Goal: Task Accomplishment & Management: Use online tool/utility

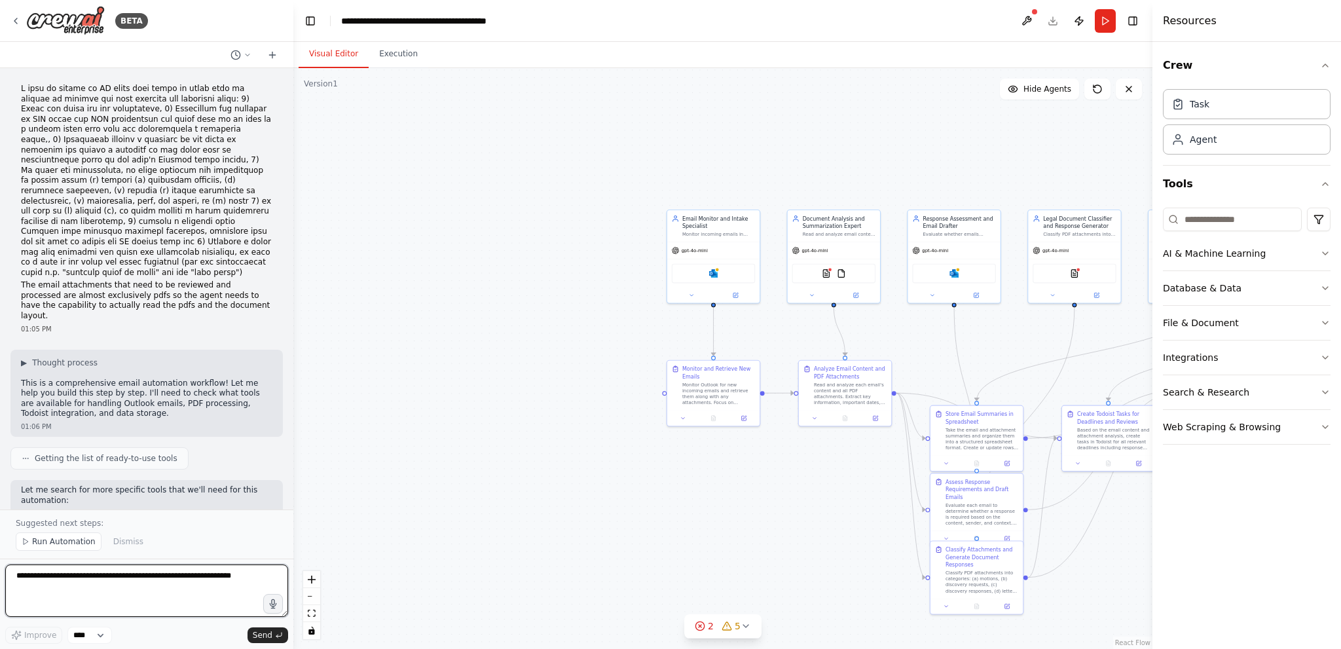
scroll to position [1881, 0]
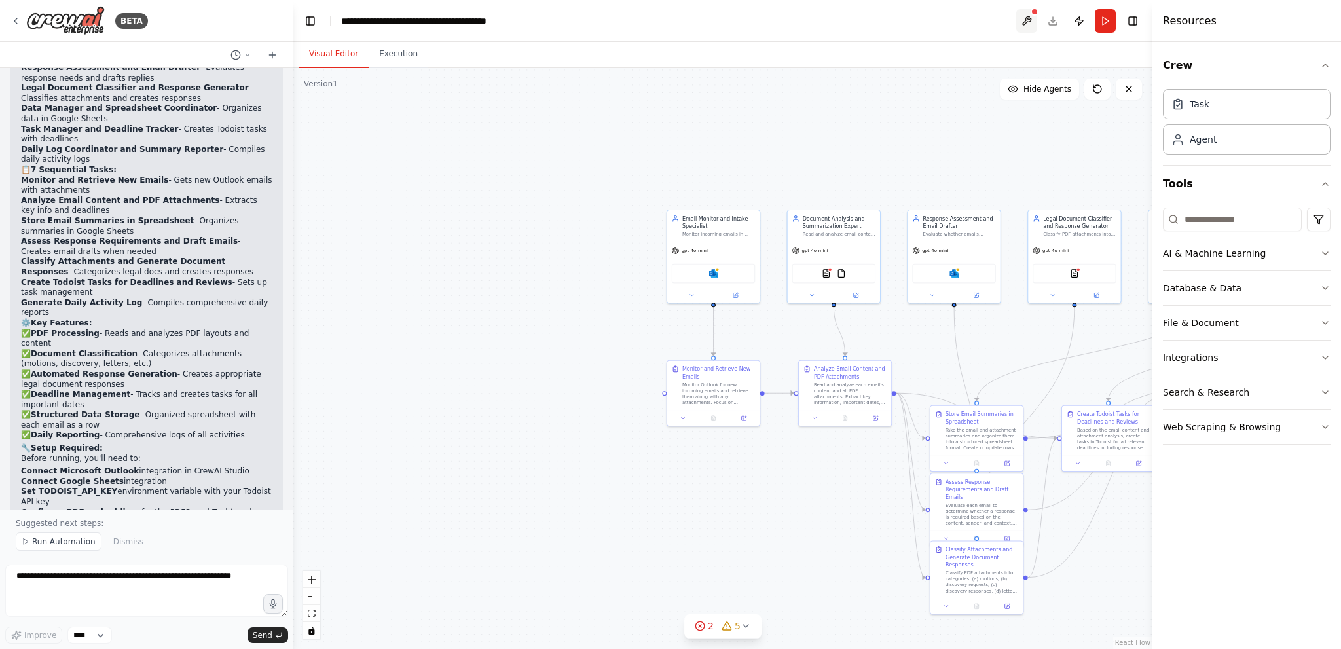
click at [1029, 18] on button at bounding box center [1026, 21] width 21 height 24
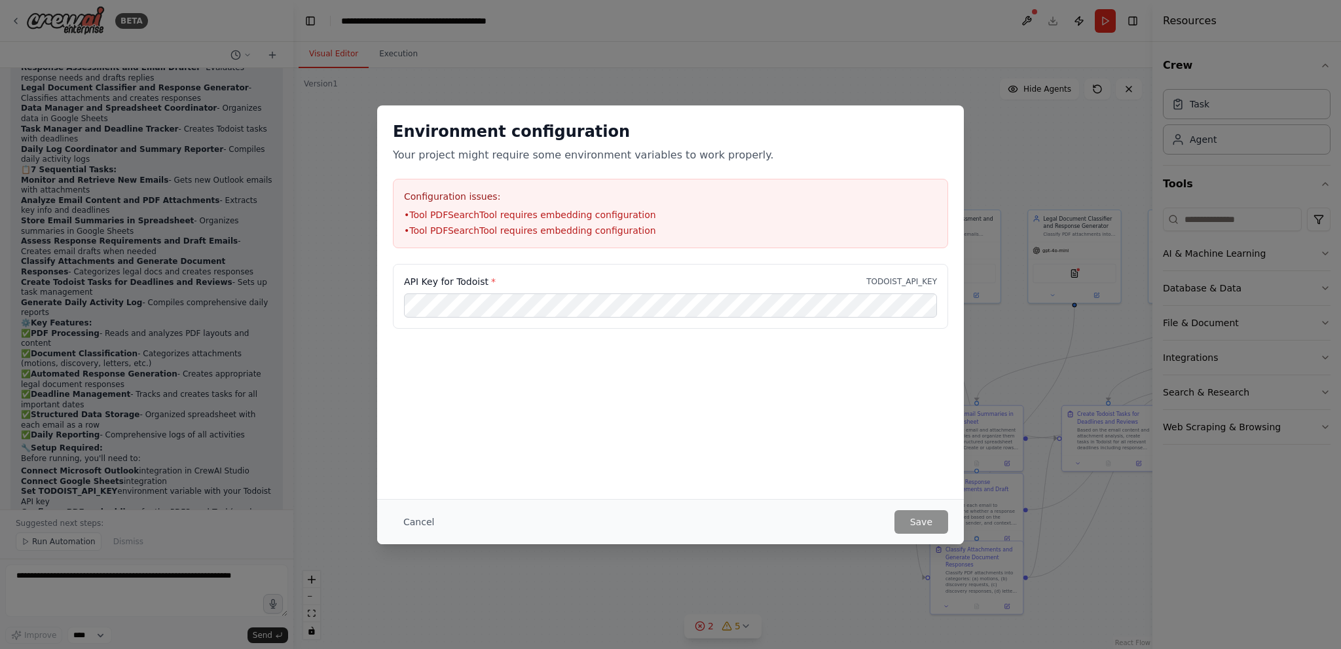
click at [553, 210] on li "• Tool PDFSearchTool requires embedding configuration" at bounding box center [670, 214] width 533 height 13
click at [418, 525] on button "Cancel" at bounding box center [419, 522] width 52 height 24
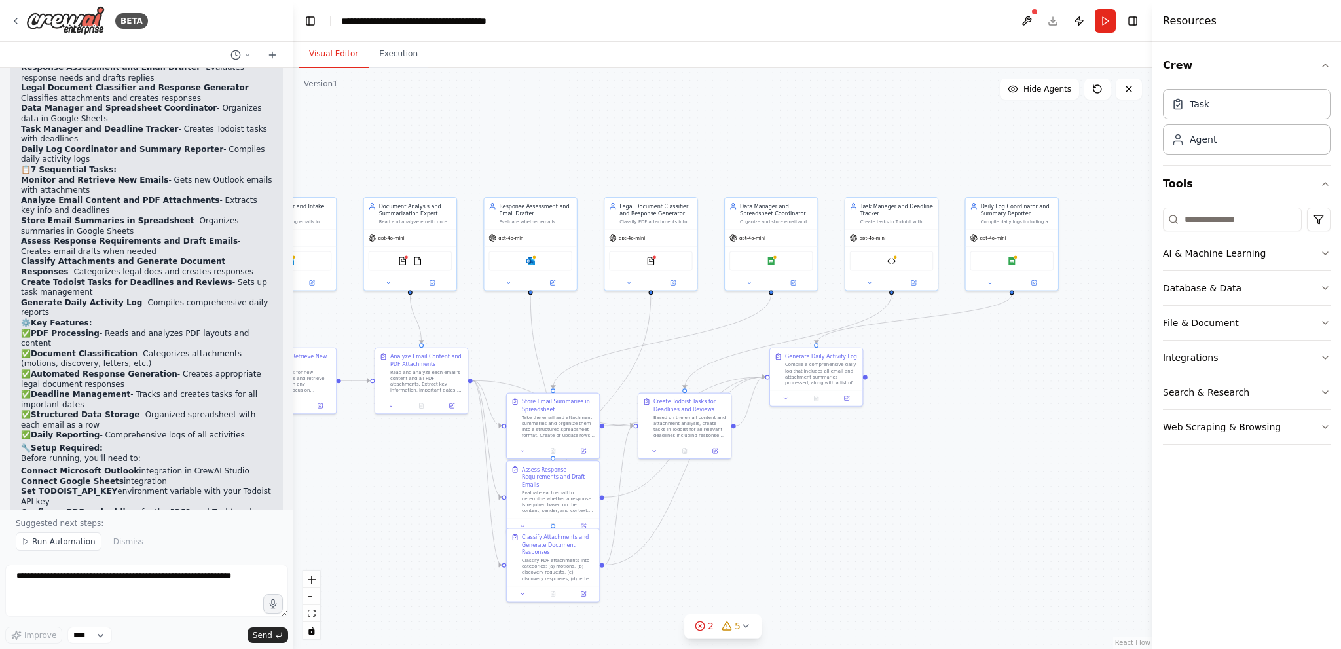
drag, startPoint x: 597, startPoint y: 243, endPoint x: 174, endPoint y: 231, distance: 423.9
click at [174, 231] on div "BETA The email attachments that need to be reviewed and processed are almost ex…" at bounding box center [670, 324] width 1341 height 649
click at [1194, 361] on button "Integrations" at bounding box center [1247, 358] width 168 height 34
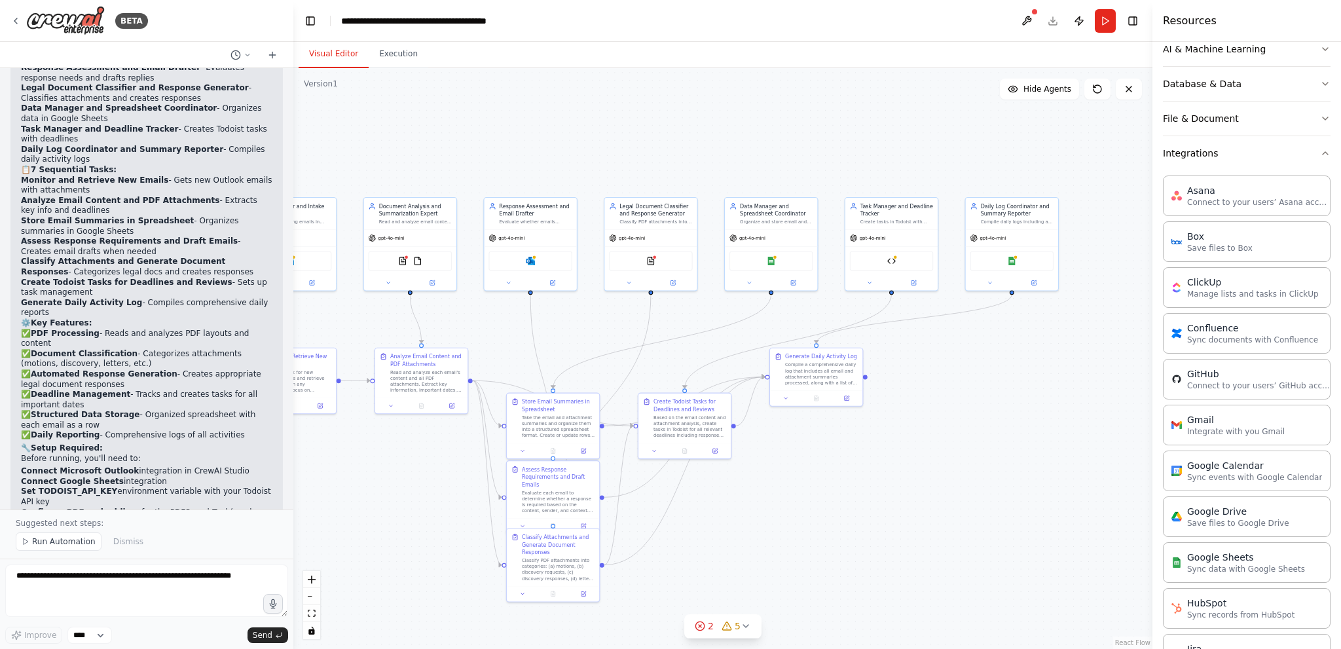
scroll to position [0, 0]
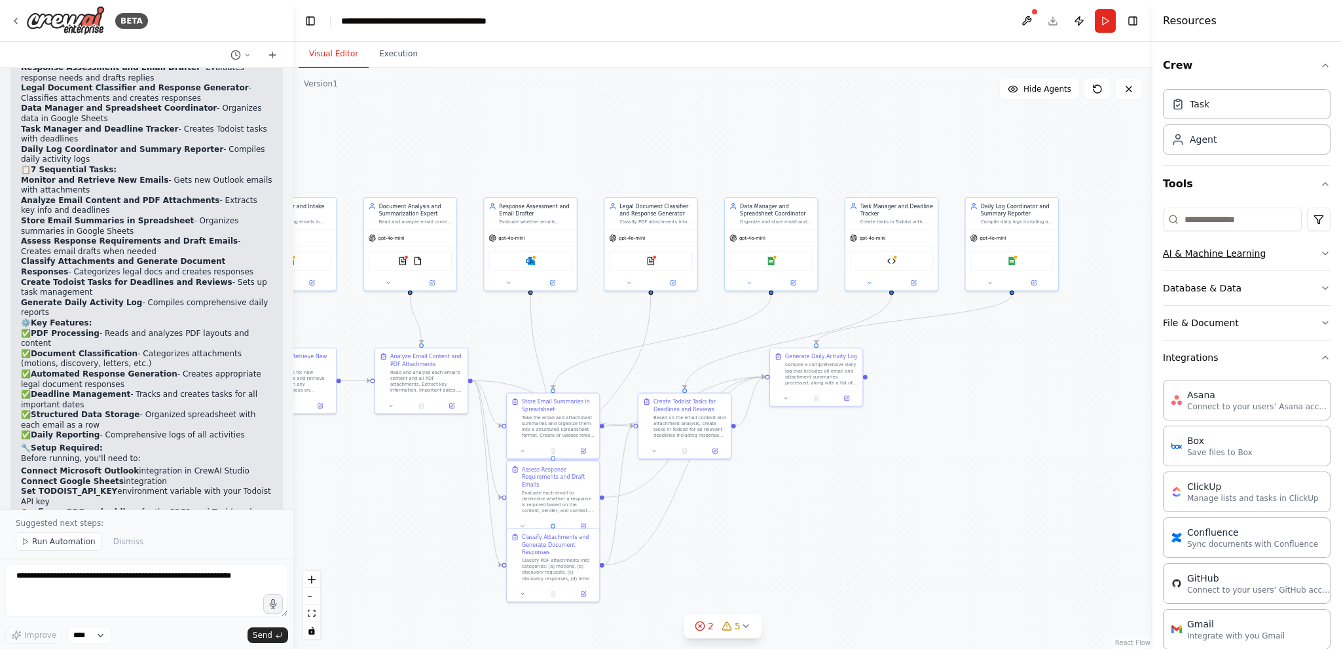
click at [1231, 256] on button "AI & Machine Learning" at bounding box center [1247, 253] width 168 height 34
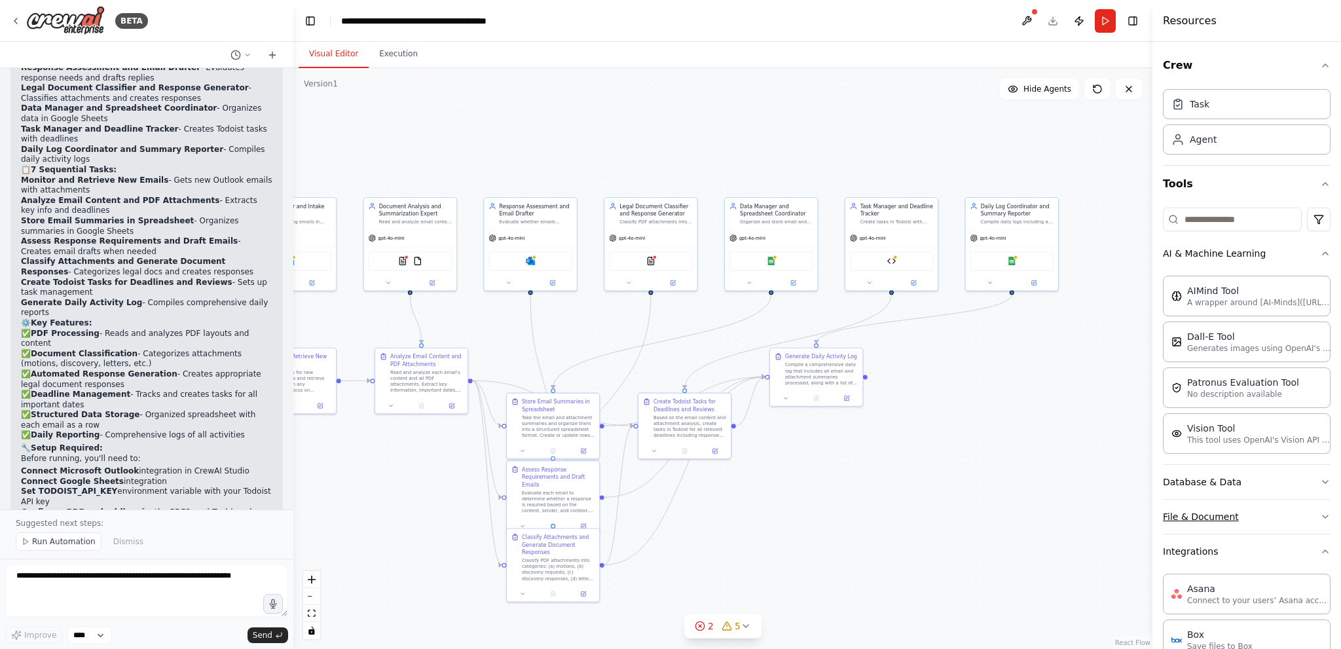
click at [1213, 506] on button "File & Document" at bounding box center [1247, 517] width 168 height 34
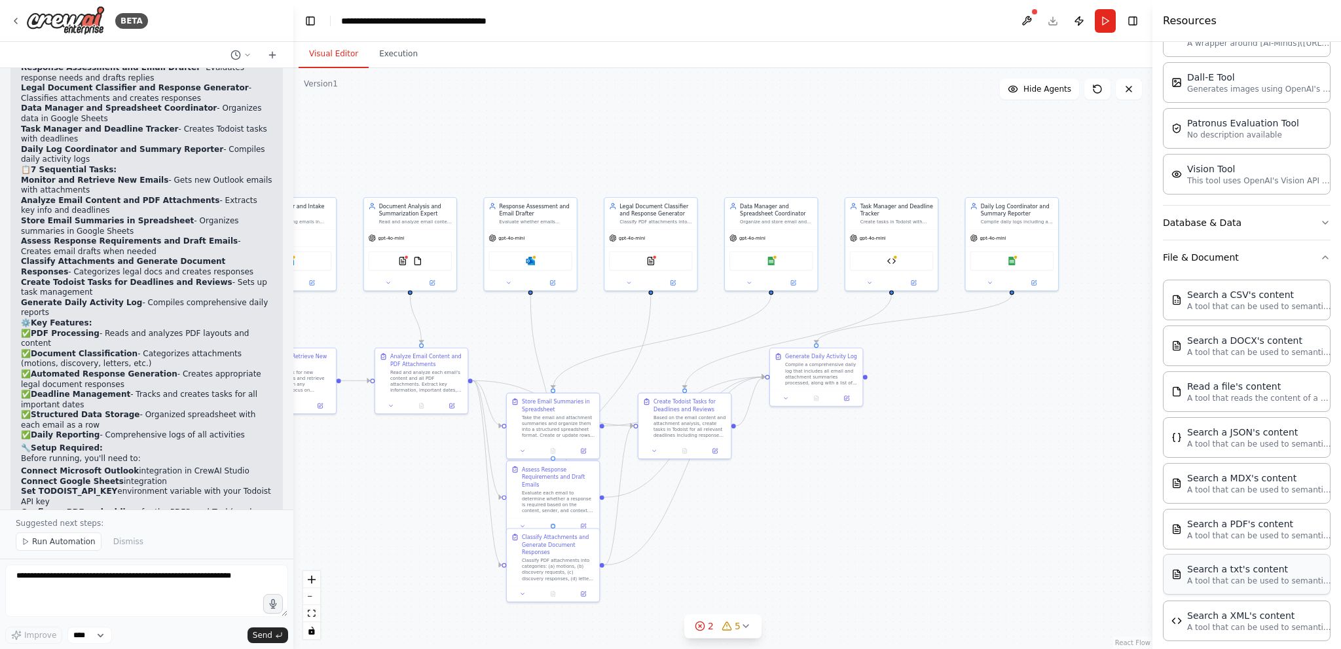
scroll to position [327, 0]
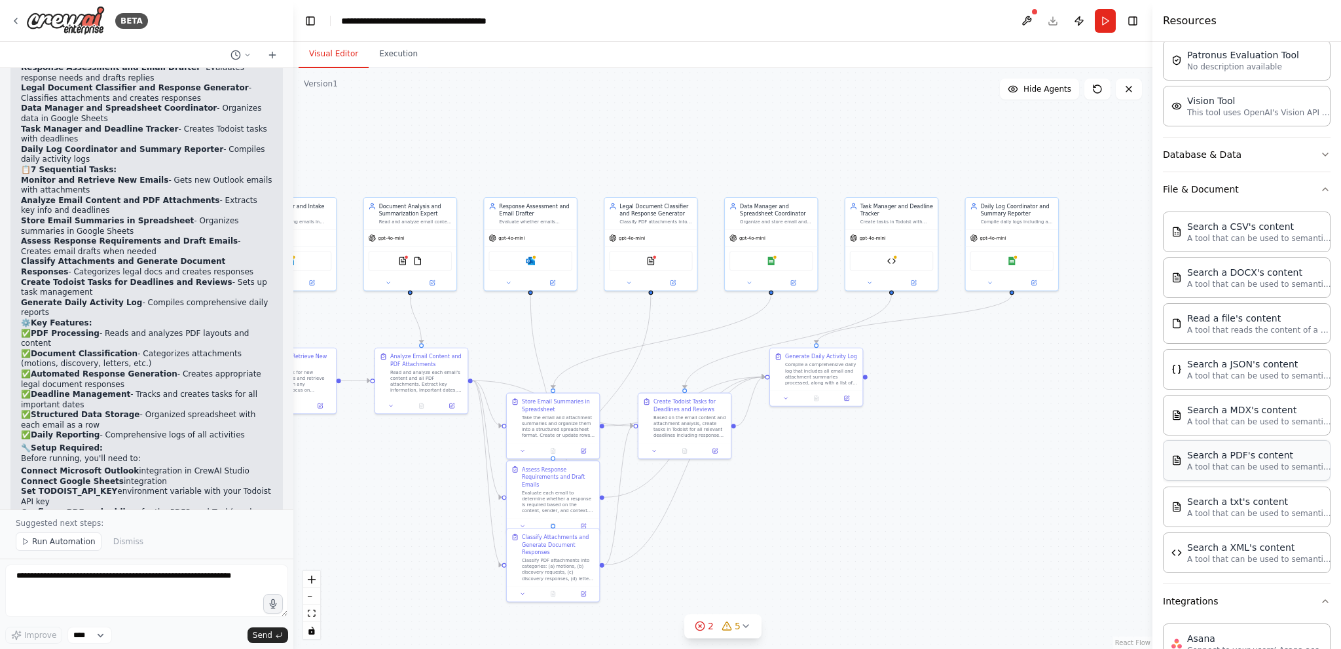
click at [1261, 462] on p "A tool that can be used to semantic search a query from a PDF's content." at bounding box center [1259, 467] width 144 height 10
click at [1191, 453] on div "Search a PDF's content" at bounding box center [1259, 455] width 144 height 13
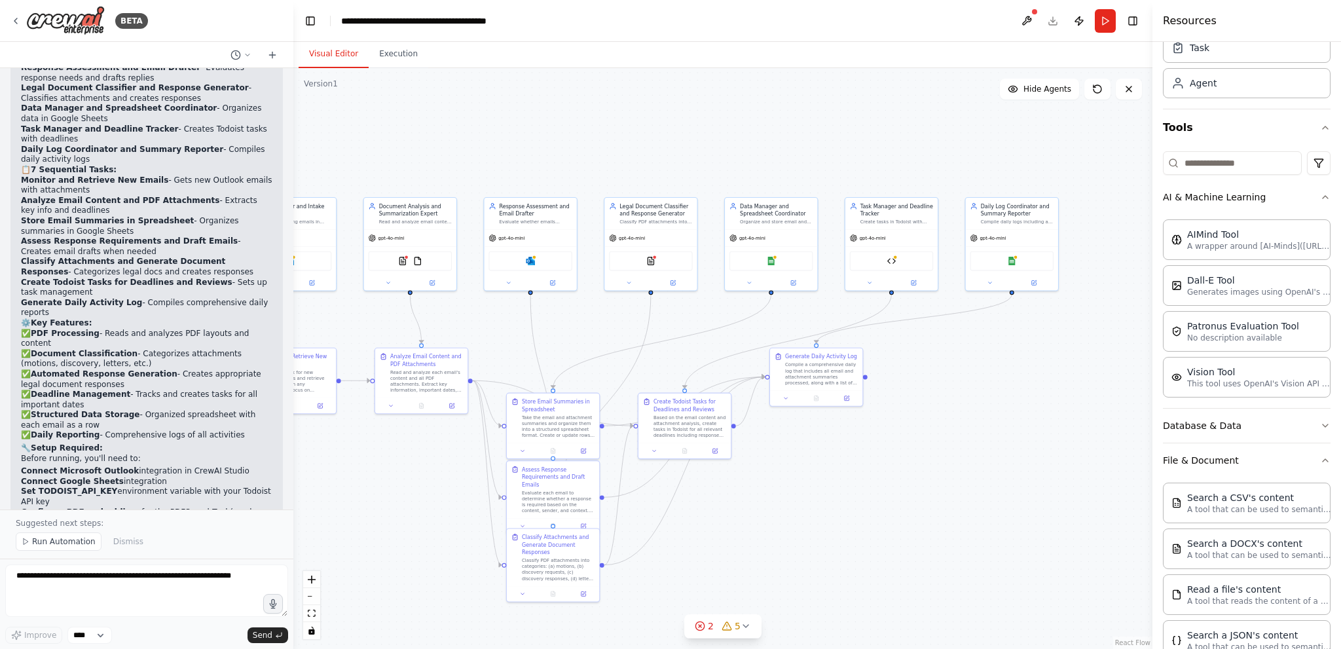
scroll to position [0, 0]
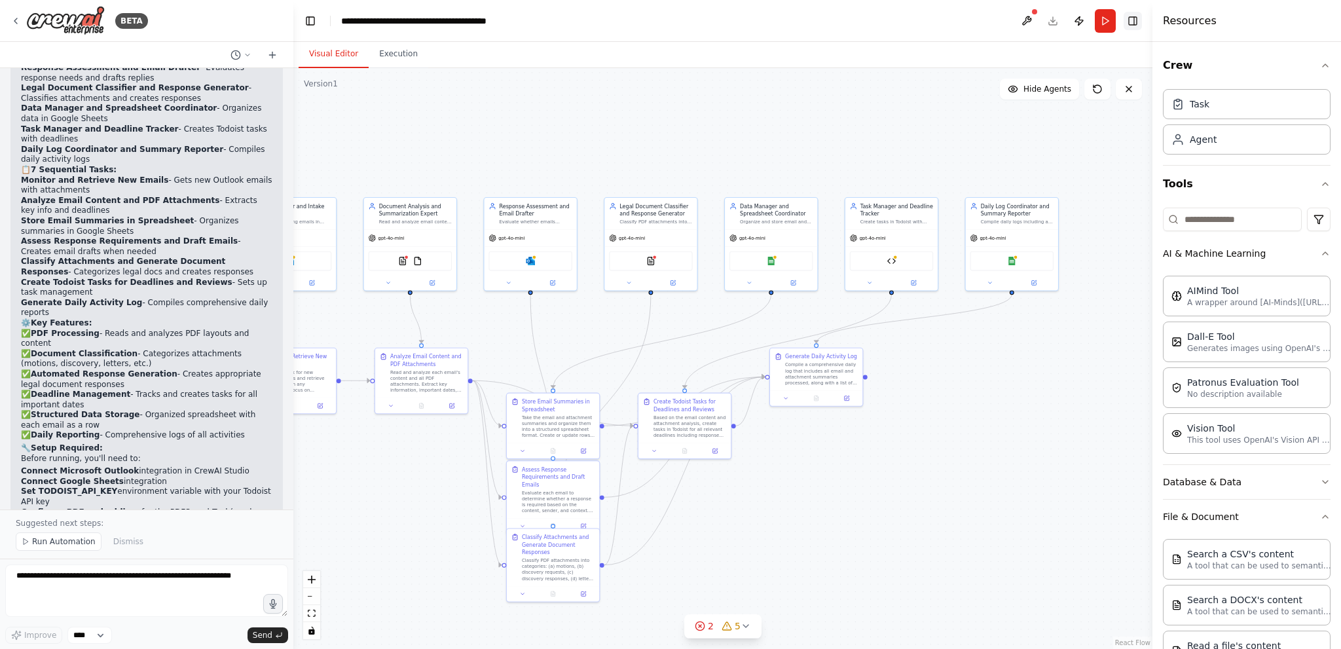
click at [1139, 22] on button "Toggle Right Sidebar" at bounding box center [1133, 21] width 18 height 18
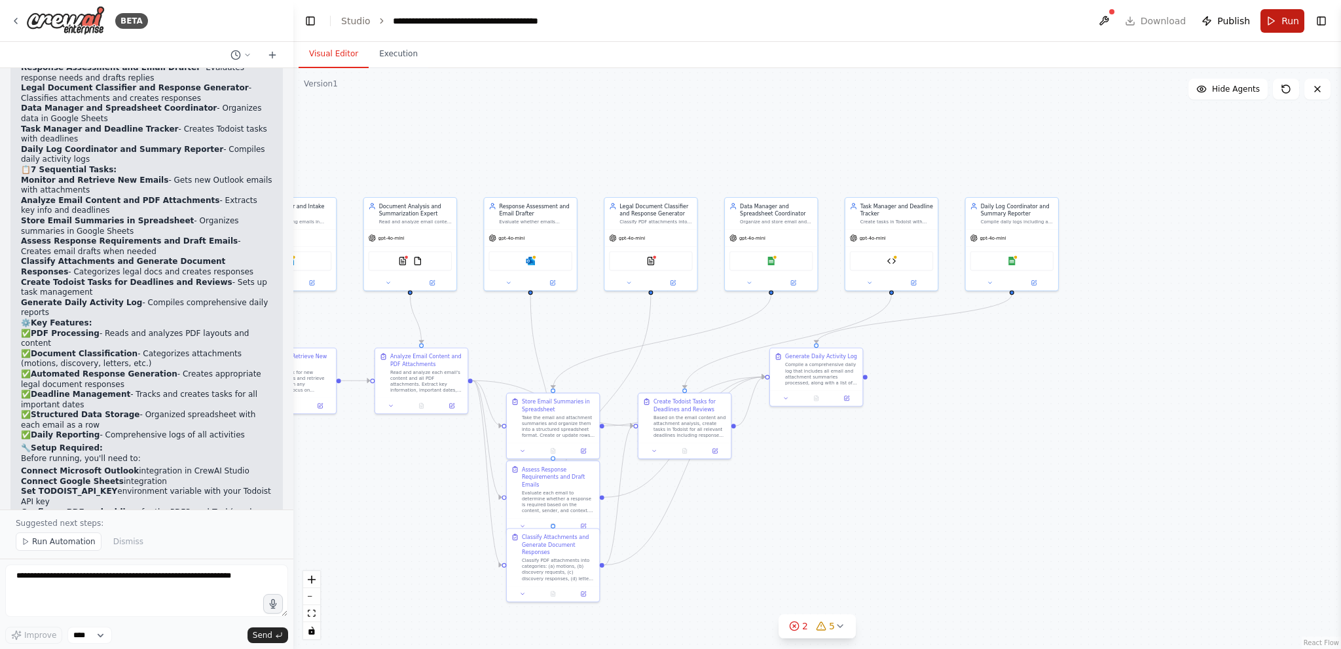
click at [1272, 20] on button "Run" at bounding box center [1283, 21] width 44 height 24
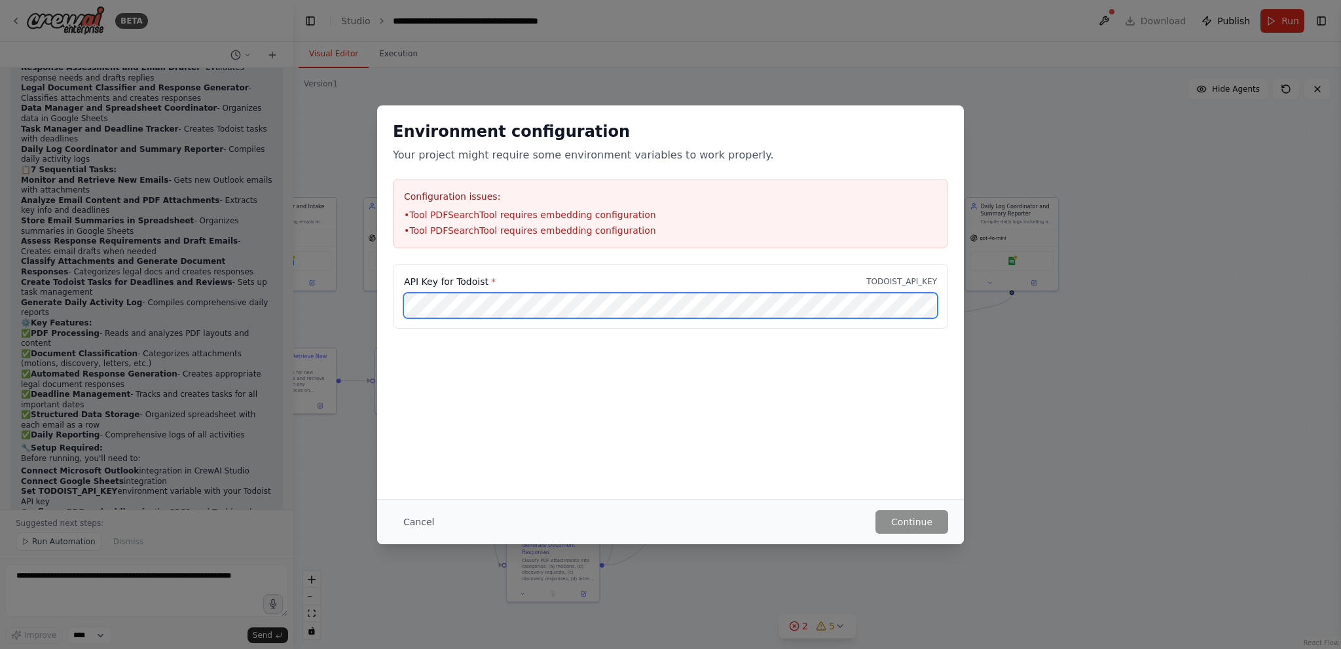
scroll to position [0, 94]
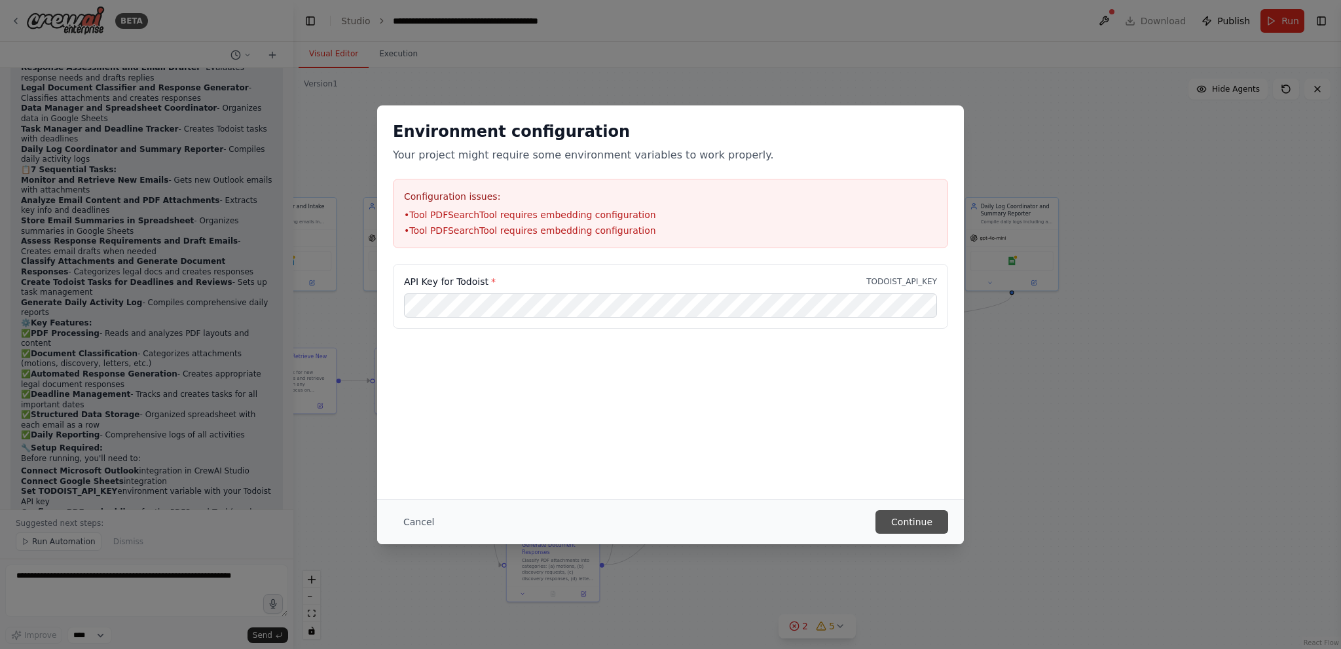
click at [912, 510] on button "Continue" at bounding box center [912, 522] width 73 height 24
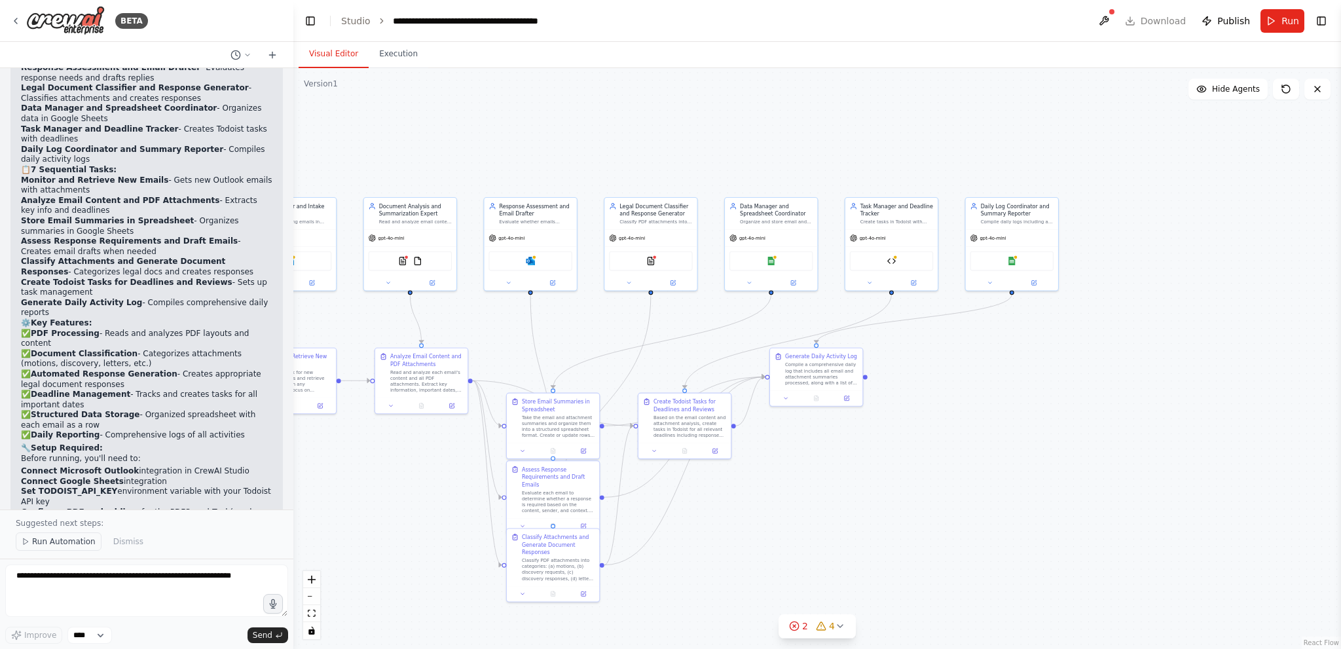
click at [73, 547] on span "Run Automation" at bounding box center [64, 541] width 64 height 10
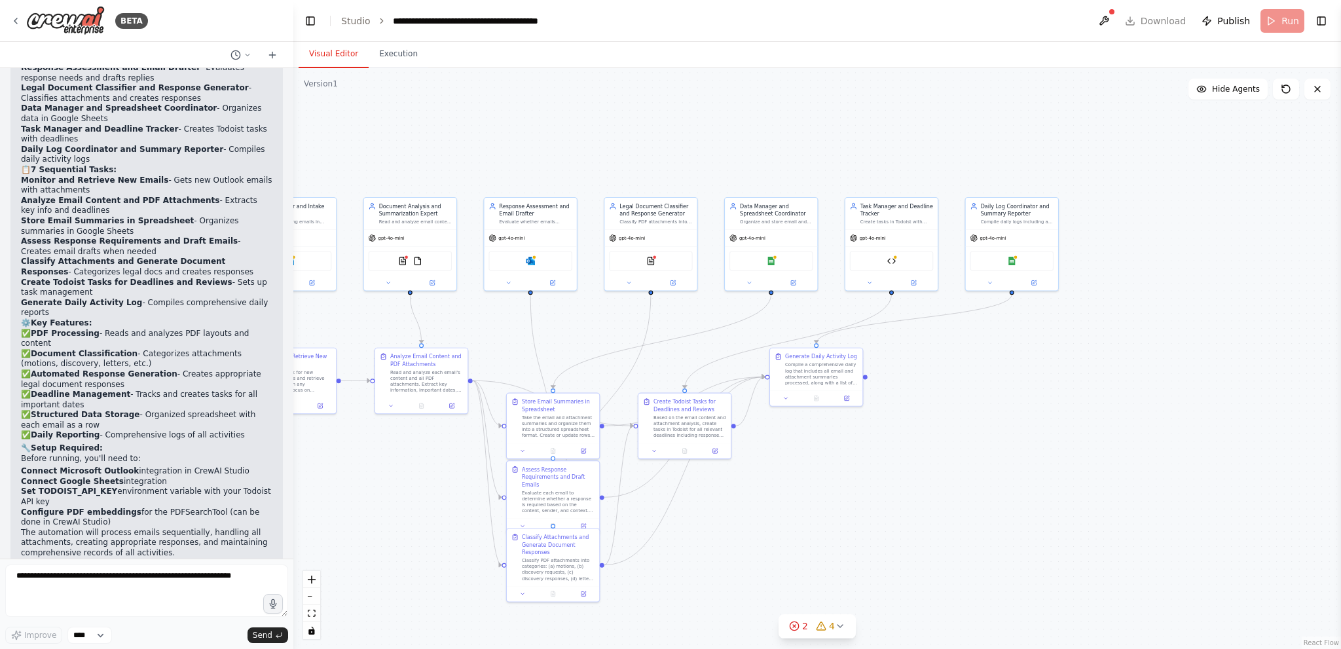
scroll to position [1832, 0]
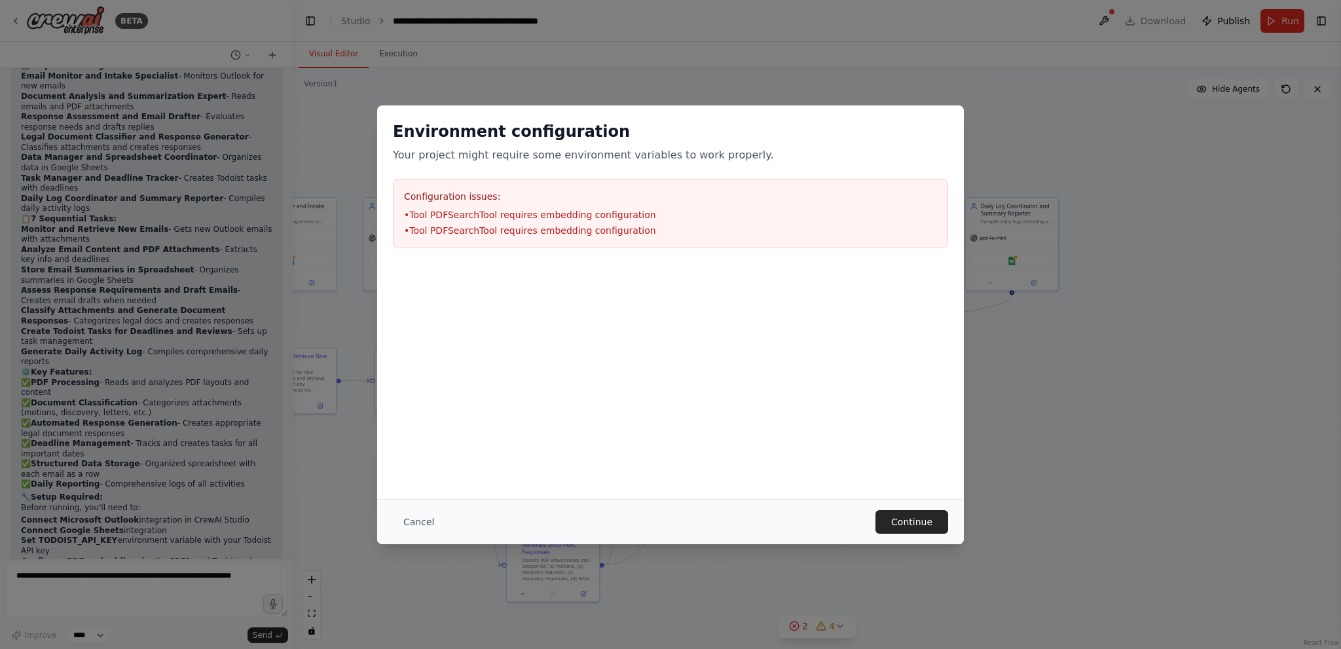
click at [580, 236] on div "Configuration issues: • Tool PDFSearchTool requires embedding configuration • T…" at bounding box center [670, 213] width 555 height 69
click at [919, 547] on div "Environment configuration Your project might require some environment variables…" at bounding box center [670, 324] width 1341 height 649
click at [918, 526] on button "Continue" at bounding box center [912, 522] width 73 height 24
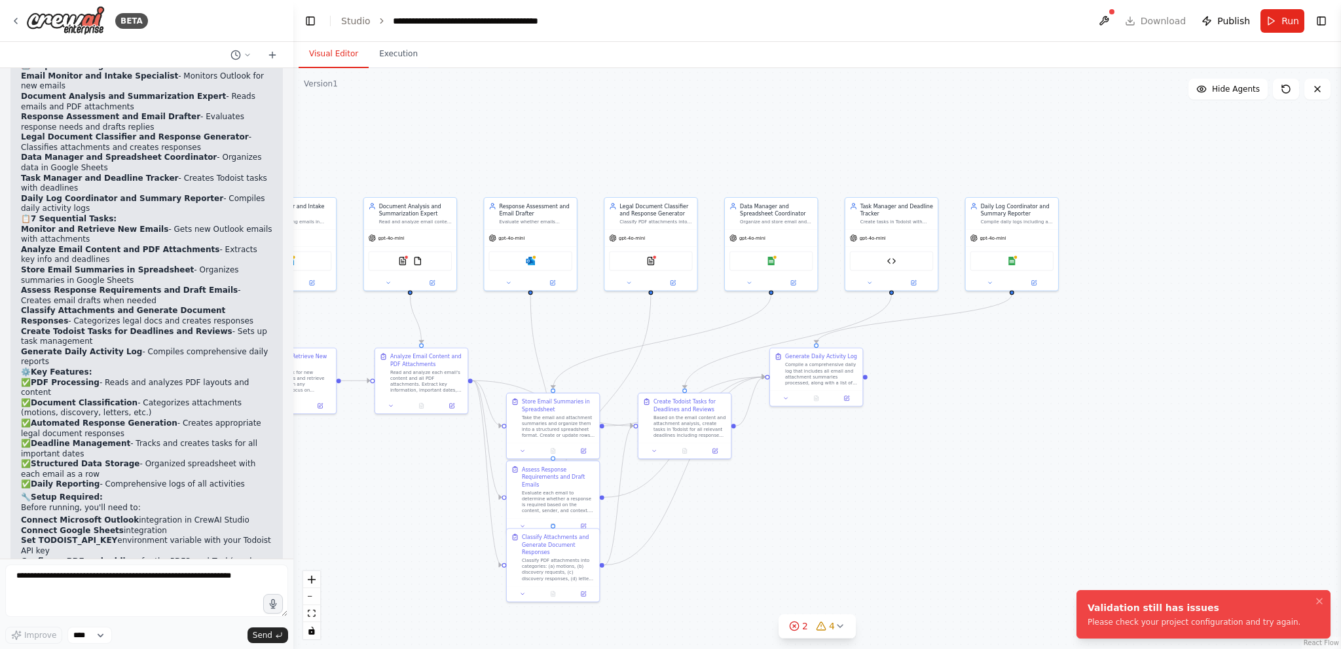
click at [1164, 609] on div "Validation still has issues" at bounding box center [1194, 607] width 213 height 13
click at [1321, 597] on icon "Notifications (F8)" at bounding box center [1319, 601] width 10 height 10
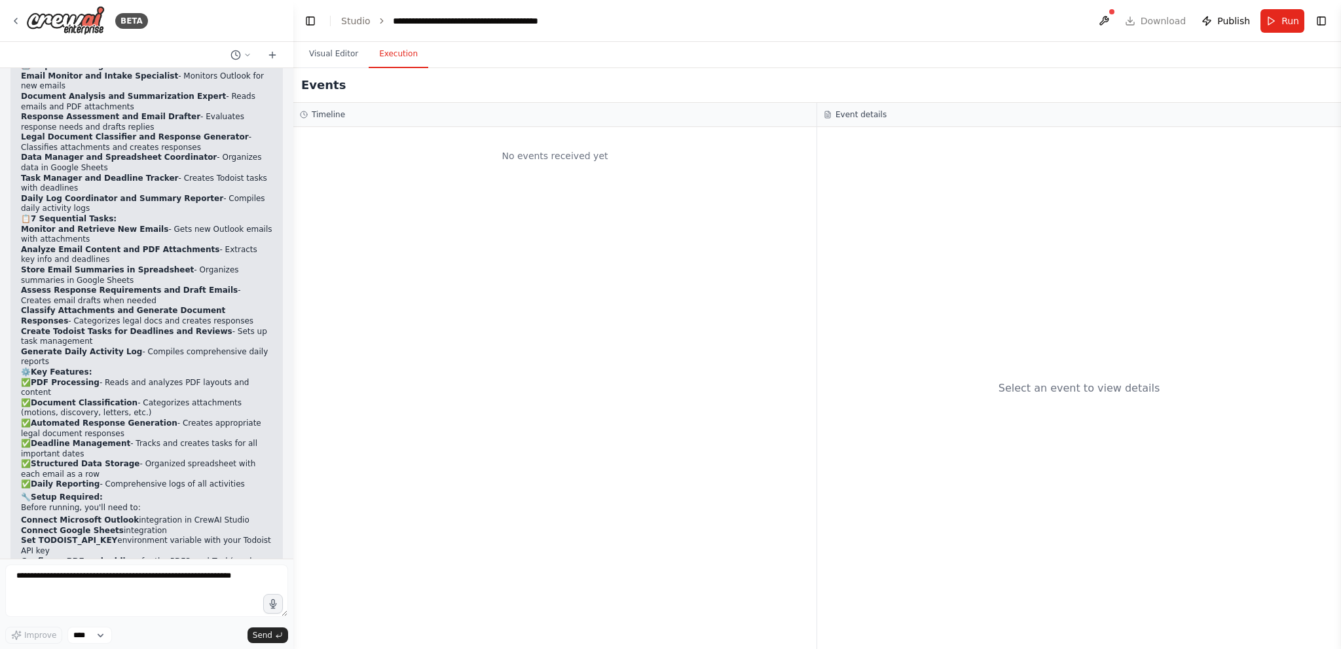
click at [403, 54] on button "Execution" at bounding box center [399, 55] width 60 height 28
click at [1111, 18] on button at bounding box center [1104, 21] width 21 height 24
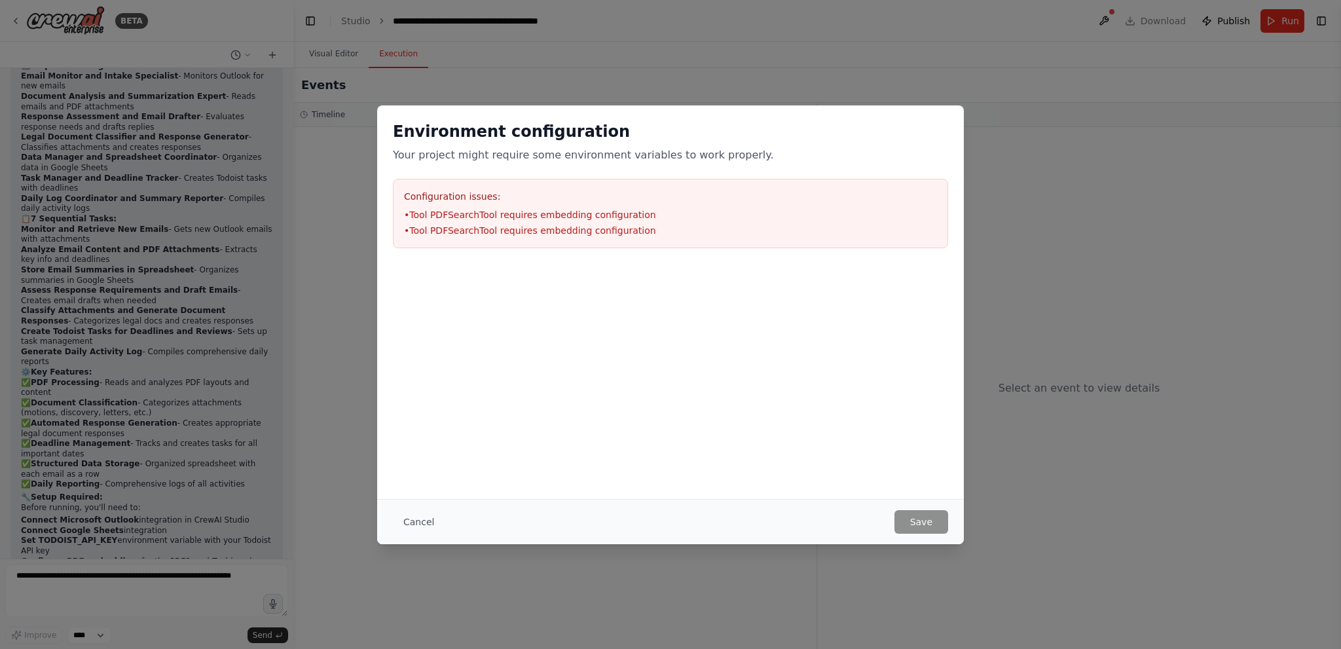
click at [453, 175] on div "Environment configuration Your project might require some environment variables…" at bounding box center [670, 184] width 587 height 158
click at [454, 206] on div "Configuration issues: • Tool PDFSearchTool requires embedding configuration • T…" at bounding box center [670, 213] width 555 height 69
click at [455, 206] on div "Configuration issues: • Tool PDFSearchTool requires embedding configuration • T…" at bounding box center [670, 213] width 555 height 69
drag, startPoint x: 455, startPoint y: 206, endPoint x: 458, endPoint y: 217, distance: 11.6
click at [458, 216] on div "Configuration issues: • Tool PDFSearchTool requires embedding configuration • T…" at bounding box center [670, 213] width 555 height 69
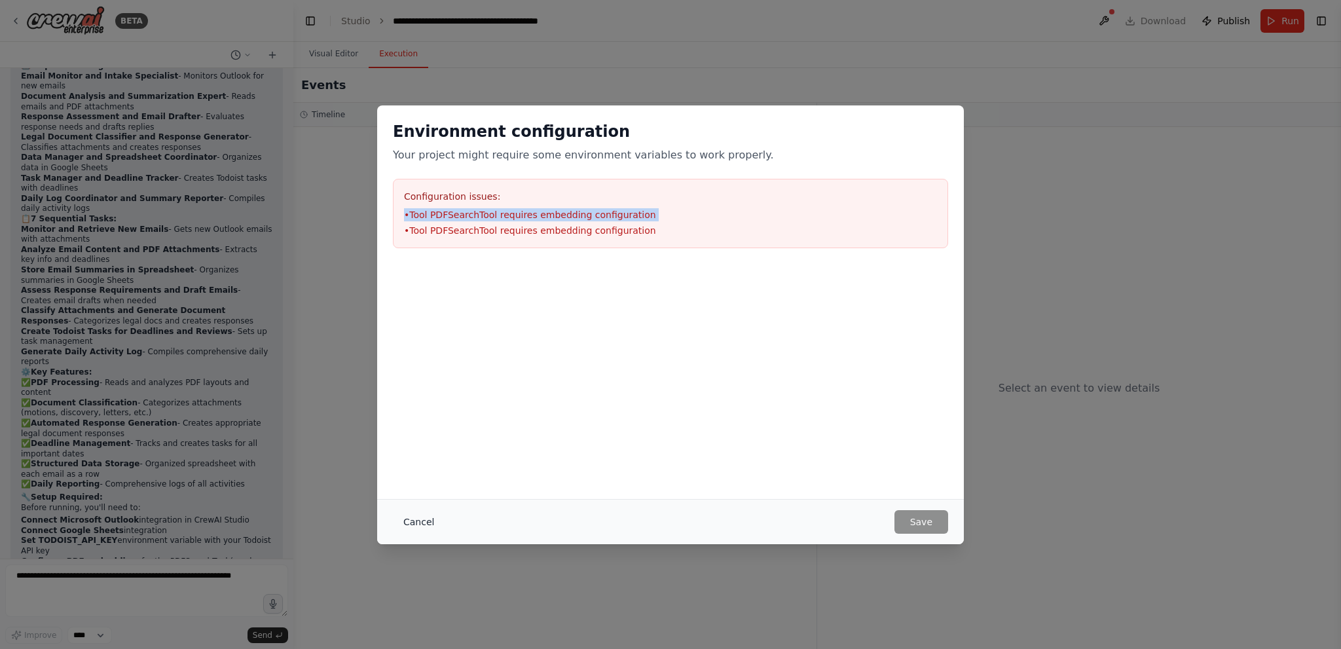
click at [421, 521] on button "Cancel" at bounding box center [419, 522] width 52 height 24
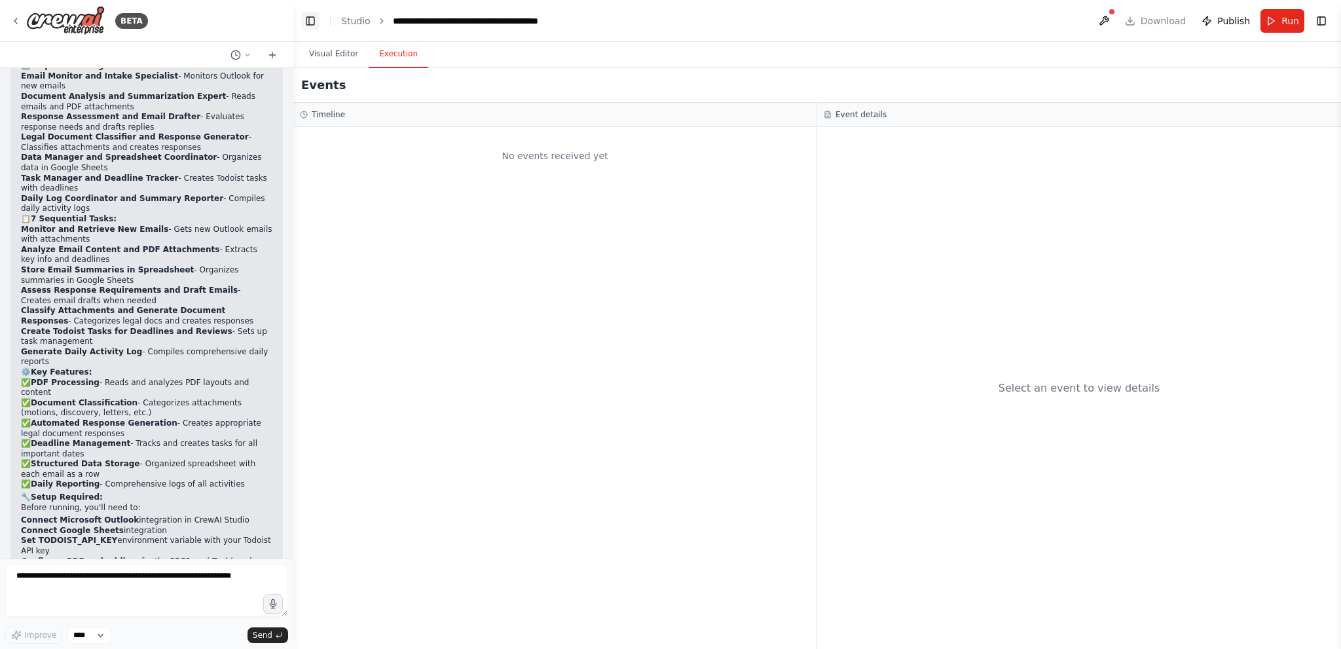
click at [313, 26] on button "Toggle Left Sidebar" at bounding box center [310, 21] width 18 height 18
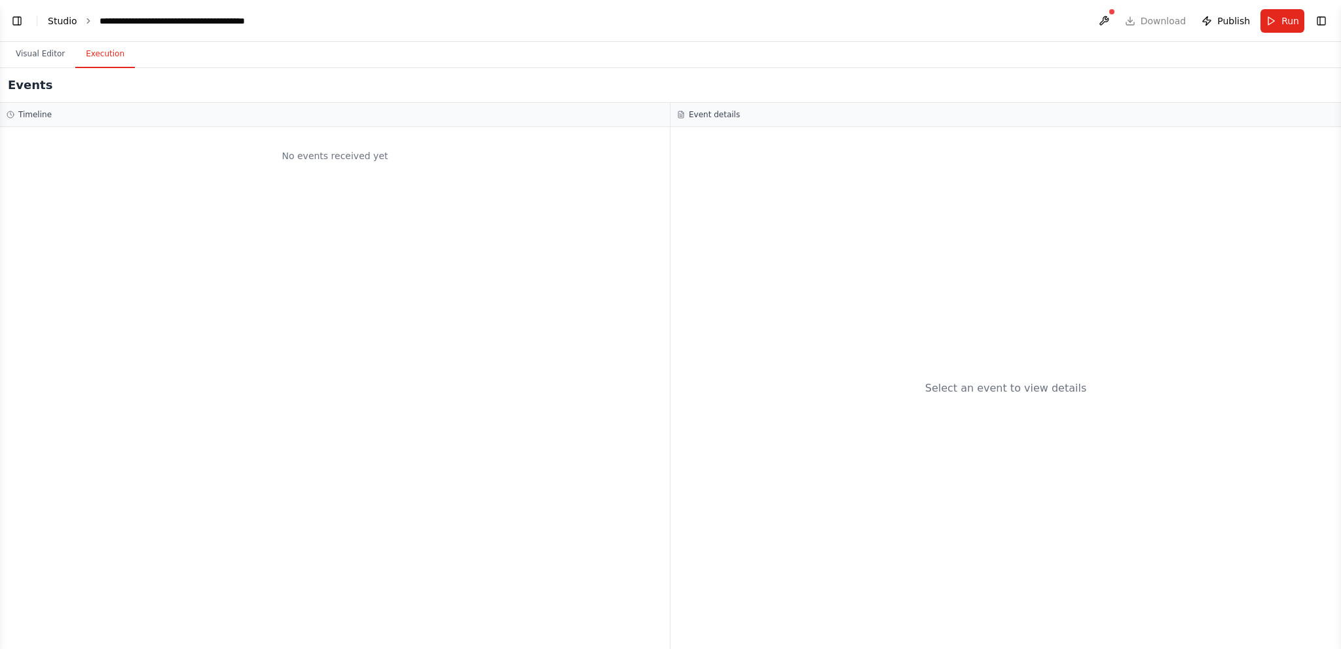
click at [60, 18] on link "Studio" at bounding box center [62, 21] width 29 height 10
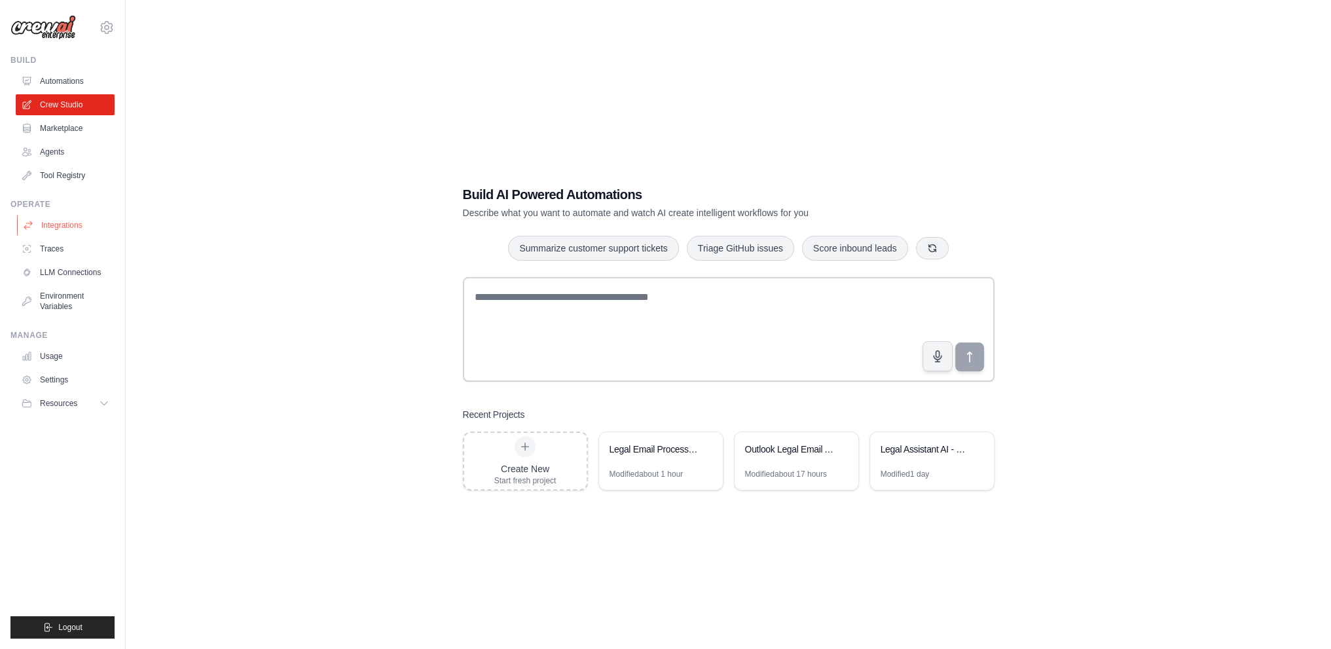
click at [58, 227] on link "Integrations" at bounding box center [66, 225] width 99 height 21
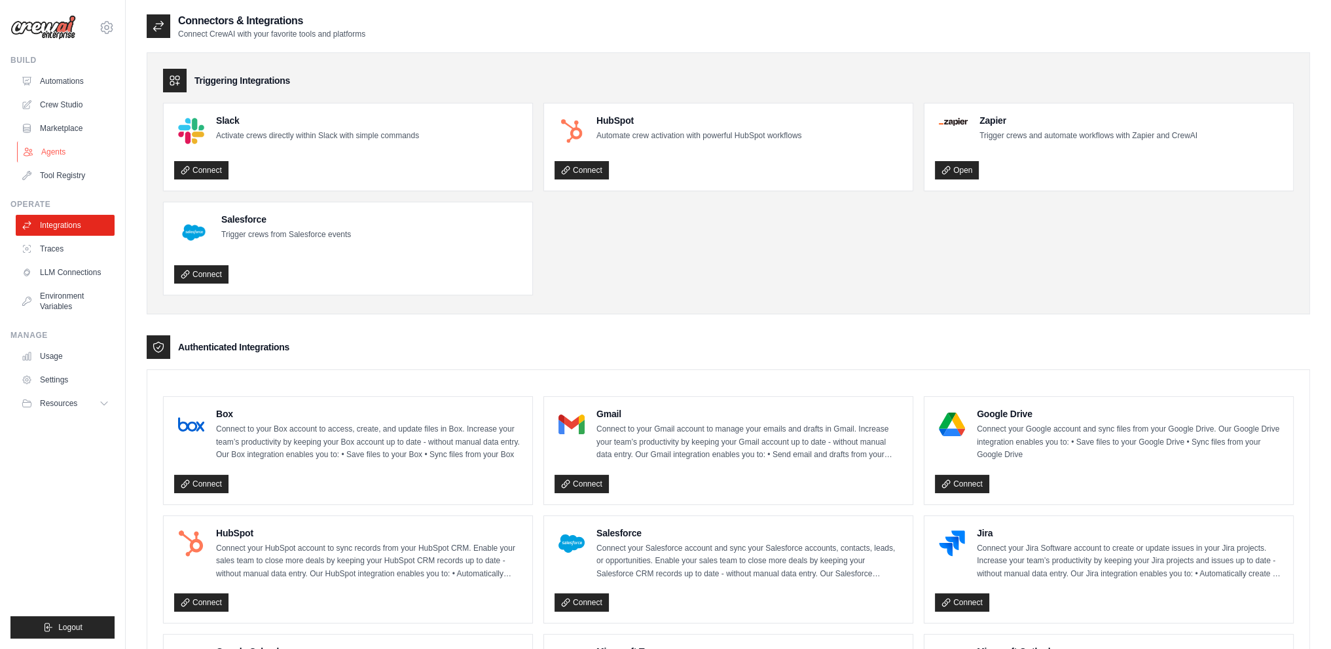
click at [59, 152] on link "Agents" at bounding box center [66, 151] width 99 height 21
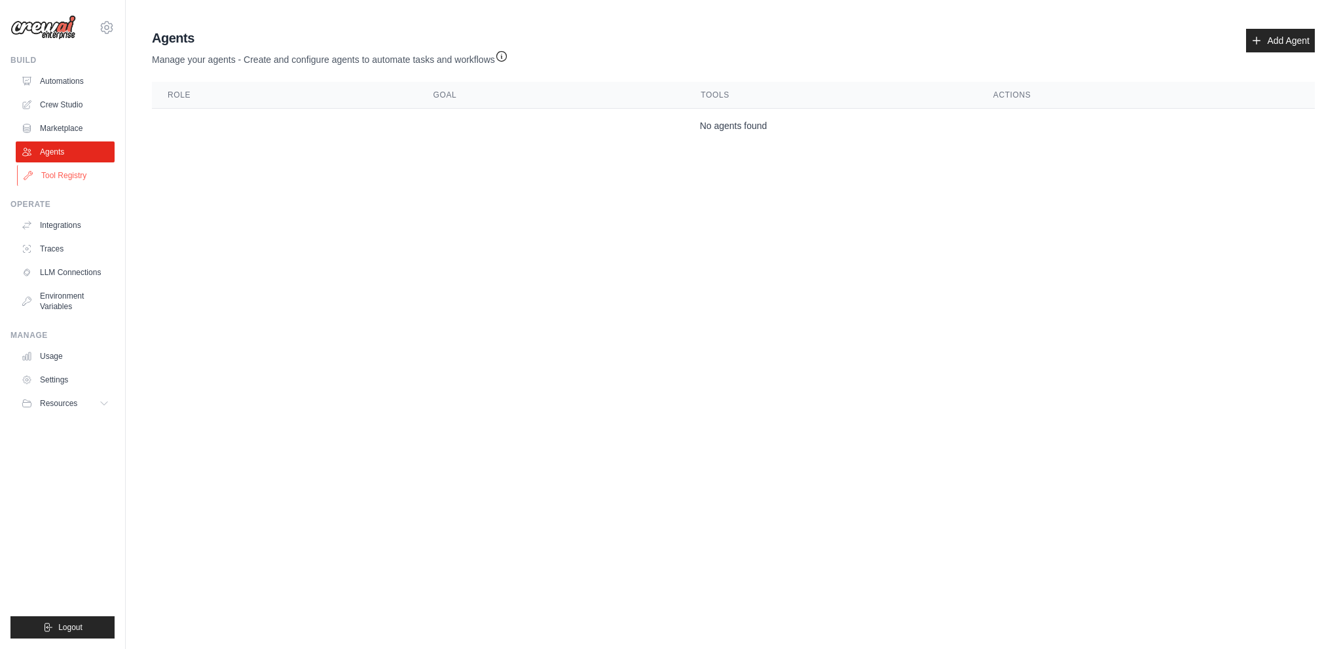
click at [58, 177] on link "Tool Registry" at bounding box center [66, 175] width 99 height 21
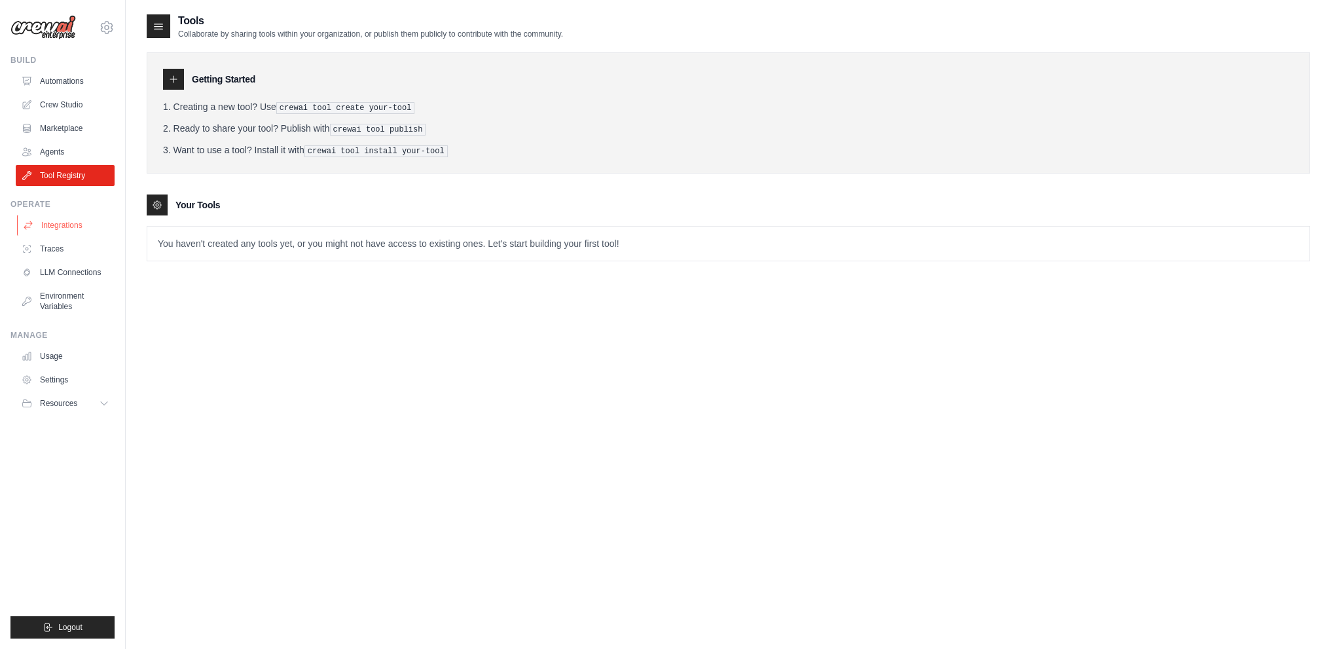
click at [58, 221] on link "Integrations" at bounding box center [66, 225] width 99 height 21
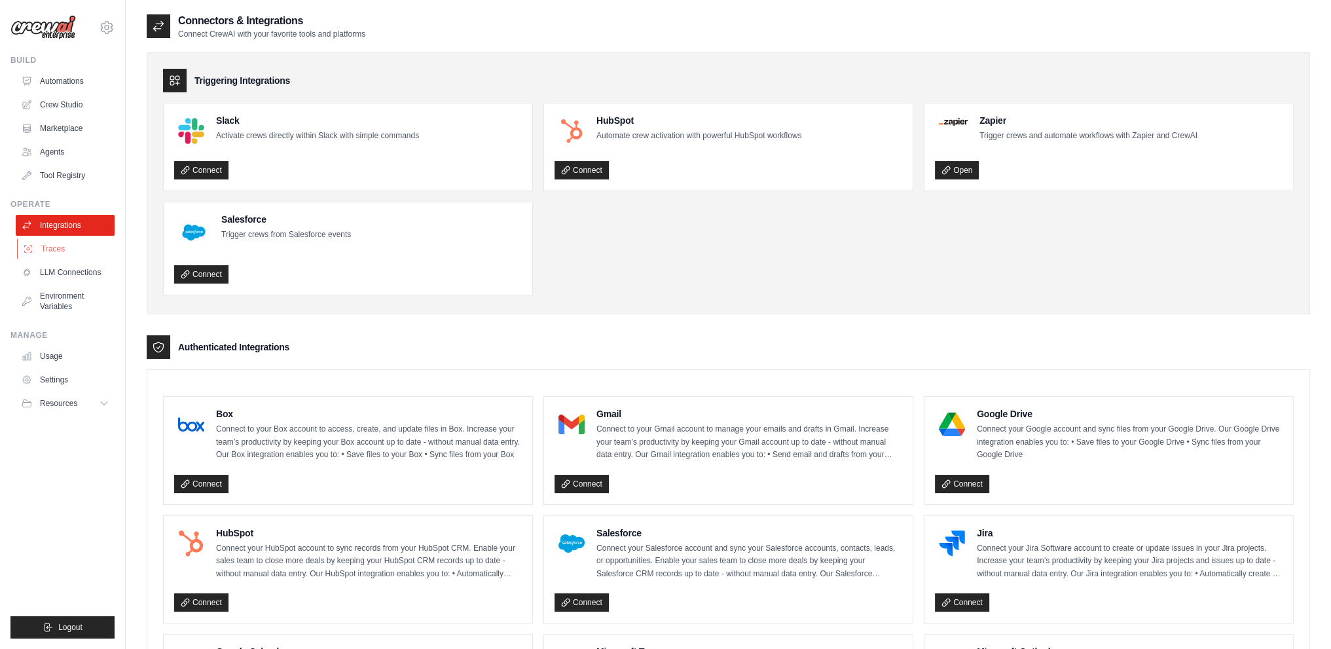
click at [53, 246] on link "Traces" at bounding box center [66, 248] width 99 height 21
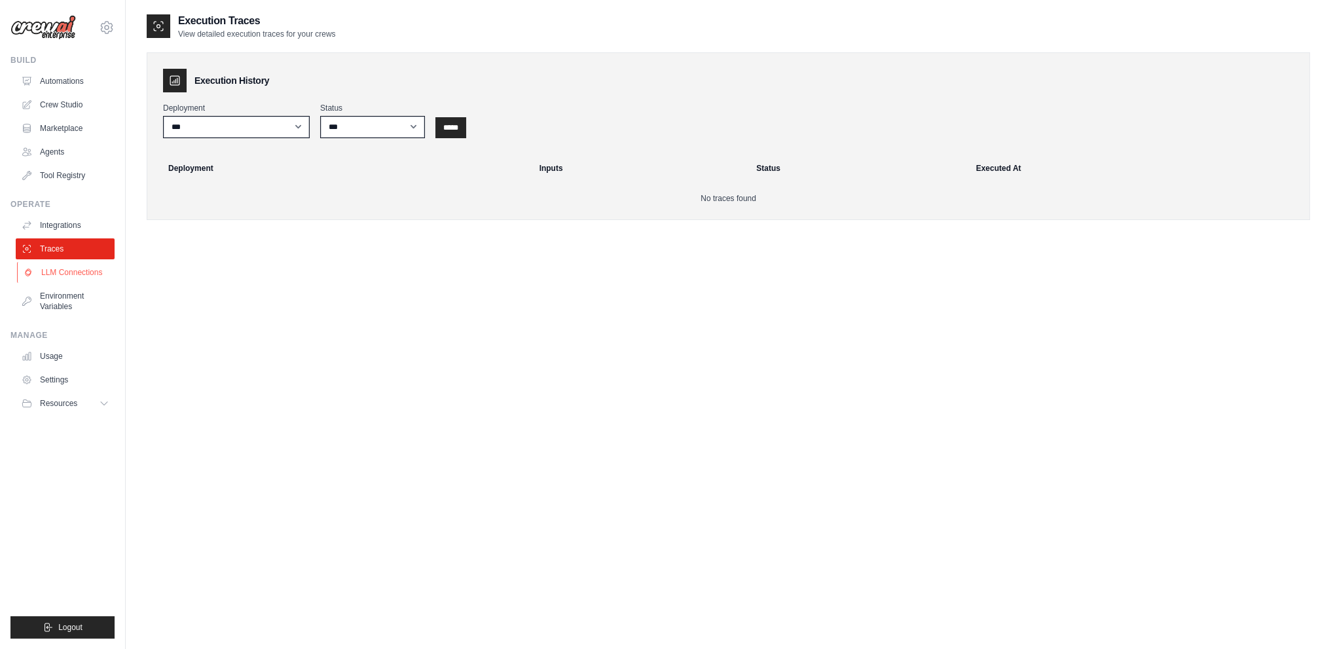
click at [60, 269] on link "LLM Connections" at bounding box center [66, 272] width 99 height 21
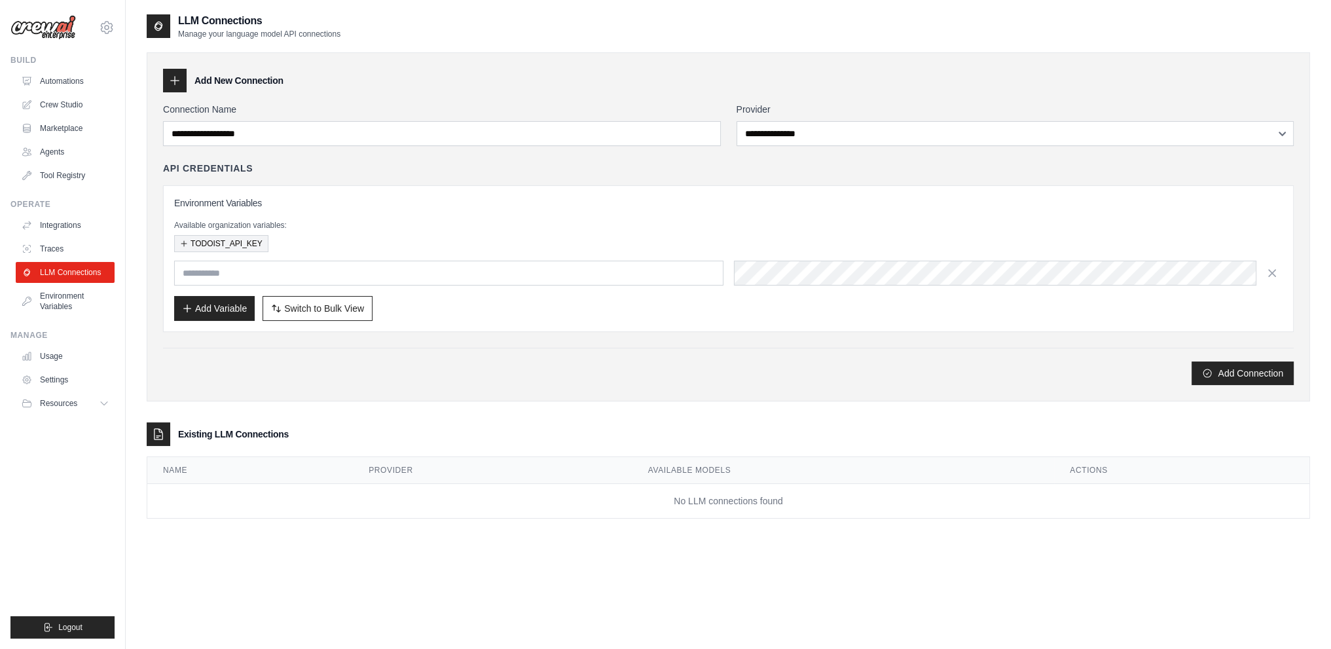
click at [243, 238] on button "TODOIST_API_KEY" at bounding box center [221, 243] width 94 height 17
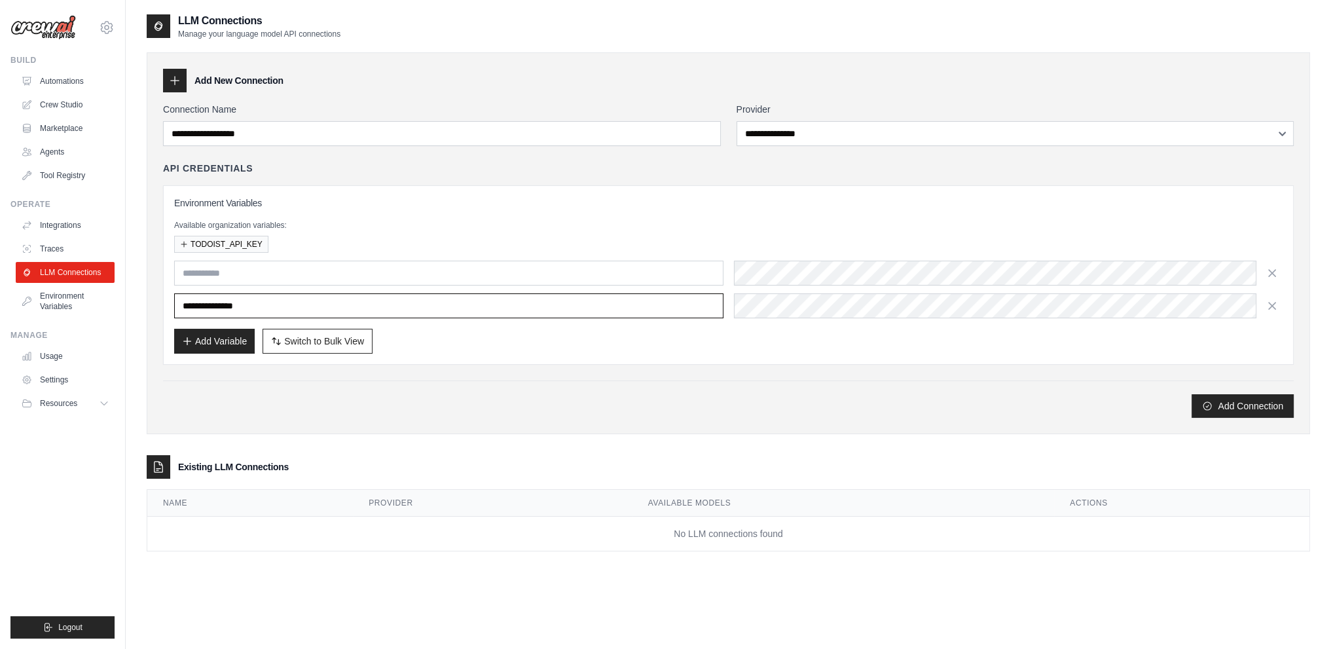
click at [277, 308] on input "**********" at bounding box center [448, 305] width 549 height 25
click at [1001, 345] on div "Add Variable Switch to Bulk View Switch to Table View" at bounding box center [728, 341] width 1109 height 25
click at [185, 83] on div at bounding box center [175, 81] width 24 height 24
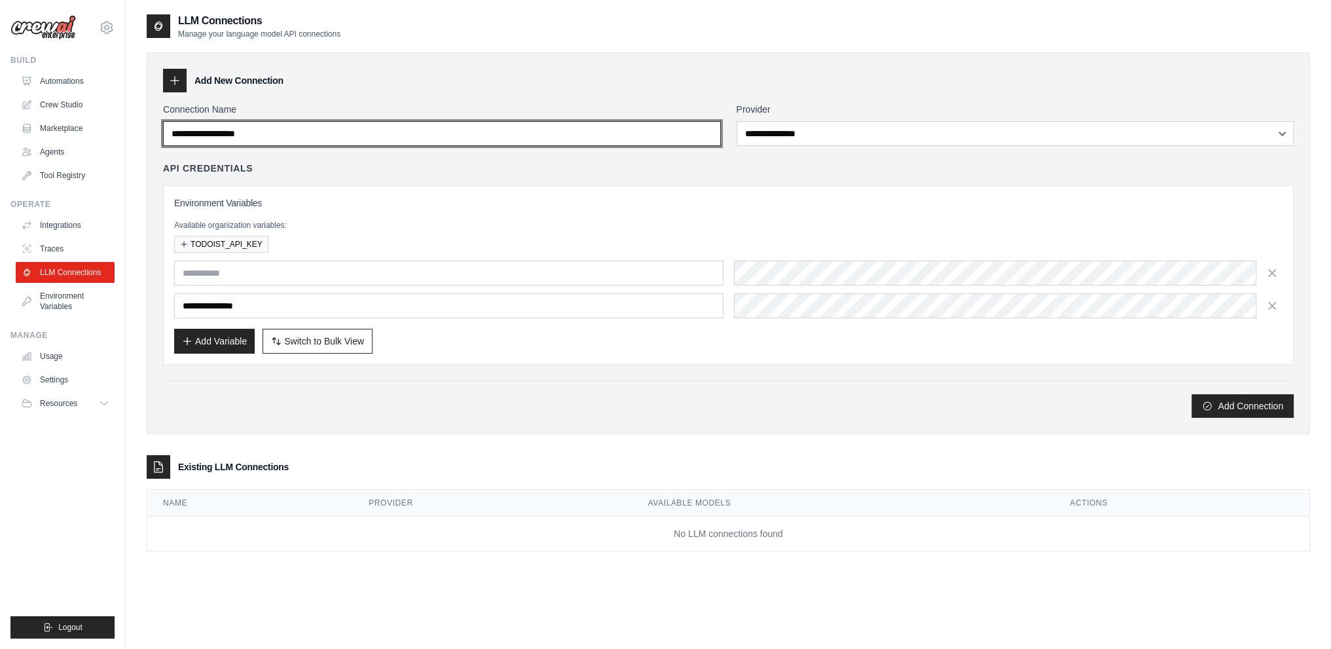
click at [359, 126] on input "Connection Name" at bounding box center [442, 133] width 558 height 25
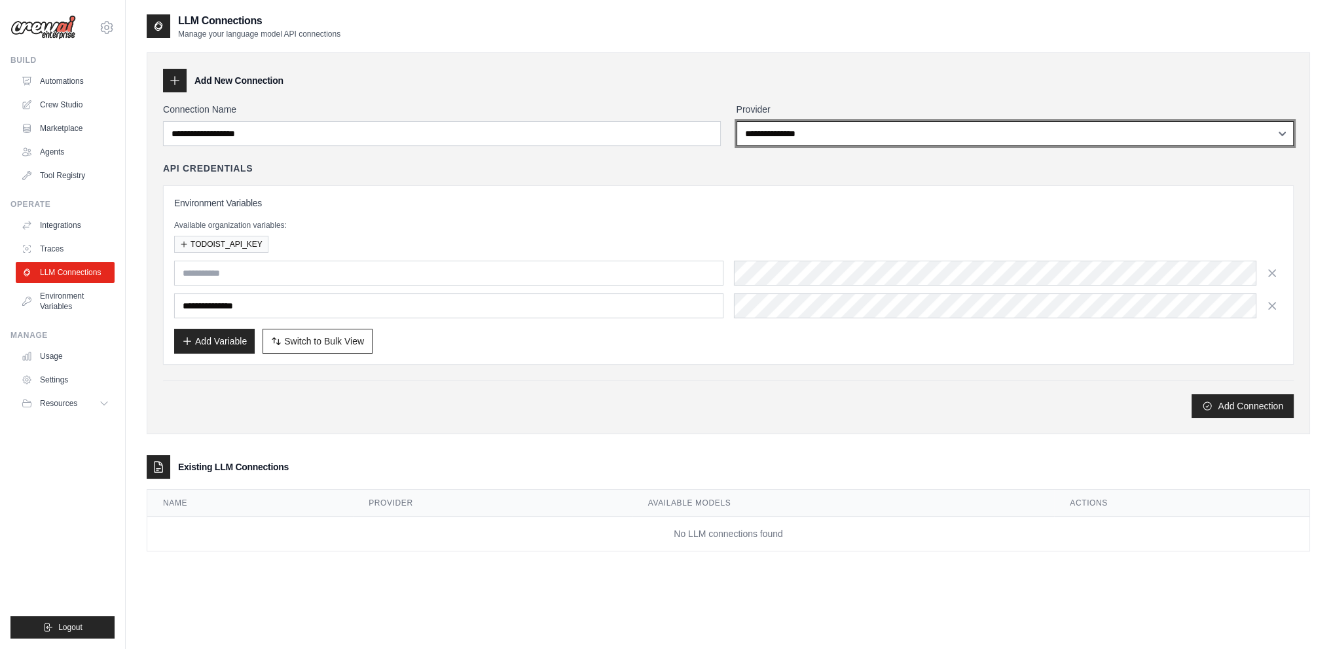
click at [901, 143] on select "**********" at bounding box center [1016, 133] width 558 height 25
select select "******"
click at [737, 121] on select "**********" at bounding box center [1016, 133] width 558 height 25
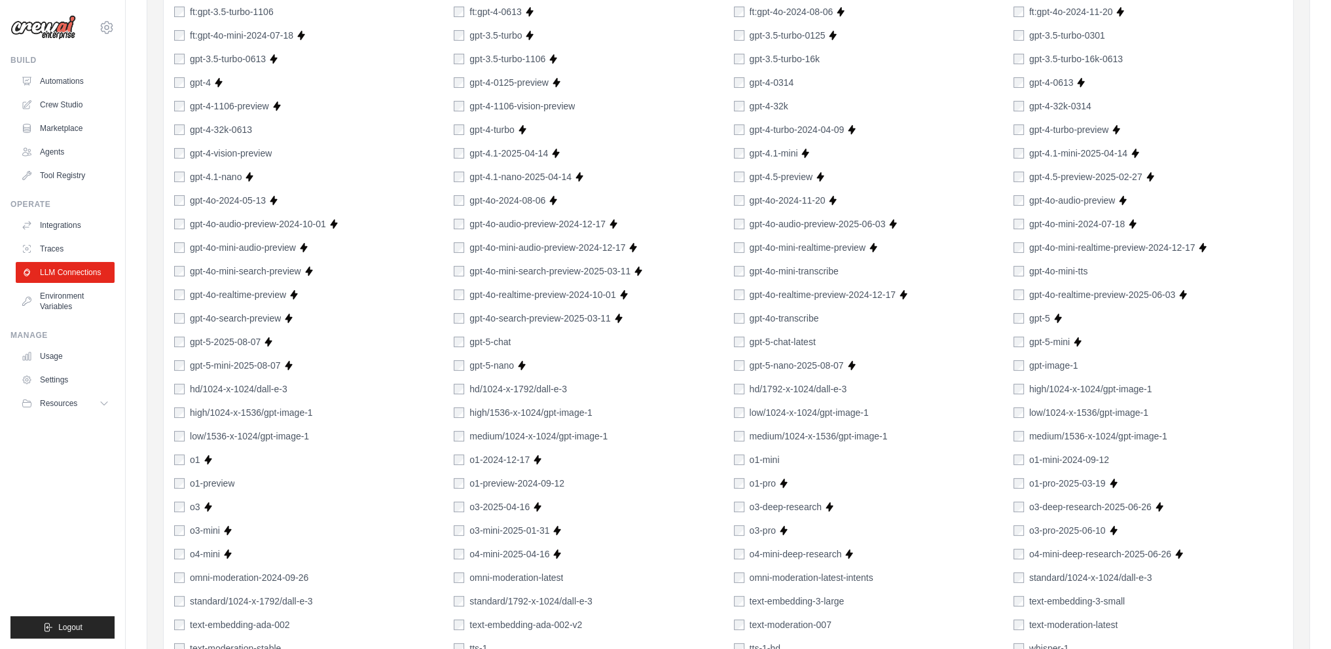
scroll to position [828, 0]
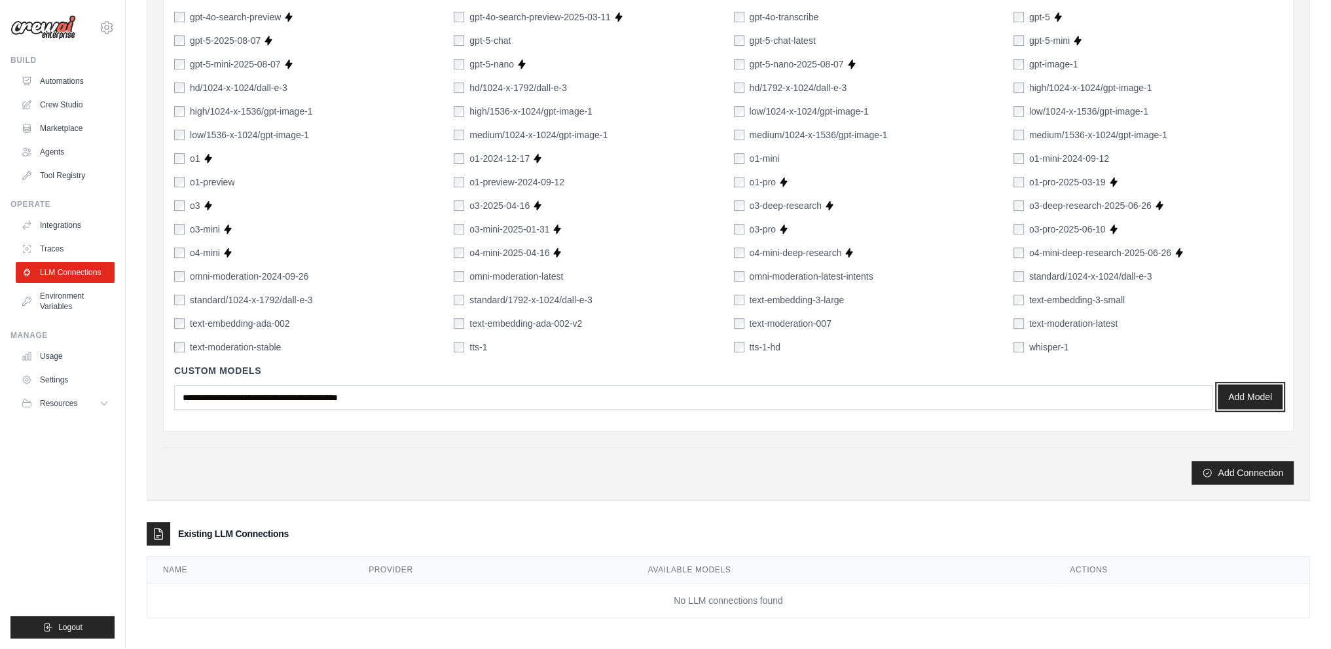
click at [1259, 389] on button "Add Model" at bounding box center [1250, 396] width 65 height 25
click at [1243, 476] on button "Add Connection" at bounding box center [1243, 472] width 102 height 24
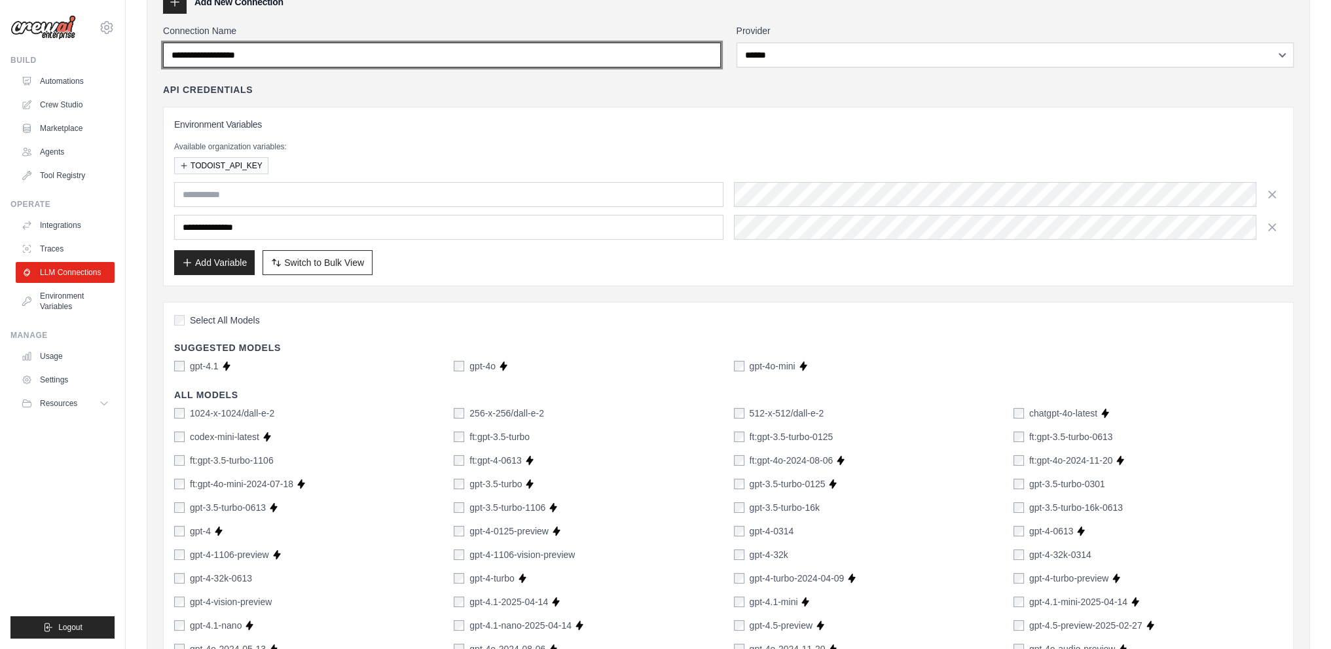
scroll to position [55, 0]
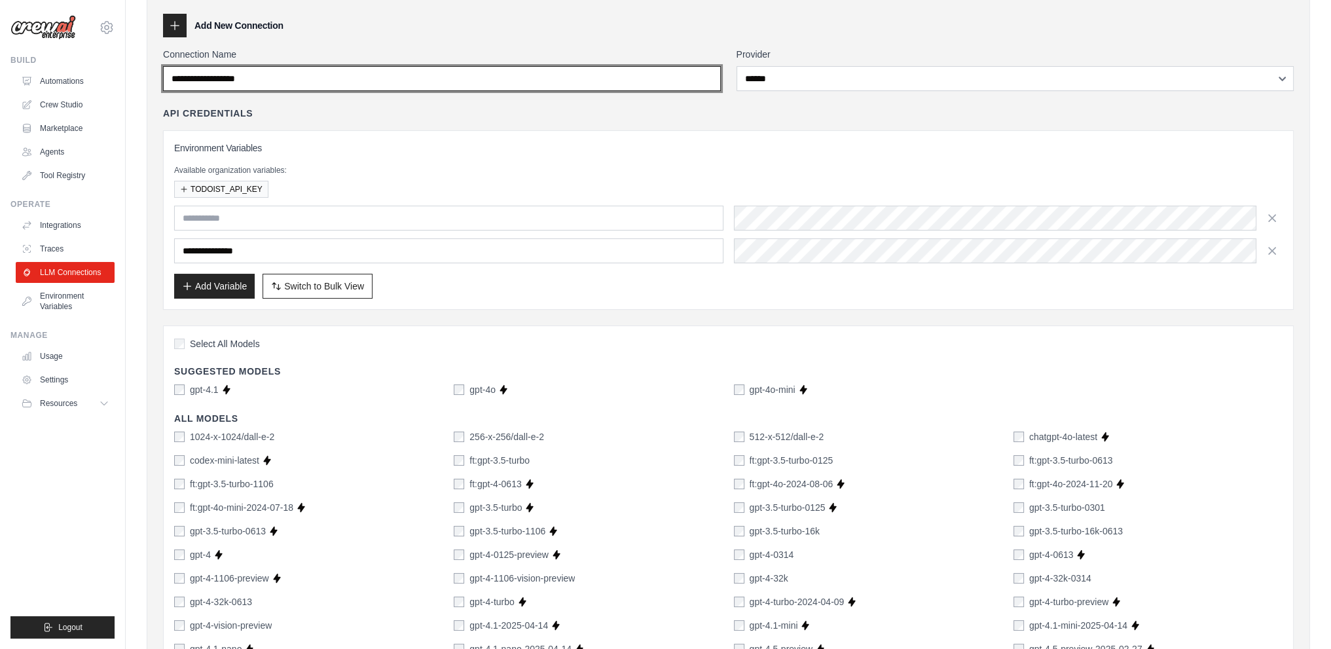
click at [292, 67] on input "Connection Name" at bounding box center [442, 78] width 558 height 25
drag, startPoint x: 289, startPoint y: 75, endPoint x: 188, endPoint y: 78, distance: 100.9
click at [188, 78] on input "Connection Name" at bounding box center [442, 78] width 558 height 25
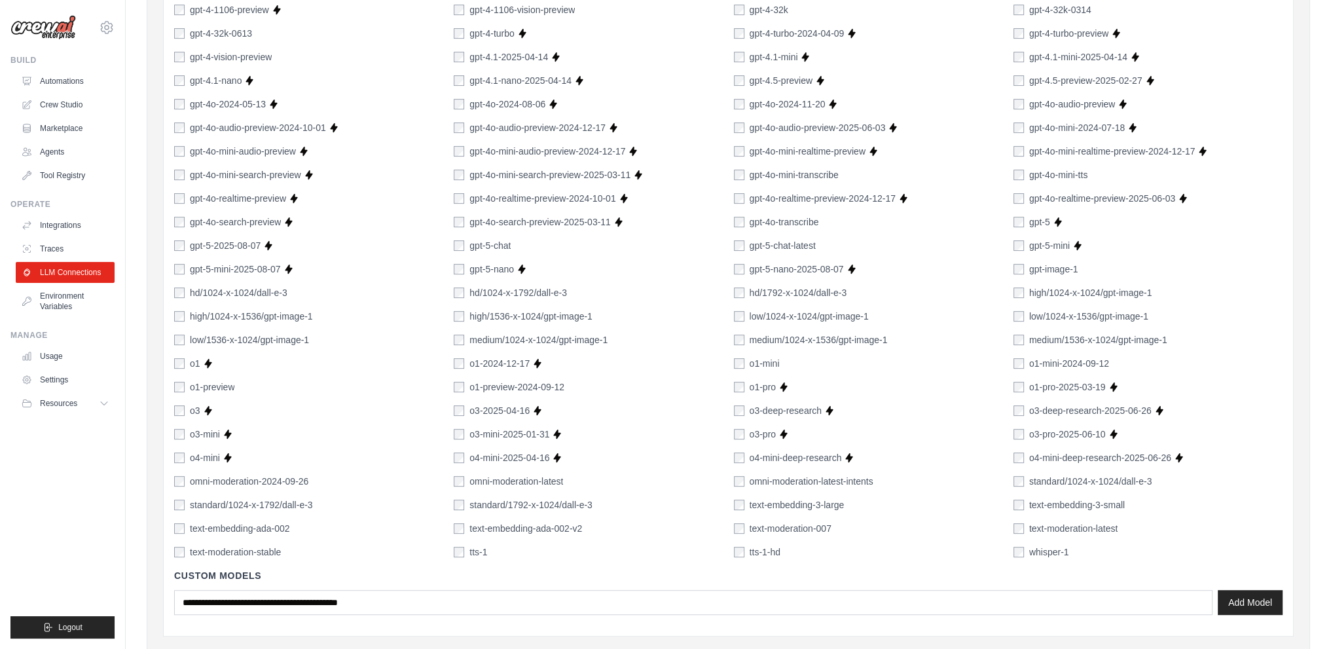
scroll to position [828, 0]
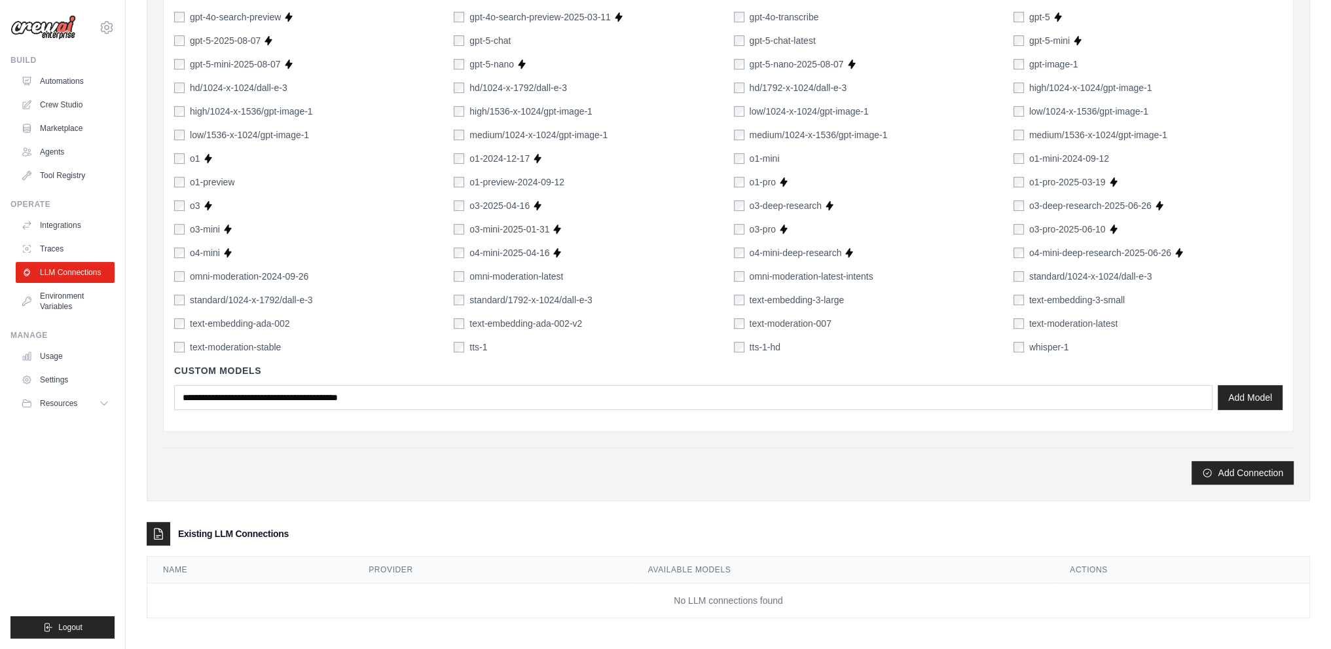
type input "***"
click at [1247, 451] on div "Add Connection" at bounding box center [728, 465] width 1131 height 37
click at [1247, 468] on button "Add Connection" at bounding box center [1243, 472] width 102 height 24
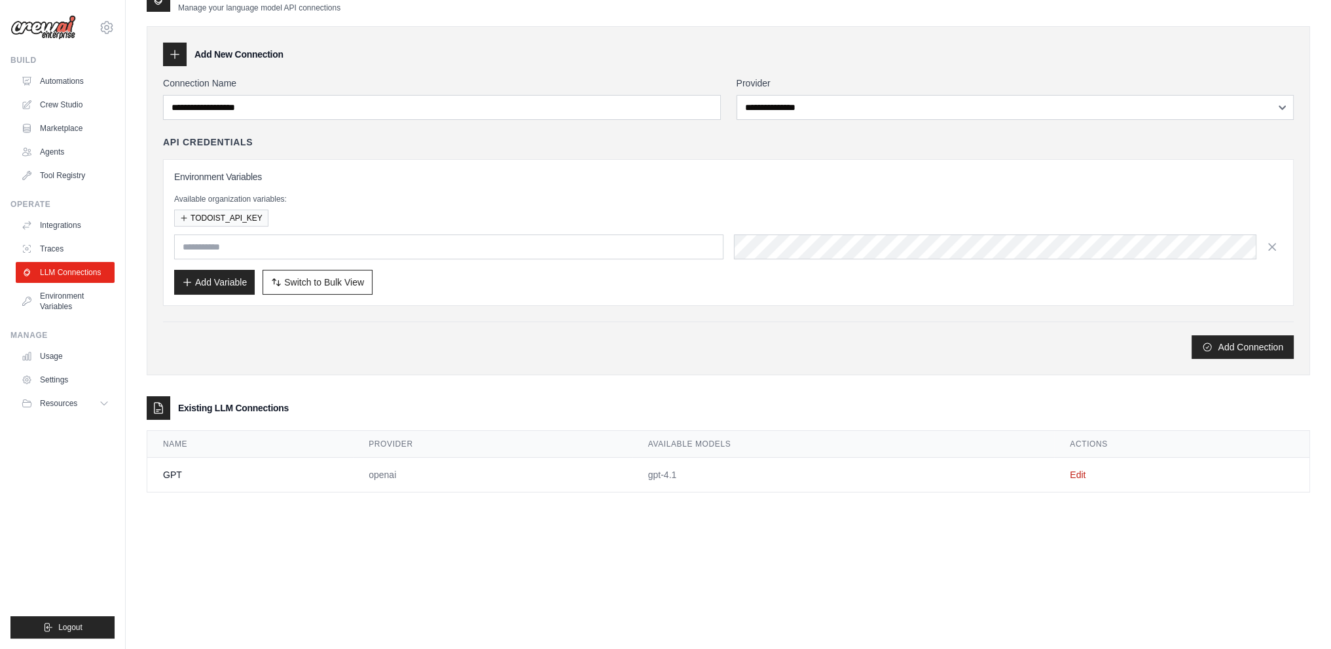
scroll to position [0, 0]
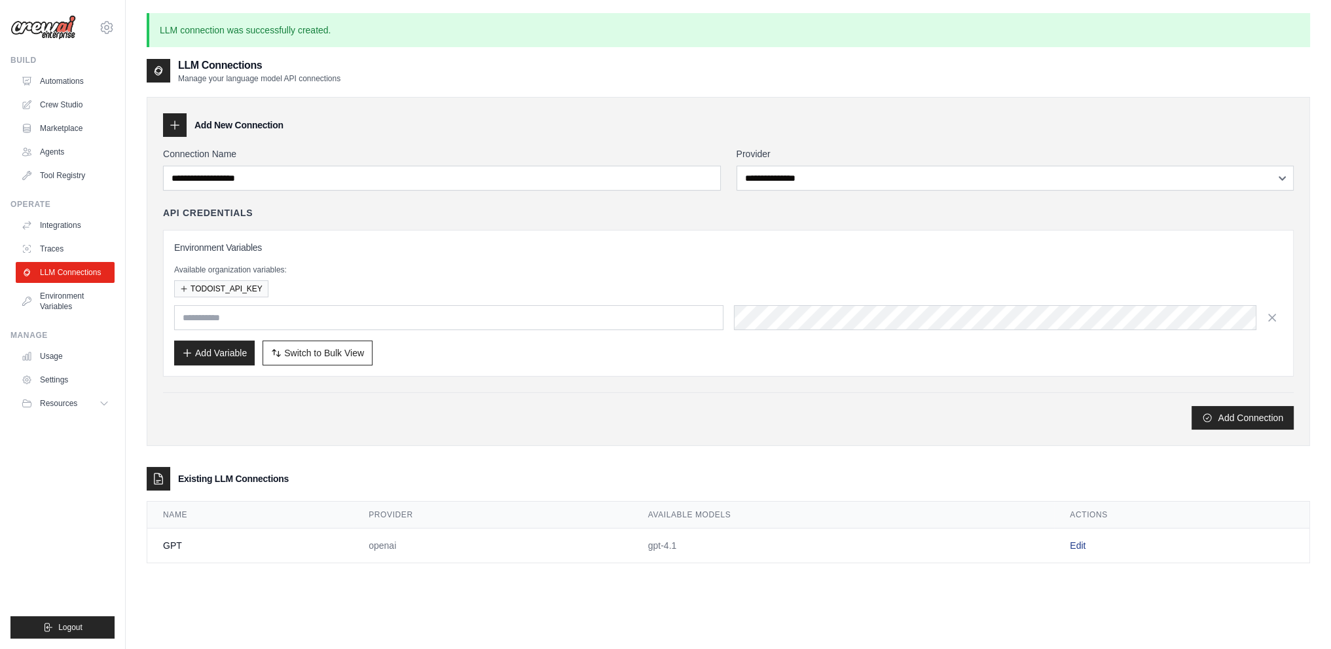
click at [1074, 540] on link "Edit" at bounding box center [1078, 545] width 16 height 10
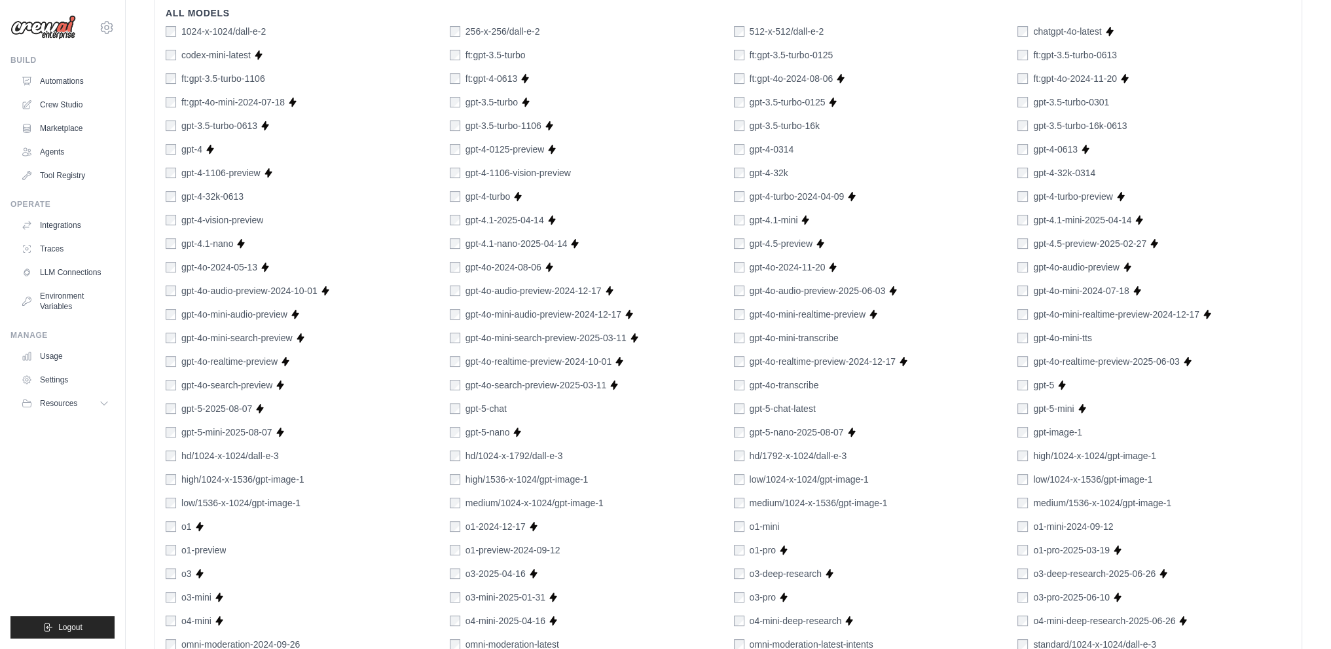
scroll to position [658, 0]
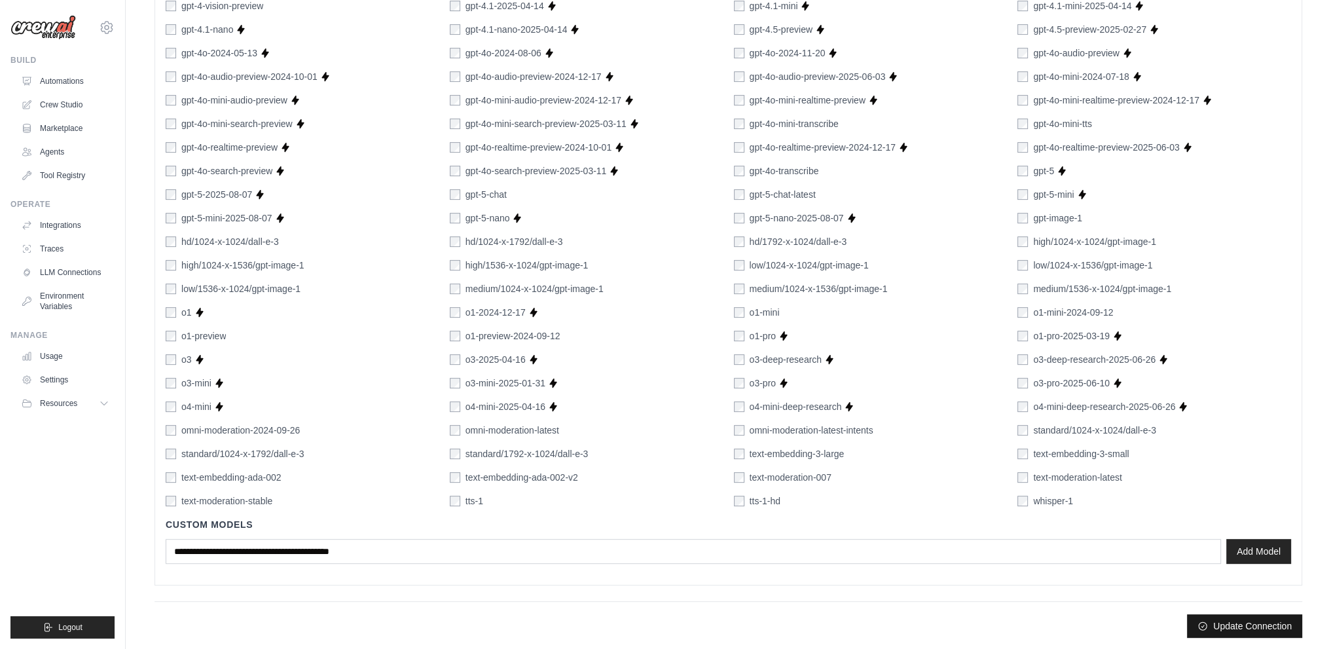
click at [1268, 623] on button "Update Connection" at bounding box center [1244, 626] width 115 height 24
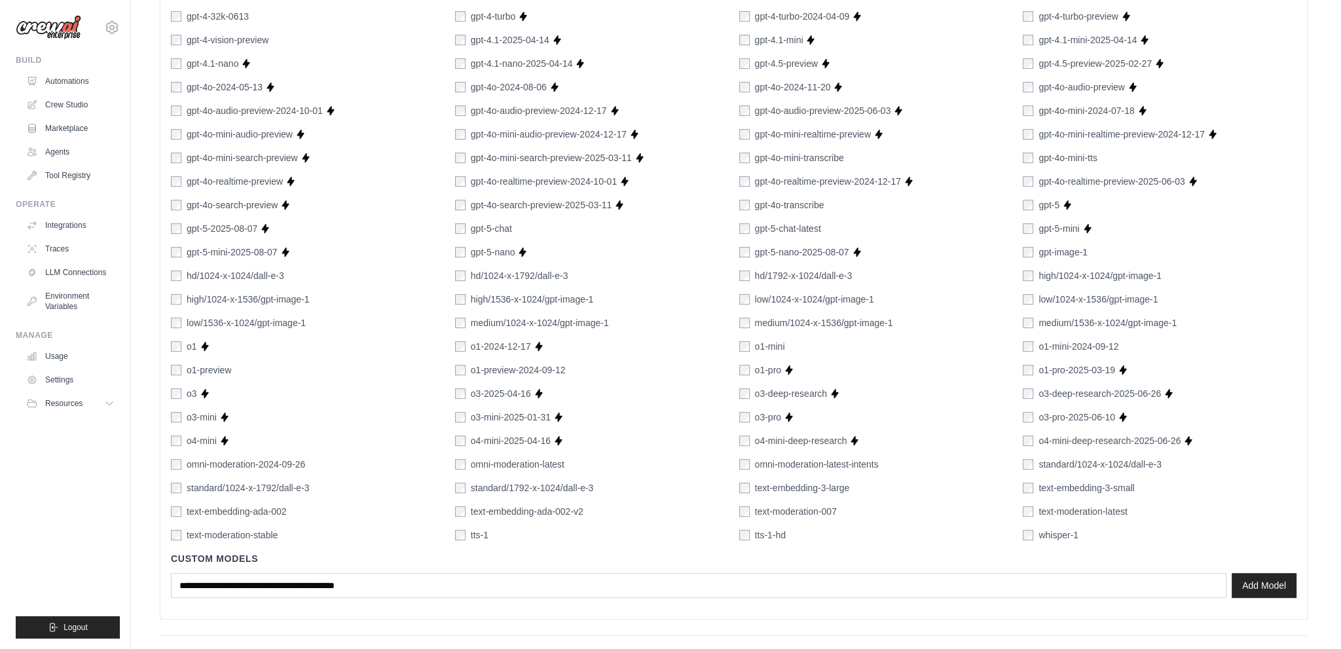
scroll to position [0, 0]
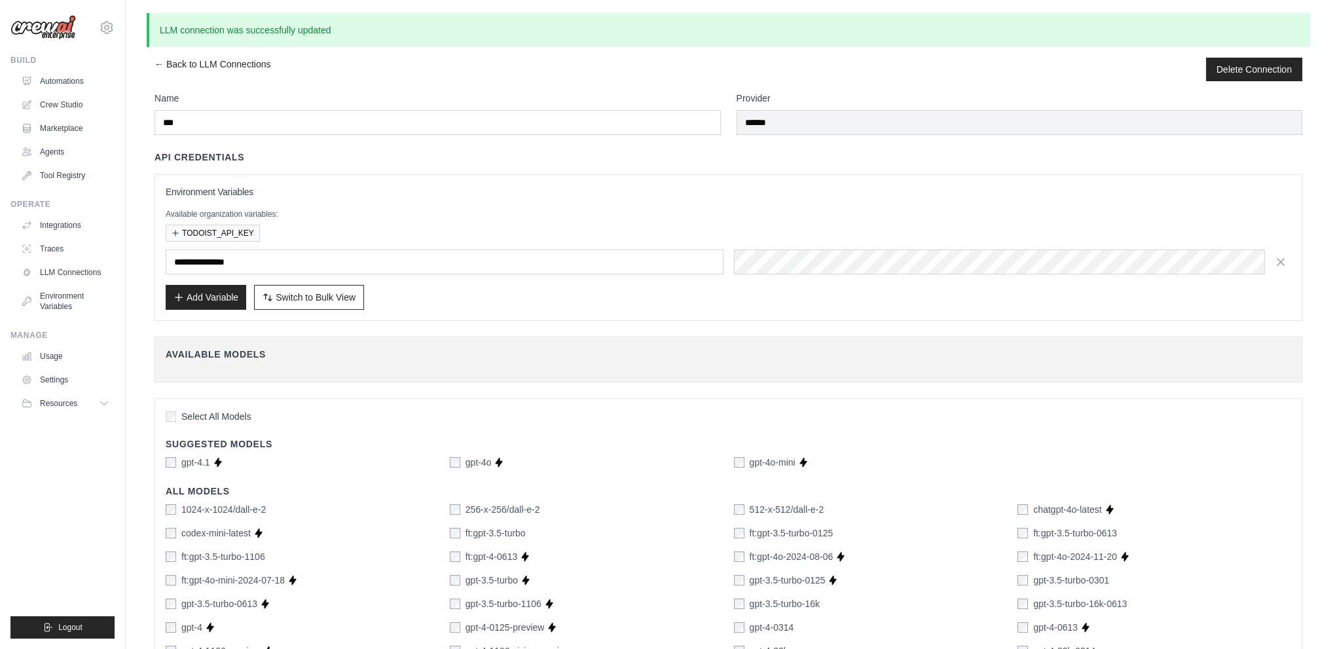
click at [58, 207] on div "Operate" at bounding box center [62, 204] width 104 height 10
click at [58, 213] on div "Operate Integrations Traces LLM Connections Environment Variables" at bounding box center [62, 258] width 104 height 118
click at [54, 220] on link "Integrations" at bounding box center [66, 225] width 99 height 21
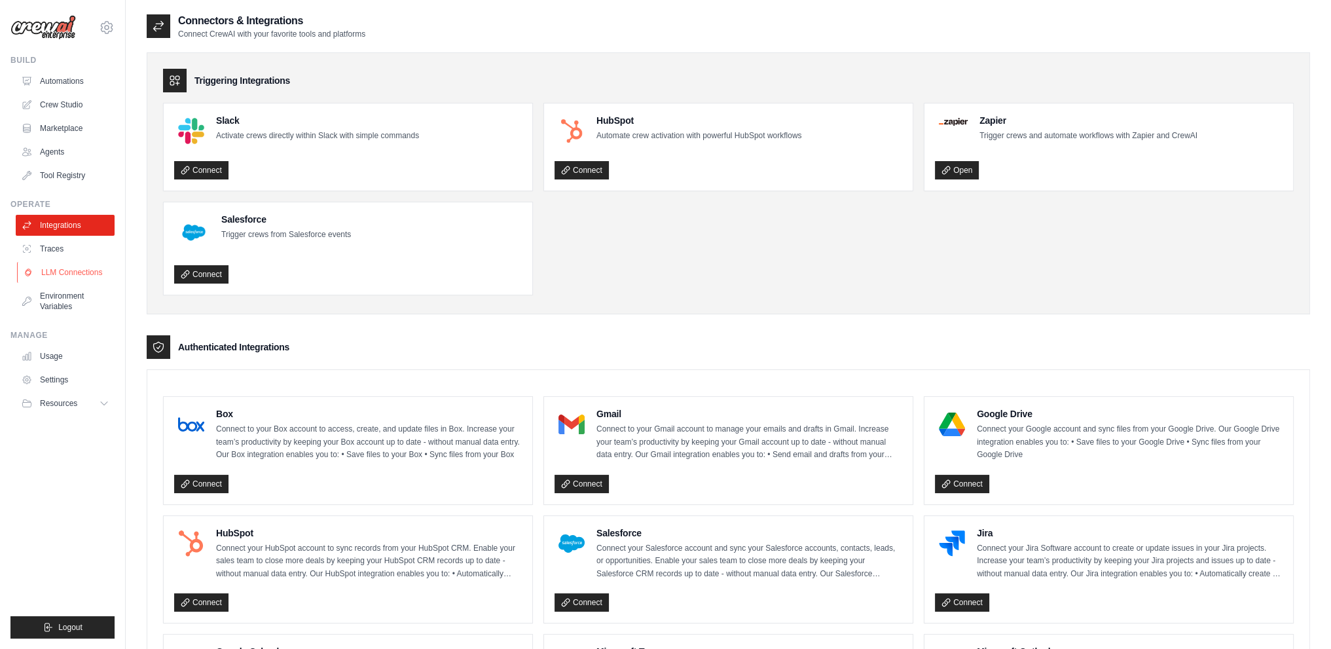
click at [60, 268] on link "LLM Connections" at bounding box center [66, 272] width 99 height 21
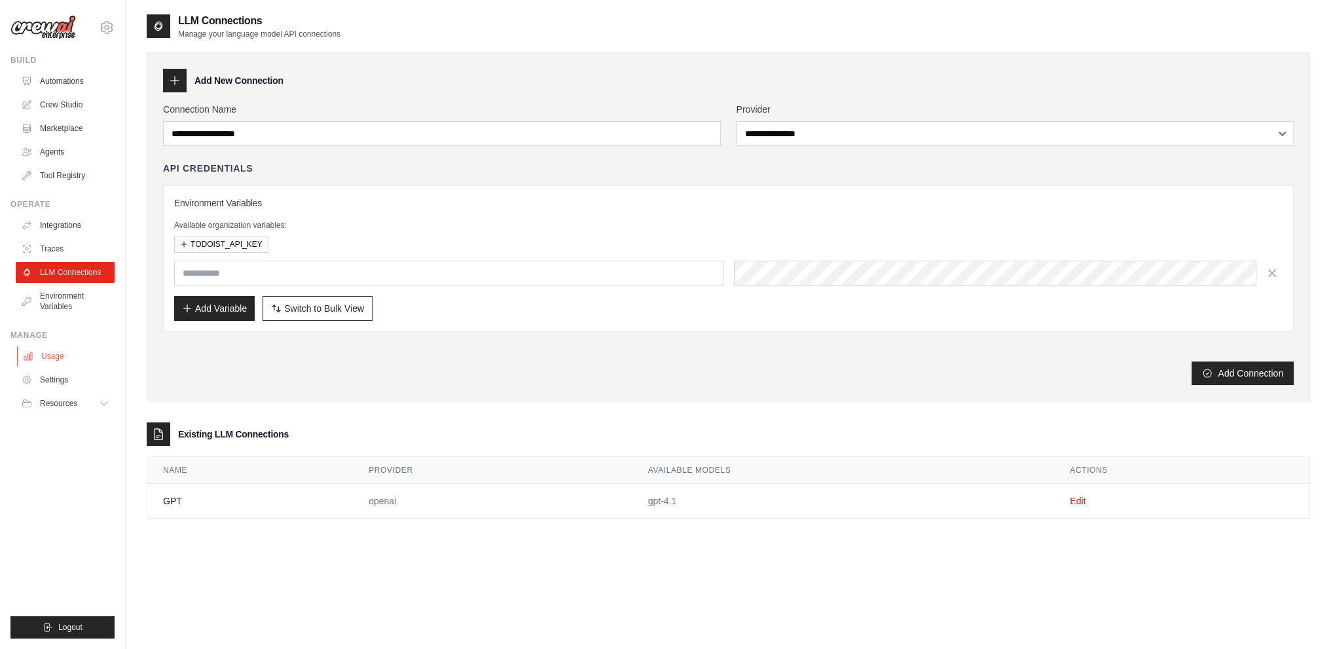
click at [71, 356] on link "Usage" at bounding box center [66, 356] width 99 height 21
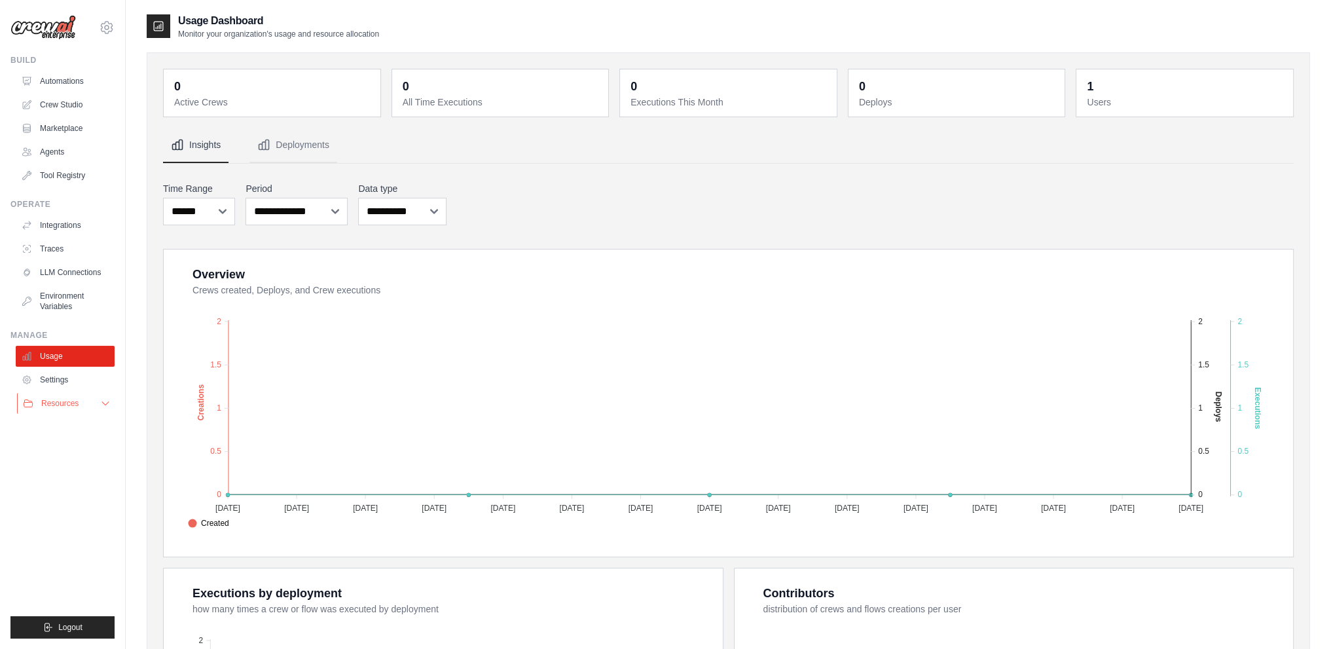
click at [52, 405] on span "Resources" at bounding box center [59, 403] width 37 height 10
click at [62, 145] on link "Agents" at bounding box center [66, 151] width 99 height 21
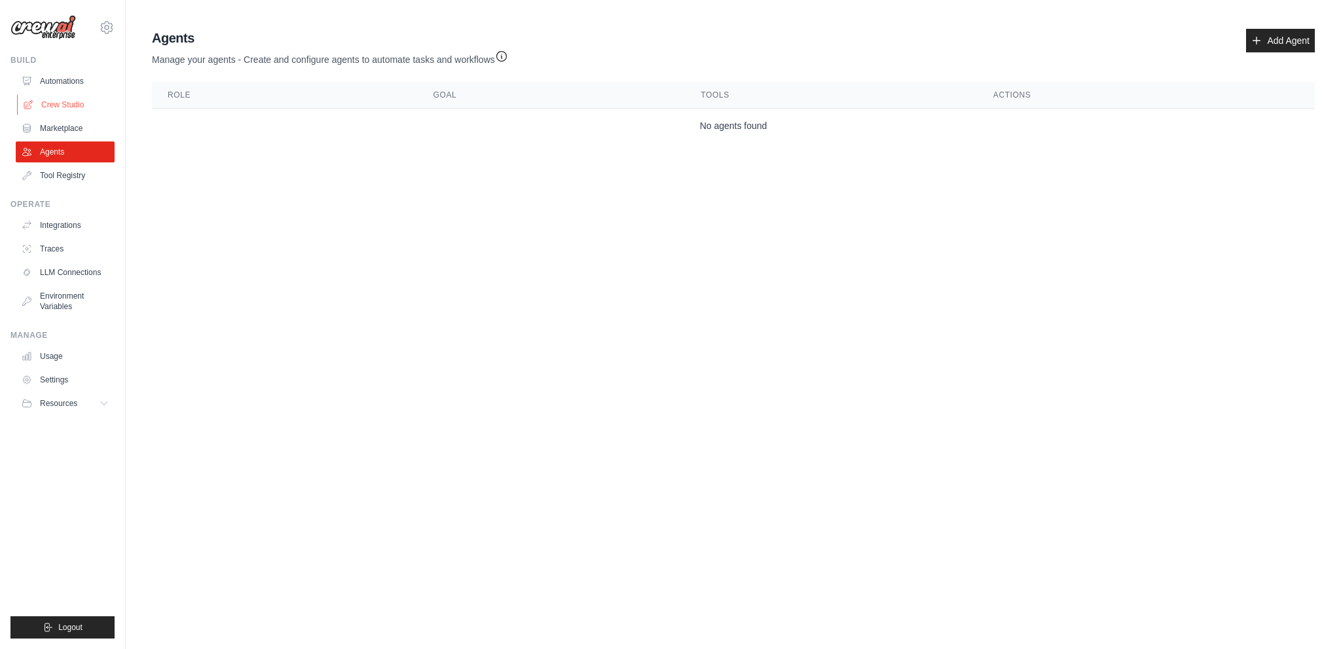
click at [63, 106] on link "Crew Studio" at bounding box center [66, 104] width 99 height 21
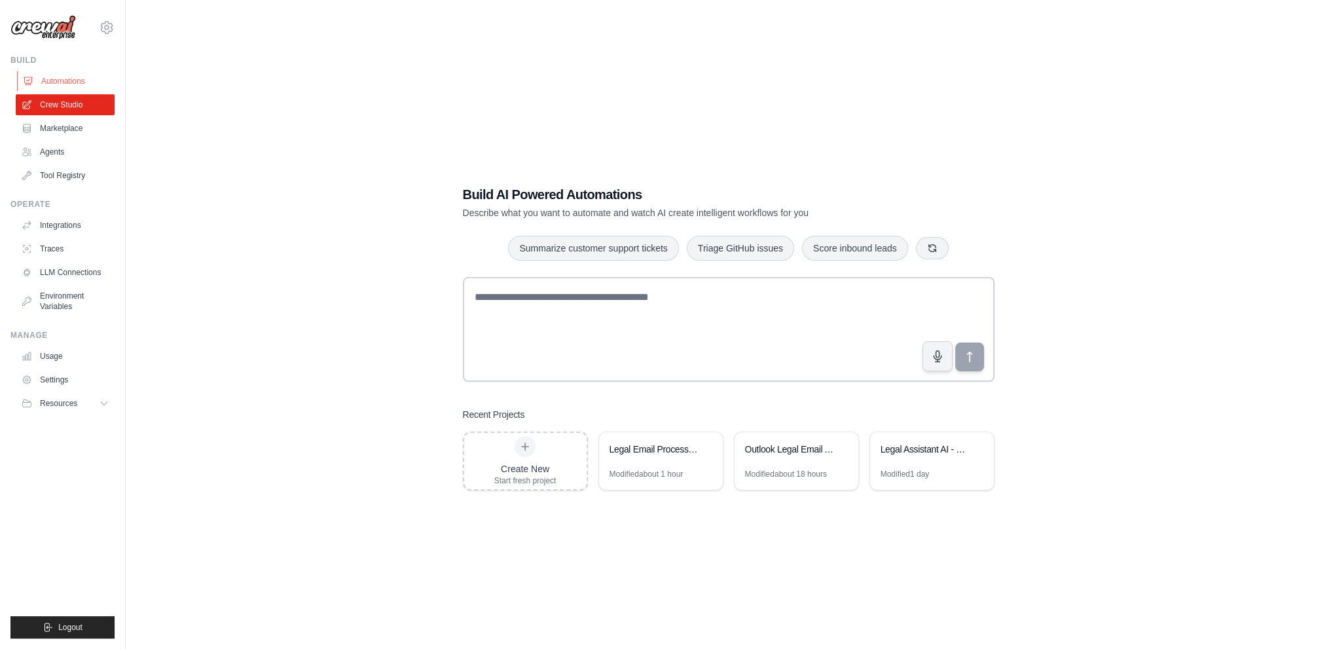
click at [63, 81] on link "Automations" at bounding box center [66, 81] width 99 height 21
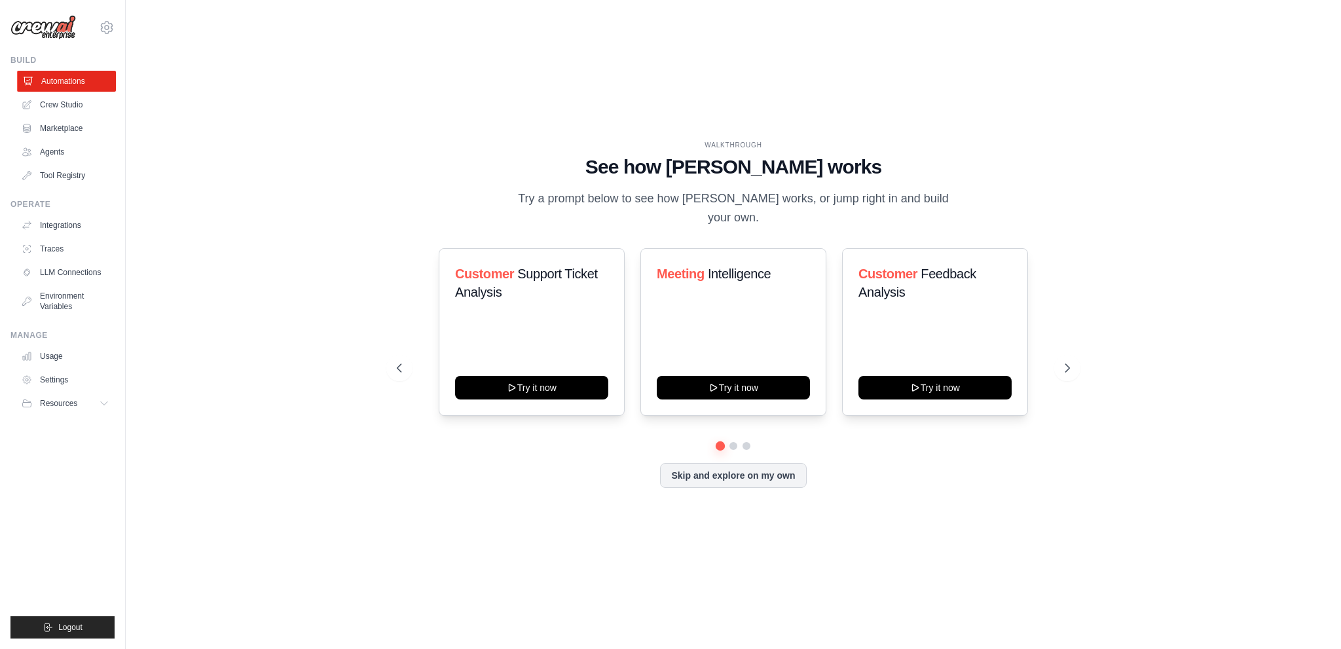
click at [60, 90] on link "Automations" at bounding box center [66, 81] width 99 height 21
click at [58, 107] on link "Crew Studio" at bounding box center [65, 104] width 99 height 21
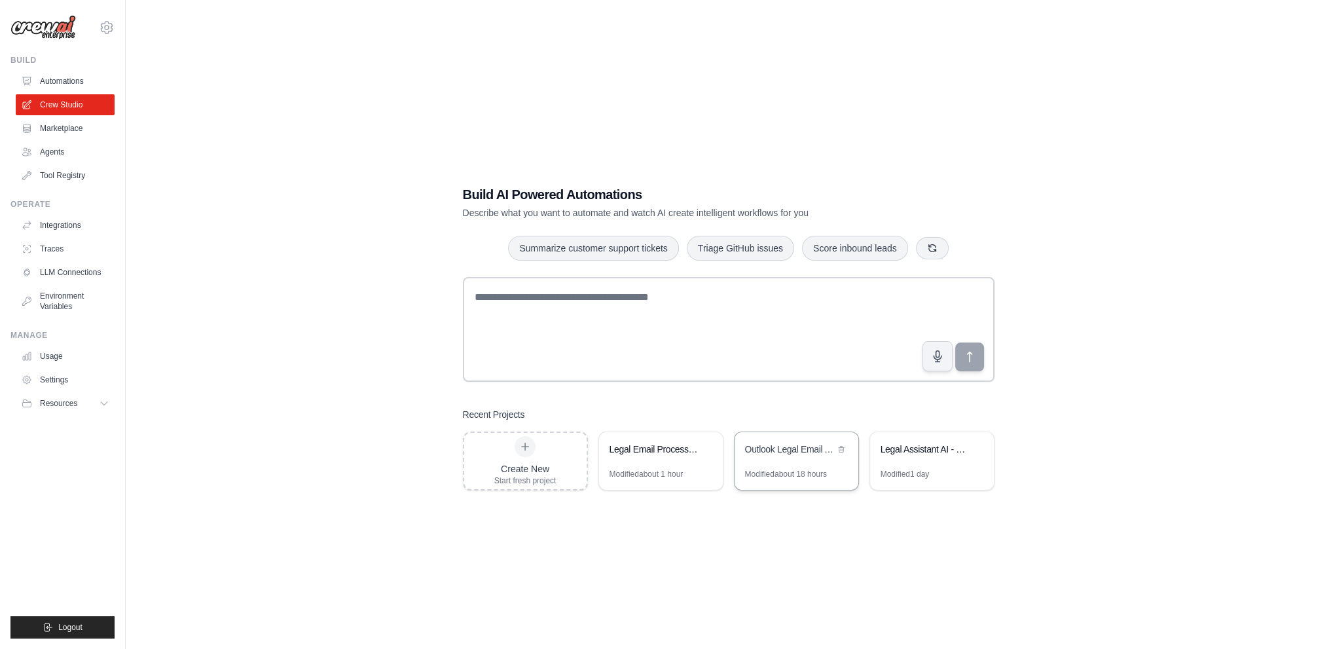
click at [792, 449] on div "Outlook Legal Email Automation" at bounding box center [790, 449] width 90 height 13
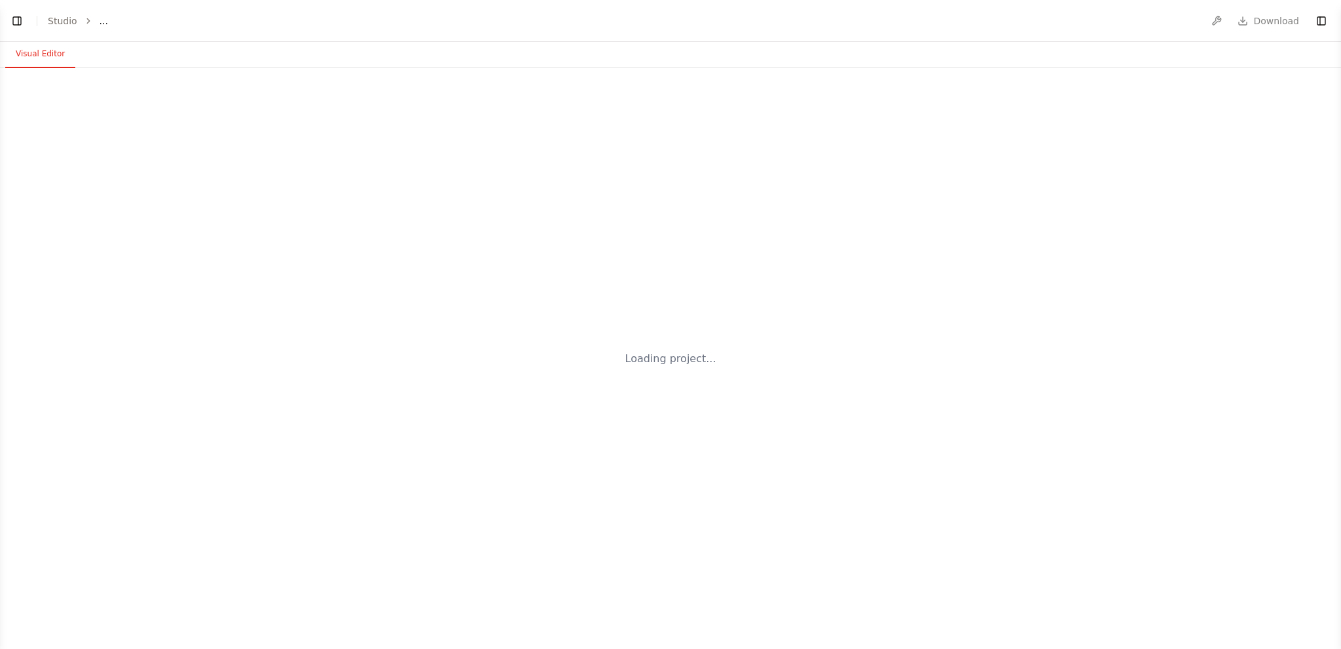
select select "****"
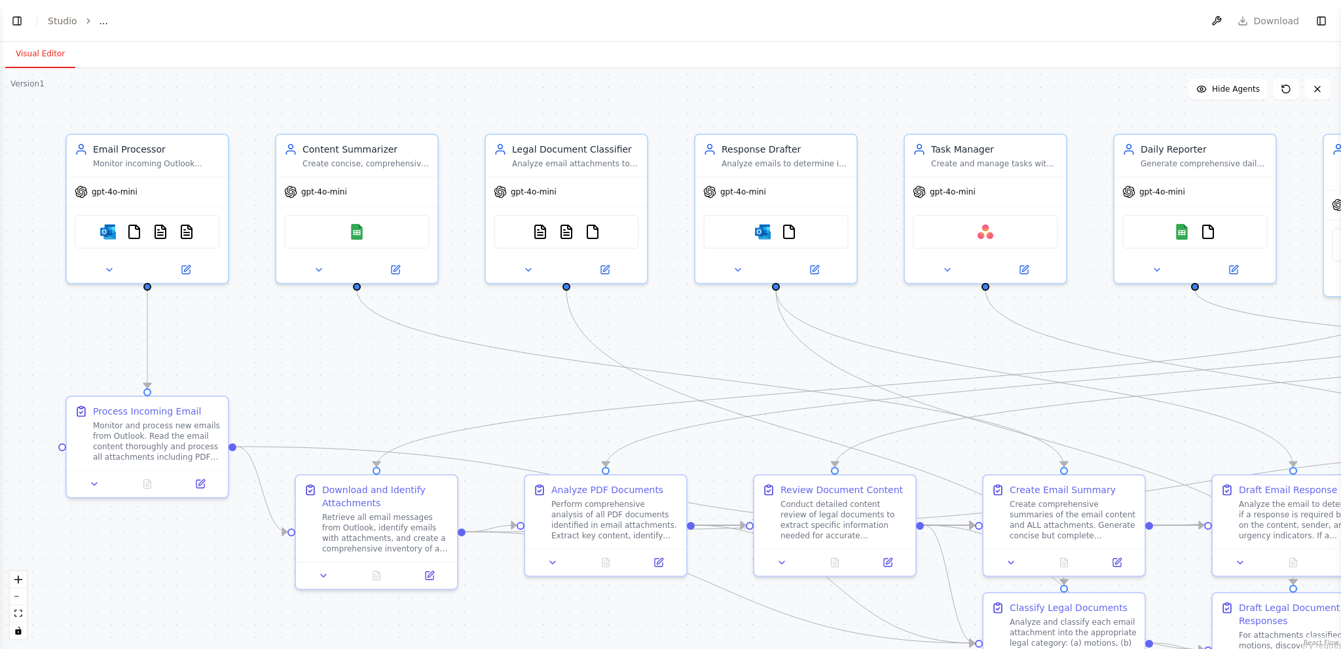
scroll to position [194, 0]
click at [1153, 18] on header "**********" at bounding box center [670, 21] width 1341 height 42
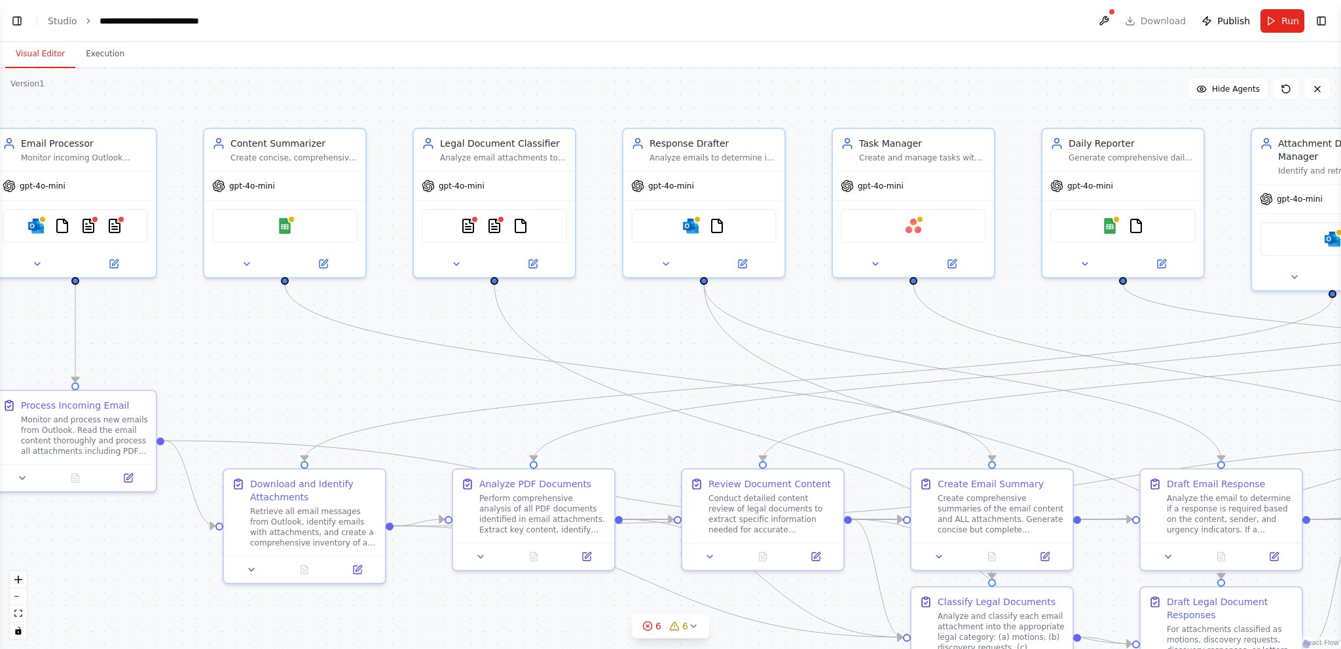
drag, startPoint x: 1134, startPoint y: 441, endPoint x: 385, endPoint y: 380, distance: 751.6
click at [413, 386] on div ".deletable-edge-delete-btn { width: 20px; height: 20px; border: 0px solid #ffff…" at bounding box center [670, 358] width 1341 height 581
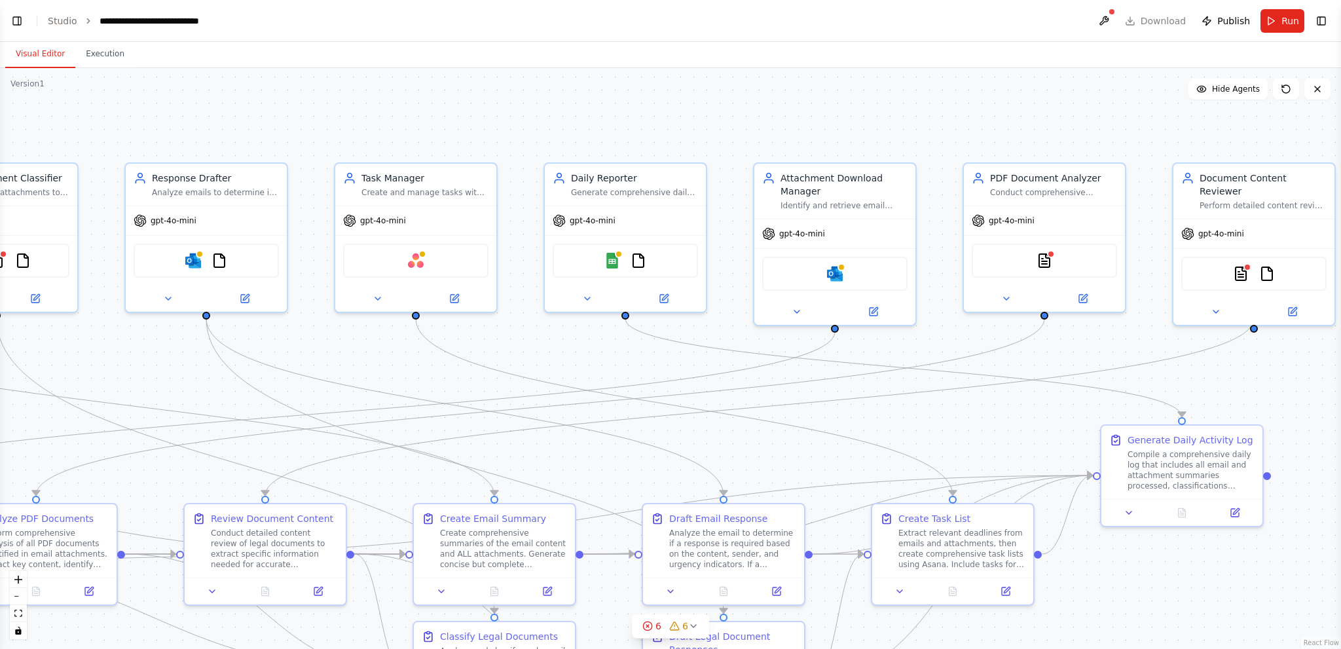
drag, startPoint x: 1189, startPoint y: 283, endPoint x: 1320, endPoint y: 366, distance: 155.1
click at [1340, 363] on div "BETA Hello! I'm the CrewAI assistant. What kind of automation do you want to bu…" at bounding box center [670, 324] width 1341 height 649
click at [656, 625] on span "6" at bounding box center [659, 625] width 6 height 13
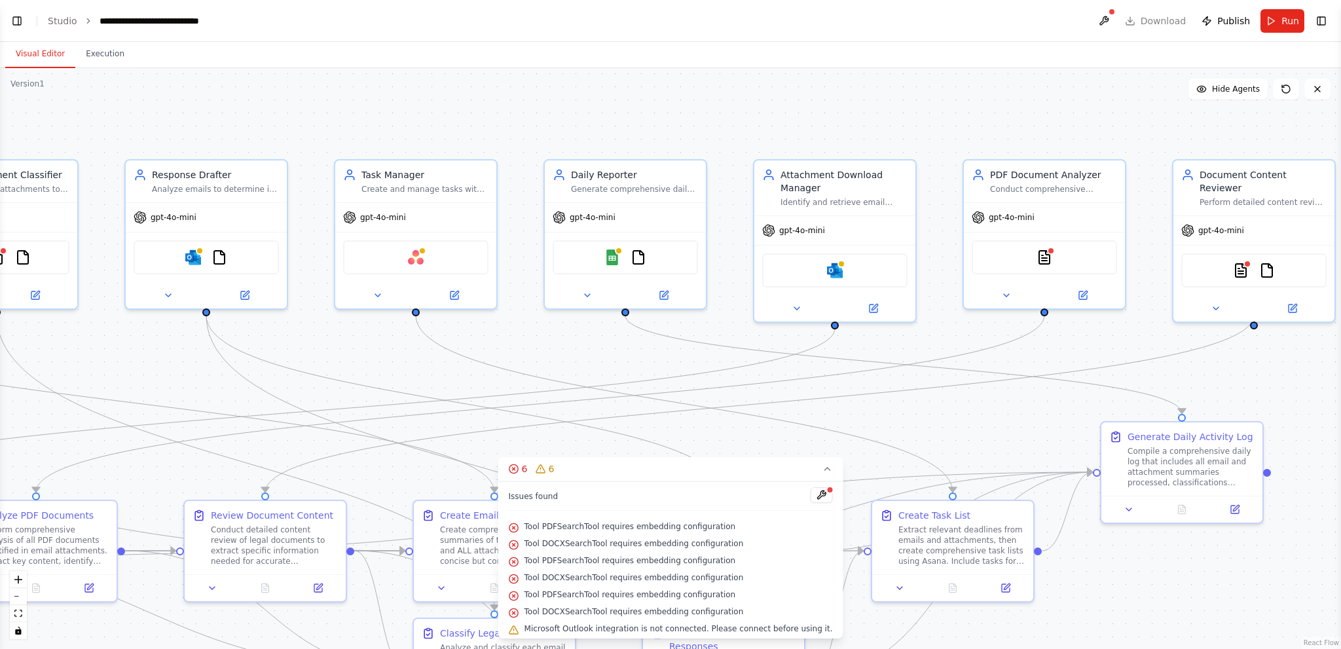
click at [577, 528] on span "Tool PDFSearchTool requires embedding configuration" at bounding box center [631, 526] width 212 height 10
click at [810, 492] on button at bounding box center [821, 495] width 22 height 16
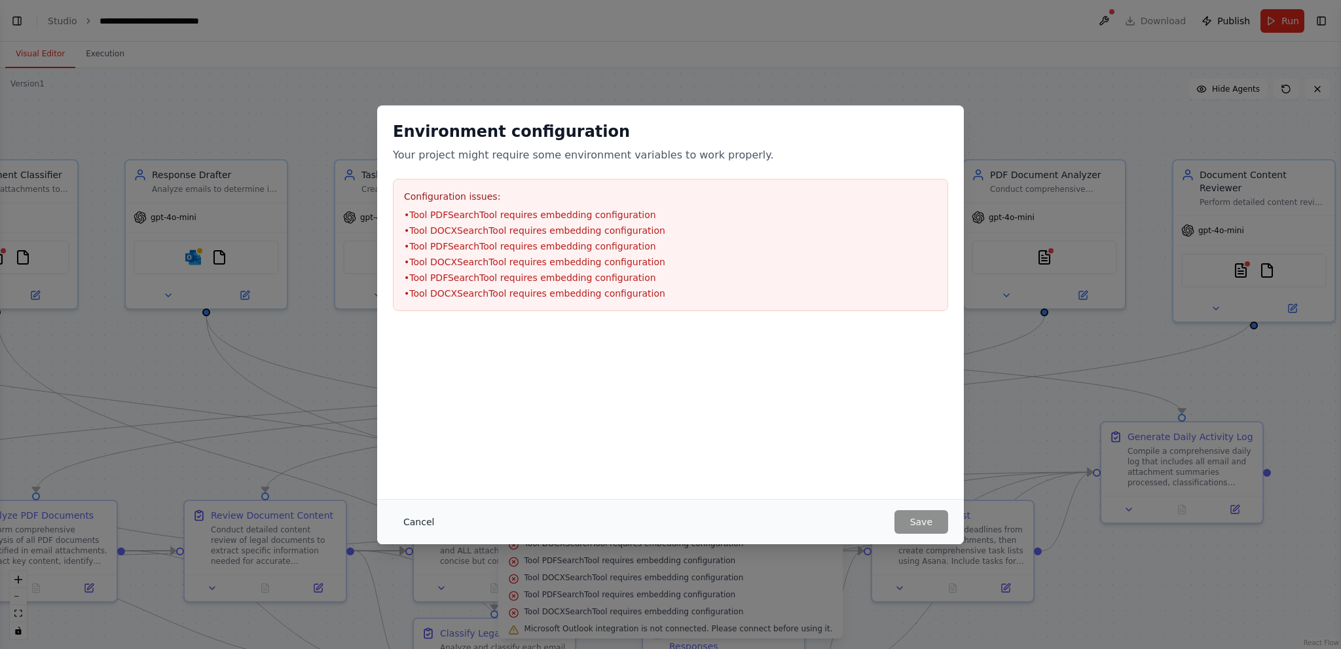
click at [409, 513] on button "Cancel" at bounding box center [419, 522] width 52 height 24
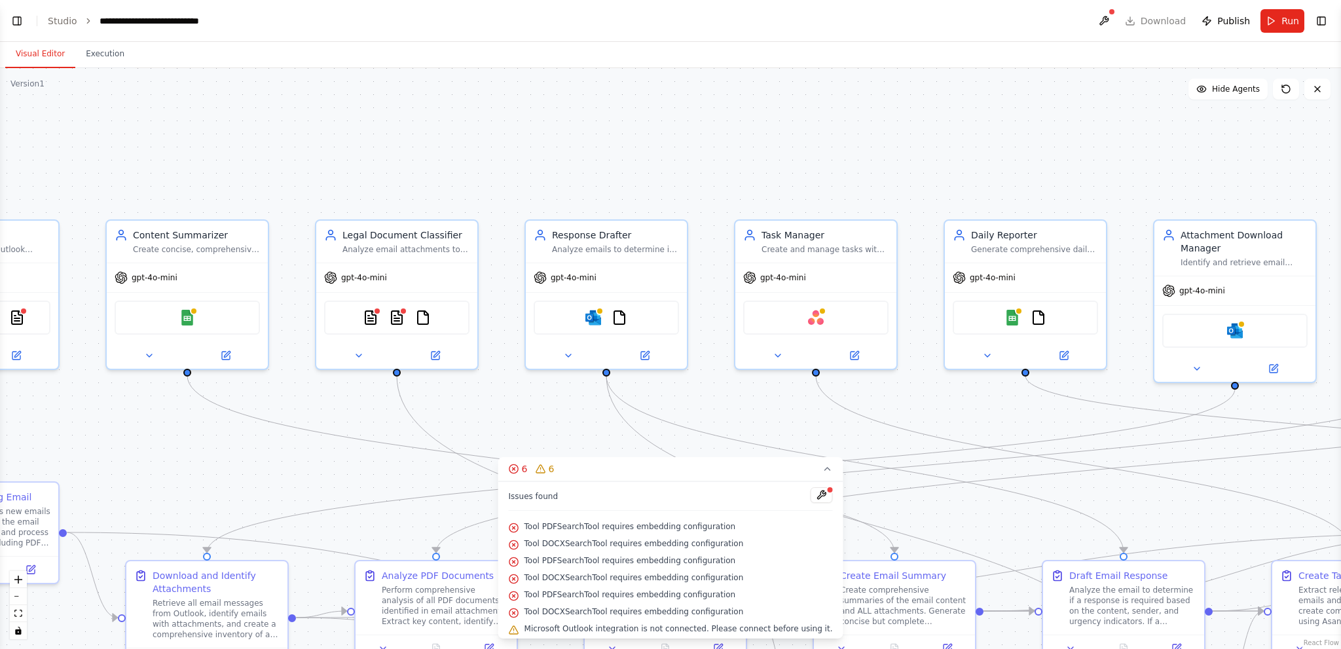
drag, startPoint x: 105, startPoint y: 111, endPoint x: 498, endPoint y: 170, distance: 397.3
click at [498, 170] on div ".deletable-edge-delete-btn { width: 20px; height: 20px; border: 0px solid #ffff…" at bounding box center [670, 358] width 1341 height 581
click at [89, 52] on button "Execution" at bounding box center [105, 55] width 60 height 28
click at [51, 51] on button "Visual Editor" at bounding box center [40, 55] width 70 height 28
click at [10, 14] on button "Toggle Left Sidebar" at bounding box center [17, 21] width 18 height 18
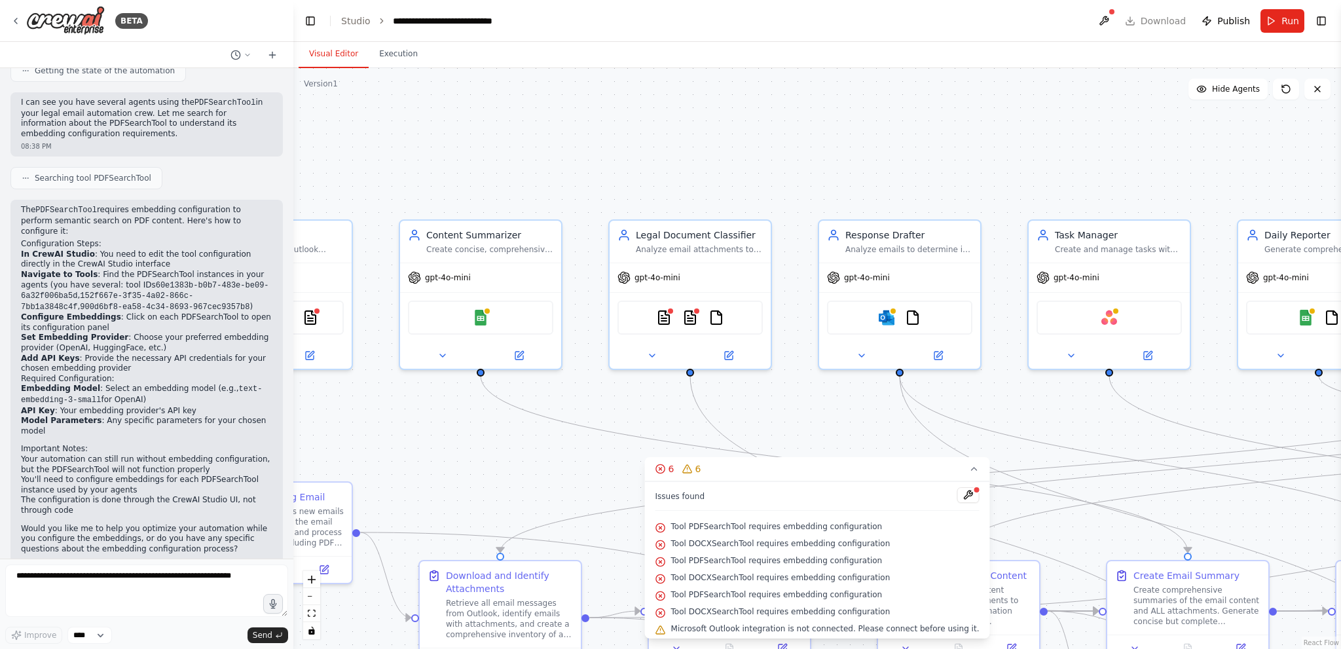
click at [227, 253] on li "In CrewAI Studio : You need to edit the tool configuration directly in the Crew…" at bounding box center [146, 259] width 251 height 20
click at [1323, 15] on button "Toggle Right Sidebar" at bounding box center [1321, 21] width 18 height 18
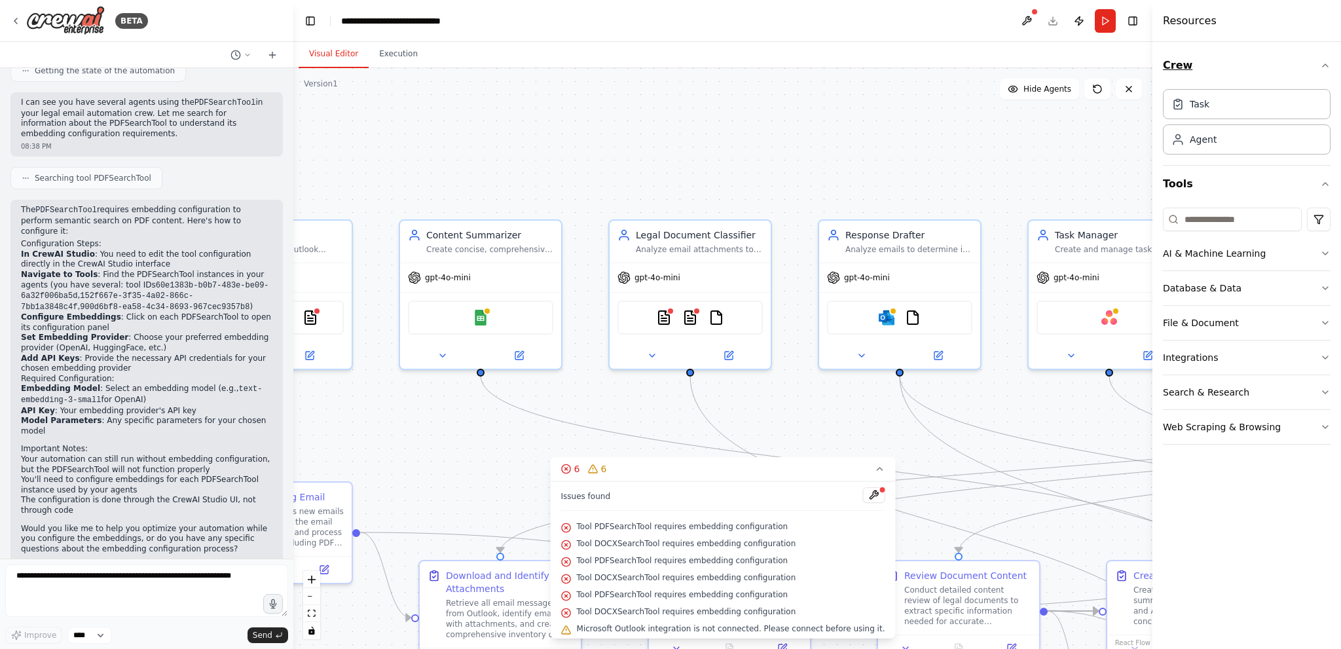
click at [1197, 65] on button "Crew" at bounding box center [1247, 65] width 168 height 37
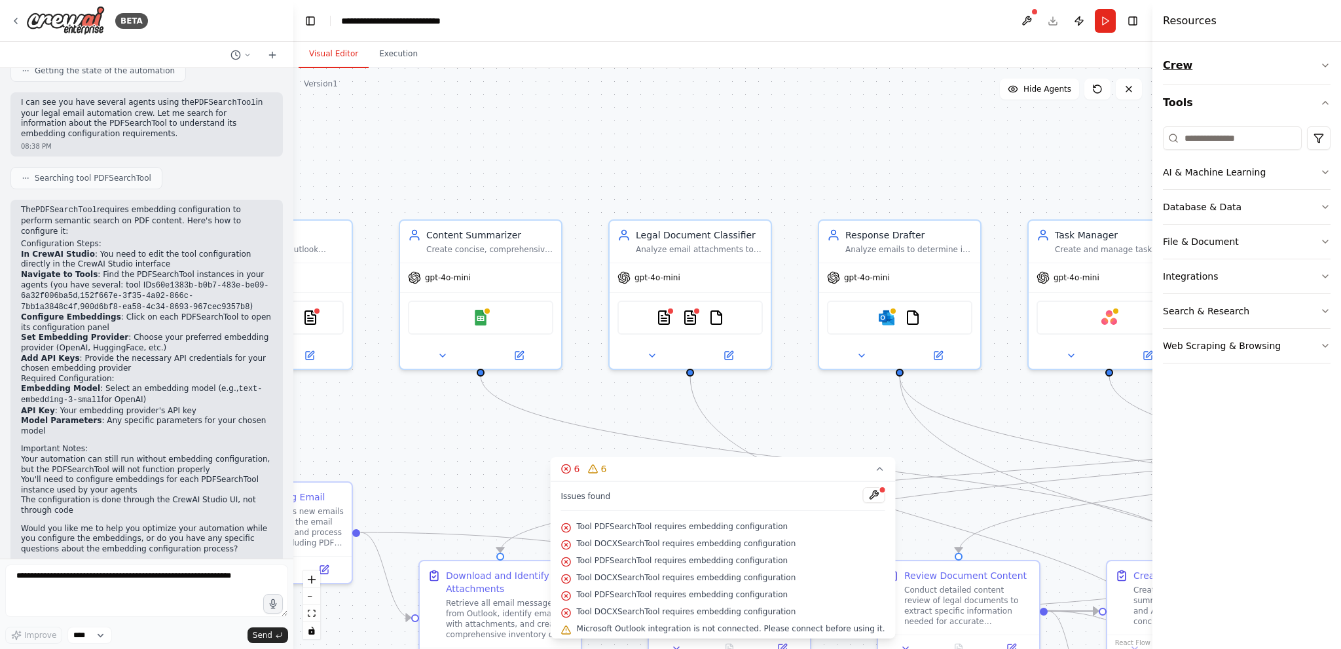
click at [1197, 65] on button "Crew" at bounding box center [1247, 65] width 168 height 37
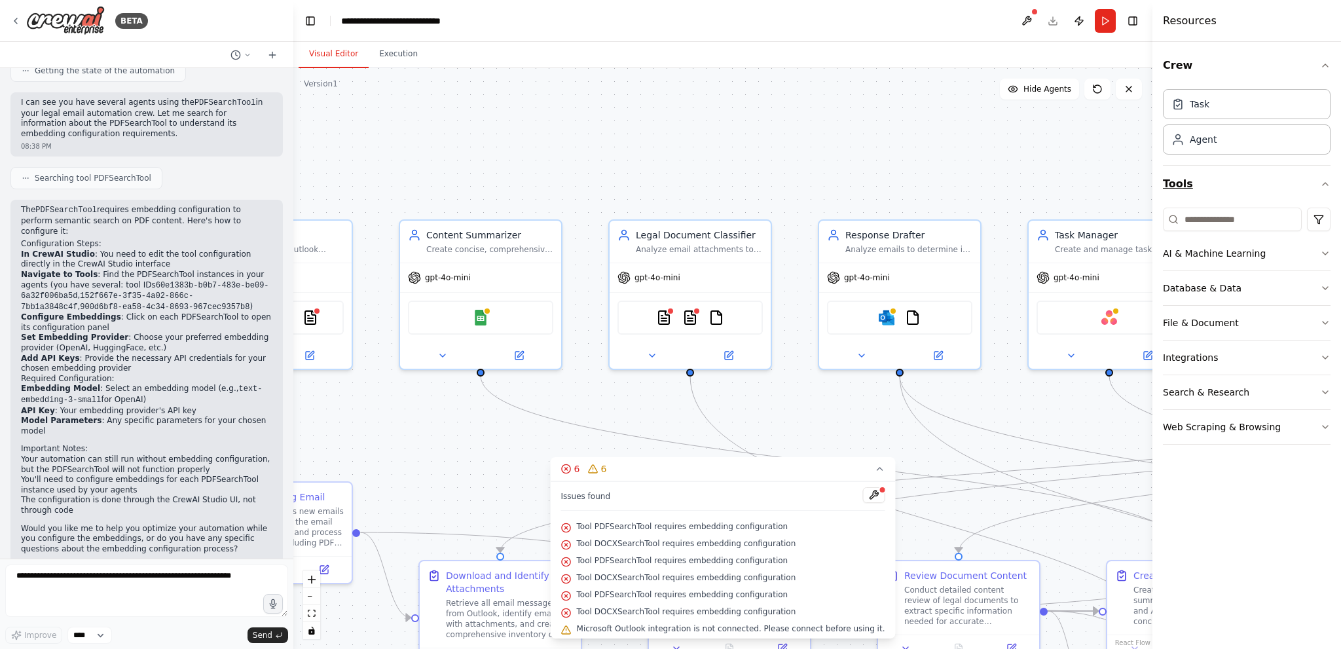
click at [1200, 185] on button "Tools" at bounding box center [1247, 184] width 168 height 37
click at [1319, 213] on html "BETA Hello! I'm the CrewAI assistant. What kind of automation do you want to bu…" at bounding box center [670, 324] width 1341 height 649
click at [1323, 327] on icon "button" at bounding box center [1325, 323] width 10 height 10
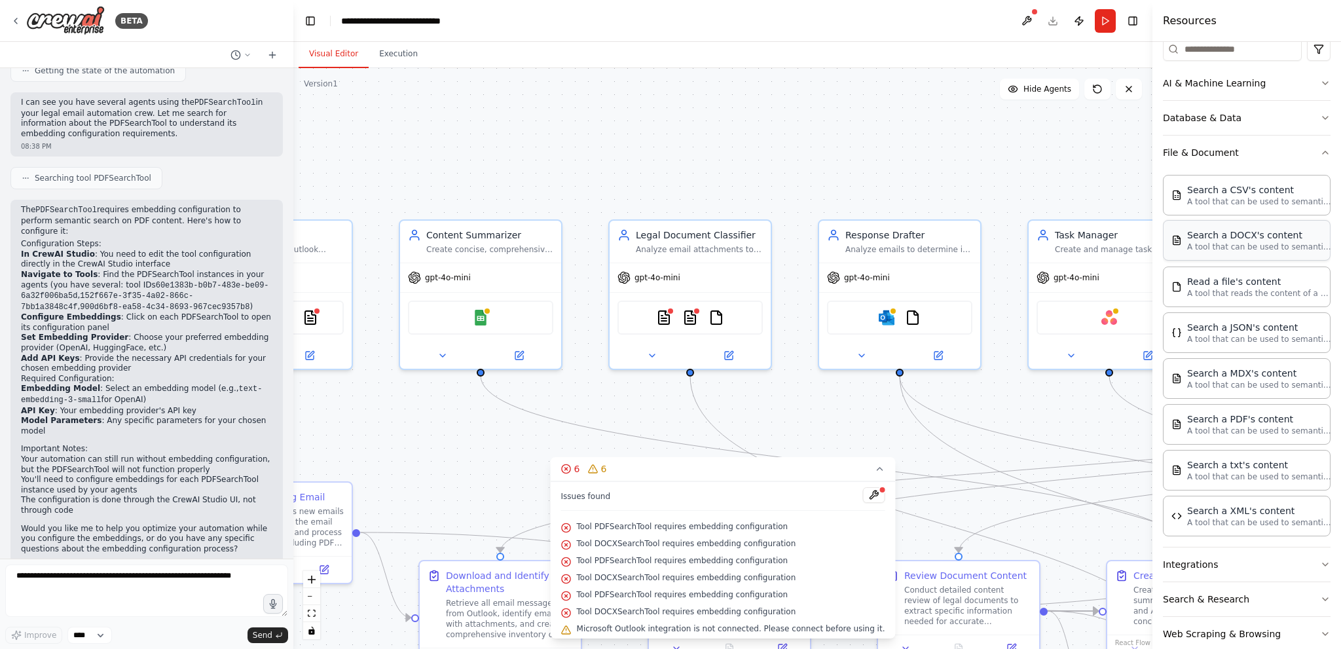
scroll to position [190, 0]
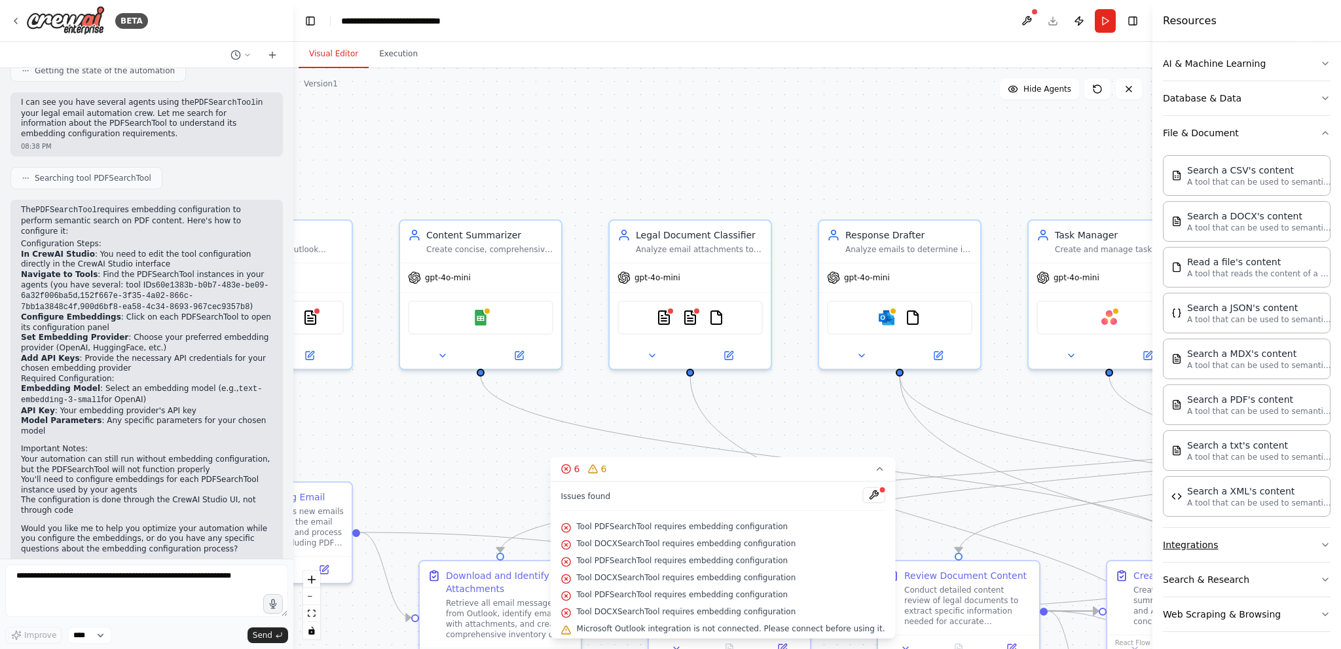
click at [1253, 550] on button "Integrations" at bounding box center [1247, 545] width 168 height 34
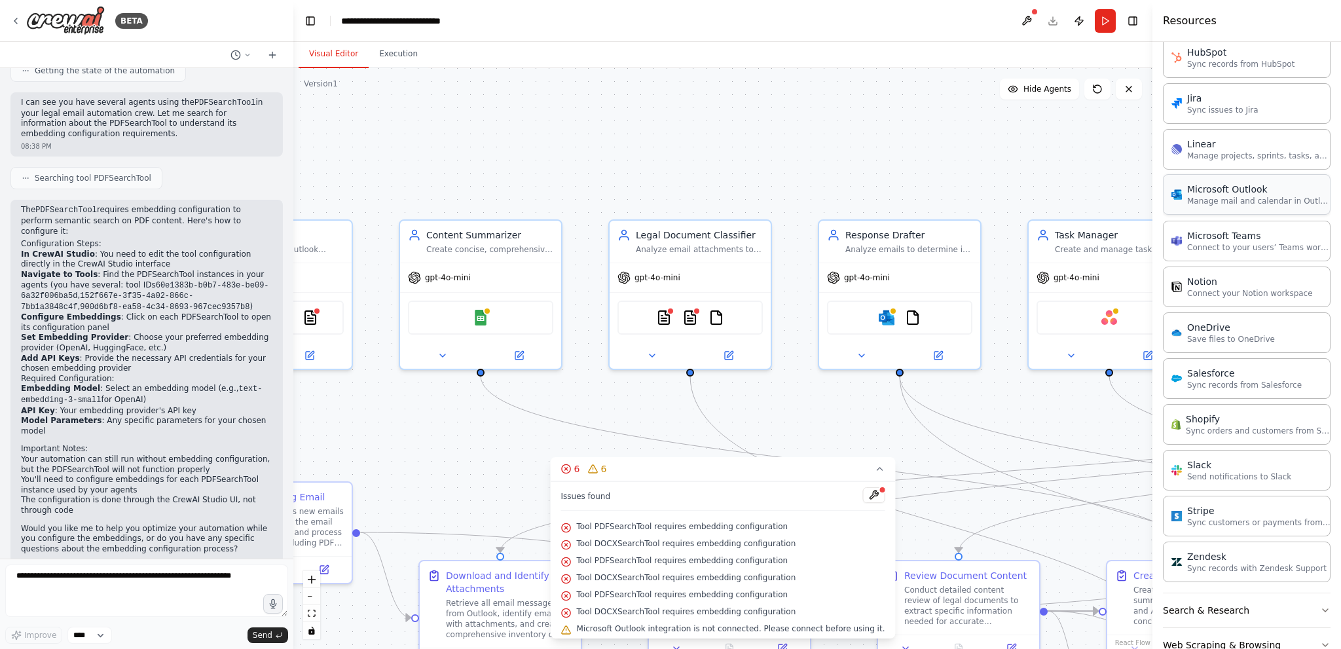
scroll to position [1158, 0]
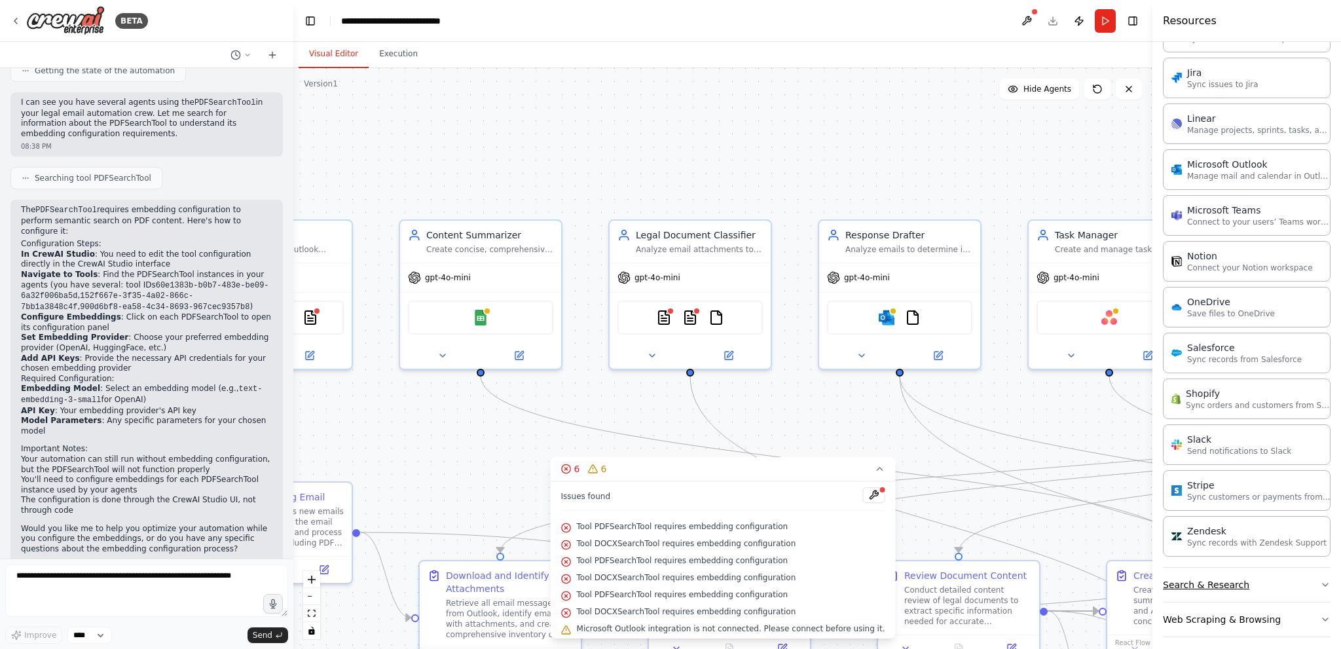
click at [1278, 576] on button "Search & Research" at bounding box center [1247, 585] width 168 height 34
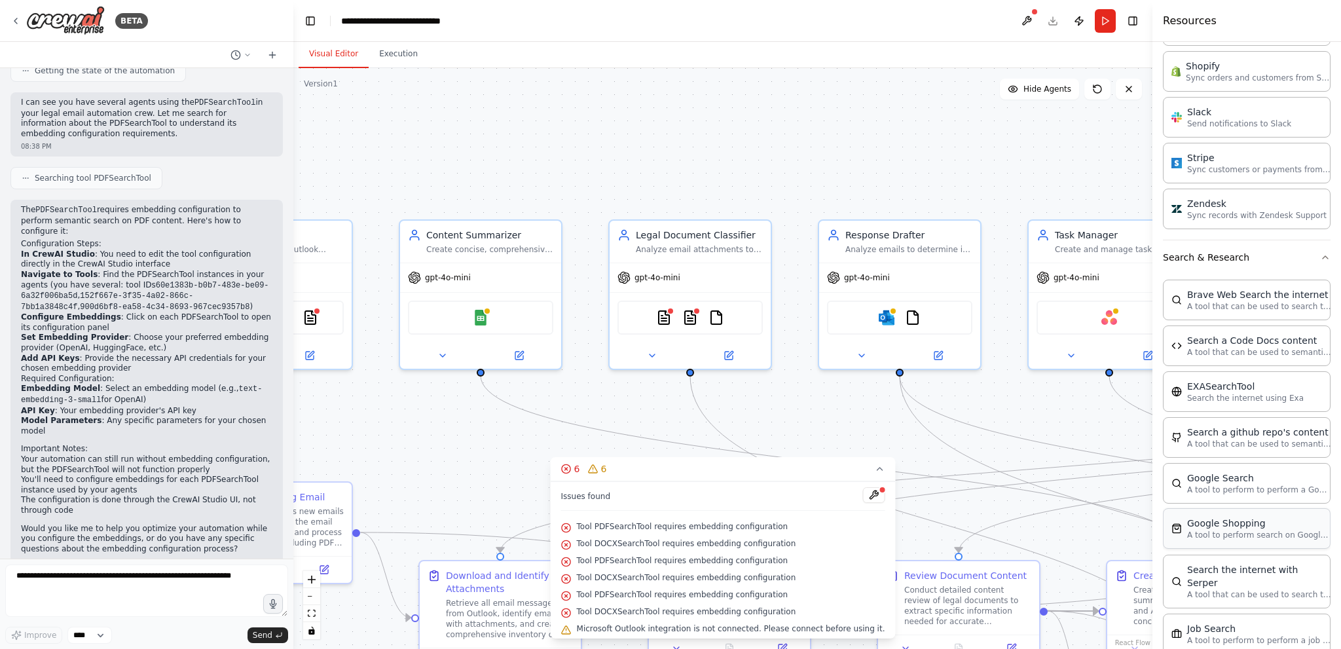
scroll to position [1819, 0]
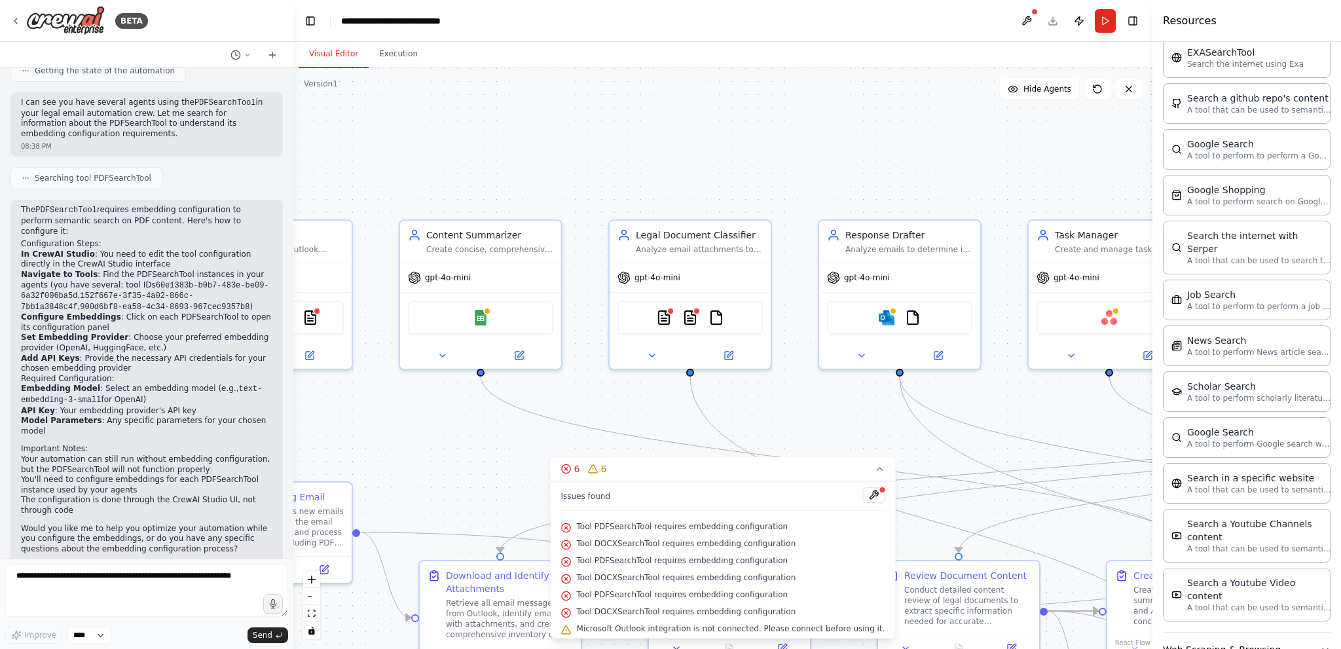
click at [1268, 633] on button "Web Scraping & Browsing" at bounding box center [1247, 650] width 168 height 34
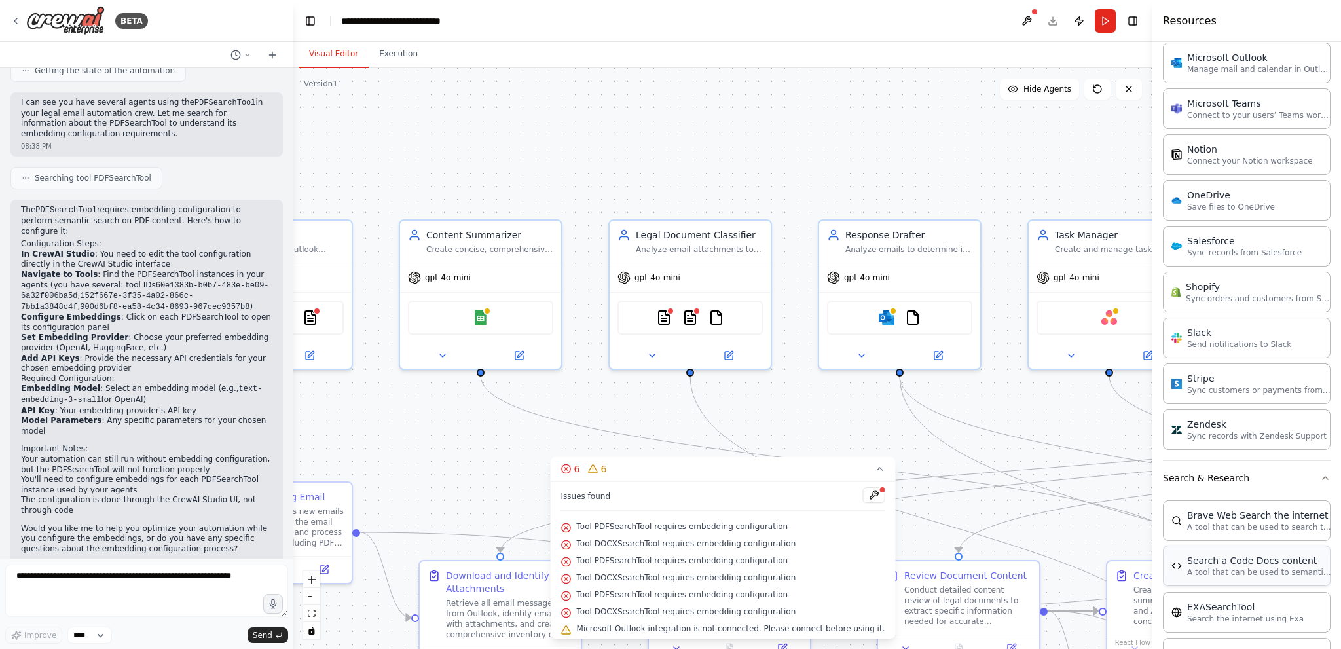
scroll to position [1243, 0]
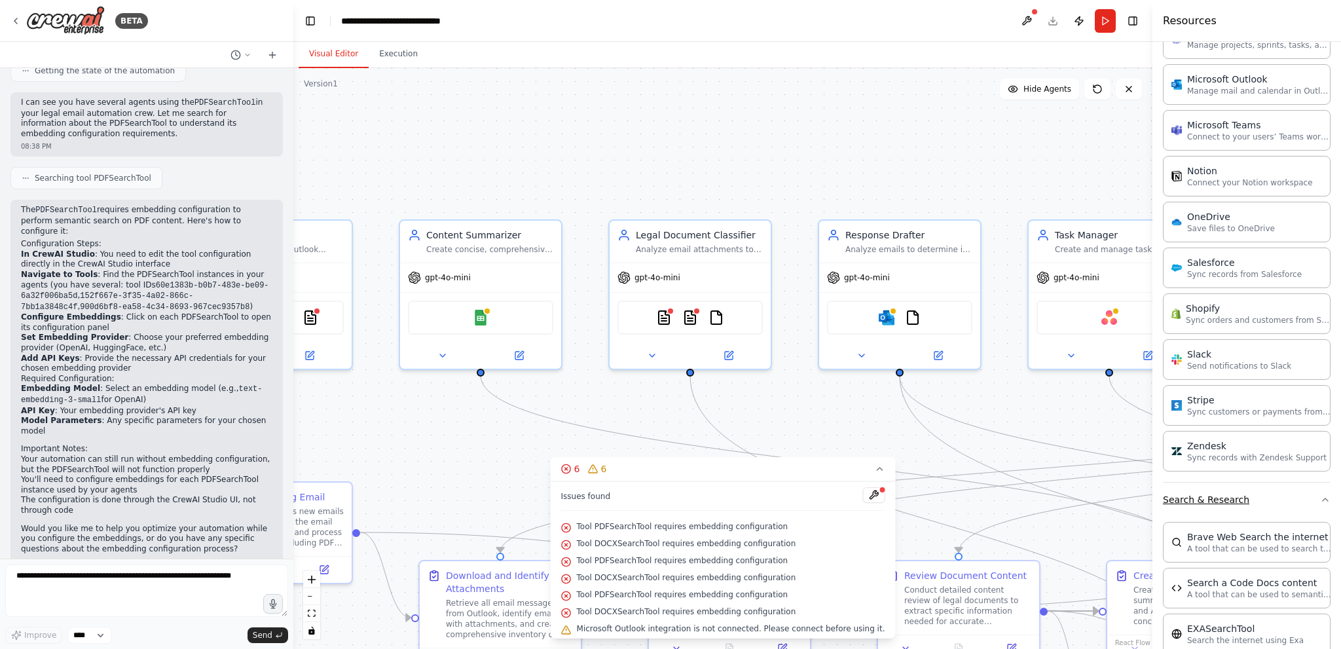
click at [1255, 487] on button "Search & Research" at bounding box center [1247, 500] width 168 height 34
click at [1294, 517] on button "Web Scraping & Browsing" at bounding box center [1247, 534] width 168 height 34
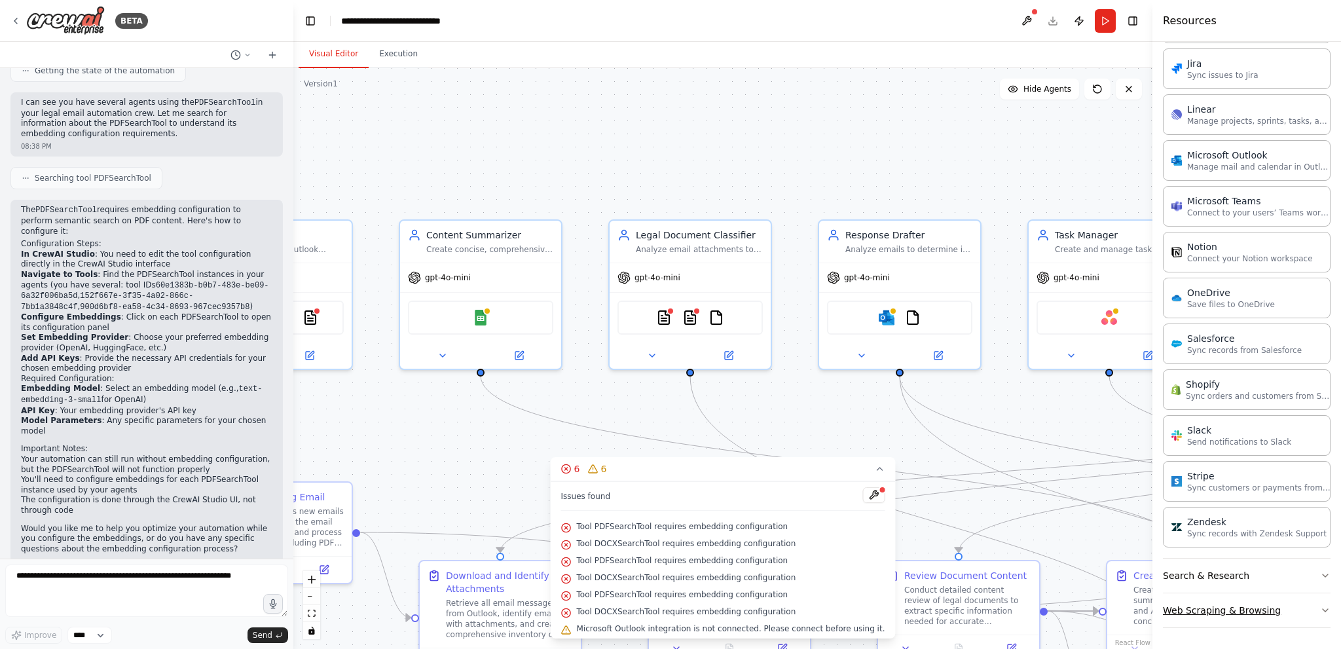
scroll to position [1158, 0]
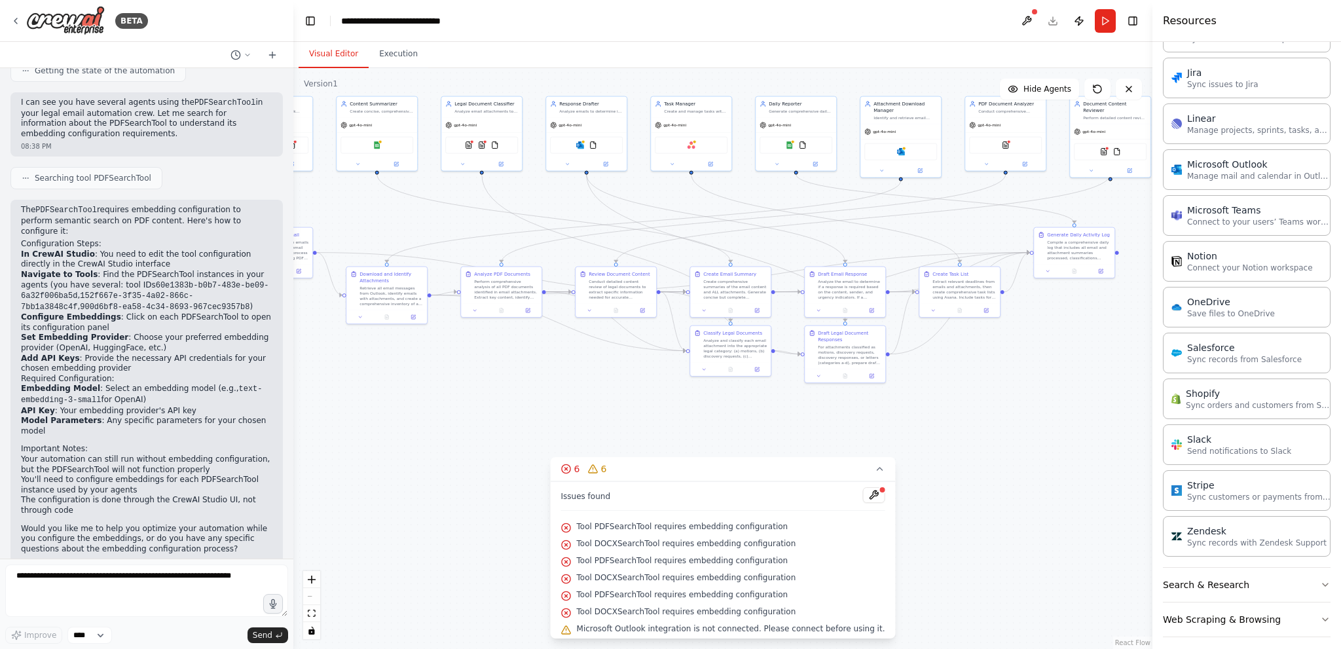
drag, startPoint x: 1049, startPoint y: 409, endPoint x: 783, endPoint y: 240, distance: 315.0
click at [783, 240] on div ".deletable-edge-delete-btn { width: 20px; height: 20px; border: 0px solid #ffff…" at bounding box center [722, 358] width 859 height 581
click at [1020, 125] on div "gpt-4o-mini" at bounding box center [1005, 124] width 81 height 14
click at [1005, 143] on img at bounding box center [1006, 144] width 8 height 8
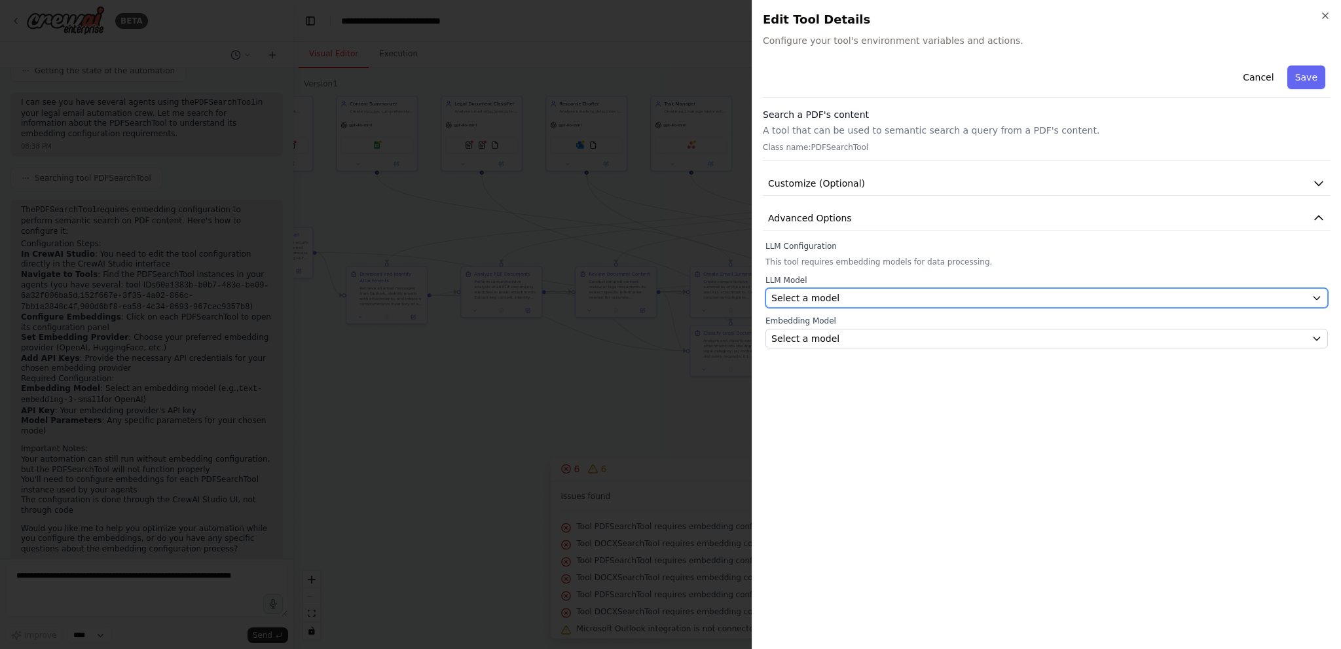
click at [843, 294] on div "Select a model" at bounding box center [1038, 297] width 535 height 13
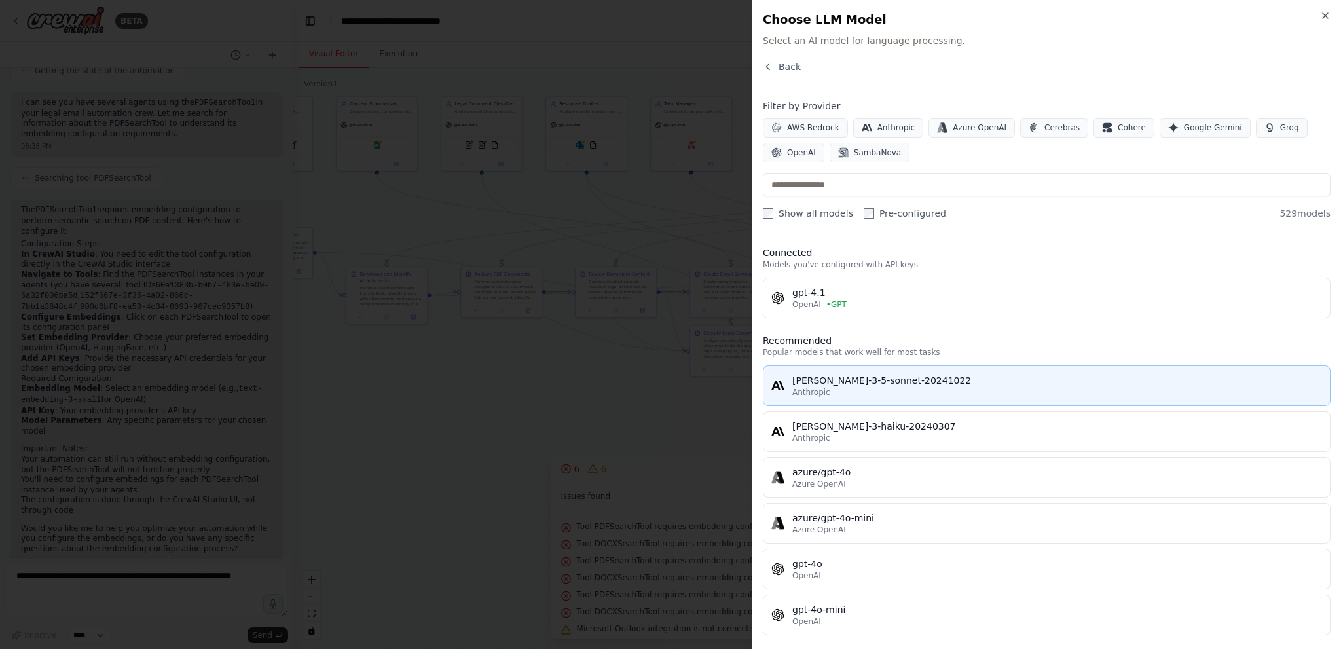
click at [930, 374] on div "claude-3-5-sonnet-20241022" at bounding box center [1057, 380] width 530 height 13
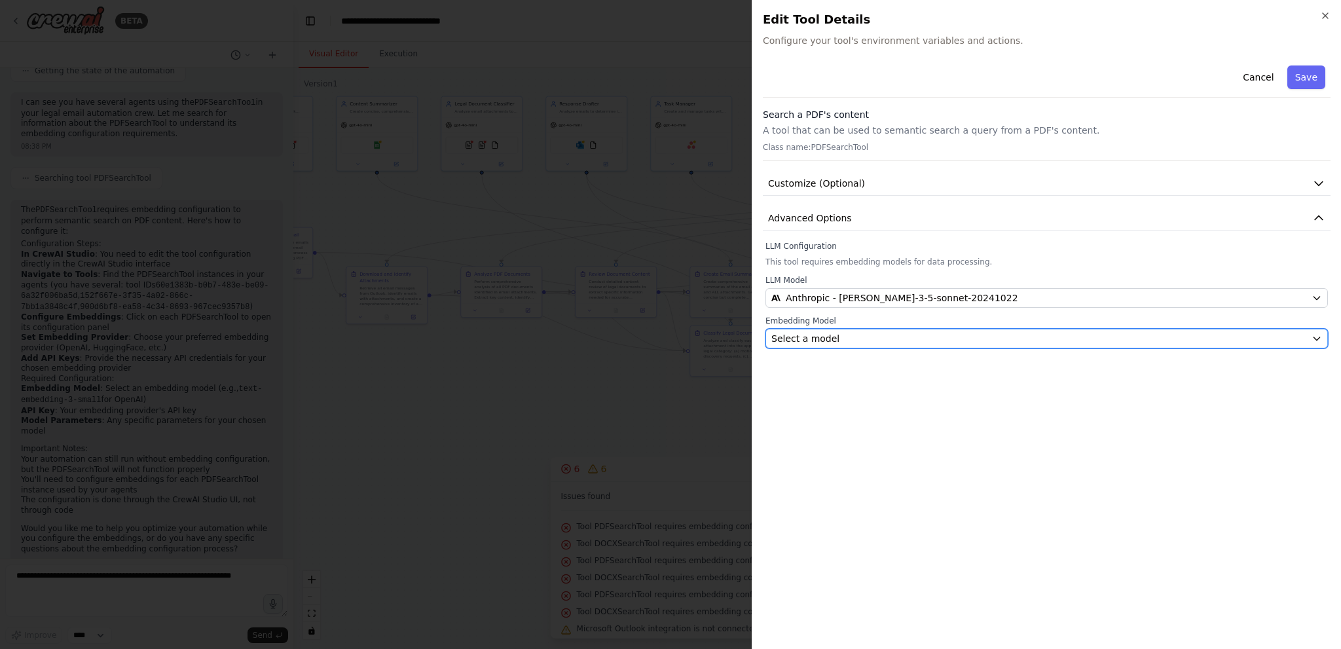
click at [874, 338] on div "Select a model" at bounding box center [1038, 338] width 535 height 13
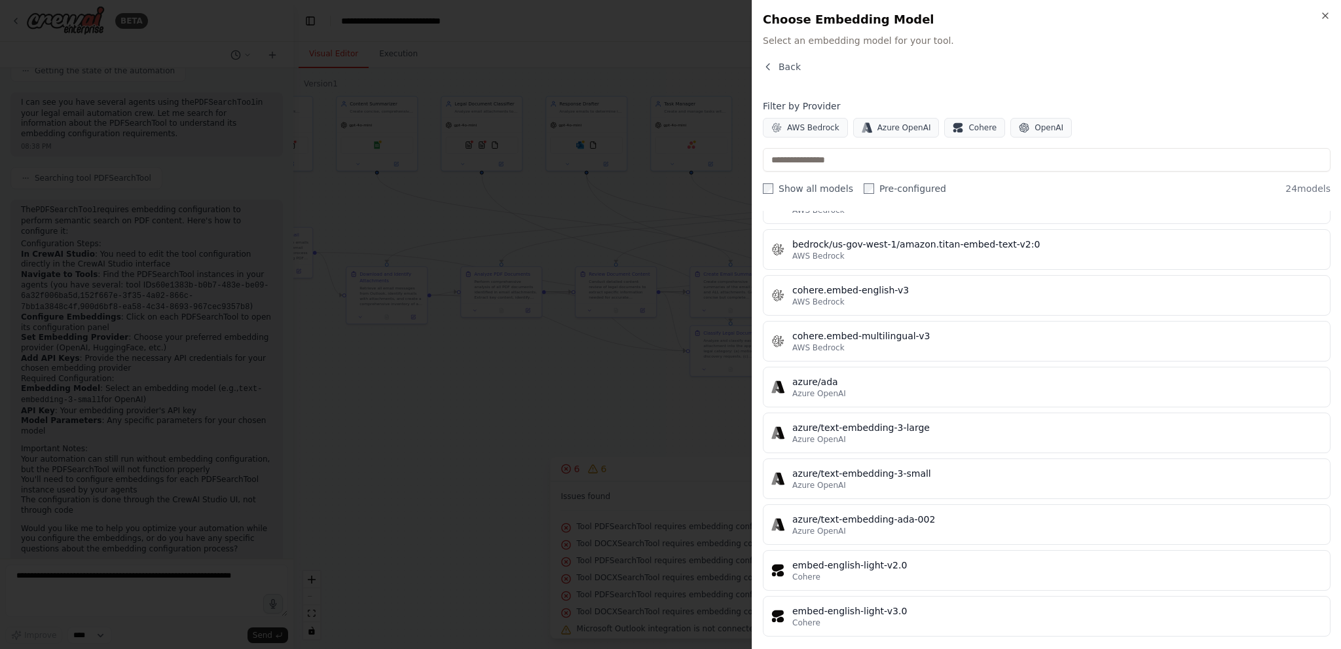
scroll to position [393, 0]
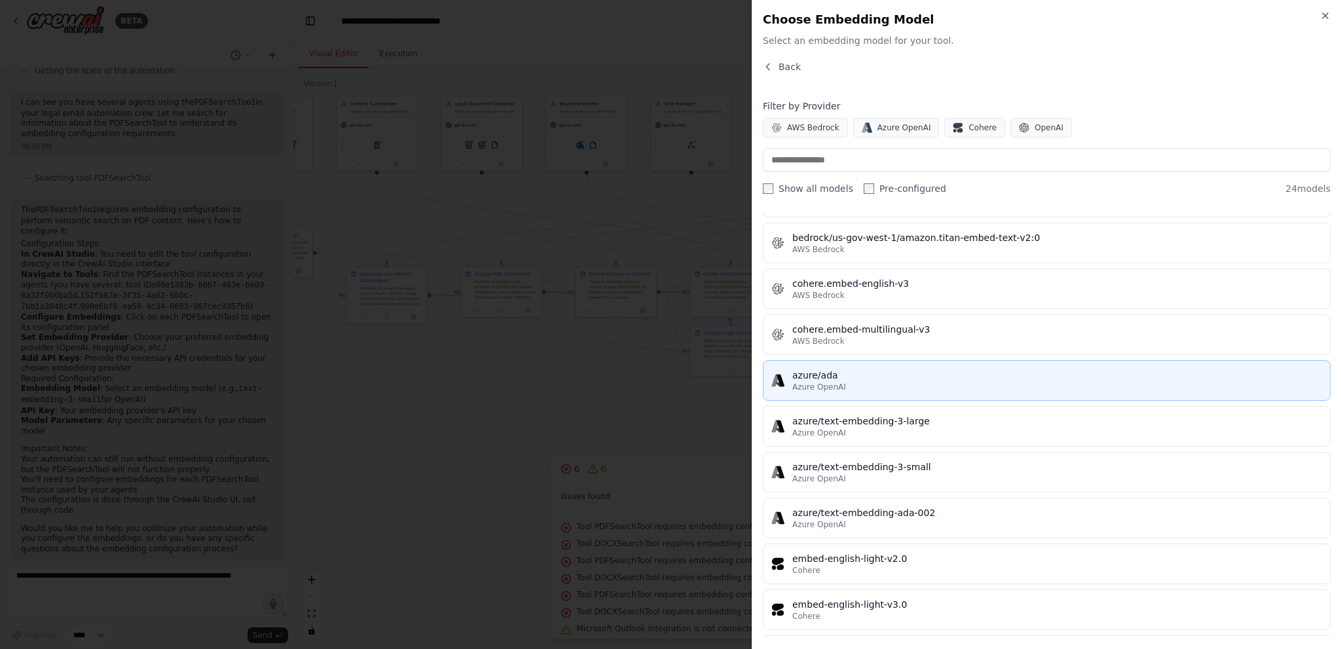
click at [959, 371] on div "azure/ada" at bounding box center [1057, 375] width 530 height 13
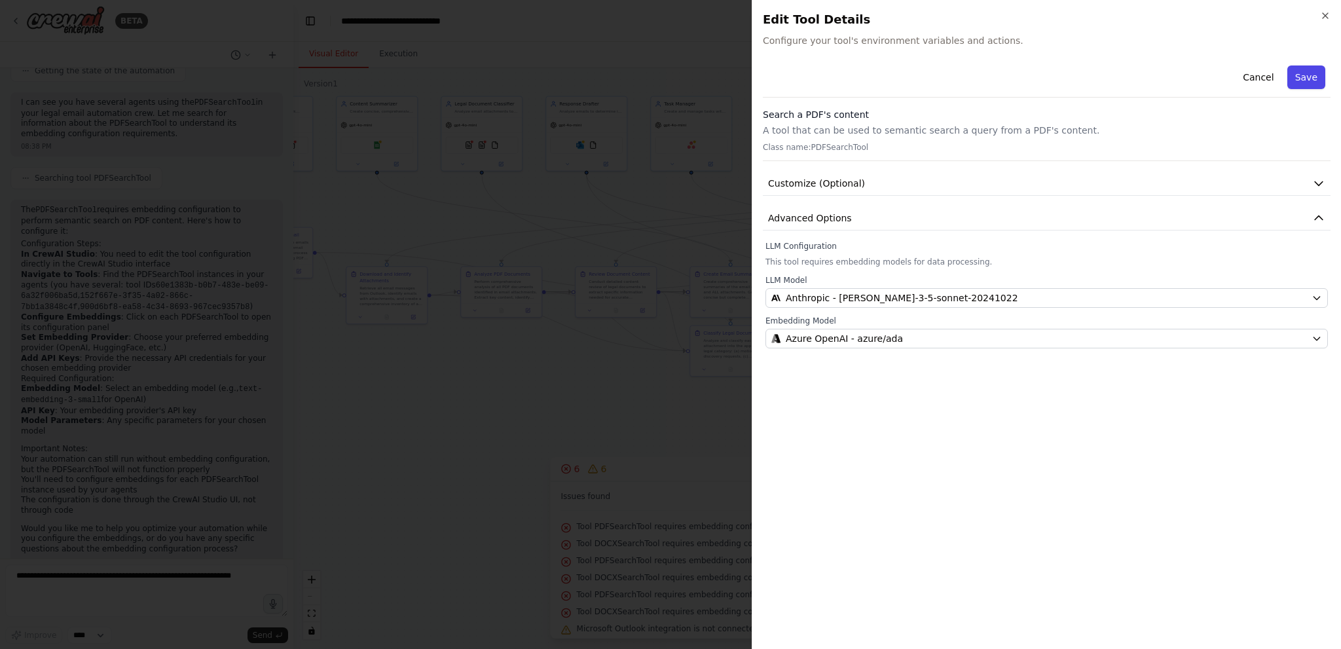
click at [1307, 79] on button "Save" at bounding box center [1306, 77] width 38 height 24
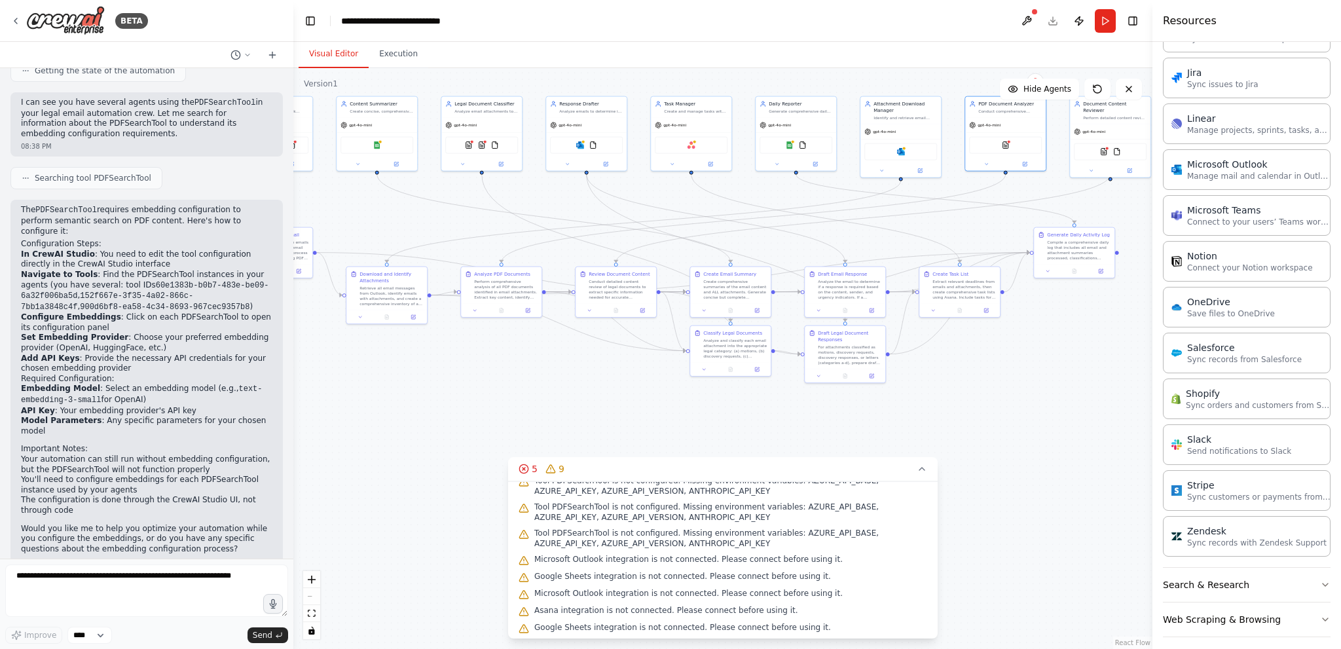
scroll to position [65, 0]
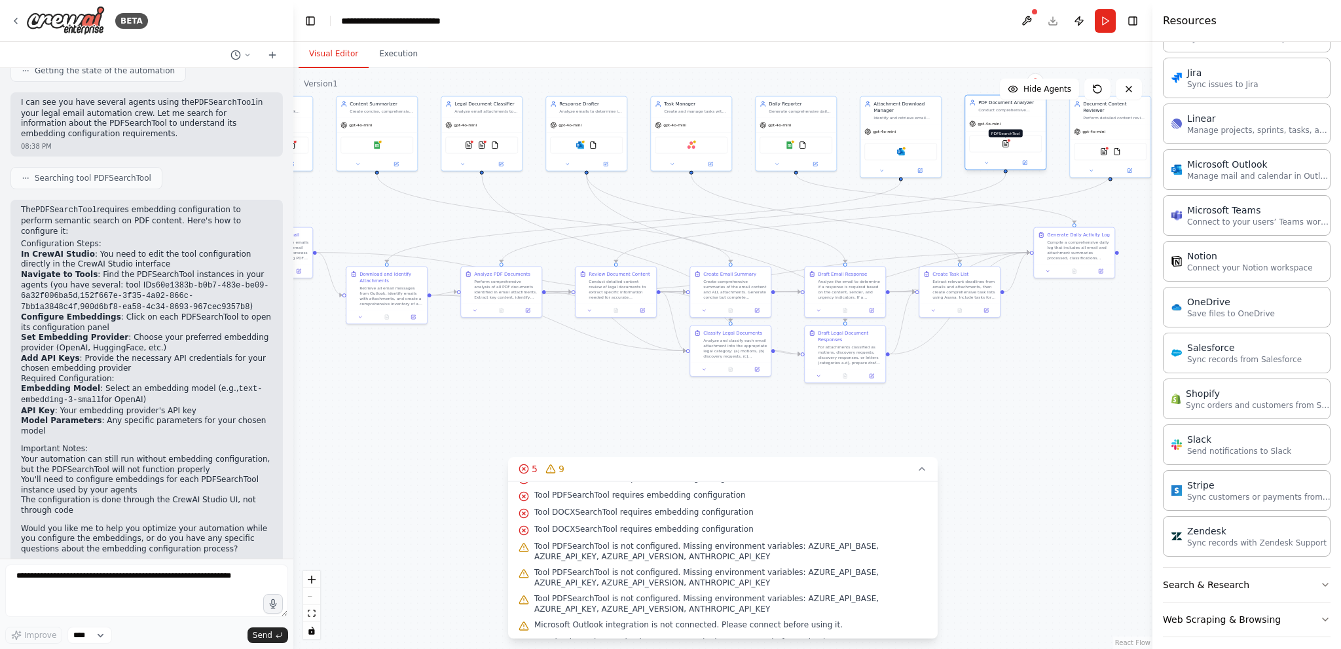
click at [1007, 143] on img at bounding box center [1006, 144] width 8 height 8
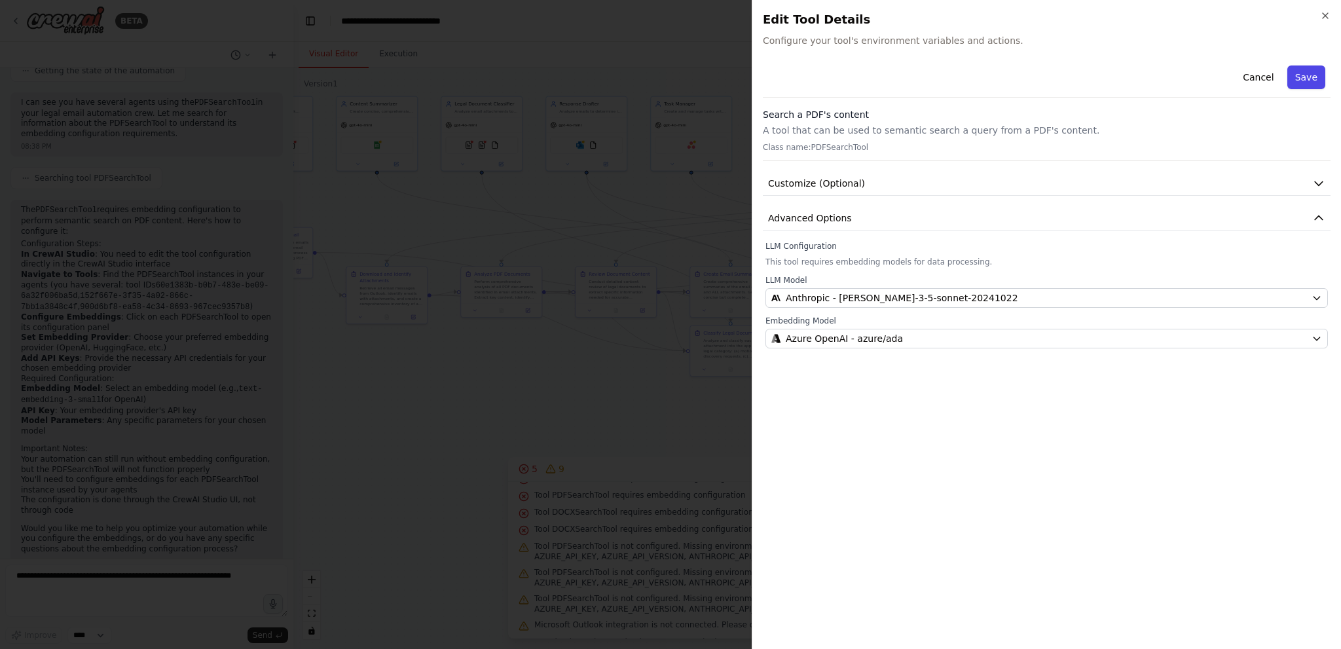
click at [1310, 76] on button "Save" at bounding box center [1306, 77] width 38 height 24
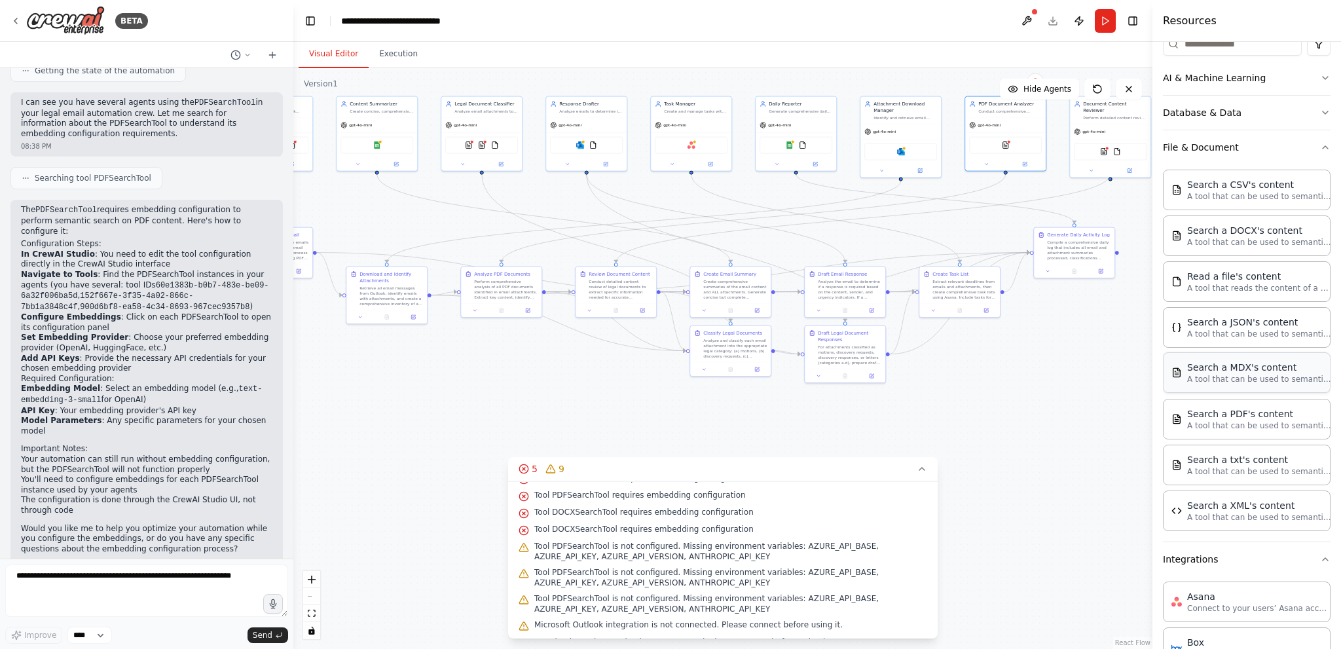
scroll to position [0, 0]
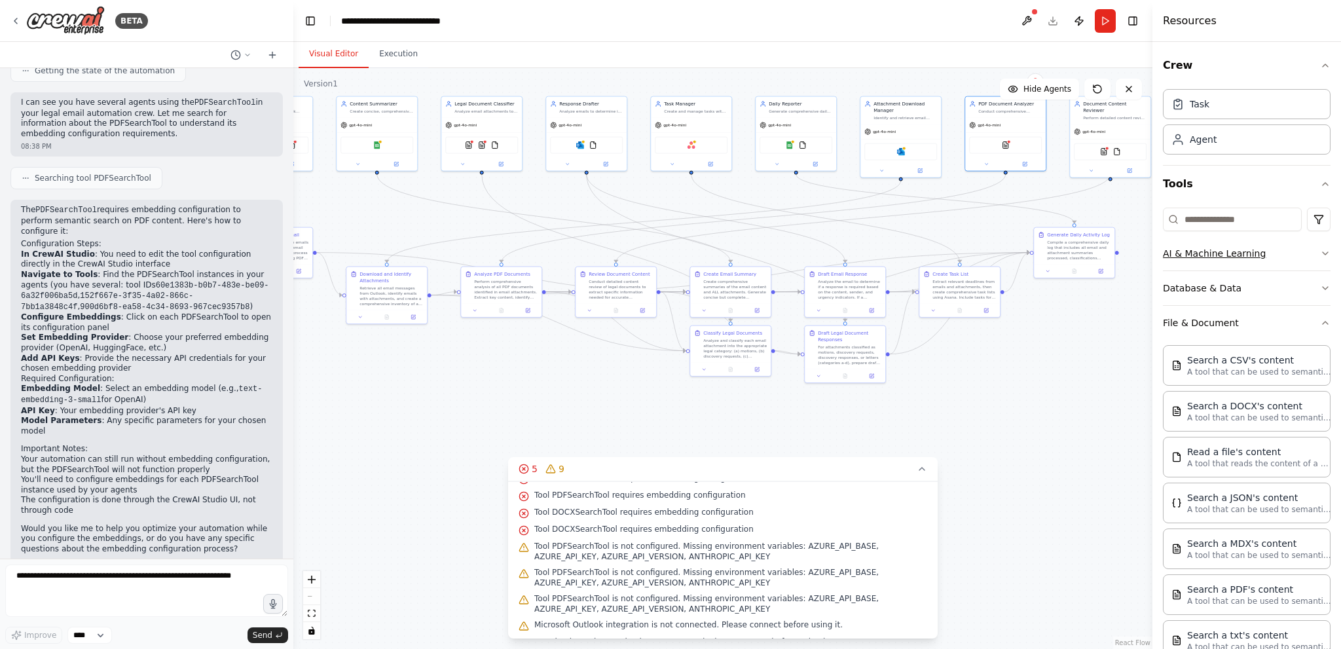
click at [1221, 240] on button "AI & Machine Learning" at bounding box center [1247, 253] width 168 height 34
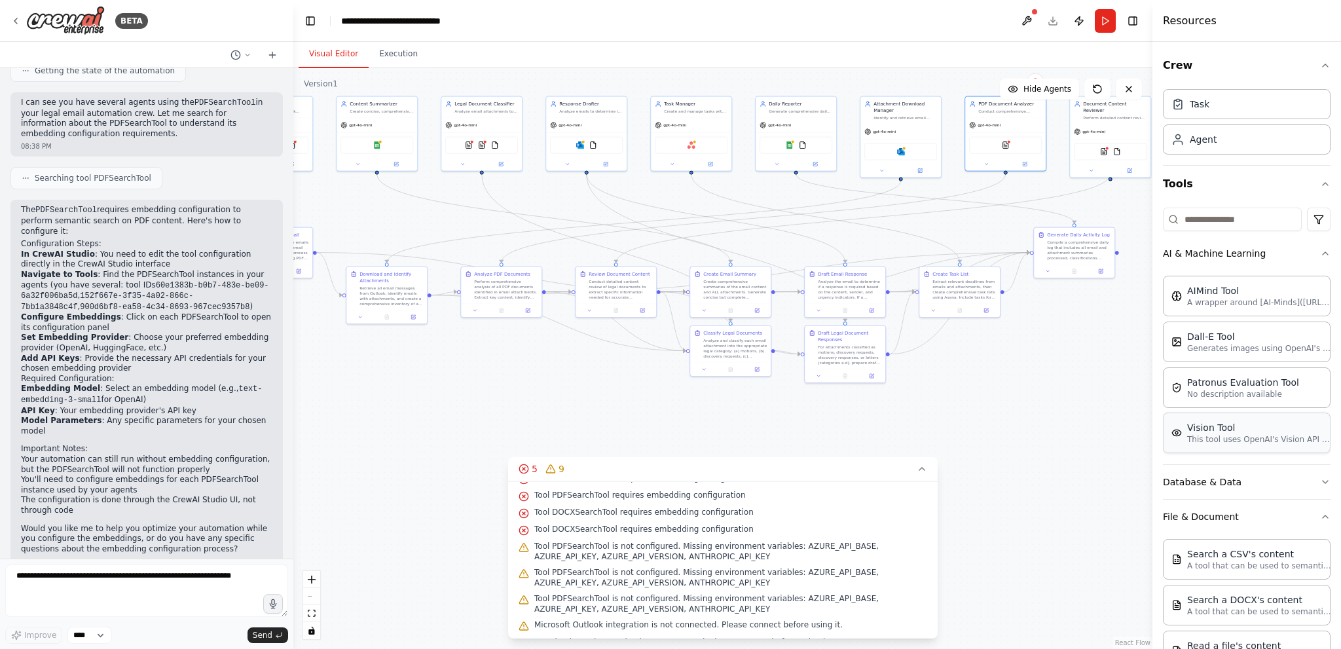
click at [1208, 424] on div "Vision Tool" at bounding box center [1259, 427] width 144 height 13
click at [1210, 445] on div "Vision Tool This tool uses OpenAI's Vision API to describe the contents of an i…" at bounding box center [1247, 433] width 168 height 41
click at [1008, 145] on img at bounding box center [1006, 144] width 8 height 8
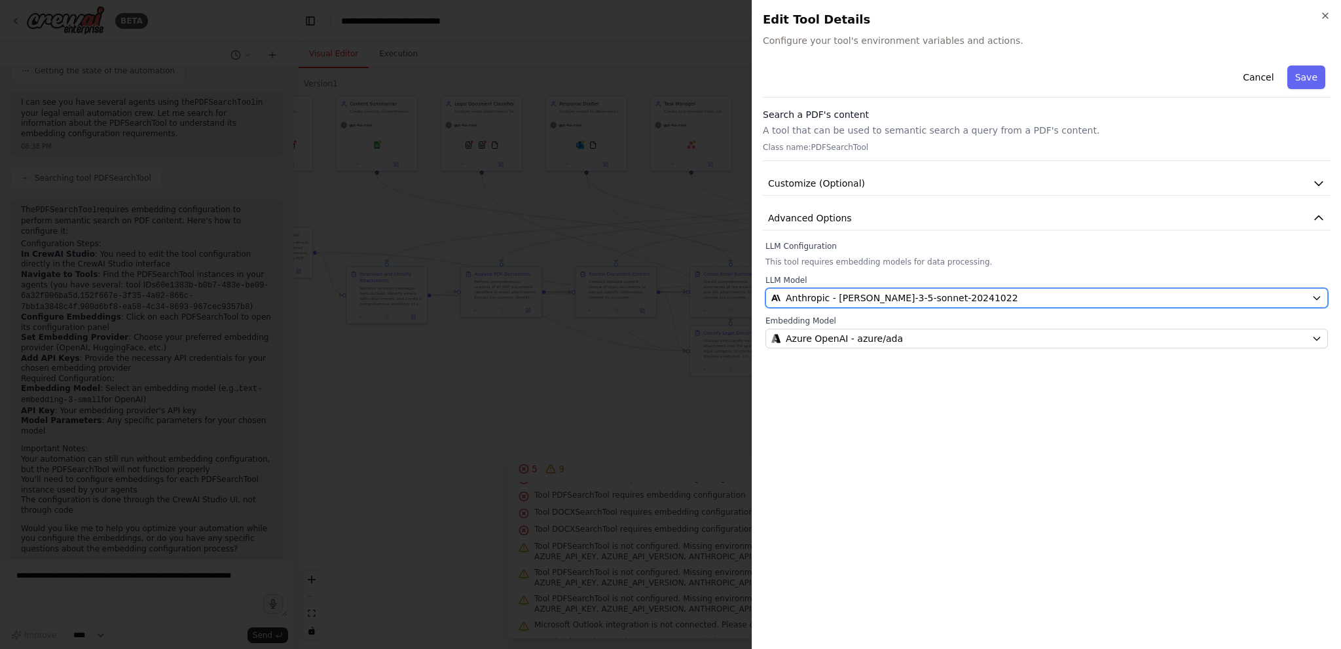
click at [843, 295] on span "Anthropic - claude-3-5-sonnet-20241022" at bounding box center [902, 297] width 232 height 13
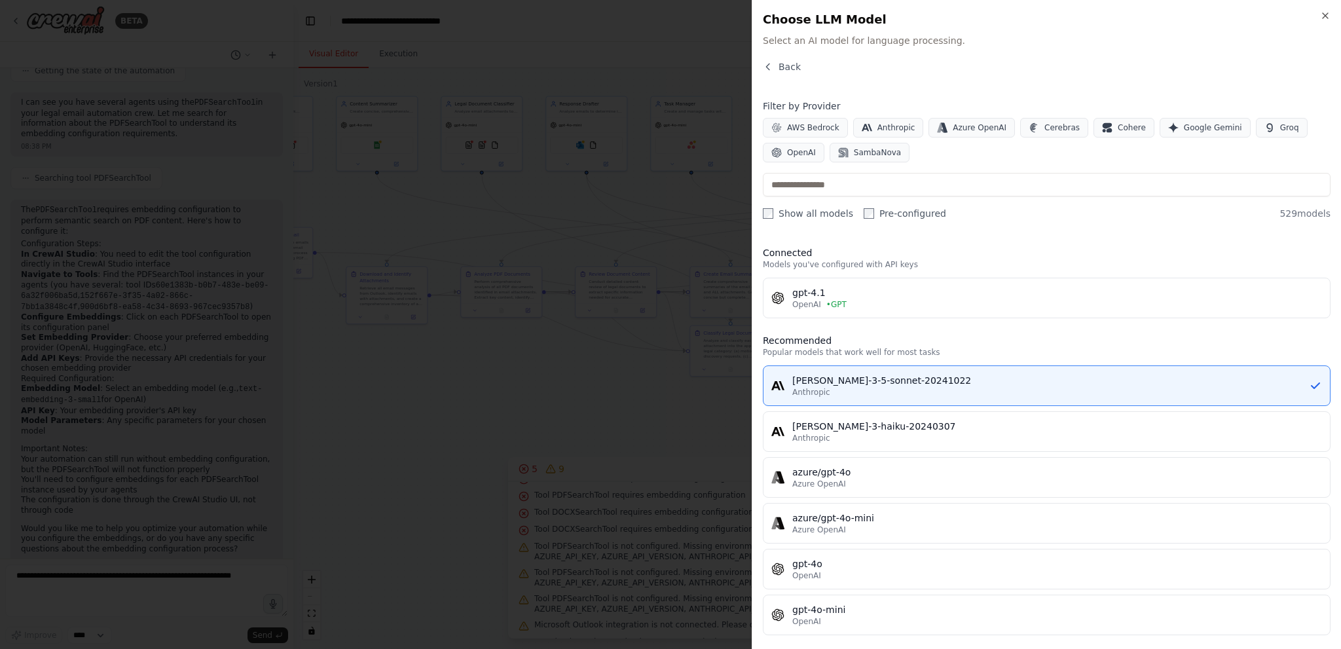
click at [494, 251] on div at bounding box center [670, 324] width 1341 height 649
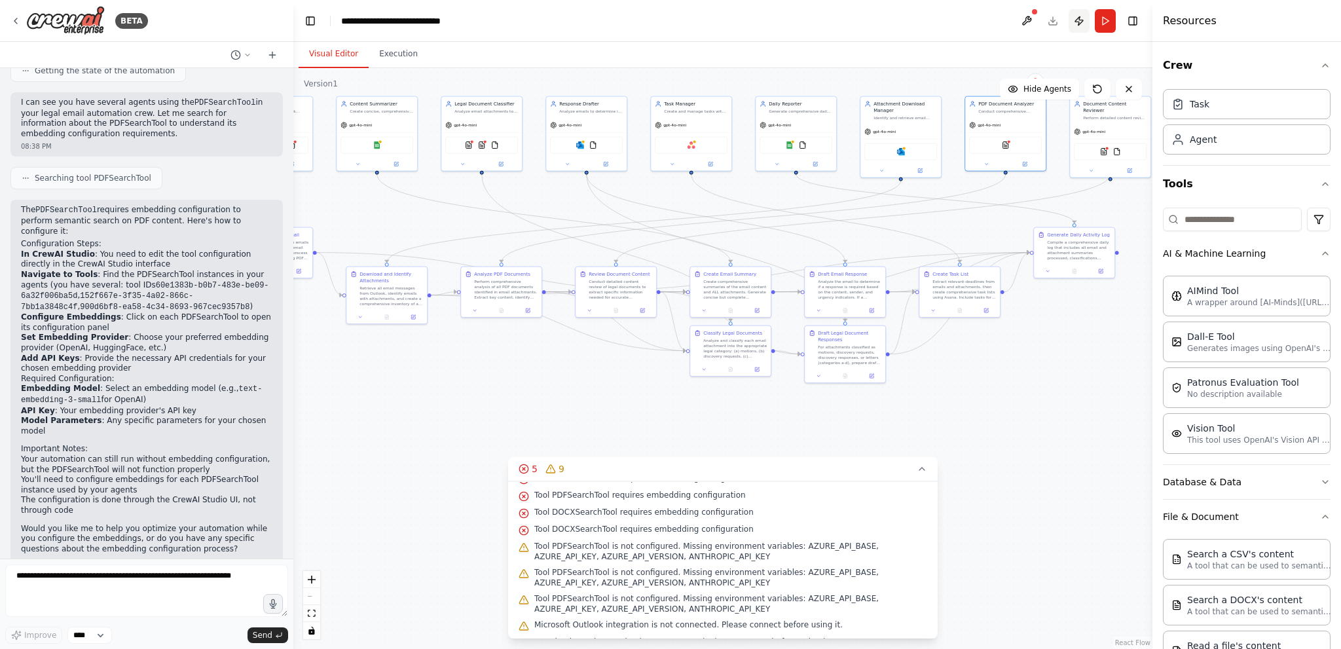
click at [1079, 20] on button "Publish" at bounding box center [1079, 21] width 21 height 24
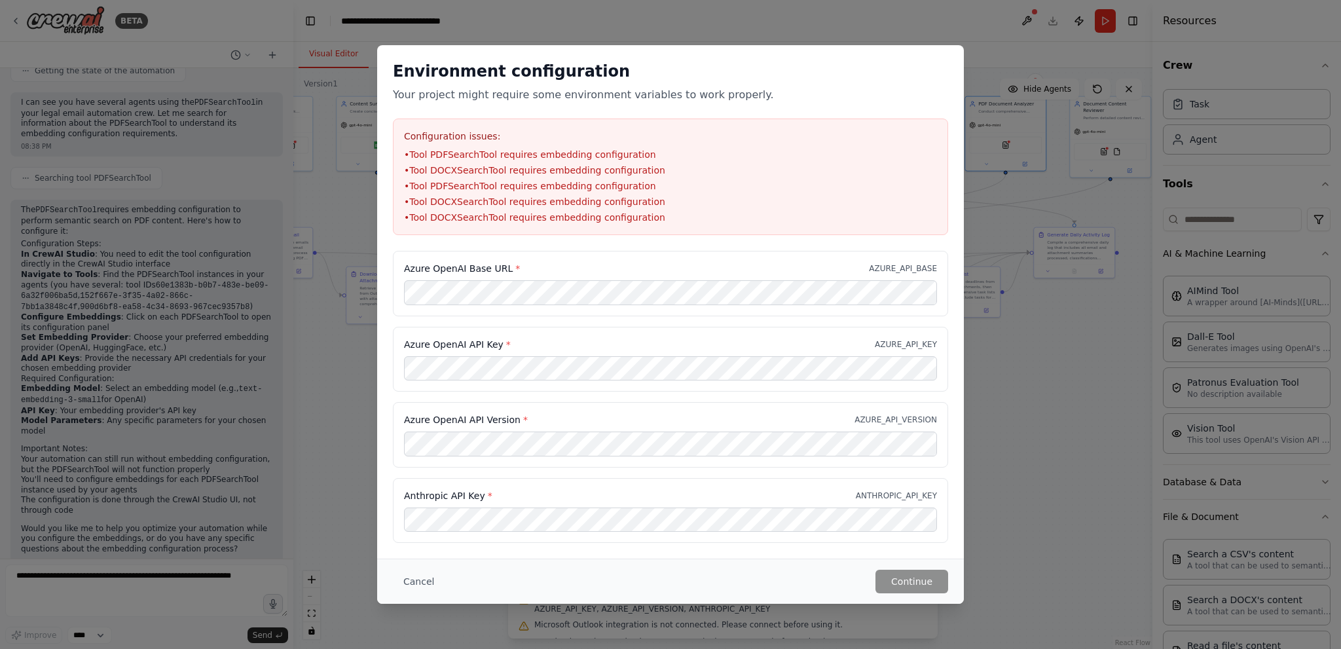
click at [521, 308] on div "Azure OpenAI Base URL * AZURE_API_BASE" at bounding box center [670, 283] width 555 height 65
click at [637, 542] on div "Azure OpenAI Base URL * AZURE_API_BASE Azure OpenAI API Key * AZURE_API_KEY Azu…" at bounding box center [670, 405] width 587 height 308
click at [910, 582] on button "Continue" at bounding box center [912, 582] width 73 height 24
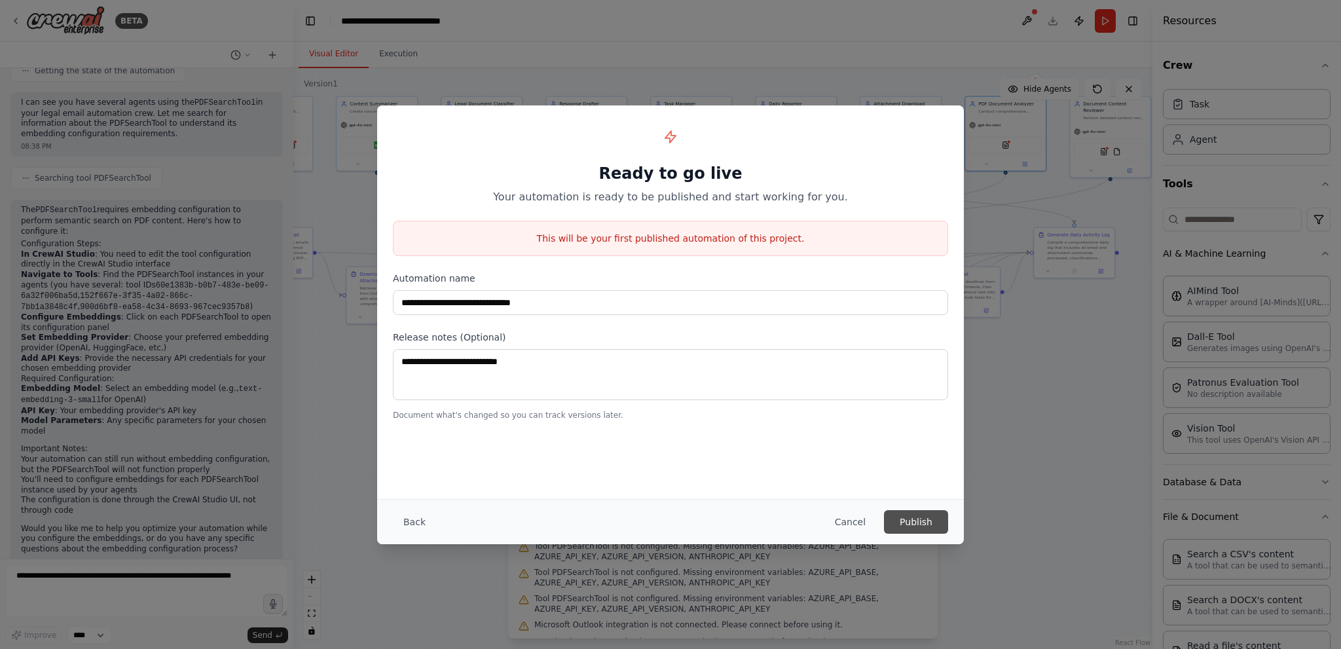
click at [910, 519] on button "Publish" at bounding box center [916, 522] width 64 height 24
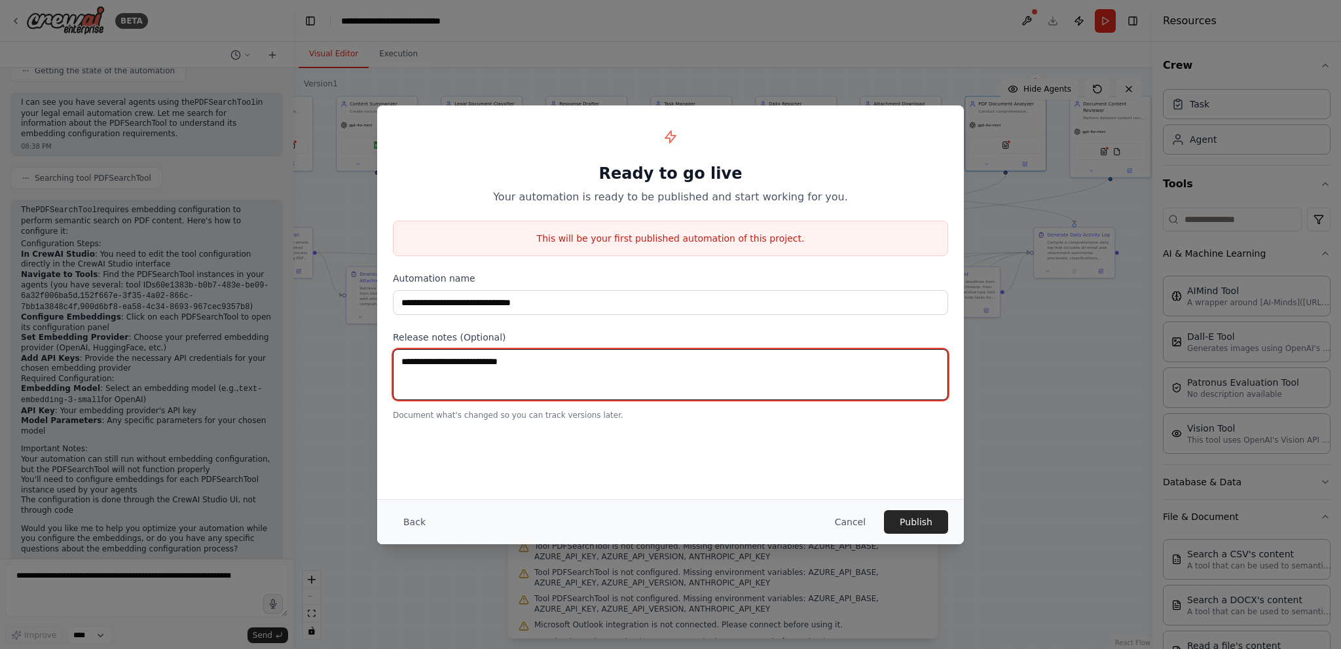
click at [516, 361] on textarea at bounding box center [670, 374] width 555 height 51
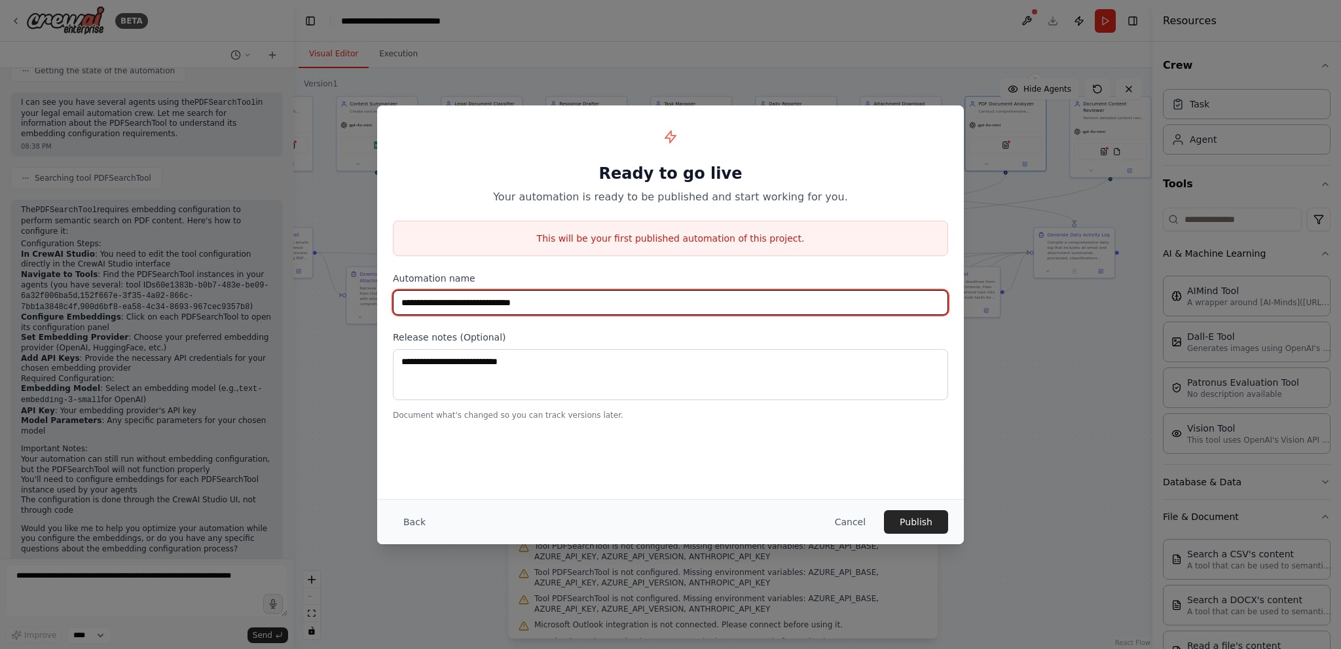
click at [537, 293] on input "**********" at bounding box center [670, 302] width 555 height 25
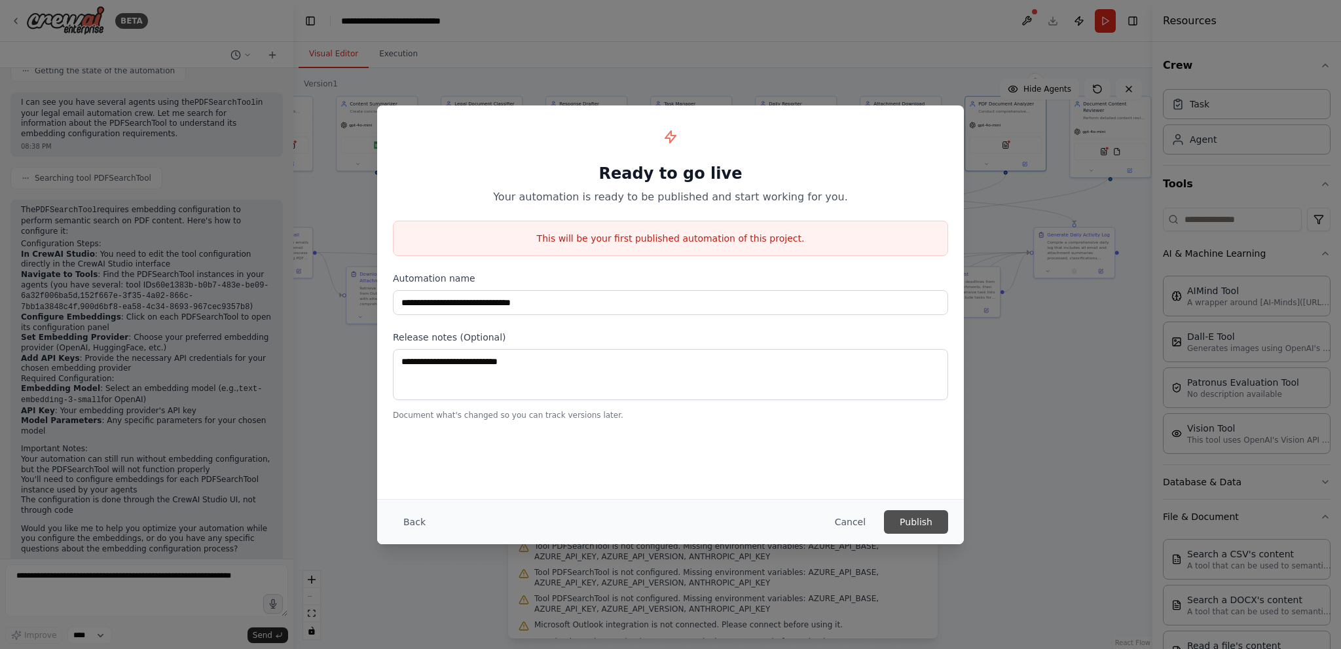
click at [907, 516] on button "Publish" at bounding box center [916, 522] width 64 height 24
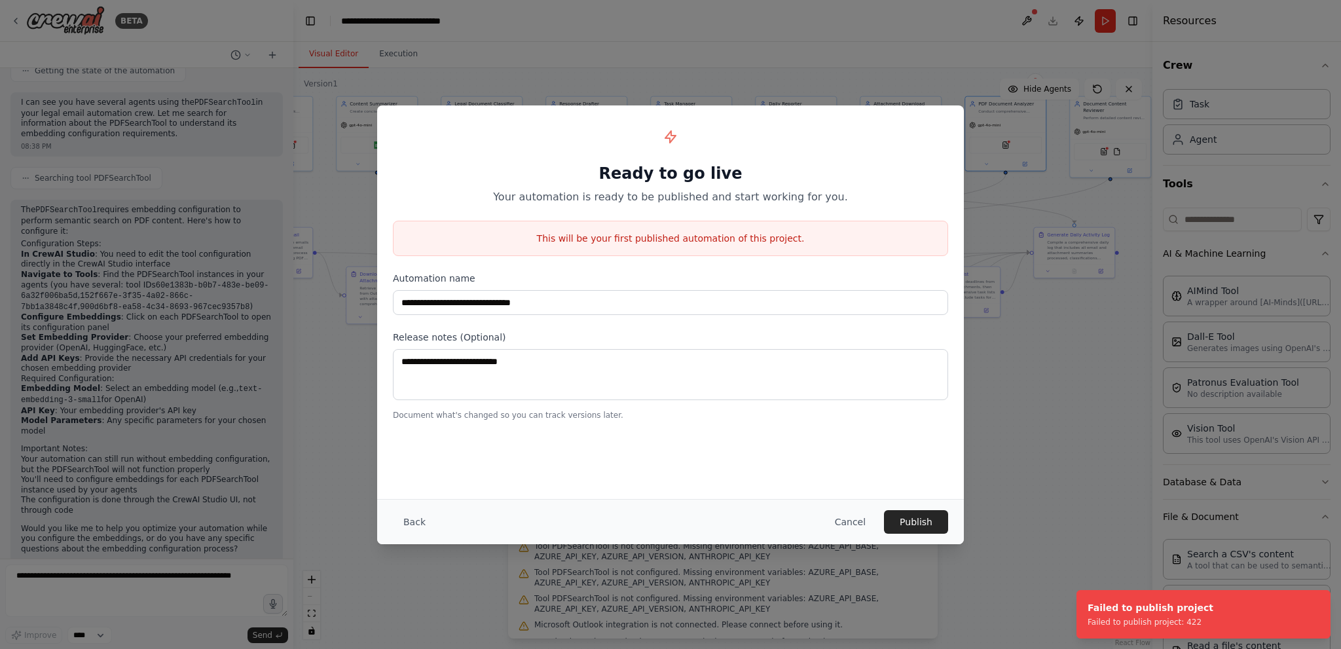
click at [667, 231] on div "This will be your first published automation of this project." at bounding box center [670, 238] width 555 height 35
click at [650, 183] on h1 "Ready to go live" at bounding box center [670, 173] width 555 height 21
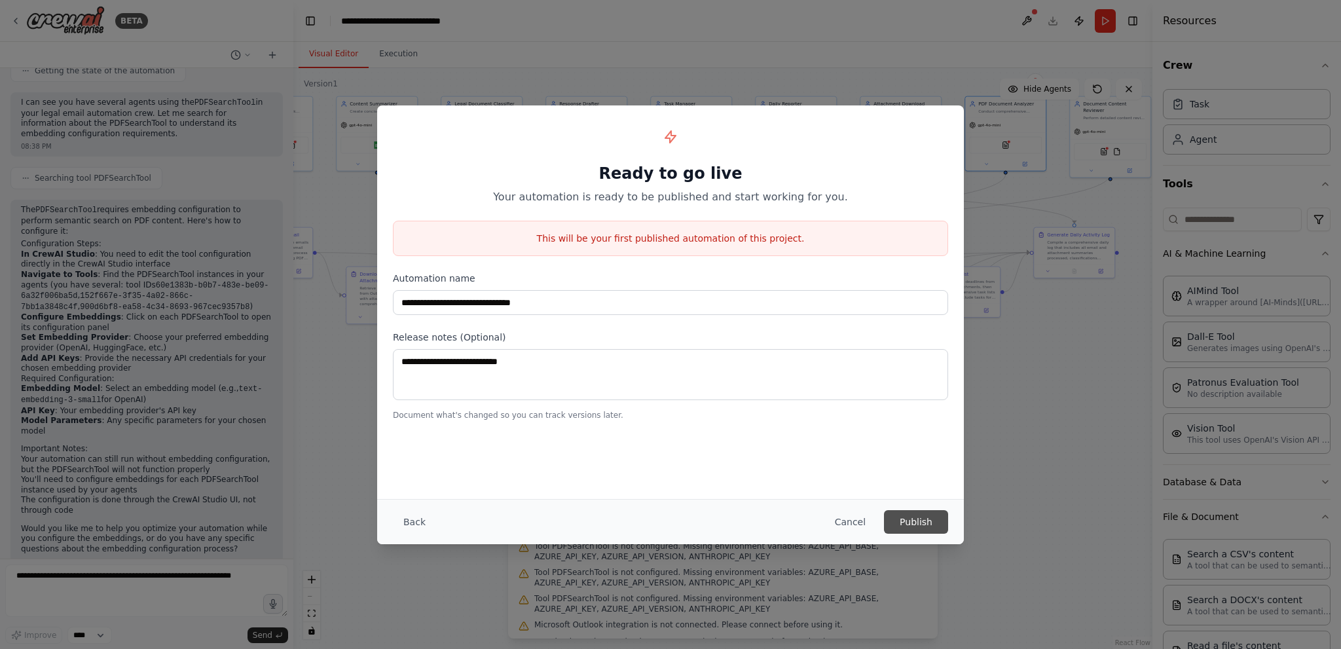
click at [911, 525] on button "Publish" at bounding box center [916, 522] width 64 height 24
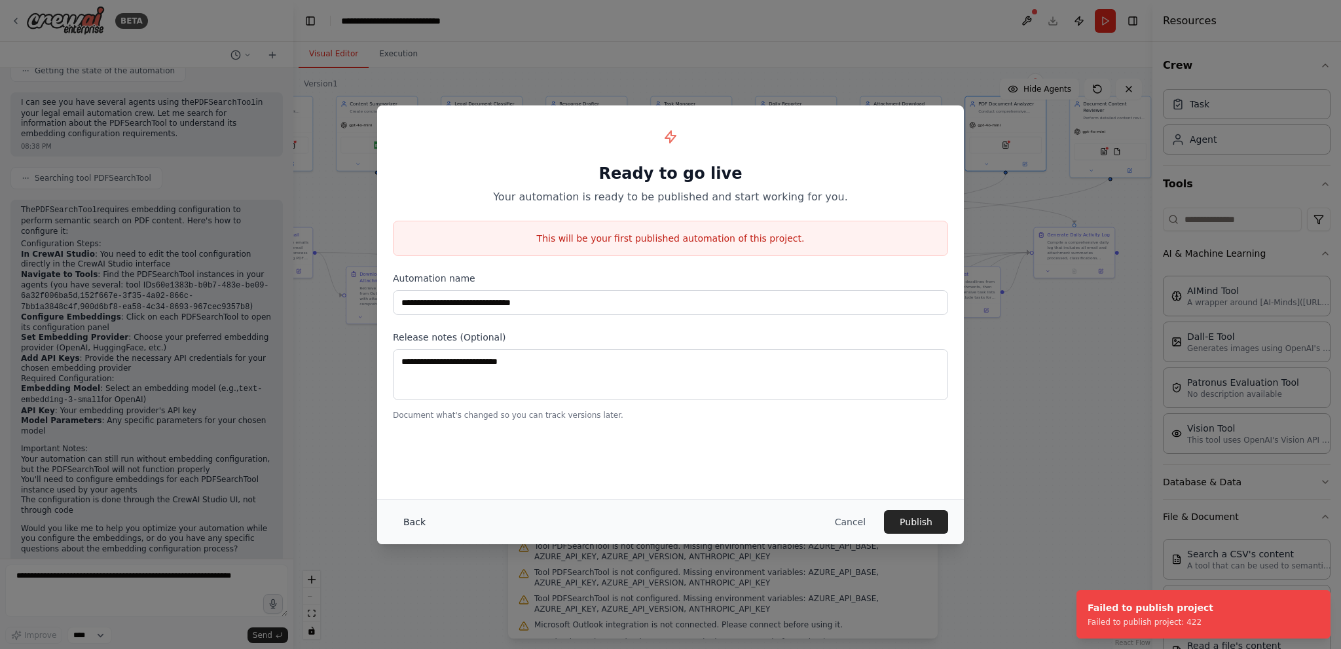
click at [414, 522] on button "Back" at bounding box center [414, 522] width 43 height 24
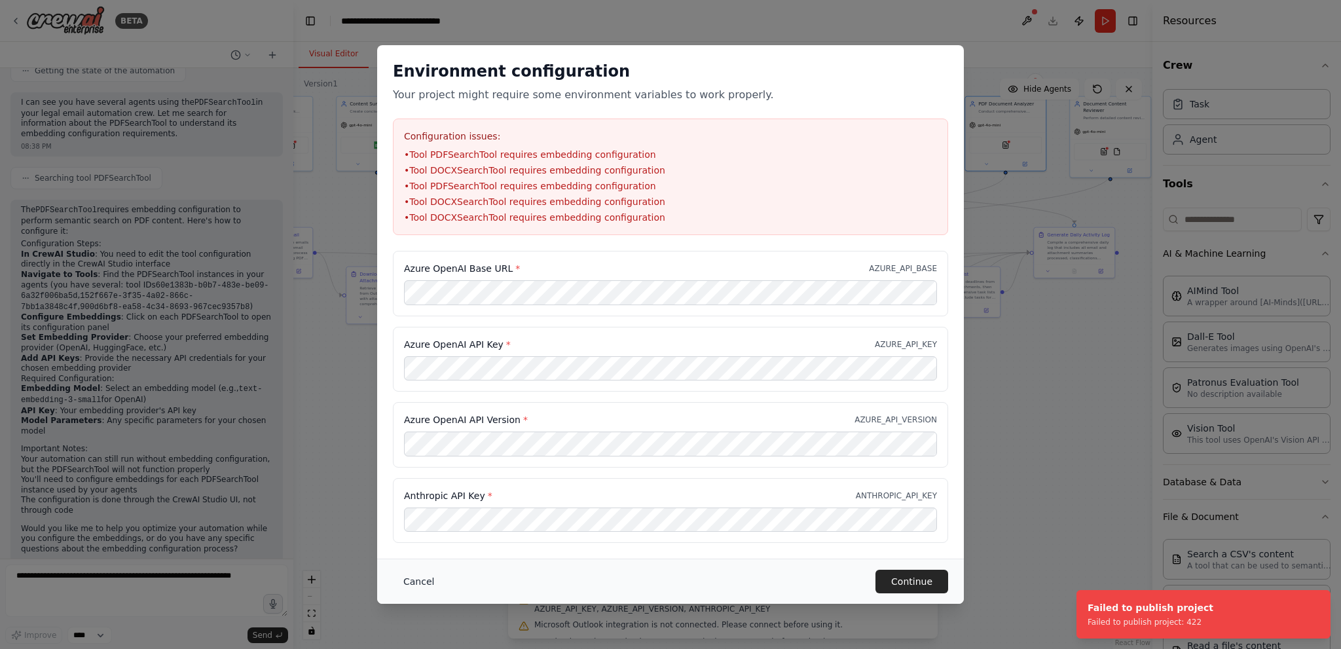
click at [424, 581] on button "Cancel" at bounding box center [419, 582] width 52 height 24
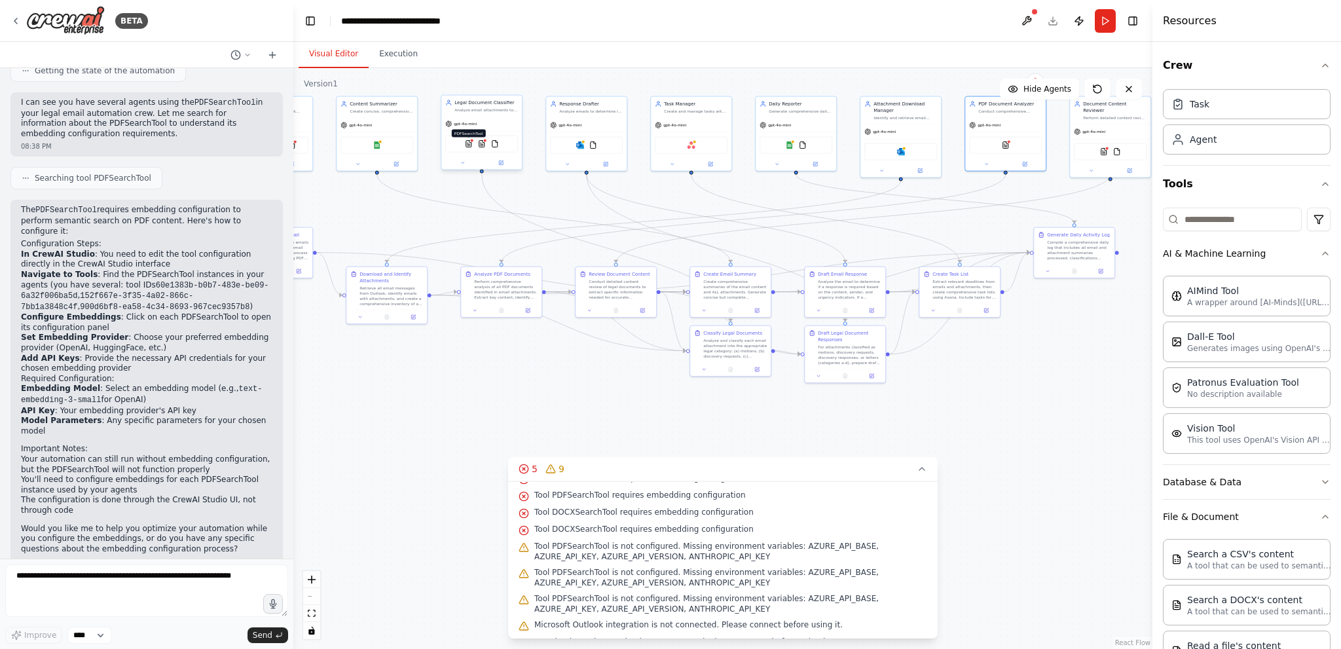
click at [469, 147] on img at bounding box center [469, 144] width 8 height 8
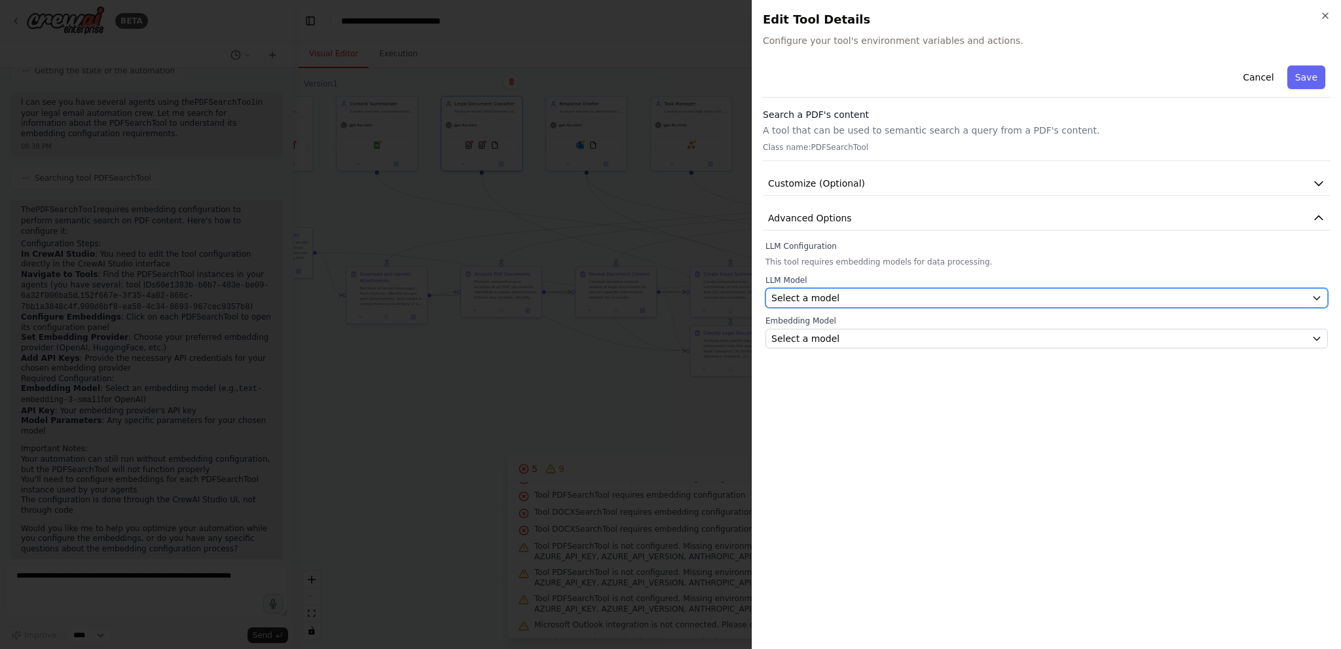
click at [858, 293] on div "Select a model" at bounding box center [1038, 297] width 535 height 13
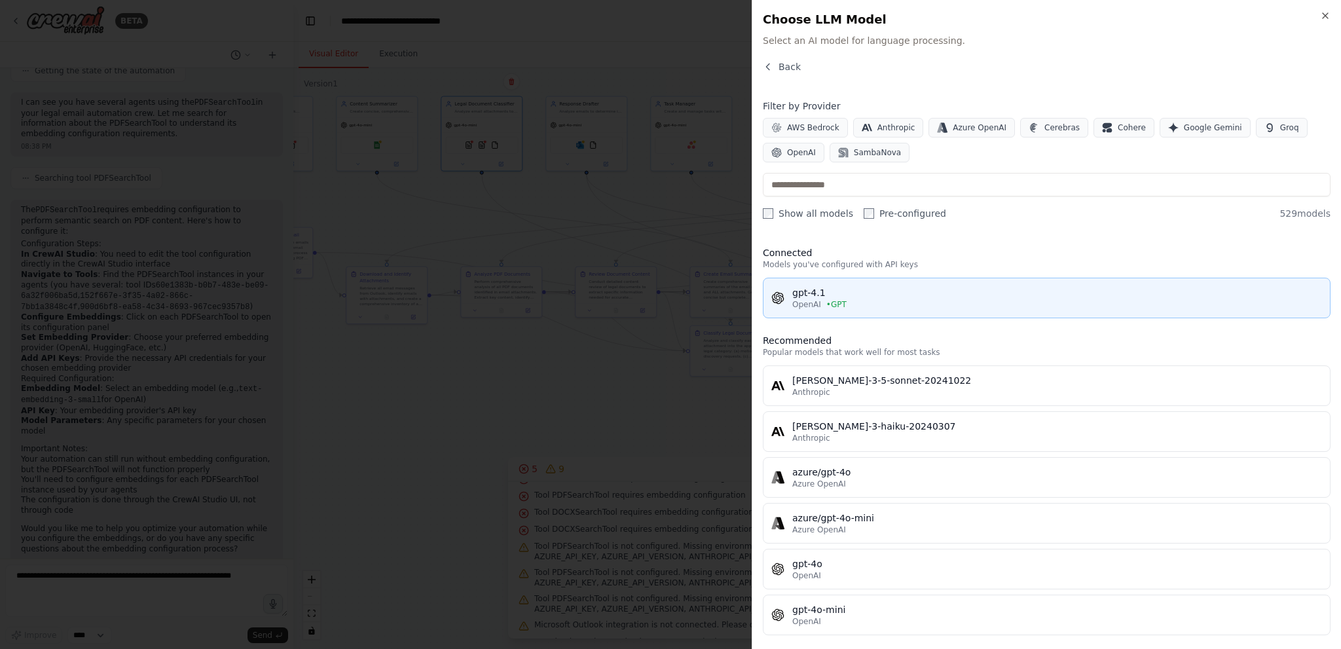
click at [921, 297] on div "gpt-4.1" at bounding box center [1057, 292] width 530 height 13
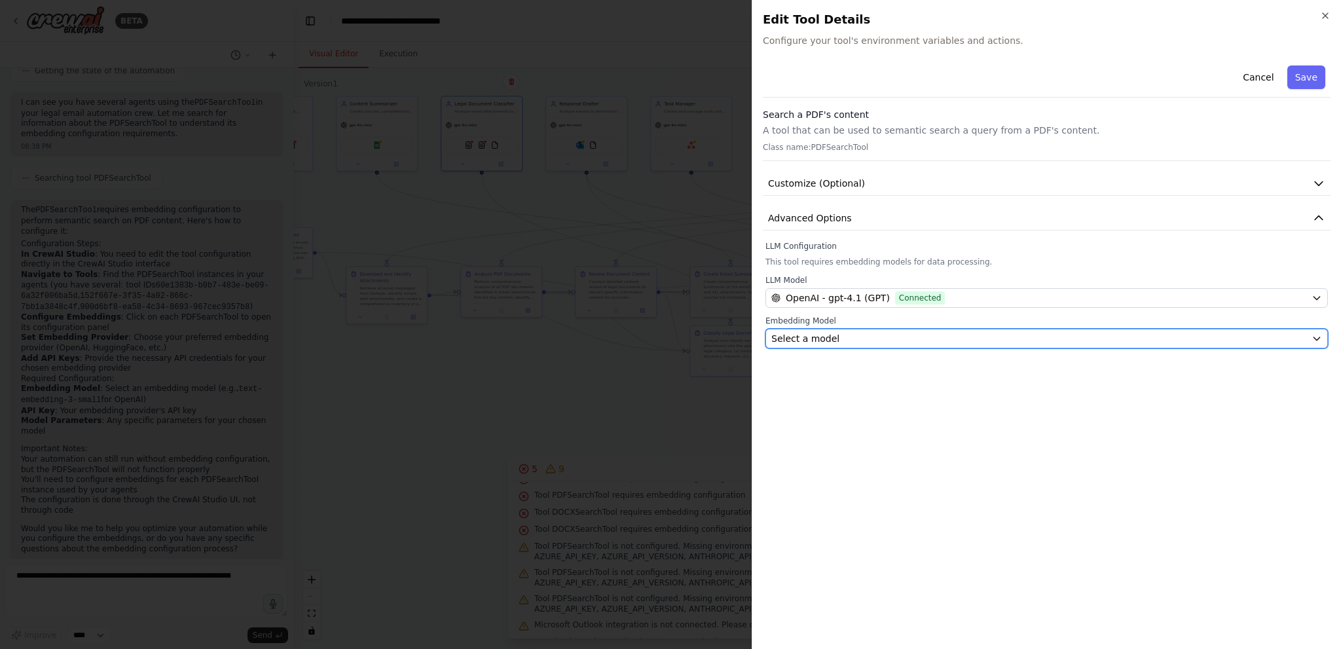
click at [811, 341] on span "Select a model" at bounding box center [805, 338] width 68 height 13
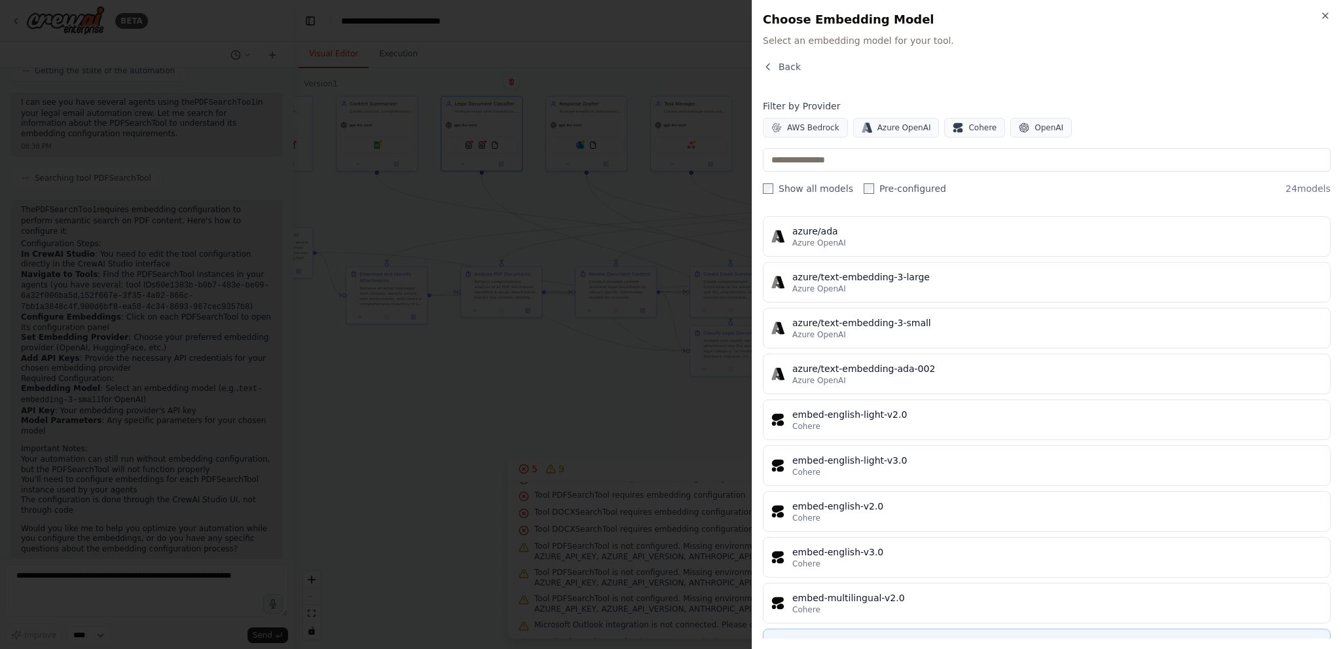
scroll to position [492, 0]
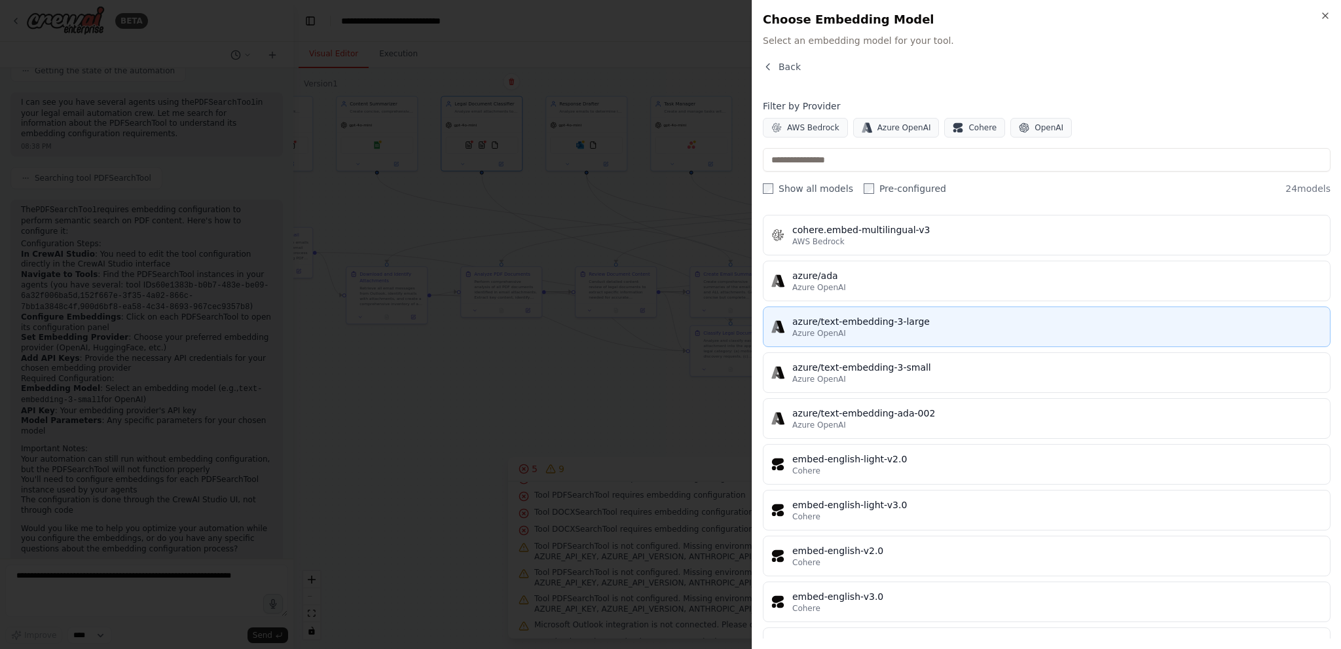
click at [856, 319] on div "azure/text-embedding-3-large" at bounding box center [1057, 321] width 530 height 13
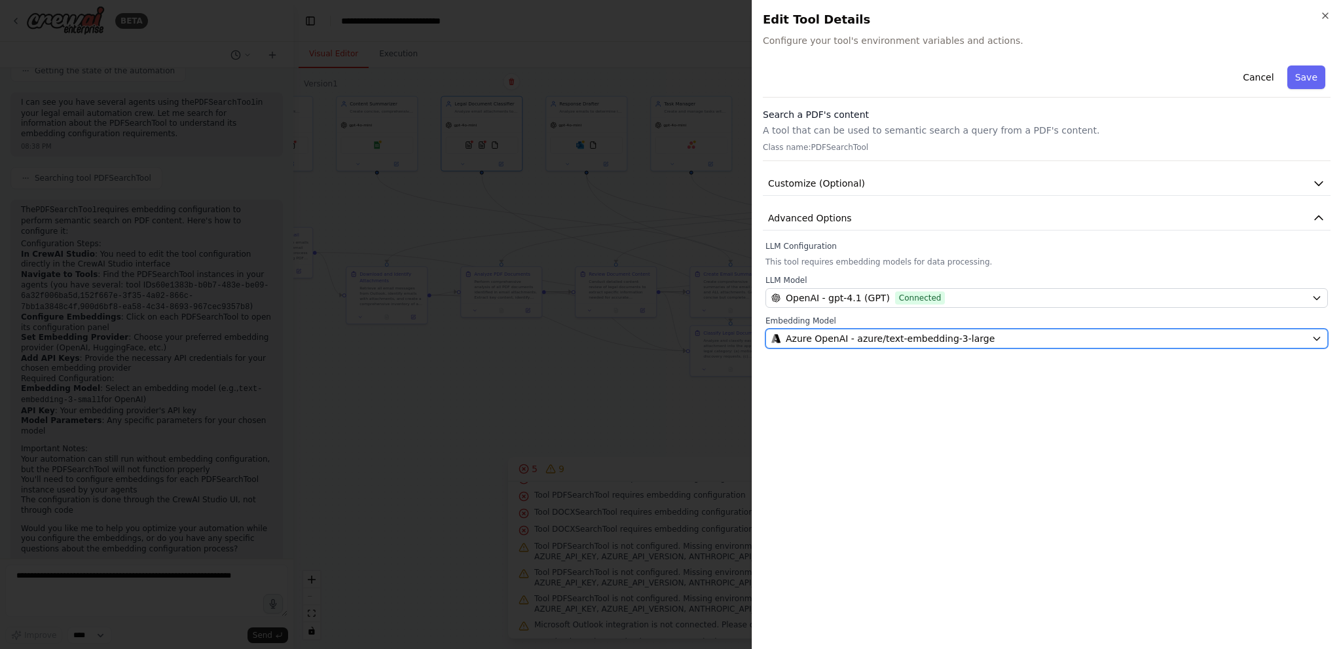
click at [828, 336] on span "Azure OpenAI - azure/text-embedding-3-large" at bounding box center [890, 338] width 209 height 13
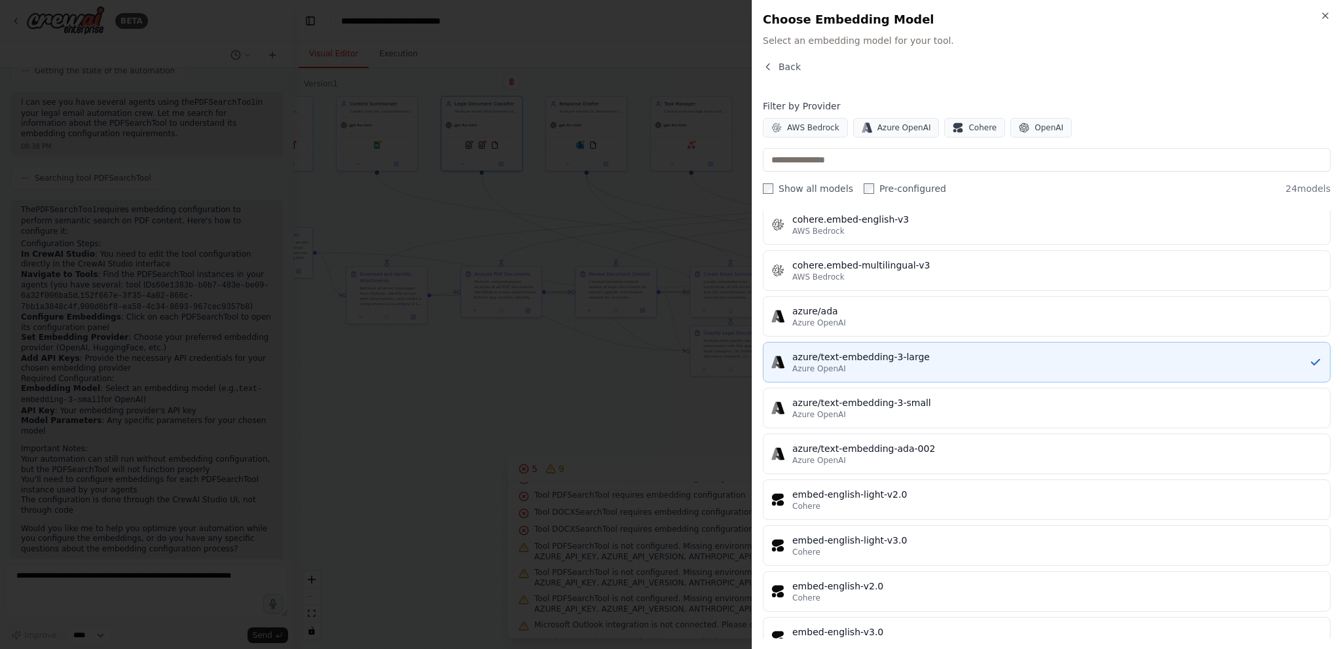
scroll to position [458, 0]
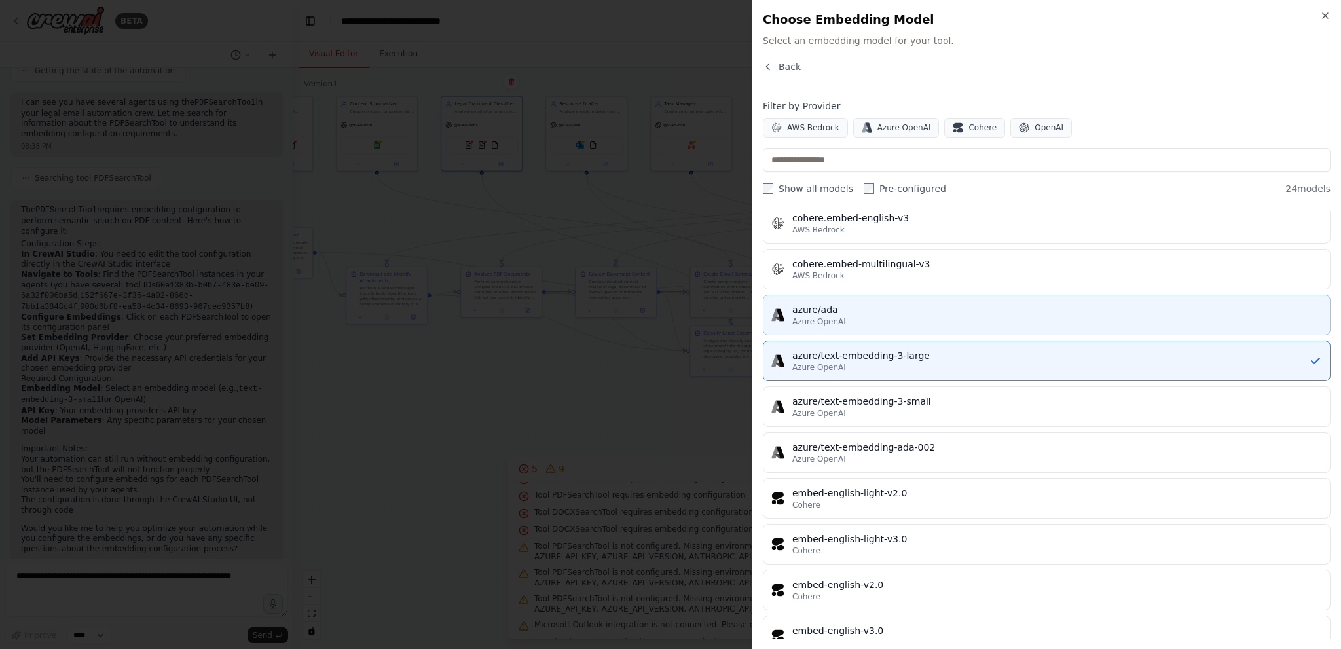
click at [838, 299] on button "azure/ada Azure OpenAI" at bounding box center [1047, 315] width 568 height 41
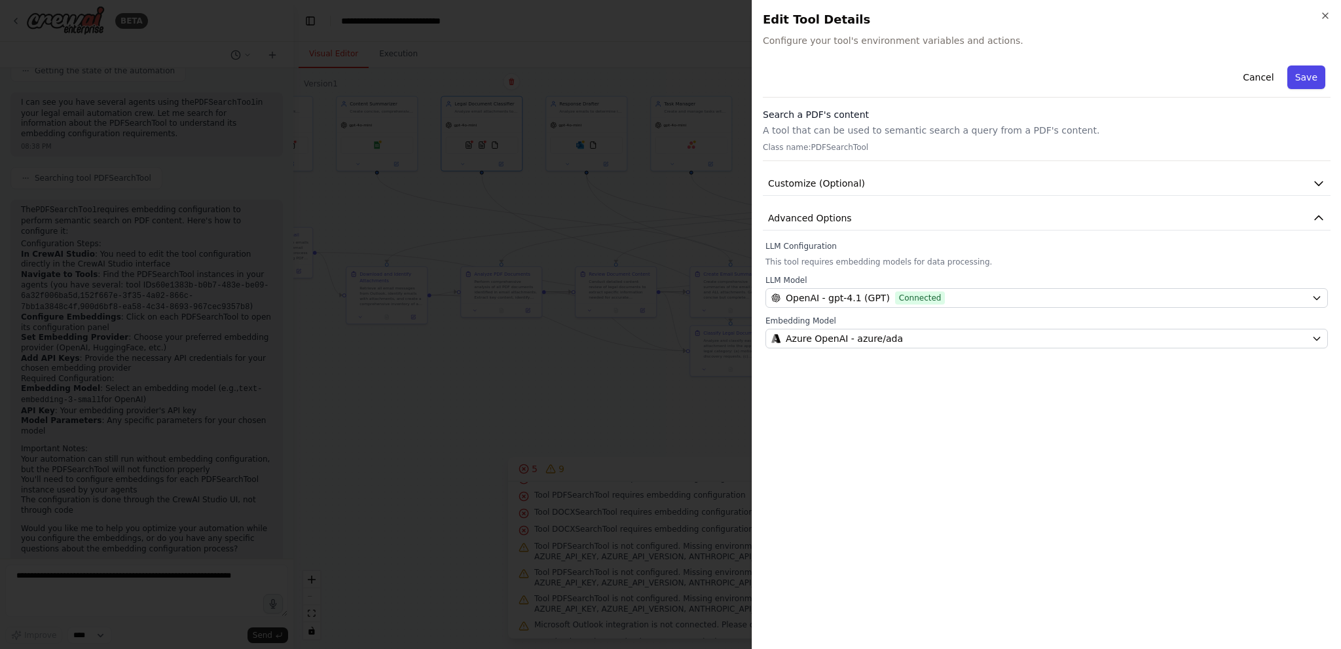
click at [1312, 78] on button "Save" at bounding box center [1306, 77] width 38 height 24
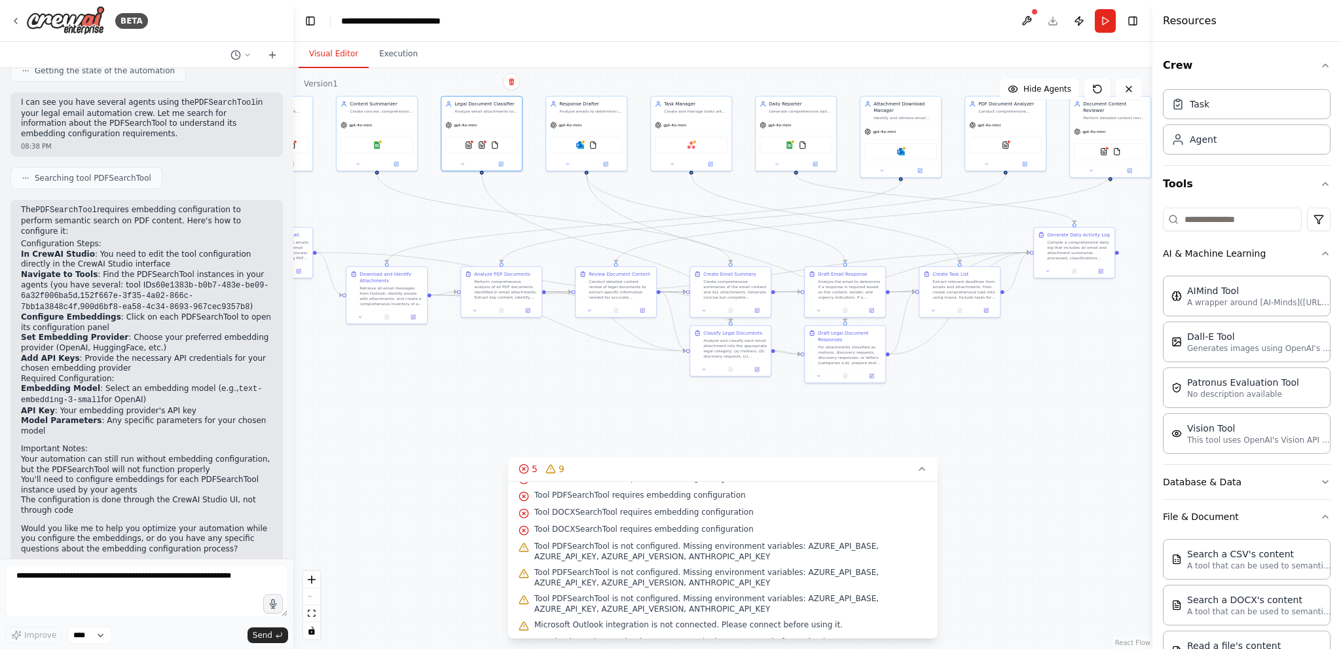
scroll to position [54, 0]
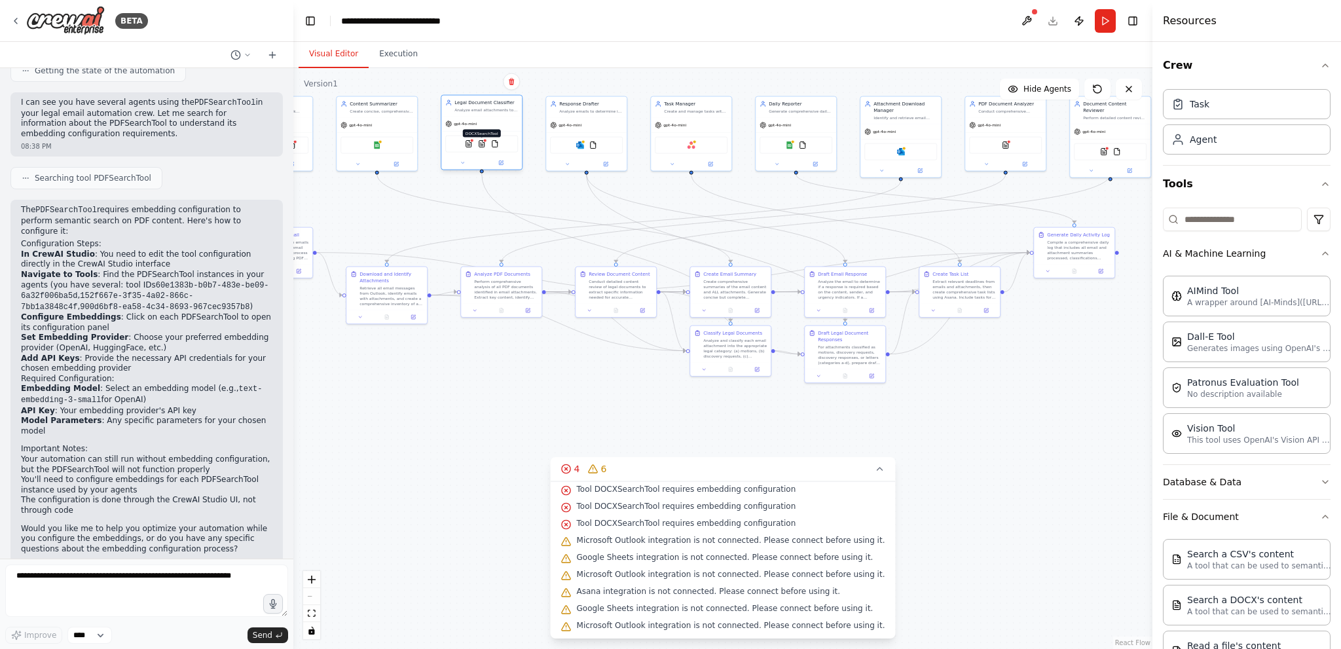
click at [482, 143] on img at bounding box center [482, 144] width 8 height 8
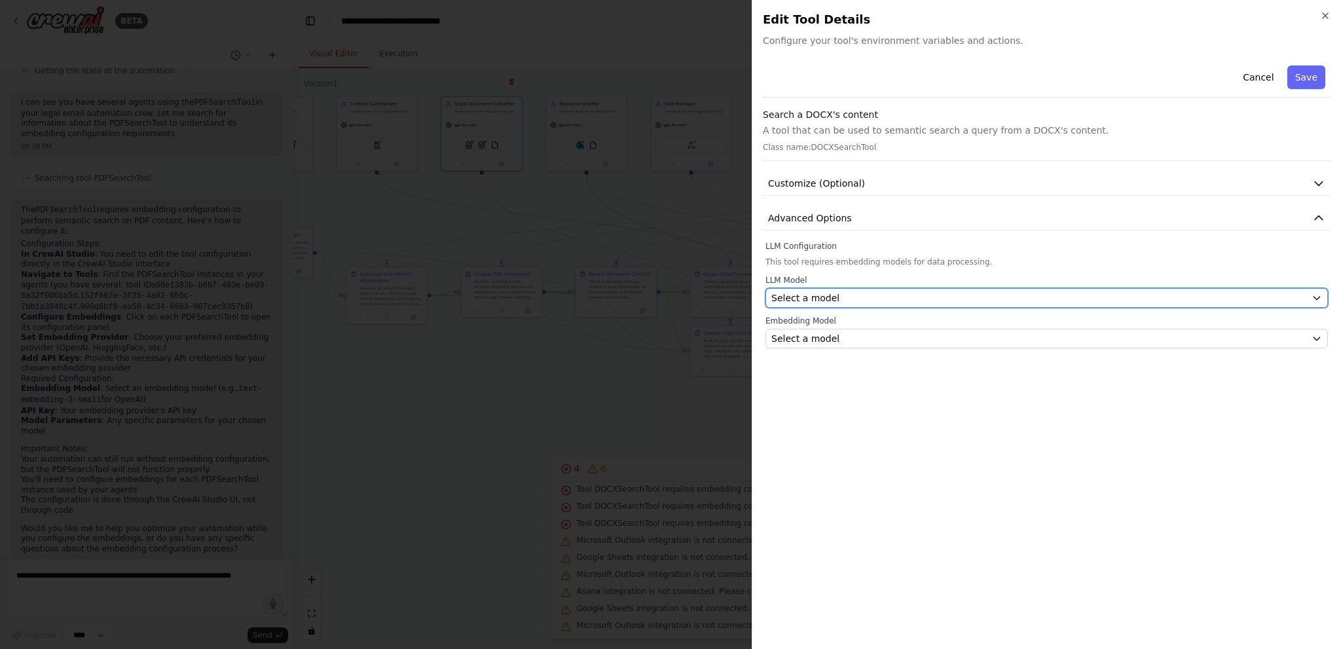
click at [901, 295] on div "Select a model" at bounding box center [1038, 297] width 535 height 13
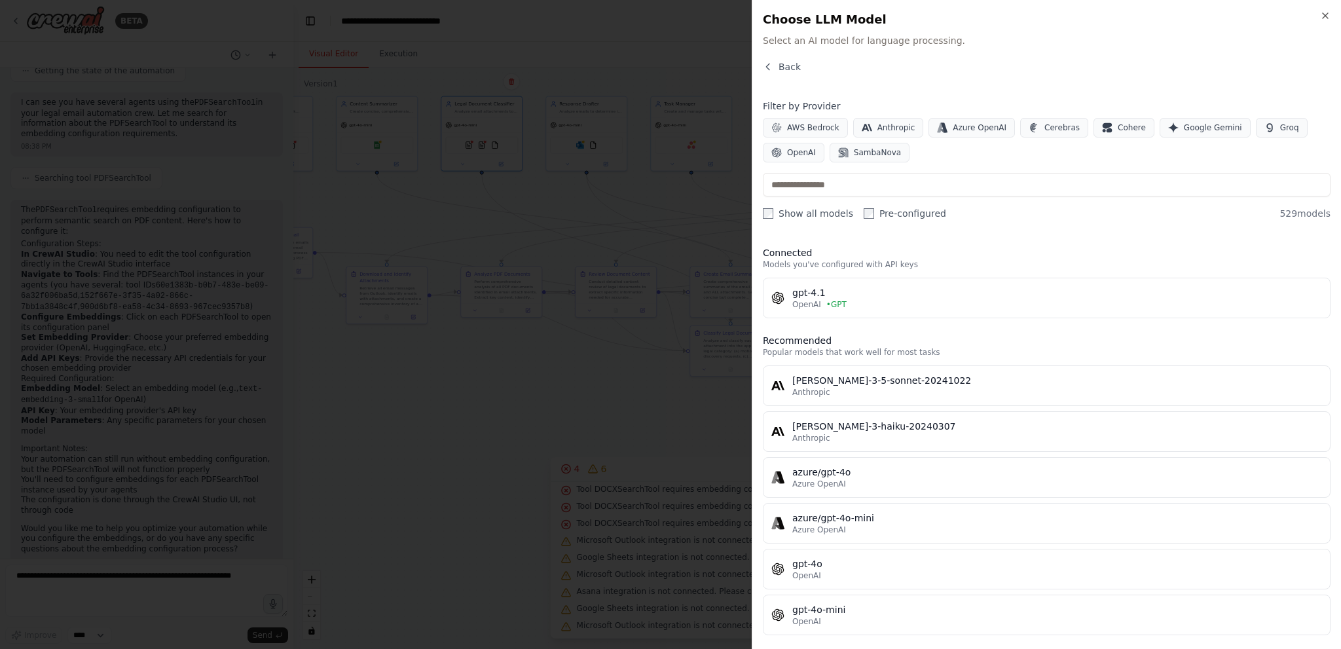
click at [901, 295] on div "gpt-4.1" at bounding box center [1057, 292] width 530 height 13
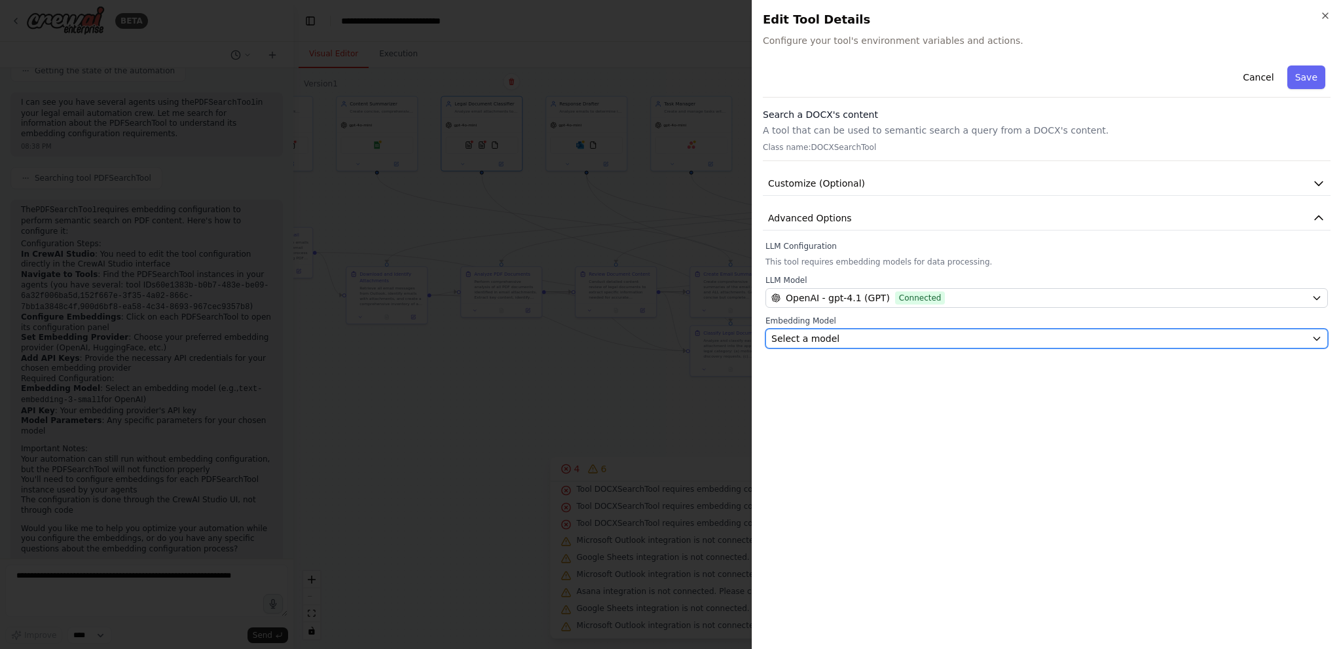
click at [914, 335] on div "Select a model" at bounding box center [1038, 338] width 535 height 13
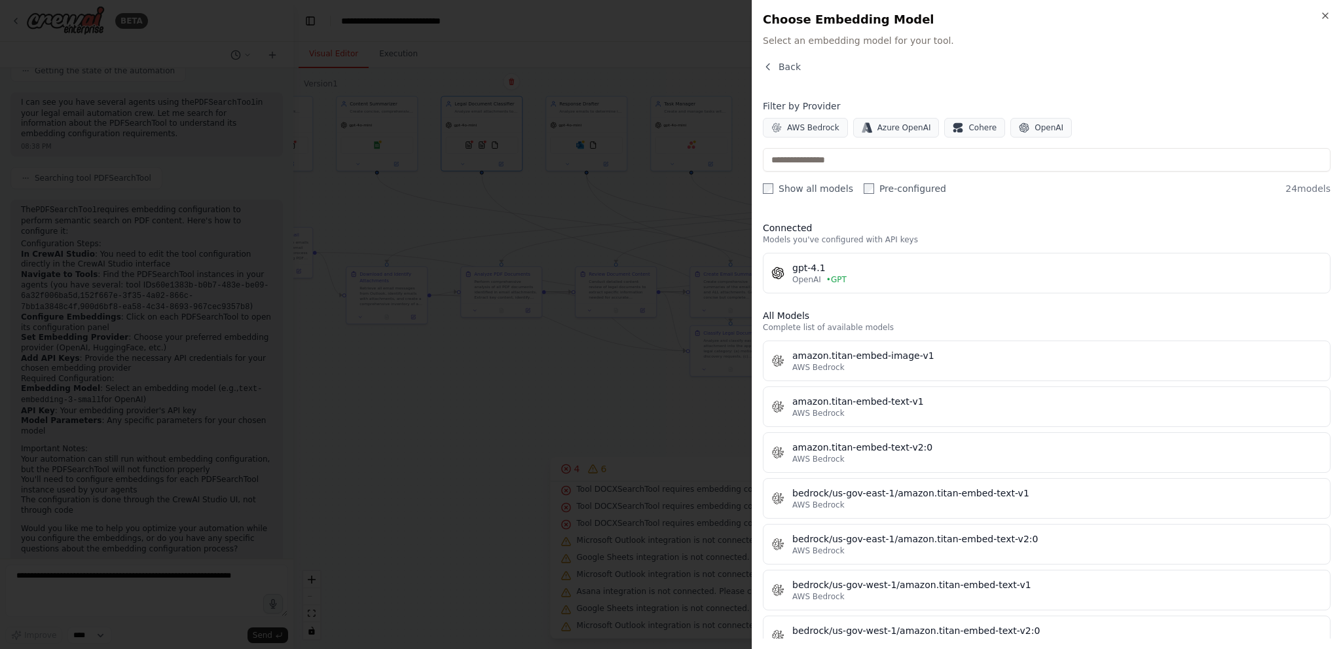
scroll to position [393, 0]
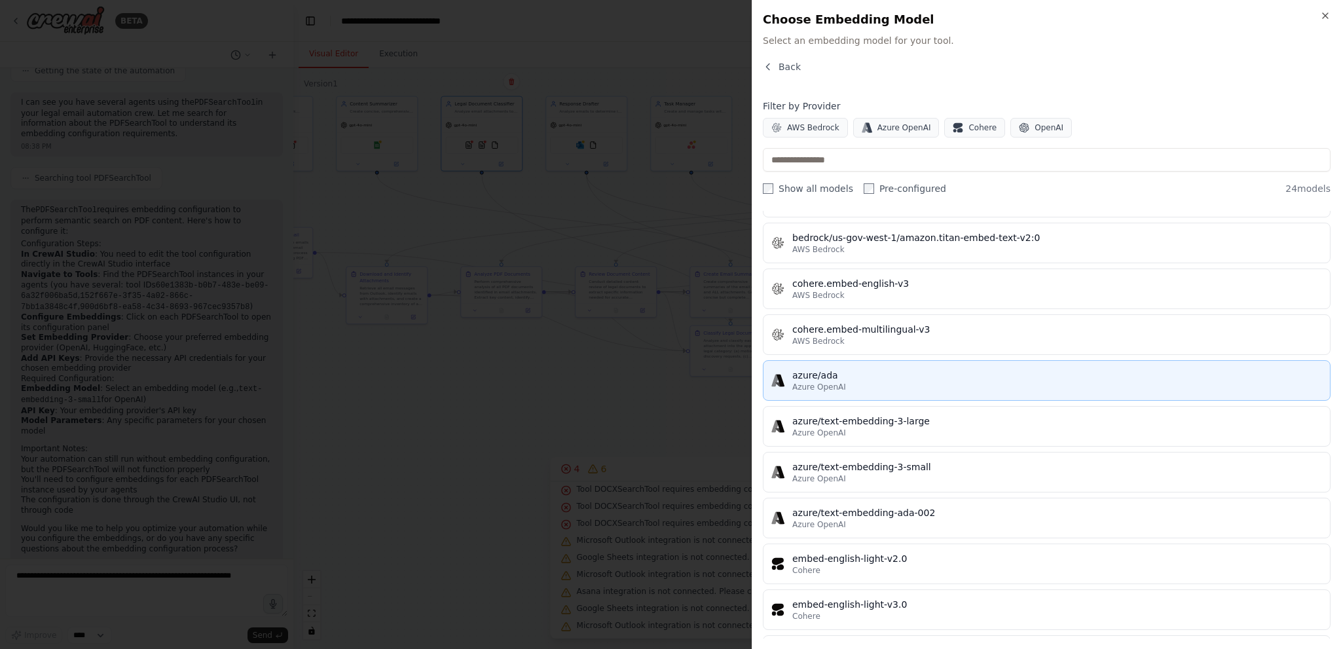
click at [873, 384] on div "Azure OpenAI" at bounding box center [1057, 387] width 530 height 10
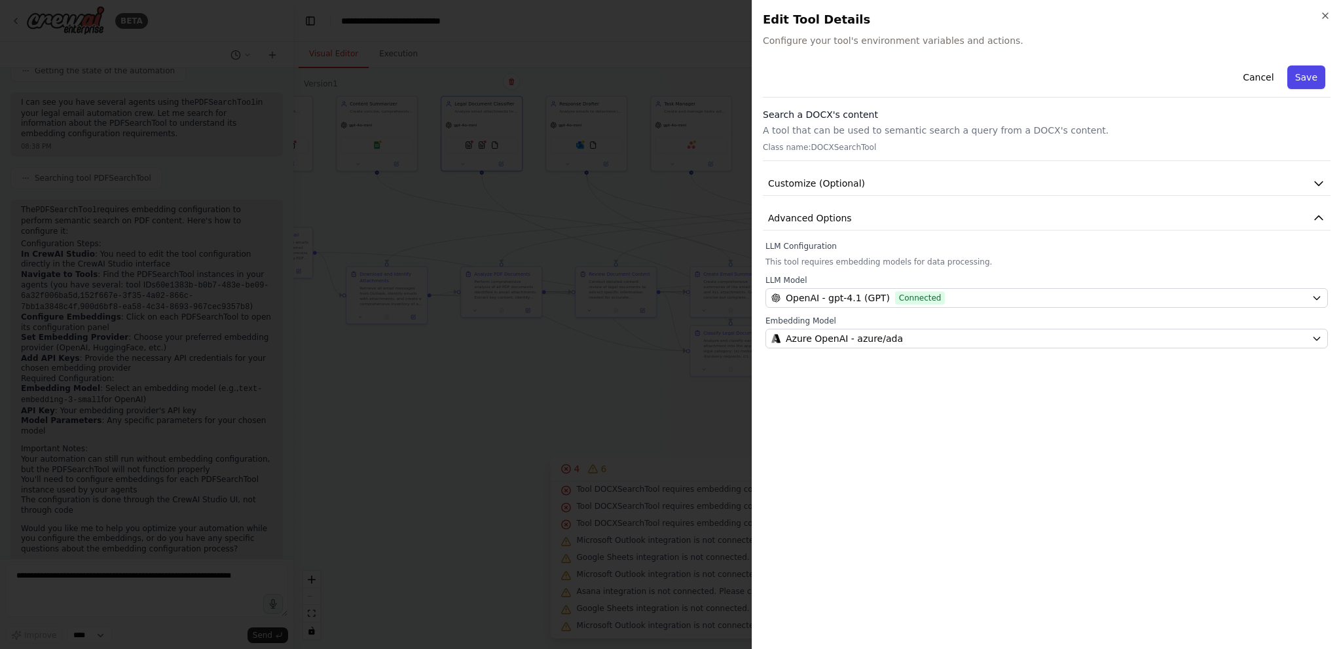
click at [1304, 78] on button "Save" at bounding box center [1306, 77] width 38 height 24
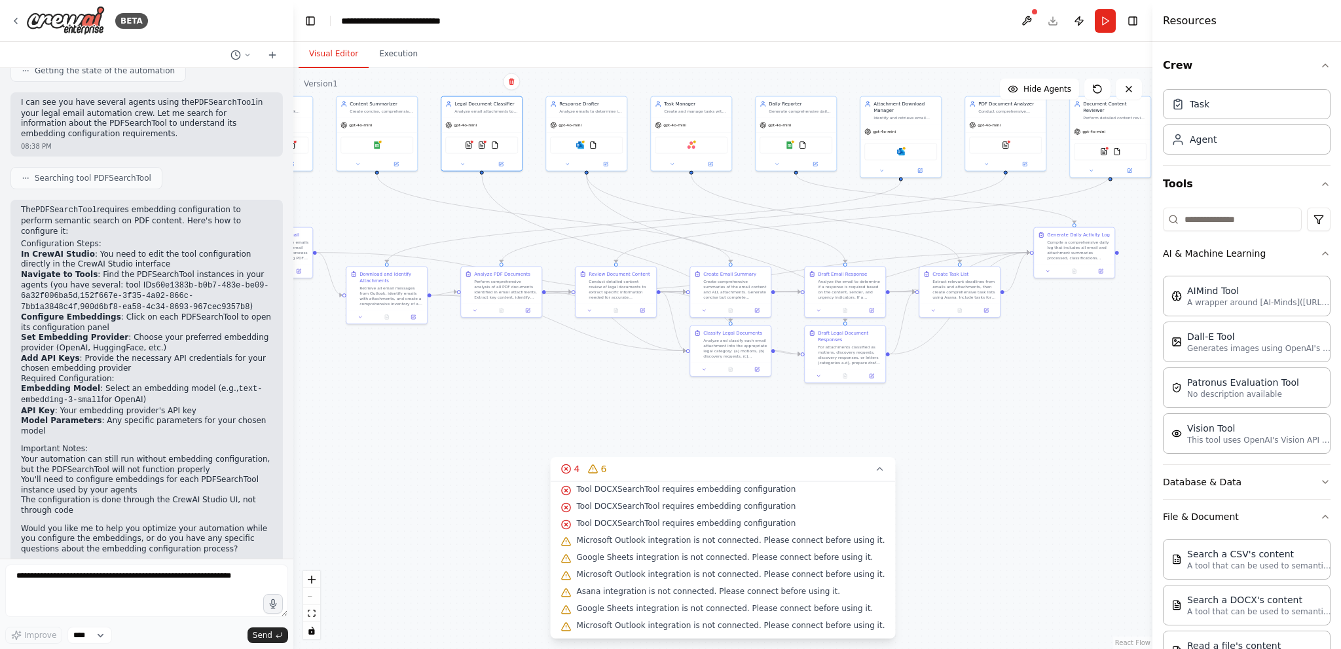
scroll to position [37, 0]
click at [1100, 147] on img at bounding box center [1104, 151] width 8 height 8
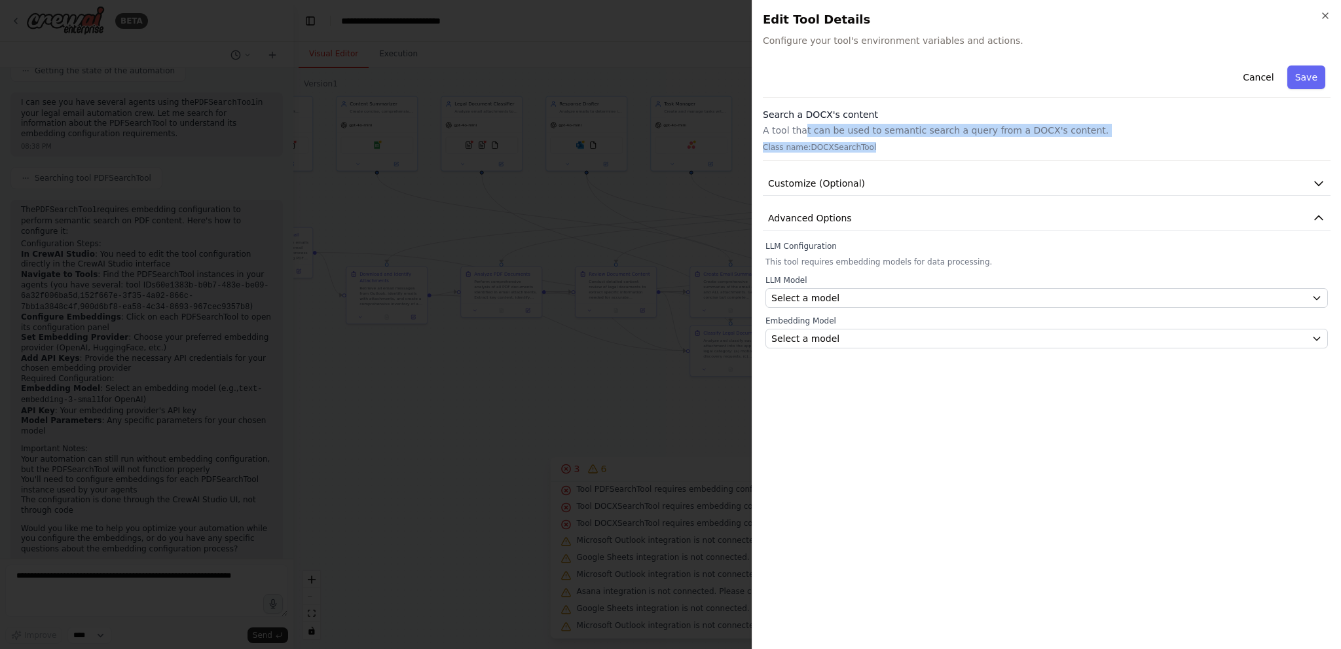
drag, startPoint x: 801, startPoint y: 134, endPoint x: 880, endPoint y: 147, distance: 80.3
click at [880, 147] on div "Search a DOCX's content A tool that can be used to semantic search a query from…" at bounding box center [1047, 134] width 568 height 53
click at [880, 147] on p "Class name: DOCXSearchTool" at bounding box center [1047, 147] width 568 height 10
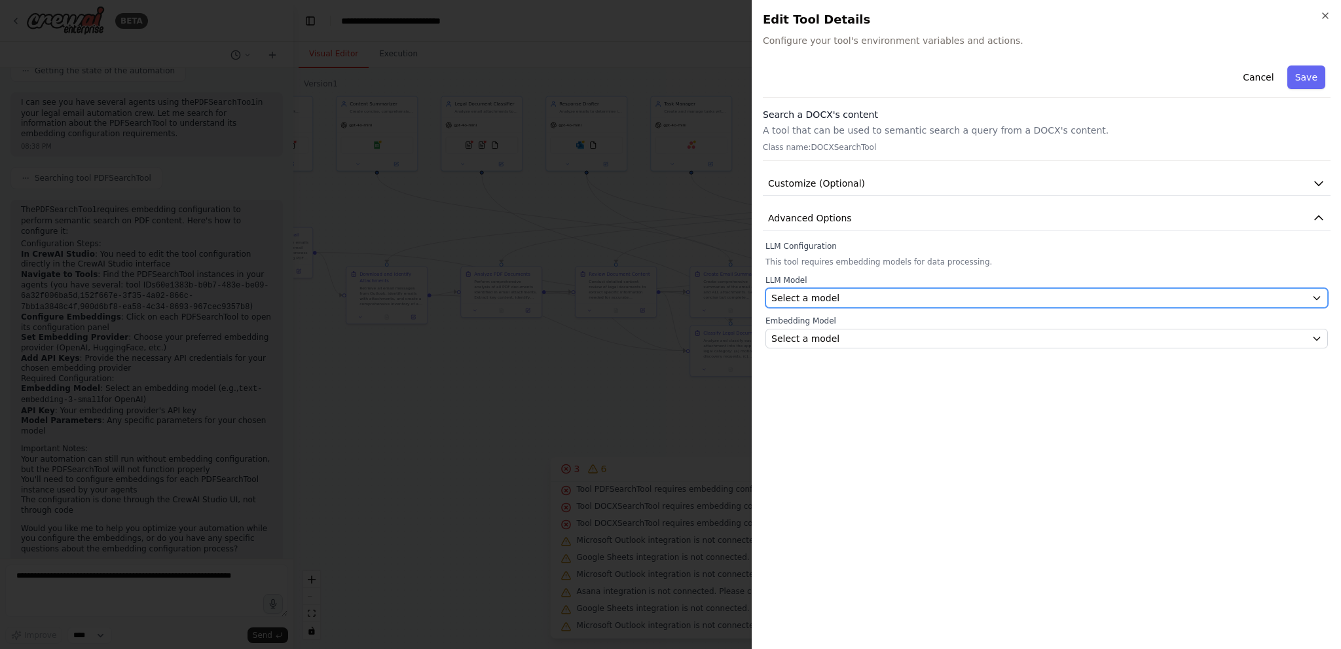
click at [843, 294] on div "Select a model" at bounding box center [1038, 297] width 535 height 13
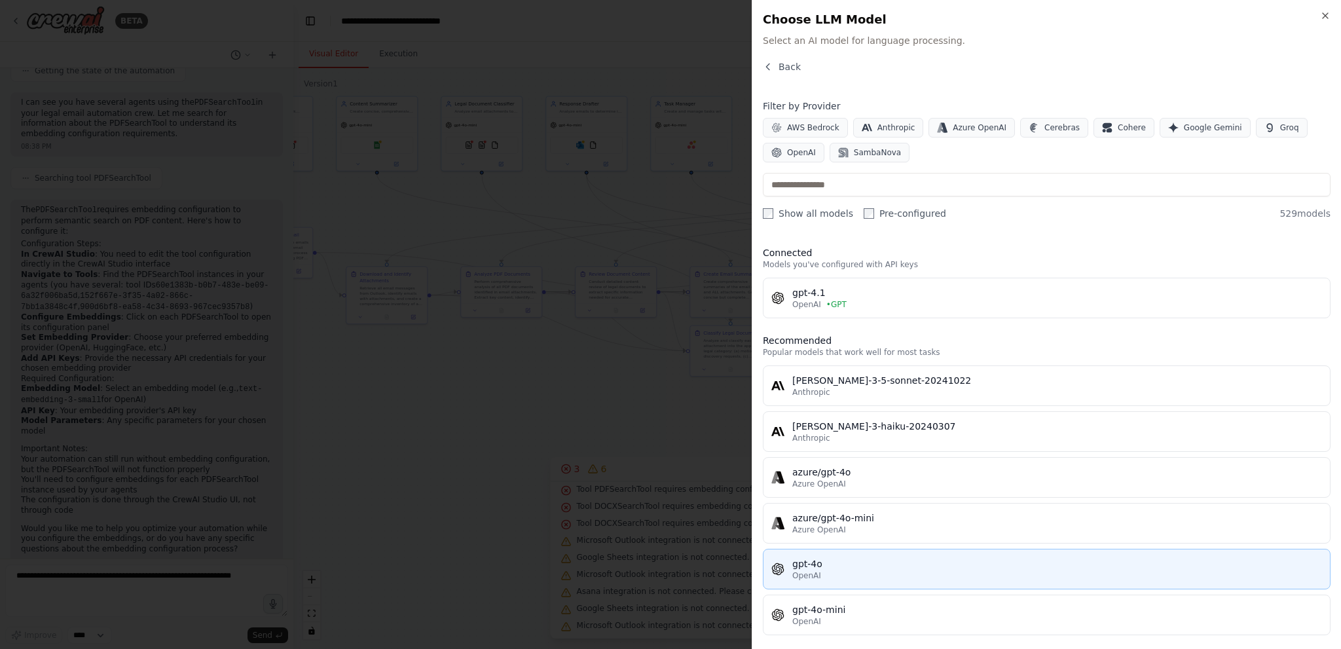
click at [880, 570] on div "OpenAI" at bounding box center [1057, 575] width 530 height 10
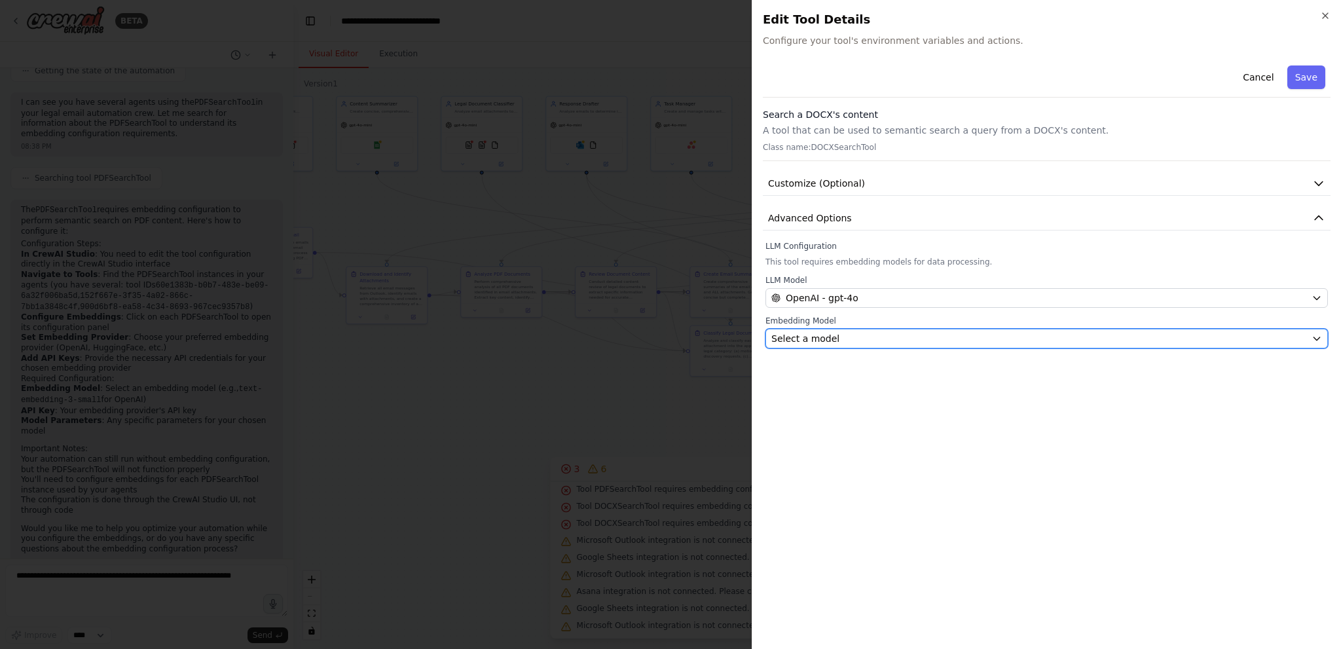
click at [855, 333] on div "Select a model" at bounding box center [1038, 338] width 535 height 13
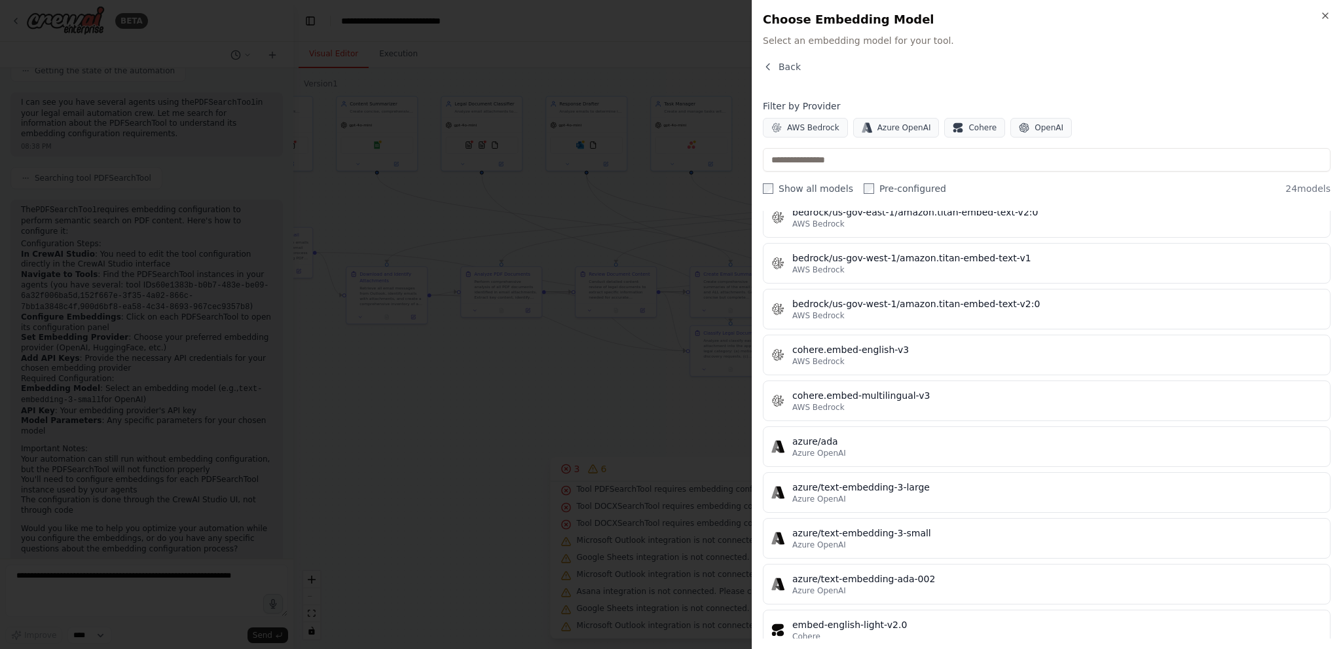
scroll to position [393, 0]
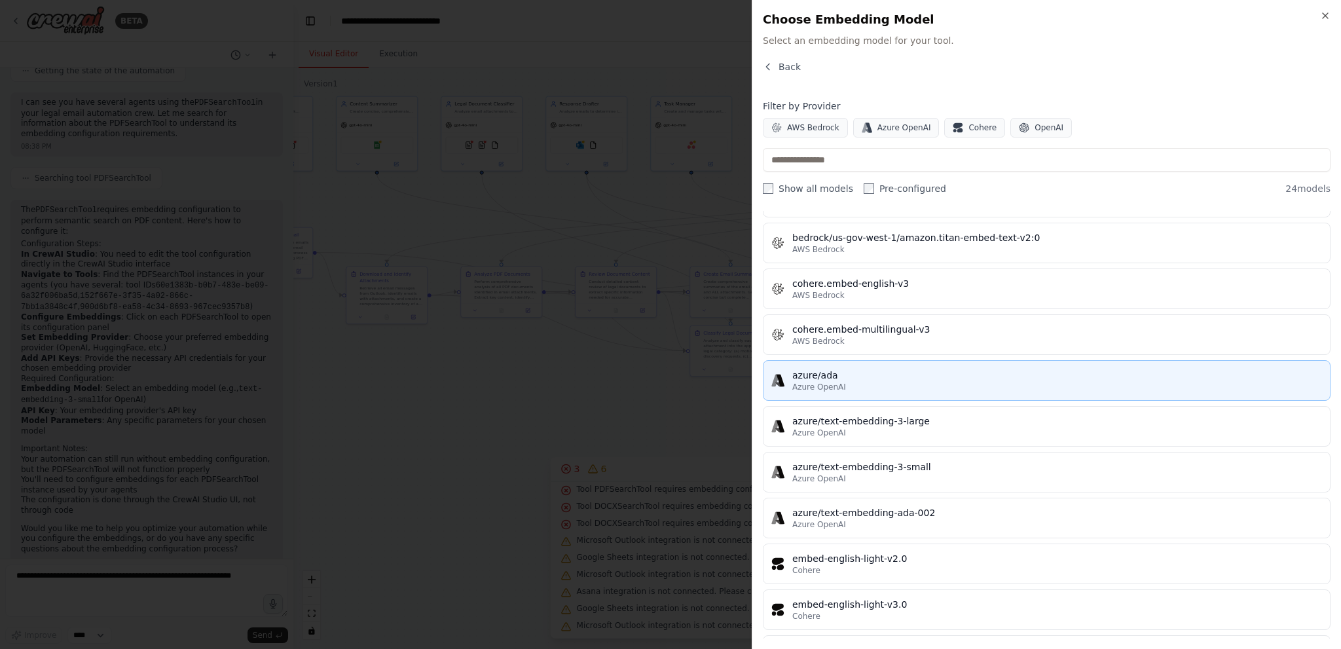
click at [913, 363] on button "azure/ada Azure OpenAI" at bounding box center [1047, 380] width 568 height 41
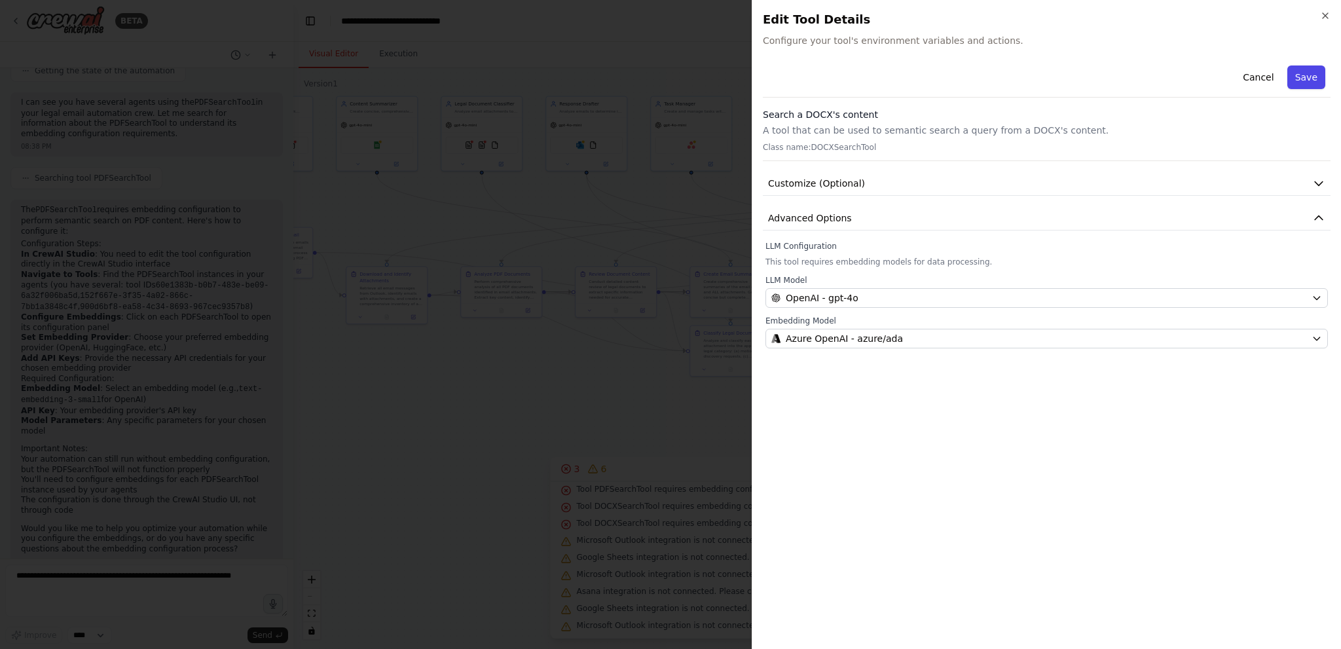
click at [1299, 79] on button "Save" at bounding box center [1306, 77] width 38 height 24
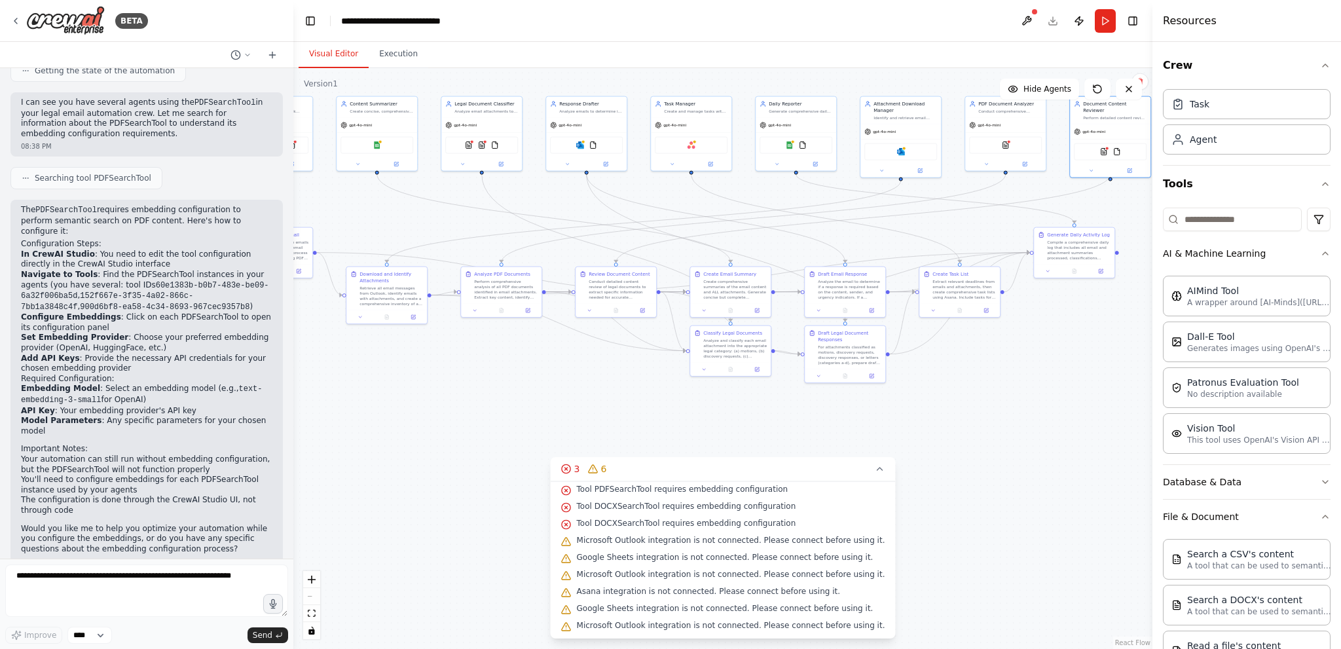
scroll to position [20, 0]
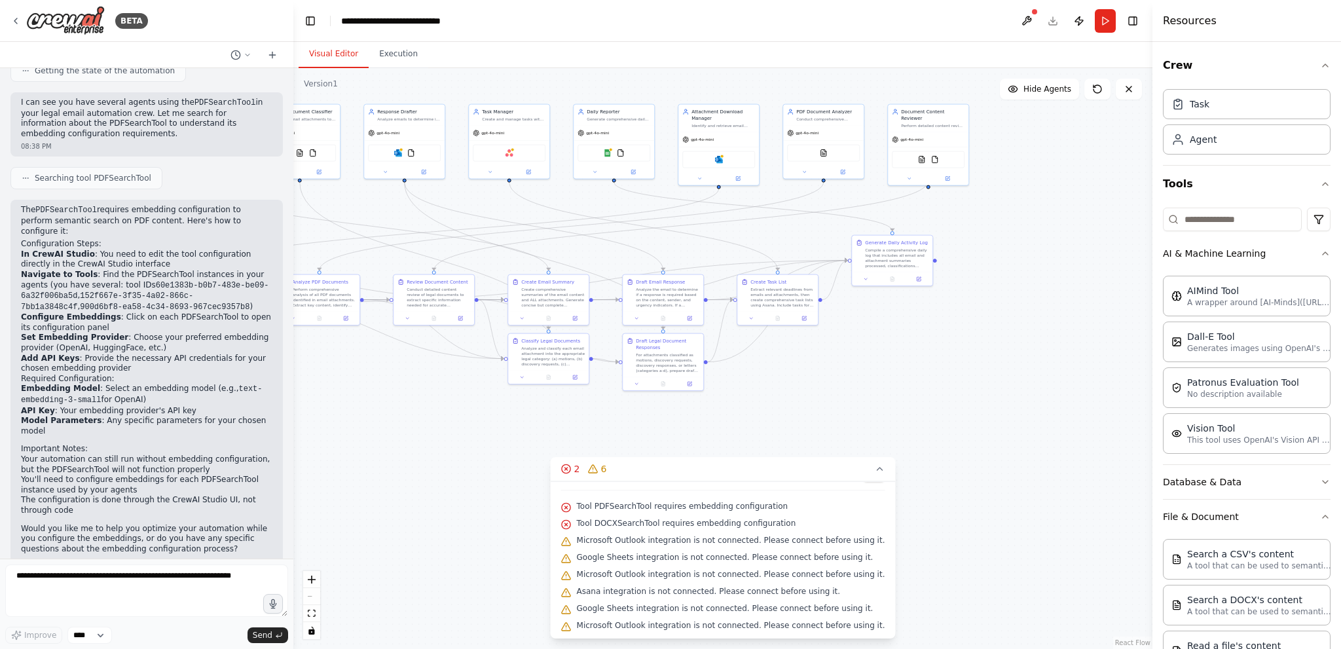
drag, startPoint x: 368, startPoint y: 204, endPoint x: 168, endPoint y: 214, distance: 200.0
click at [168, 214] on div "BETA Hello! I'm the CrewAI assistant. What kind of automation do you want to bu…" at bounding box center [670, 324] width 1341 height 649
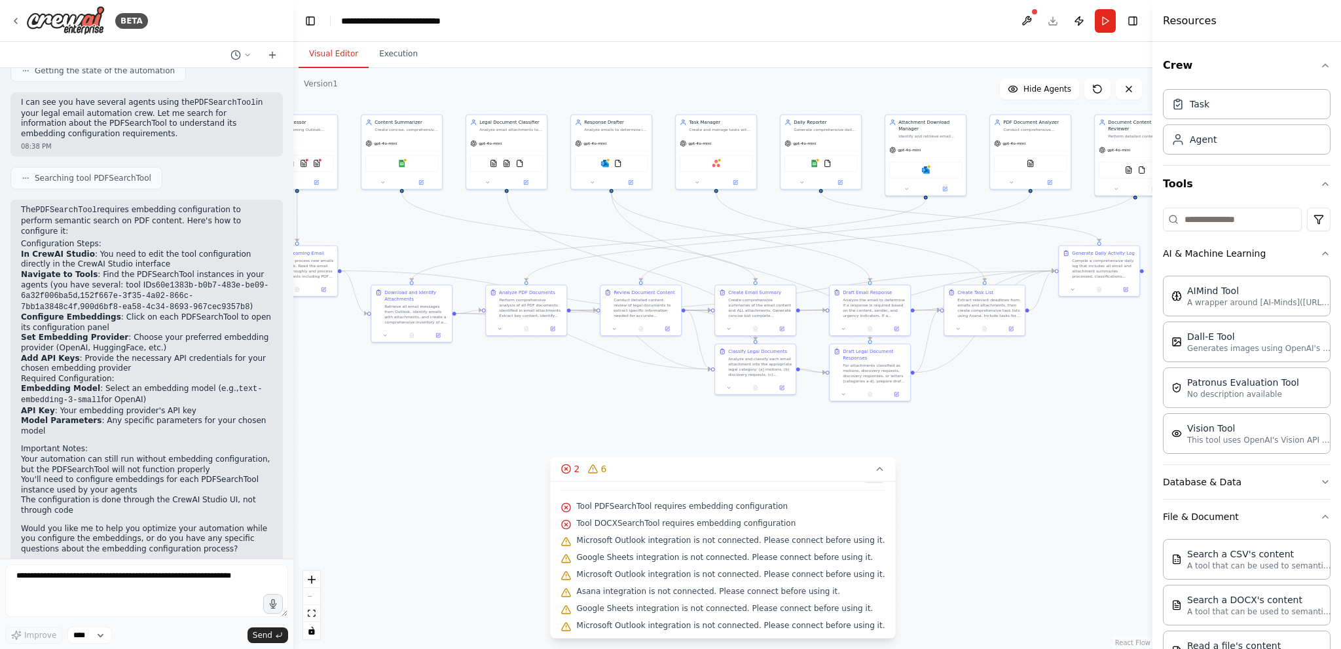
drag, startPoint x: 707, startPoint y: 248, endPoint x: 943, endPoint y: 255, distance: 235.8
click at [943, 255] on div ".deletable-edge-delete-btn { width: 20px; height: 20px; border: 0px solid #ffff…" at bounding box center [722, 358] width 859 height 581
click at [874, 468] on icon at bounding box center [879, 469] width 10 height 10
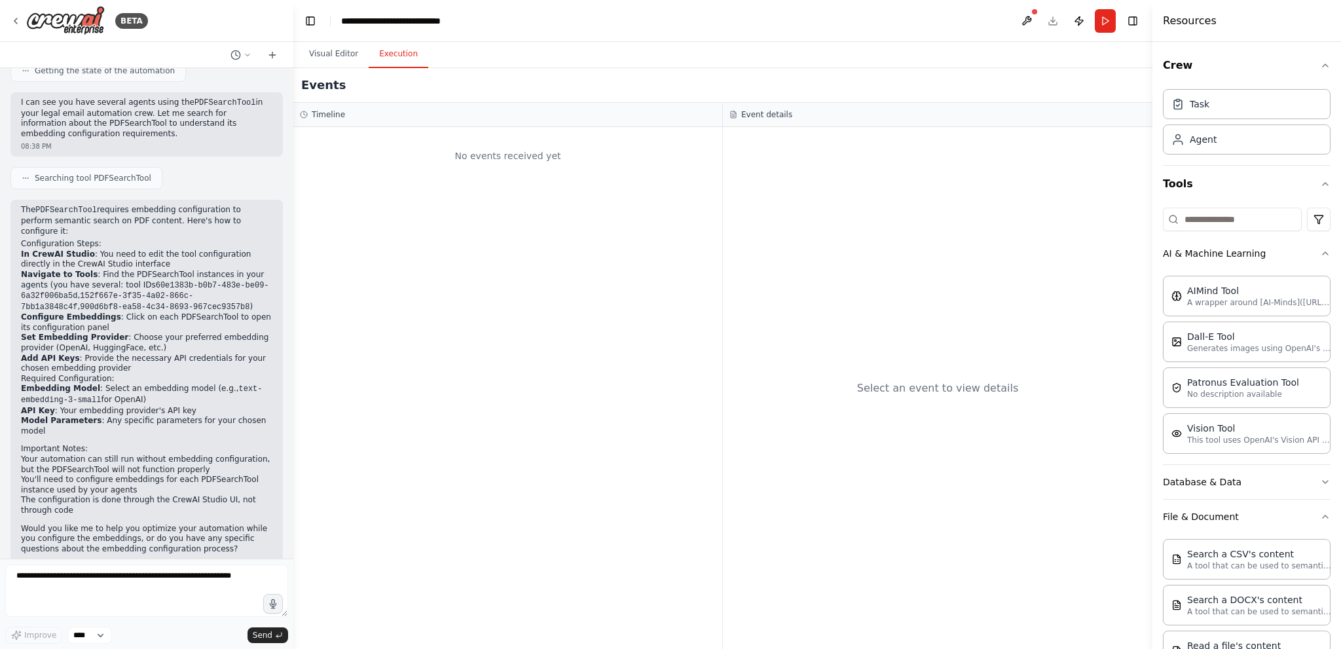
click at [401, 50] on button "Execution" at bounding box center [399, 55] width 60 height 28
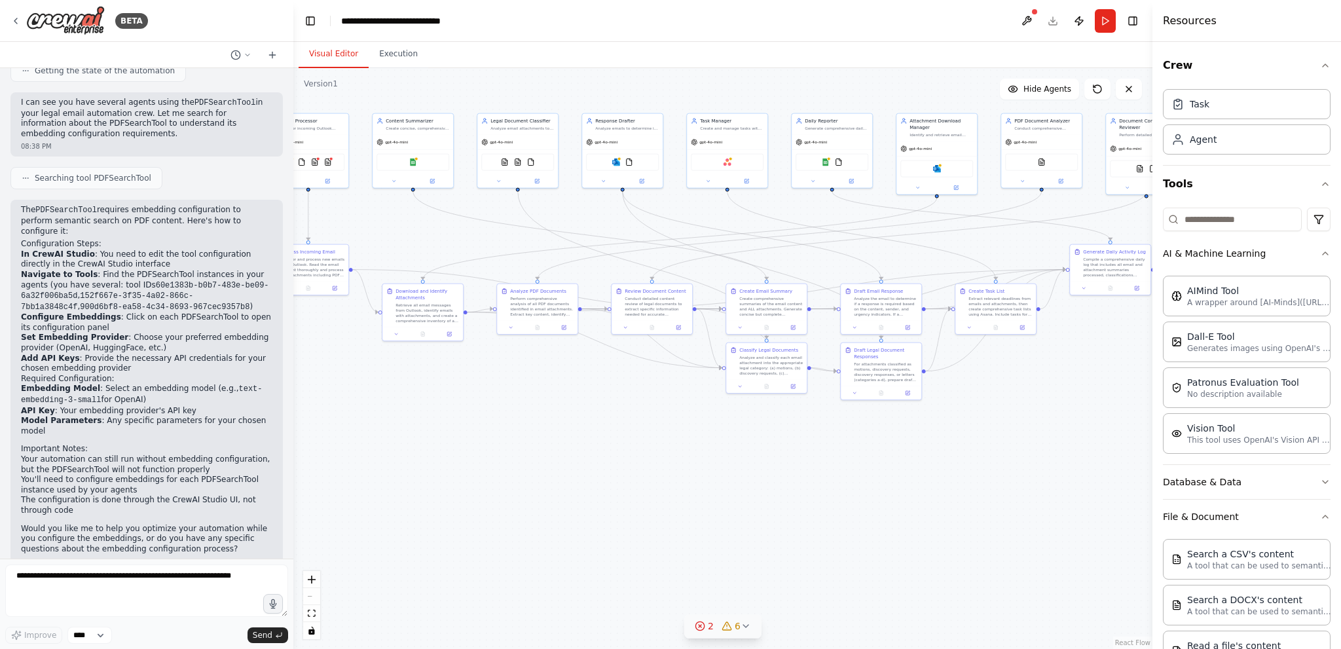
click at [344, 56] on button "Visual Editor" at bounding box center [334, 55] width 70 height 28
click at [1103, 20] on button "Run" at bounding box center [1105, 21] width 21 height 24
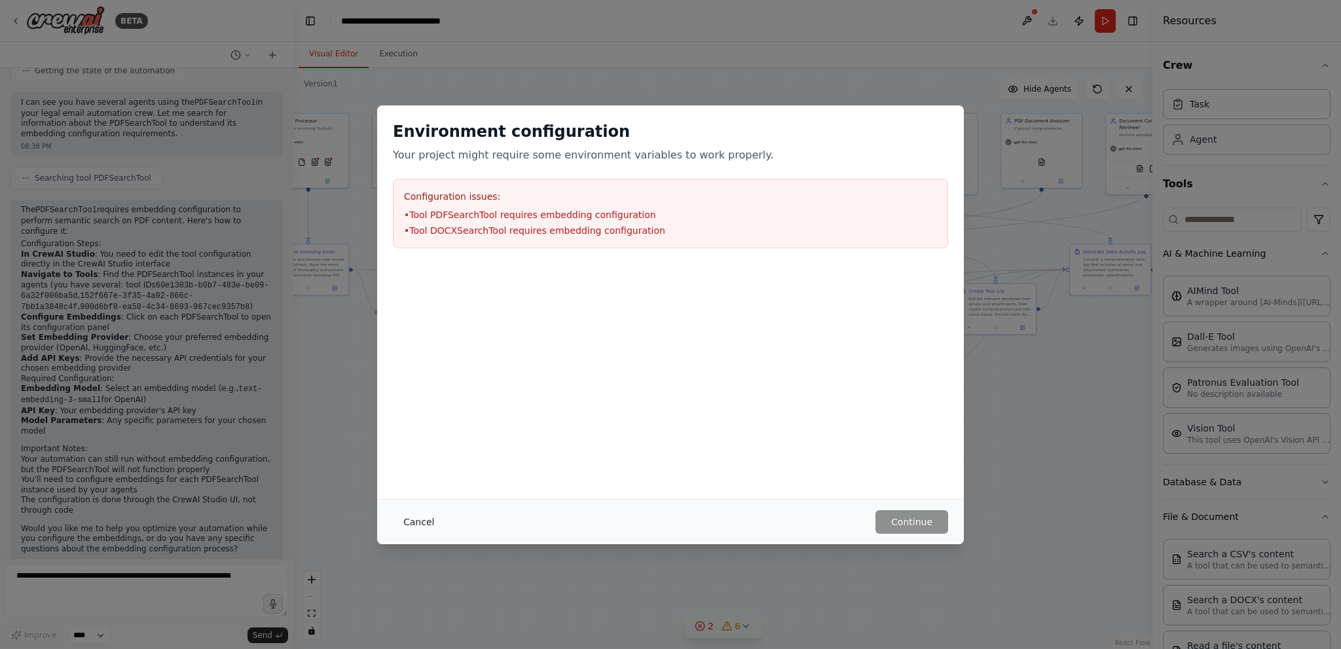
click at [409, 518] on button "Cancel" at bounding box center [419, 522] width 52 height 24
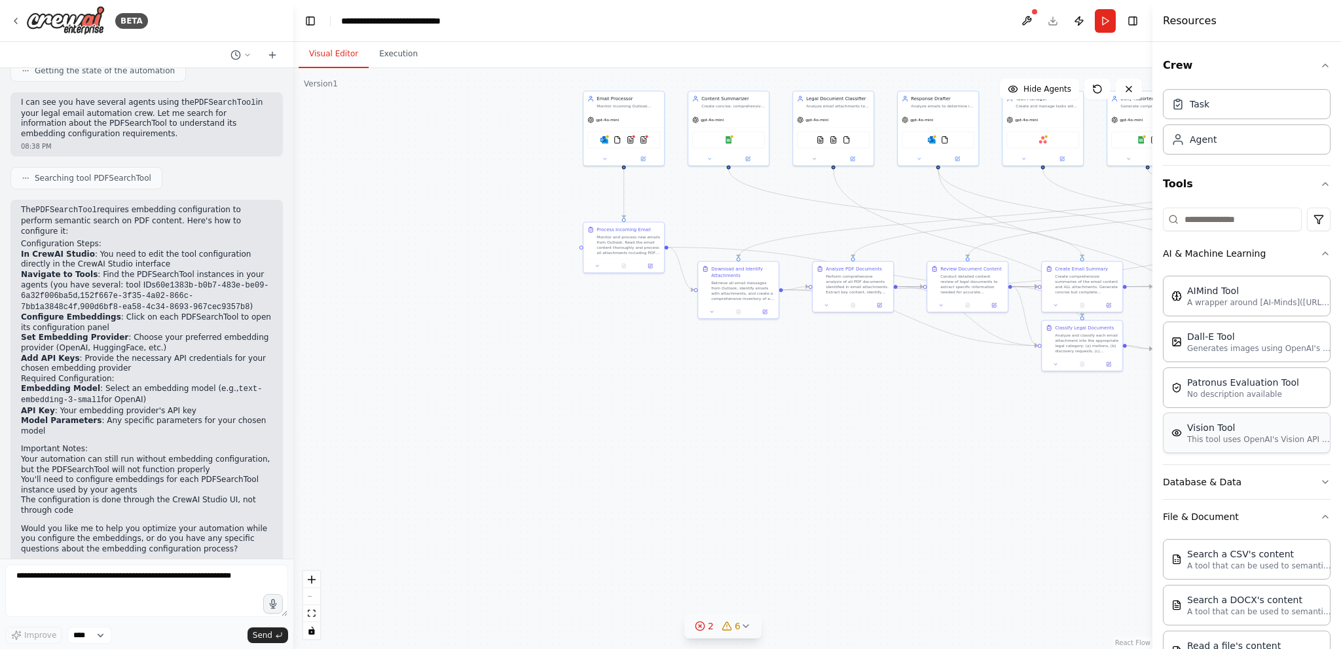
drag, startPoint x: 923, startPoint y: 464, endPoint x: 1239, endPoint y: 442, distance: 316.4
click at [1239, 442] on div "BETA Hello! I'm the CrewAI assistant. What kind of automation do you want to bu…" at bounding box center [670, 324] width 1341 height 649
click at [629, 139] on img at bounding box center [631, 139] width 8 height 8
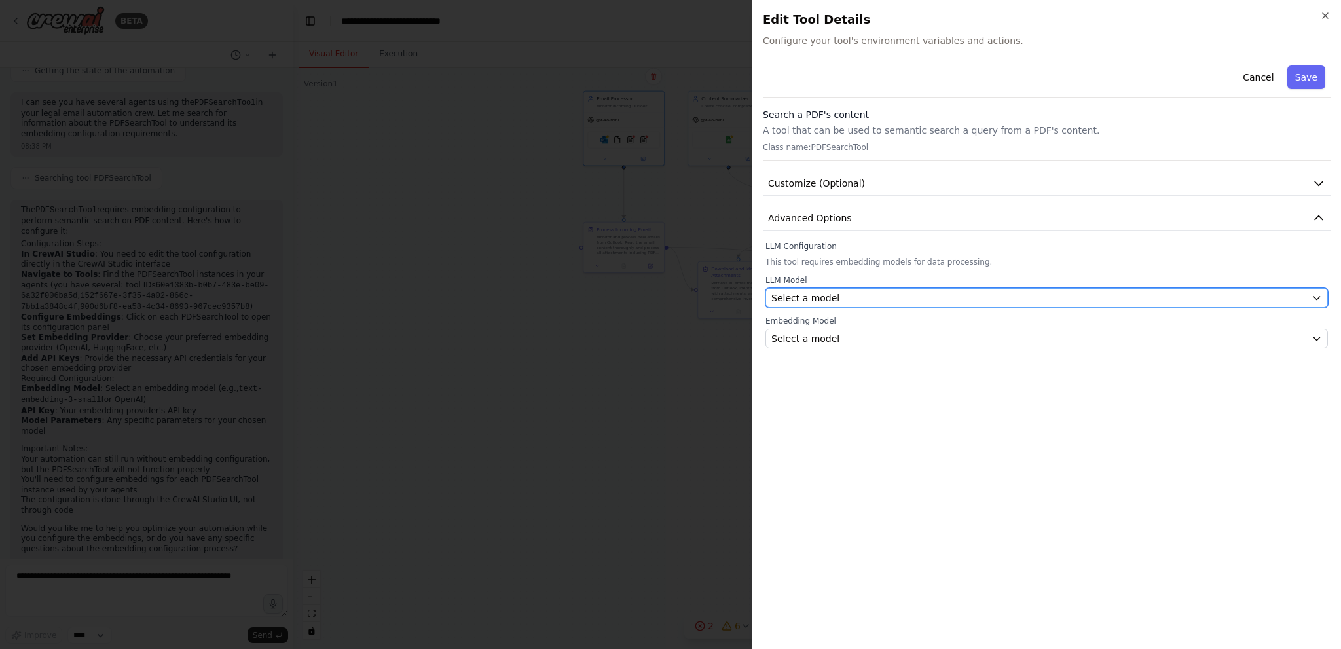
click at [799, 297] on span "Select a model" at bounding box center [805, 297] width 68 height 13
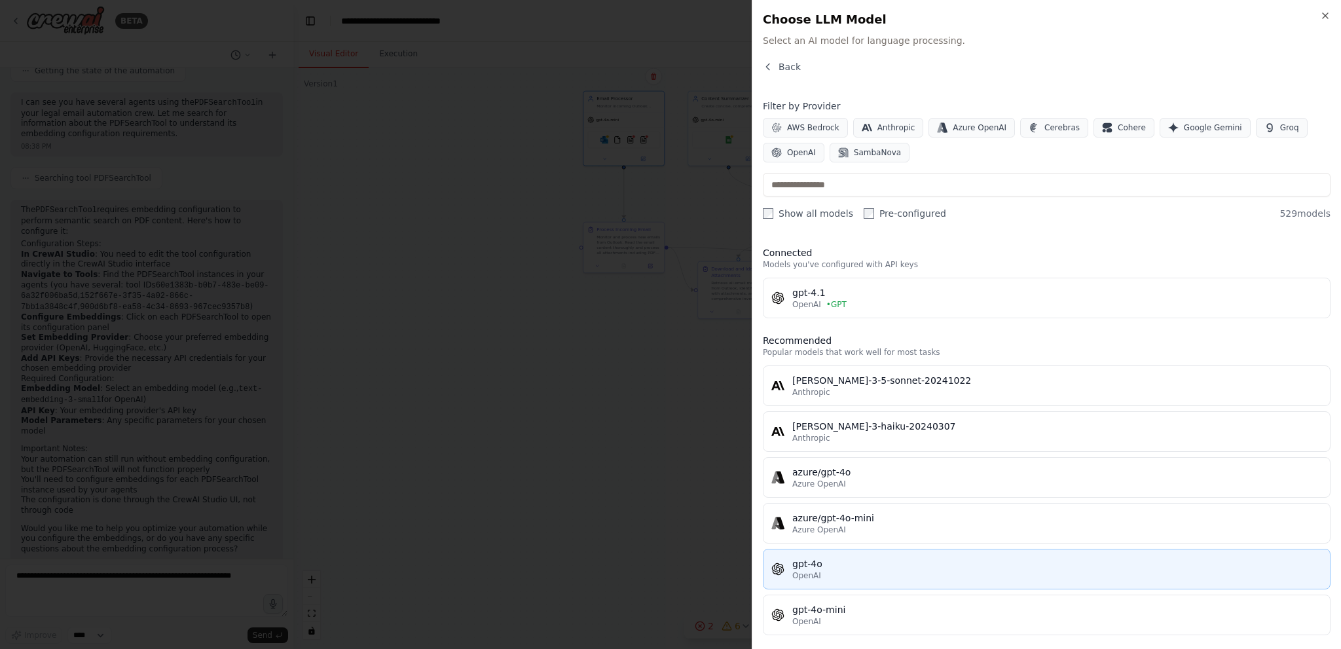
click at [871, 570] on div "OpenAI" at bounding box center [1057, 575] width 530 height 10
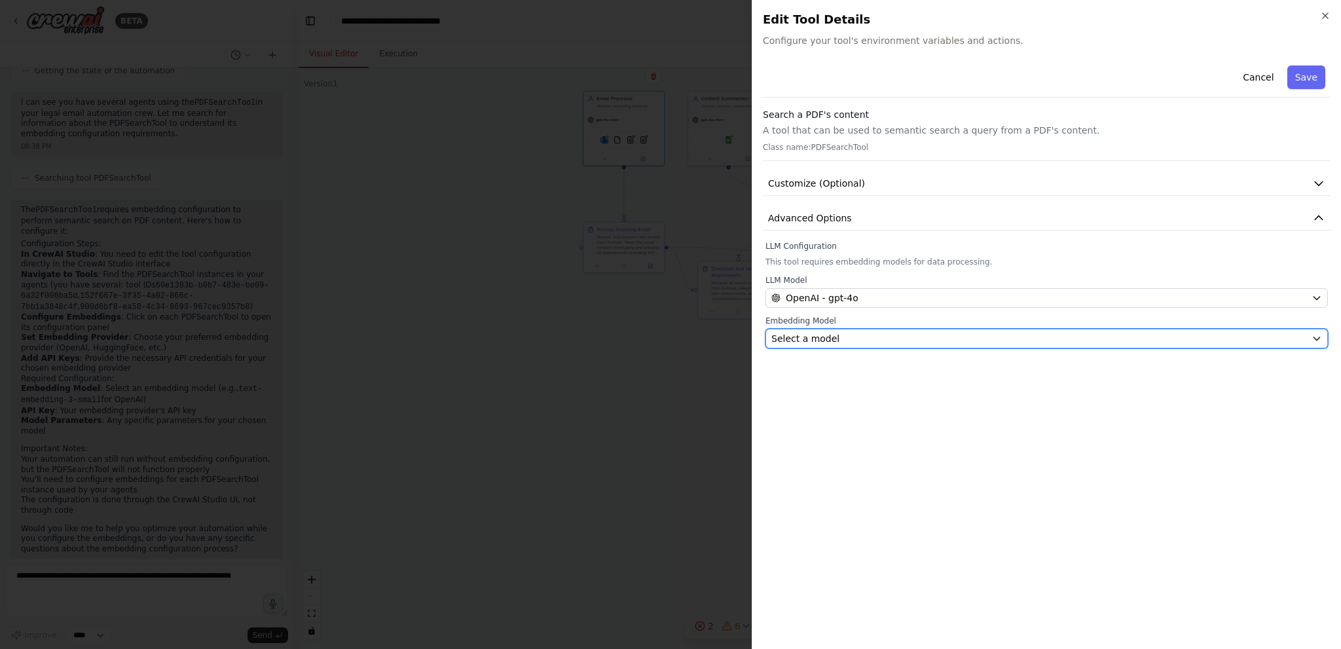
click at [815, 339] on span "Select a model" at bounding box center [805, 338] width 68 height 13
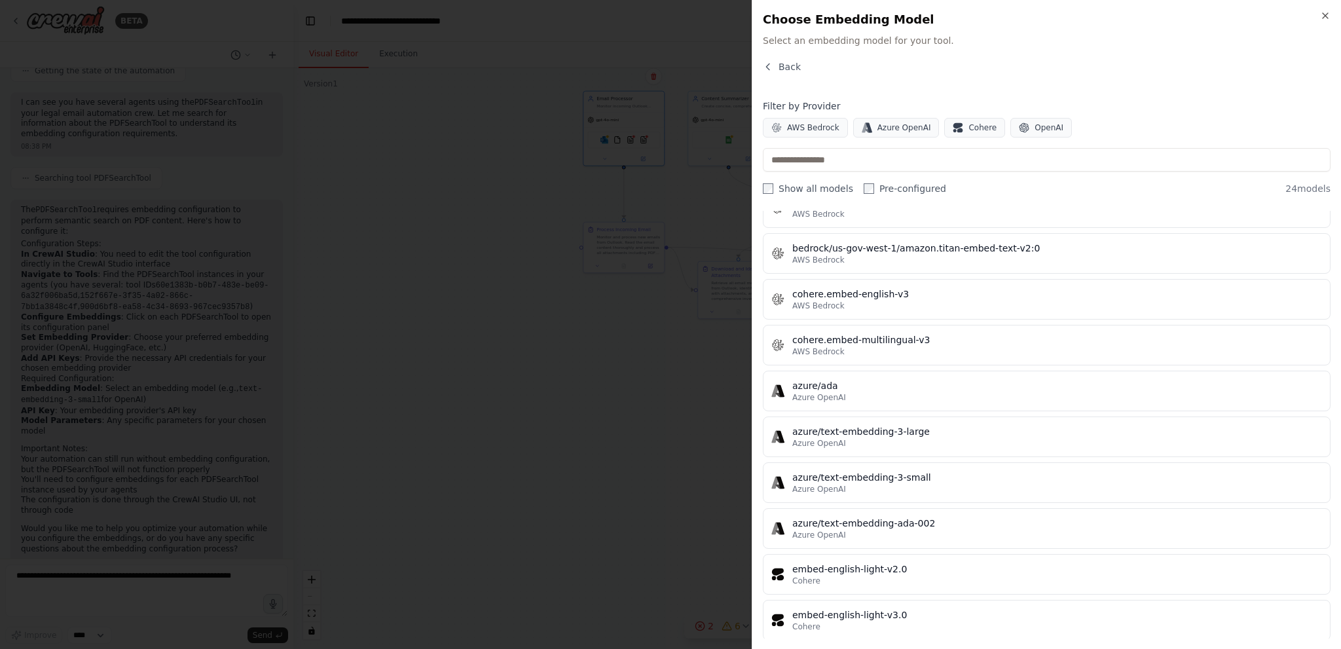
scroll to position [393, 0]
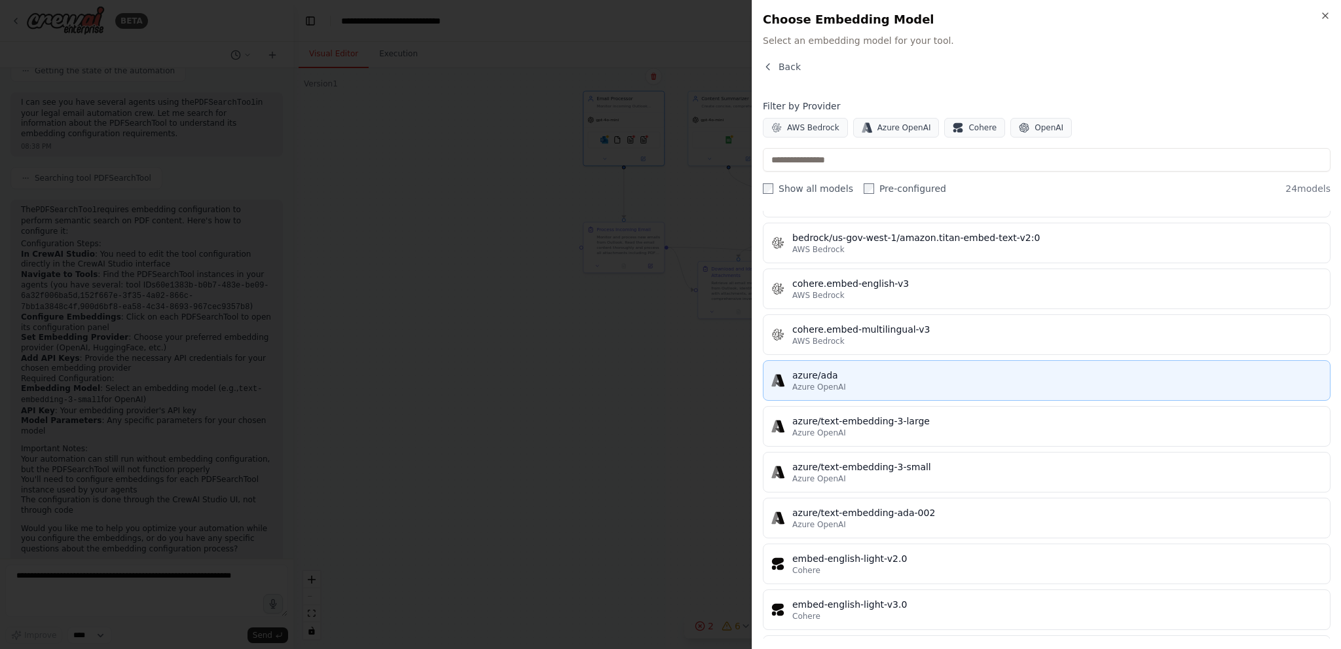
click at [863, 371] on div "azure/ada" at bounding box center [1057, 375] width 530 height 13
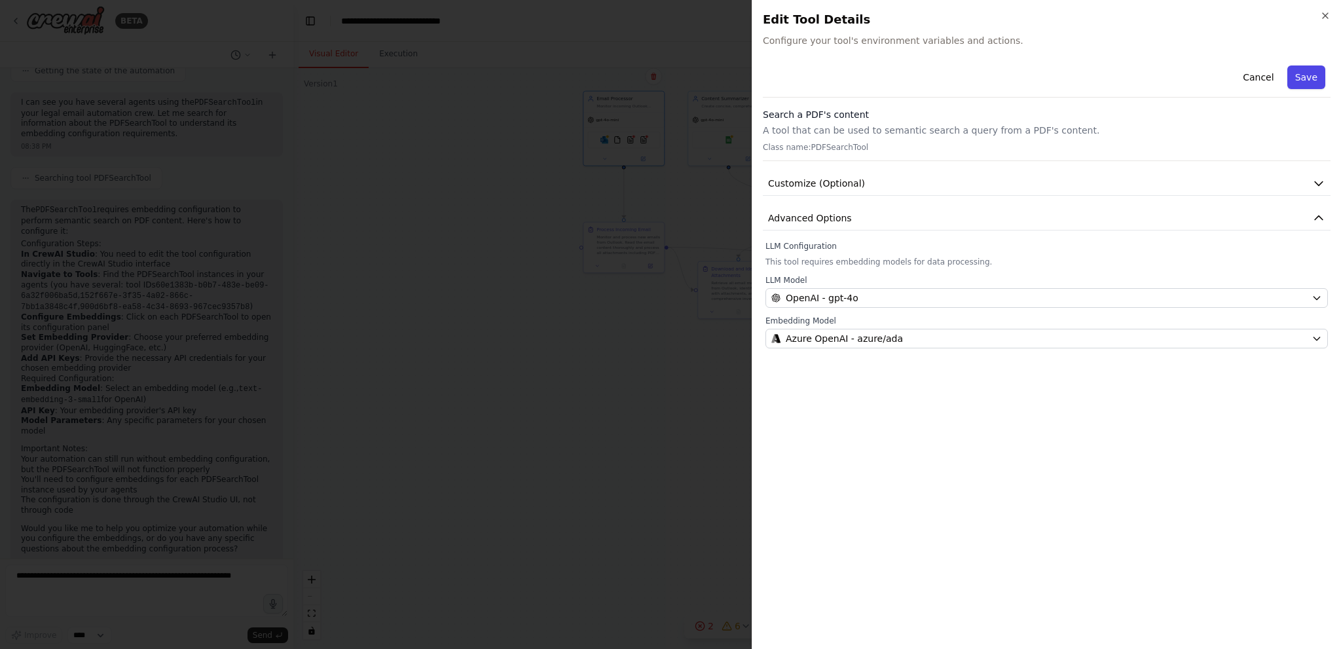
click at [1304, 75] on button "Save" at bounding box center [1306, 77] width 38 height 24
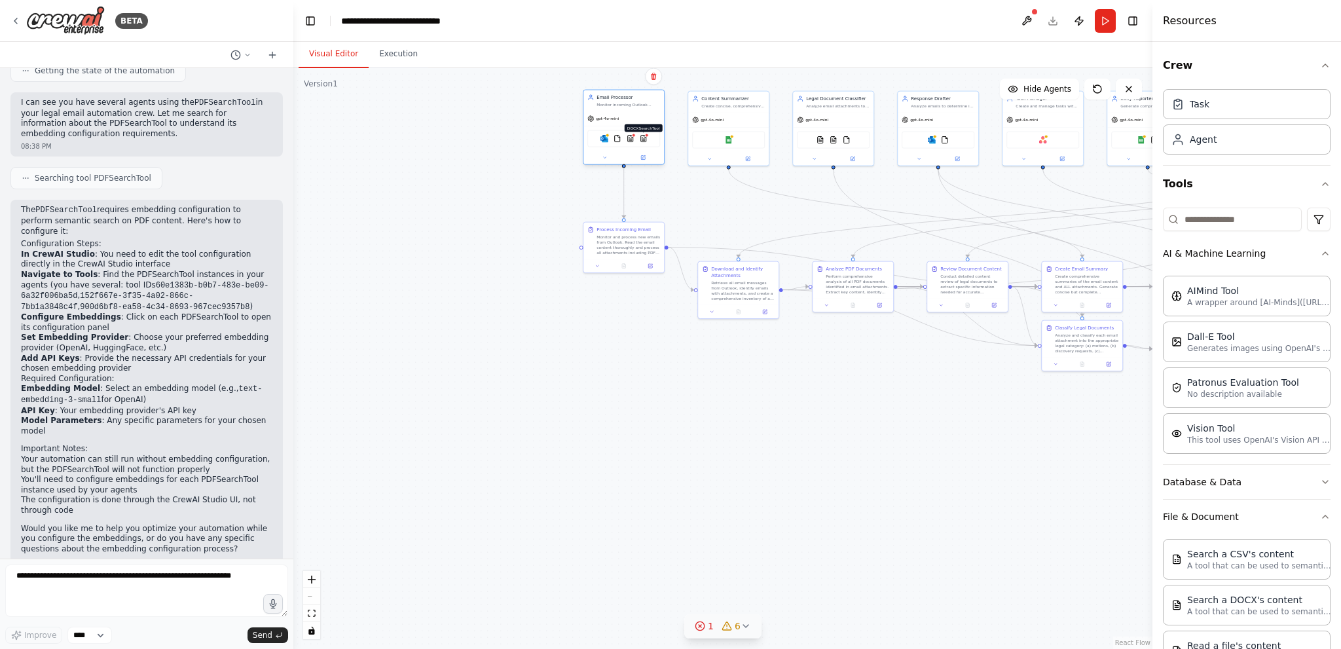
click at [644, 141] on img at bounding box center [644, 139] width 8 height 8
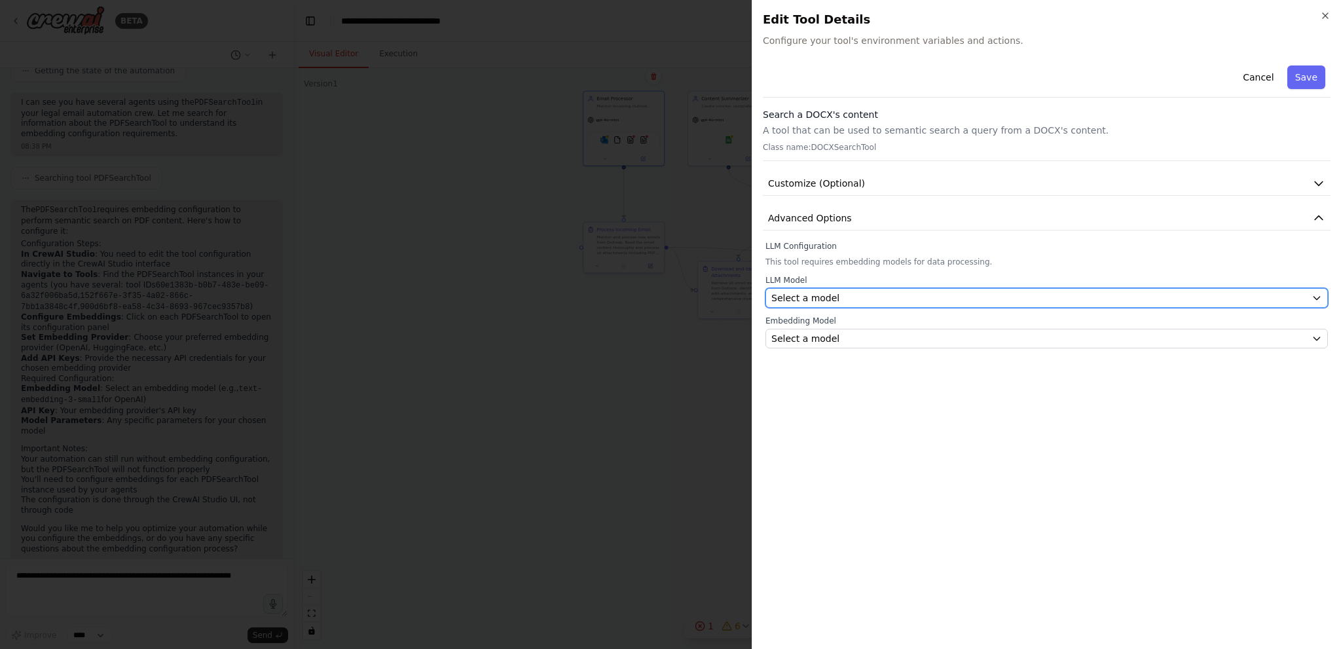
click at [850, 297] on div "Select a model" at bounding box center [1038, 297] width 535 height 13
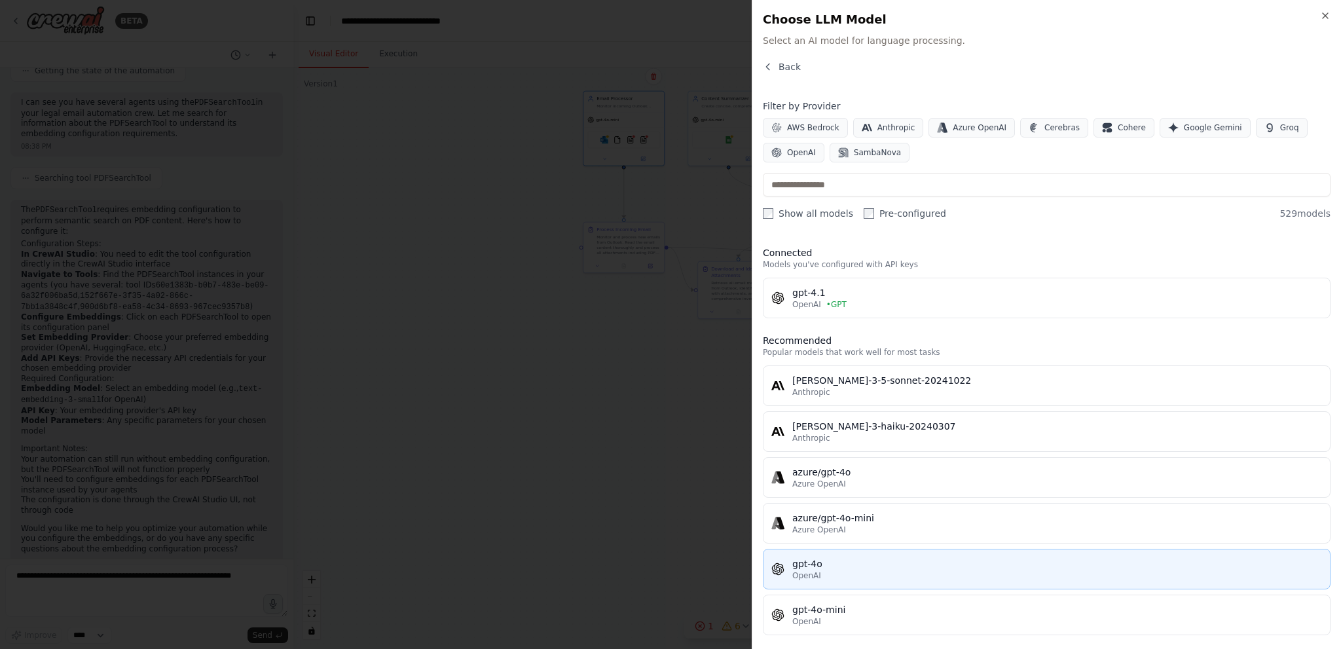
click at [857, 565] on div "gpt-4o" at bounding box center [1057, 563] width 530 height 13
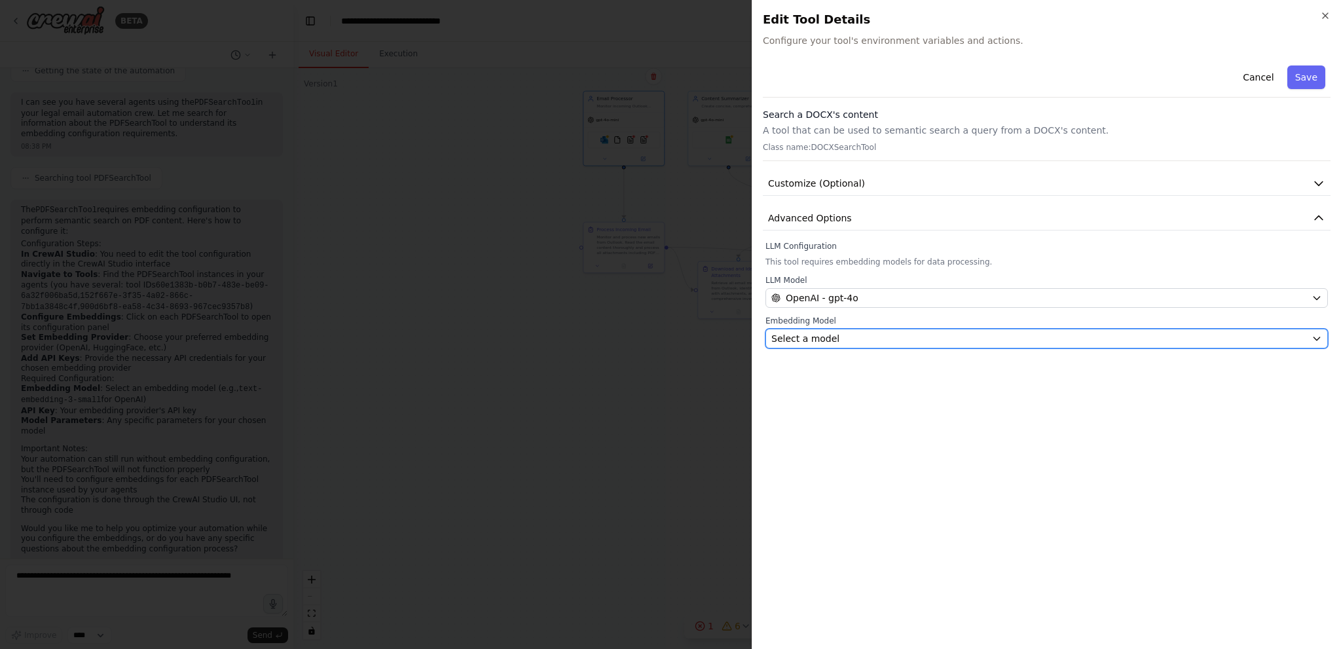
click at [843, 337] on div "Select a model" at bounding box center [1038, 338] width 535 height 13
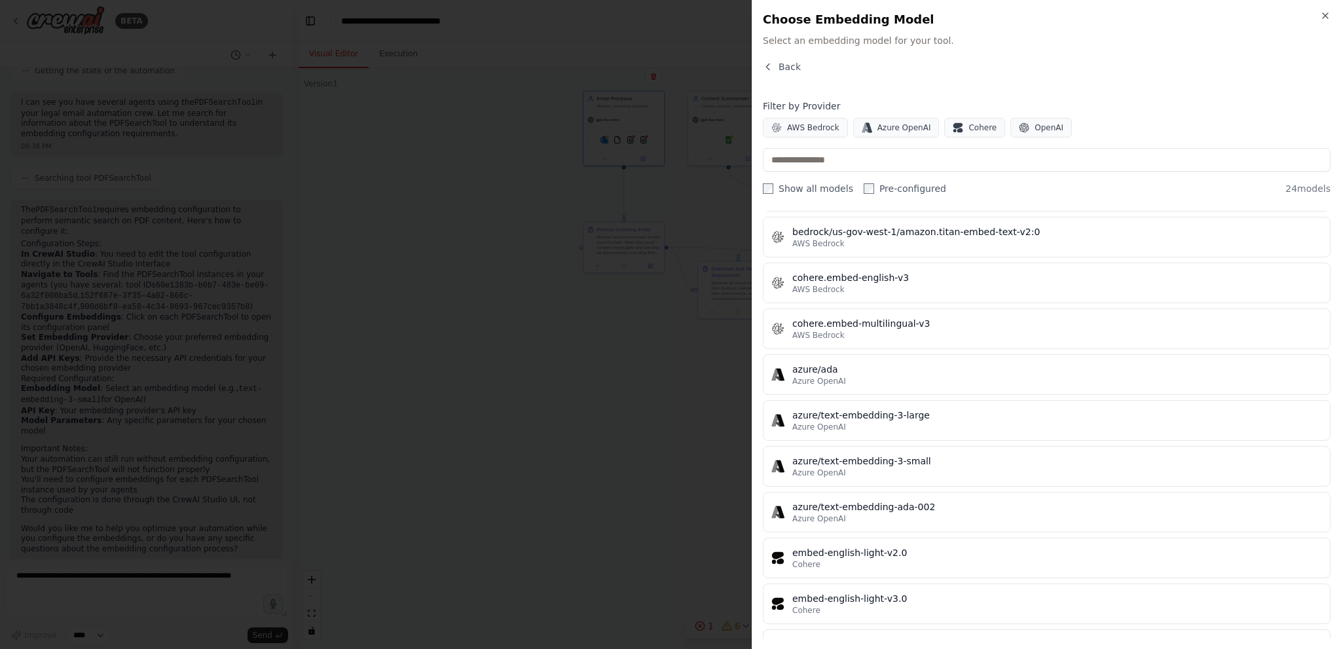
scroll to position [458, 0]
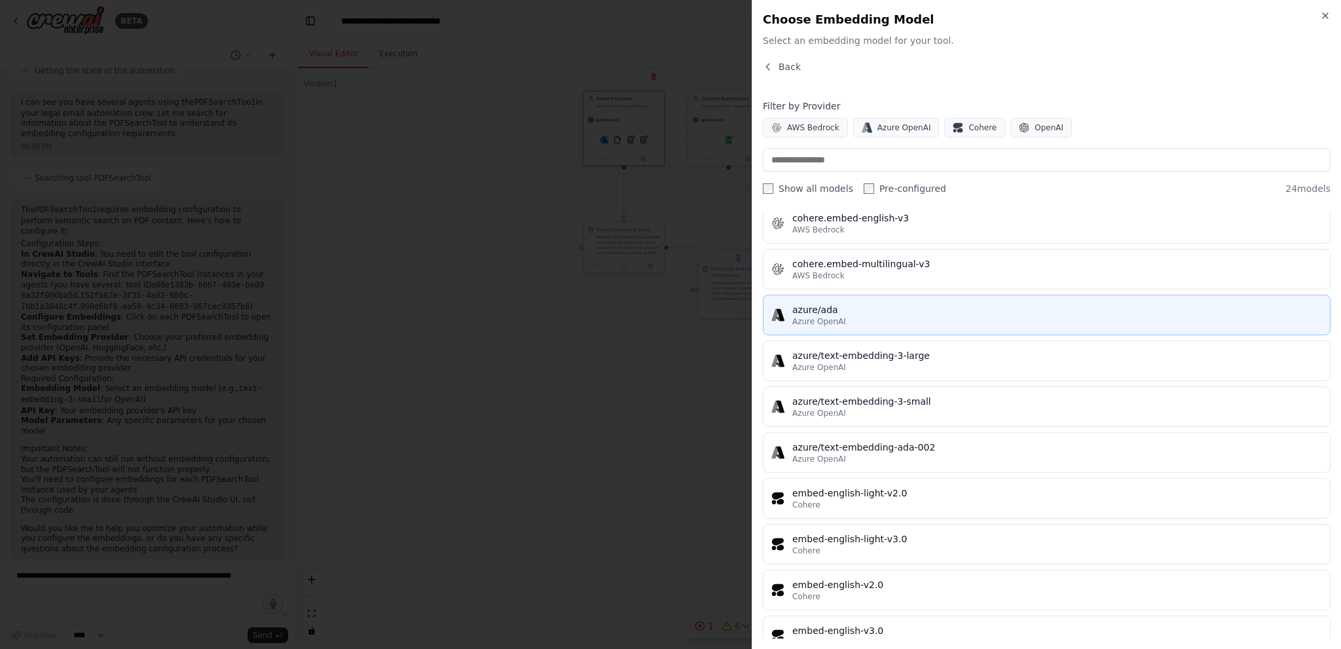
click at [908, 309] on div "azure/ada" at bounding box center [1057, 309] width 530 height 13
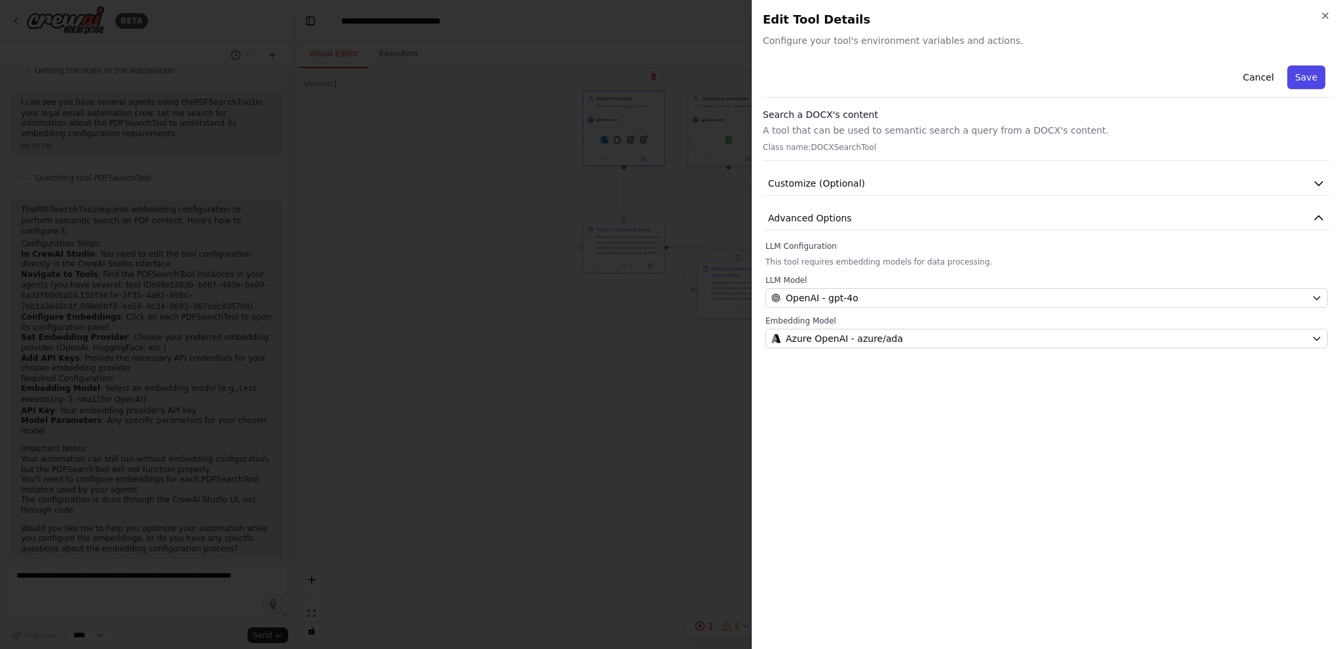
click at [1299, 82] on button "Save" at bounding box center [1306, 77] width 38 height 24
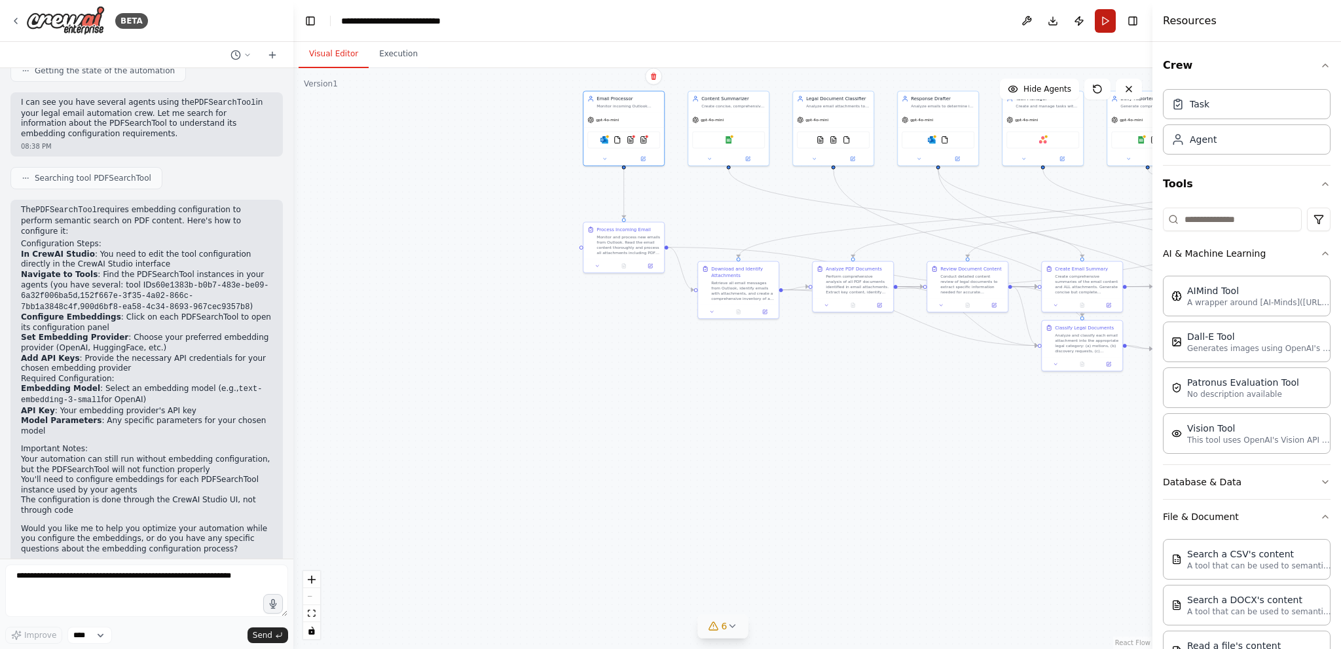
click at [1103, 18] on button "Run" at bounding box center [1105, 21] width 21 height 24
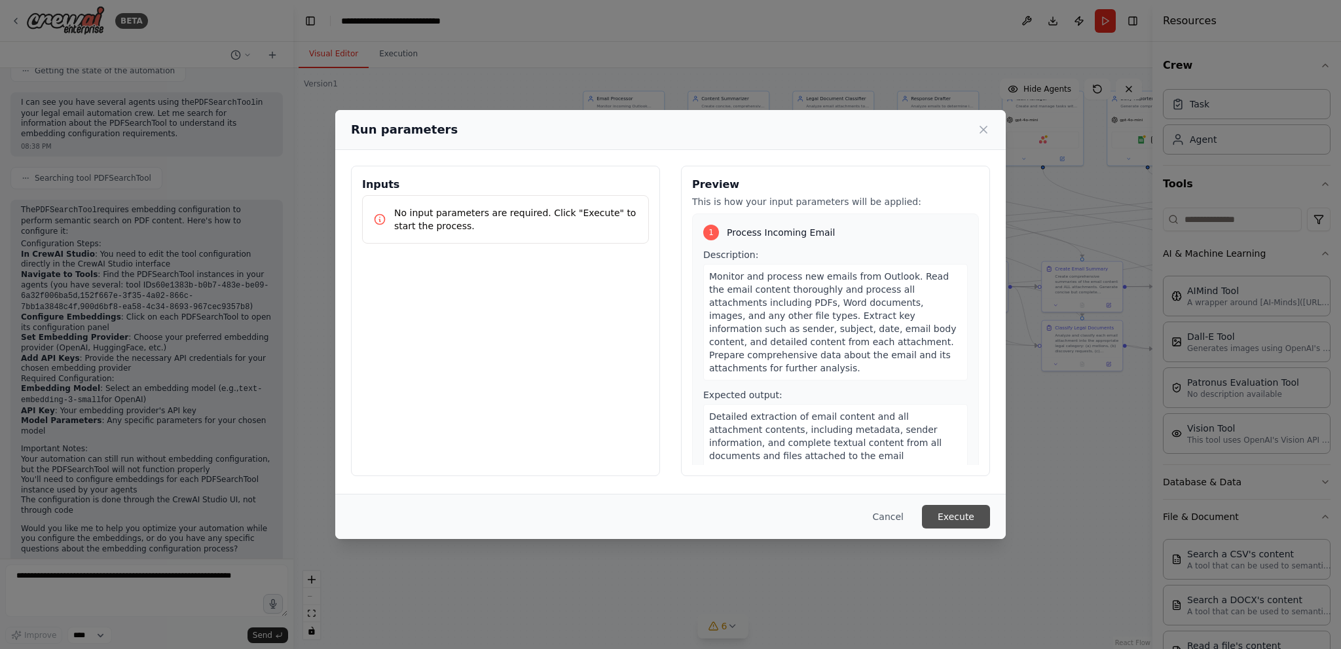
click at [959, 513] on button "Execute" at bounding box center [956, 517] width 68 height 24
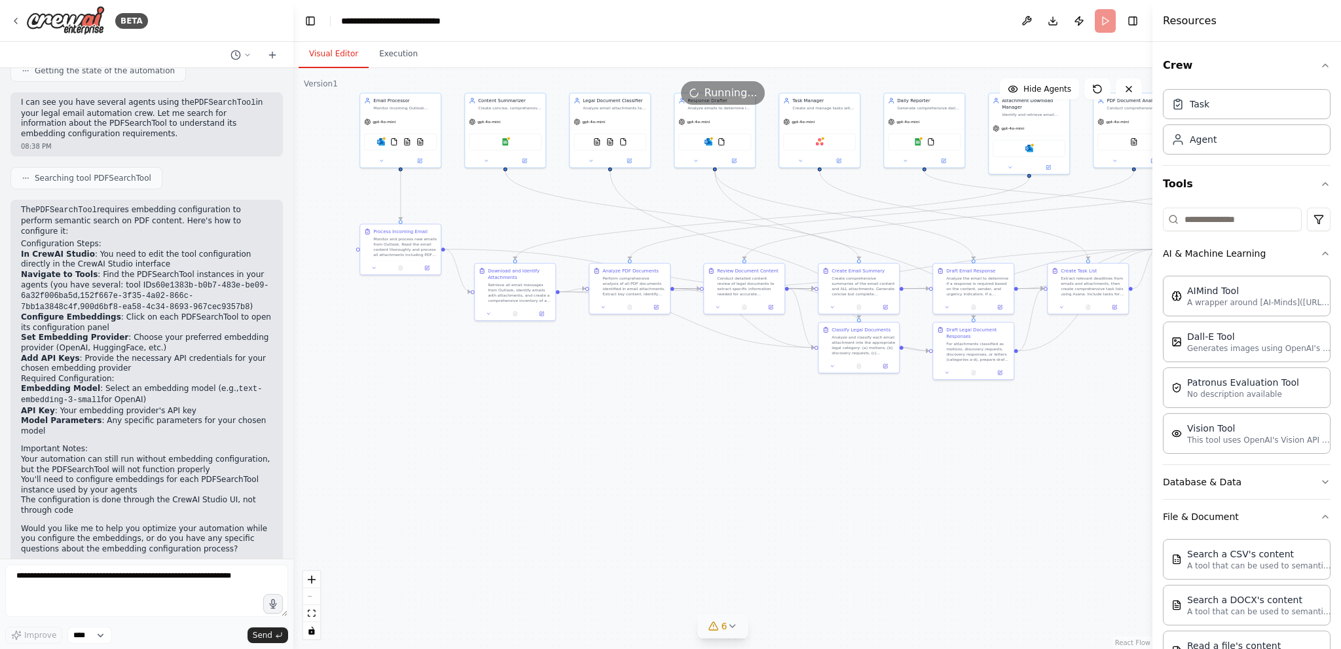
drag, startPoint x: 893, startPoint y: 449, endPoint x: 670, endPoint y: 451, distance: 223.3
click at [670, 451] on div ".deletable-edge-delete-btn { width: 20px; height: 20px; border: 0px solid #ffff…" at bounding box center [722, 358] width 859 height 581
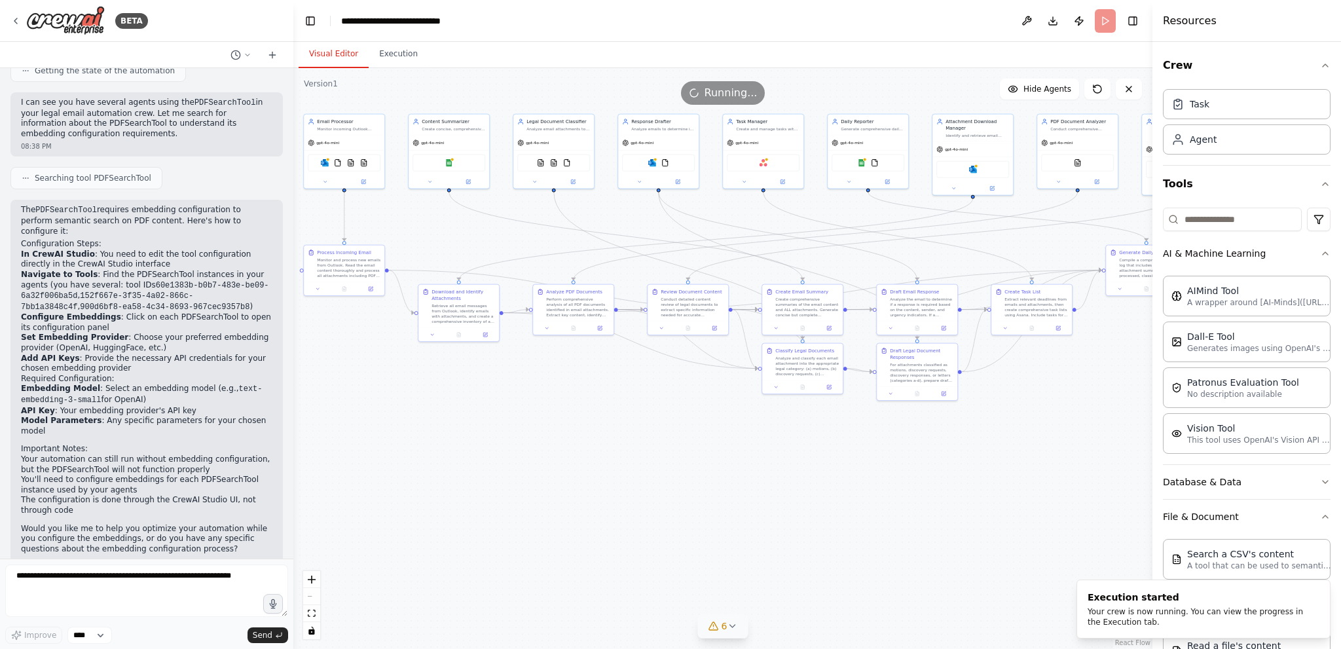
drag, startPoint x: 670, startPoint y: 451, endPoint x: 614, endPoint y: 471, distance: 60.1
click at [614, 471] on div ".deletable-edge-delete-btn { width: 20px; height: 20px; border: 0px solid #ffff…" at bounding box center [722, 358] width 859 height 581
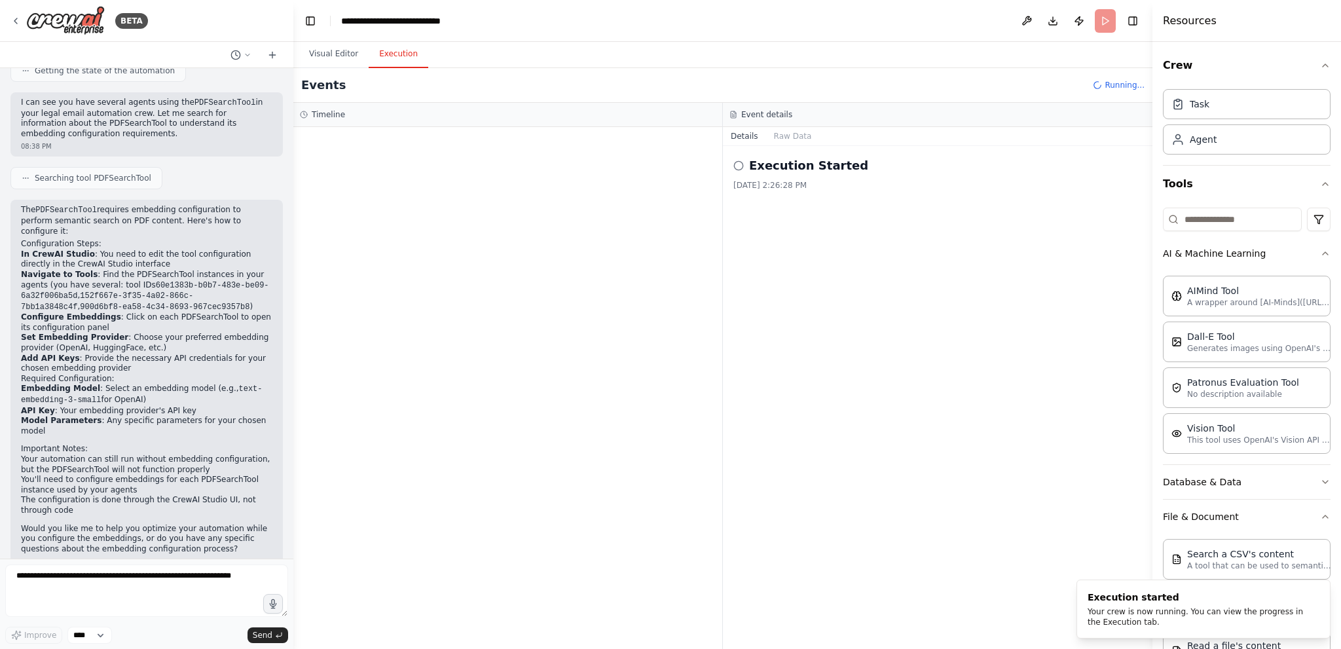
click at [397, 49] on button "Execution" at bounding box center [399, 55] width 60 height 28
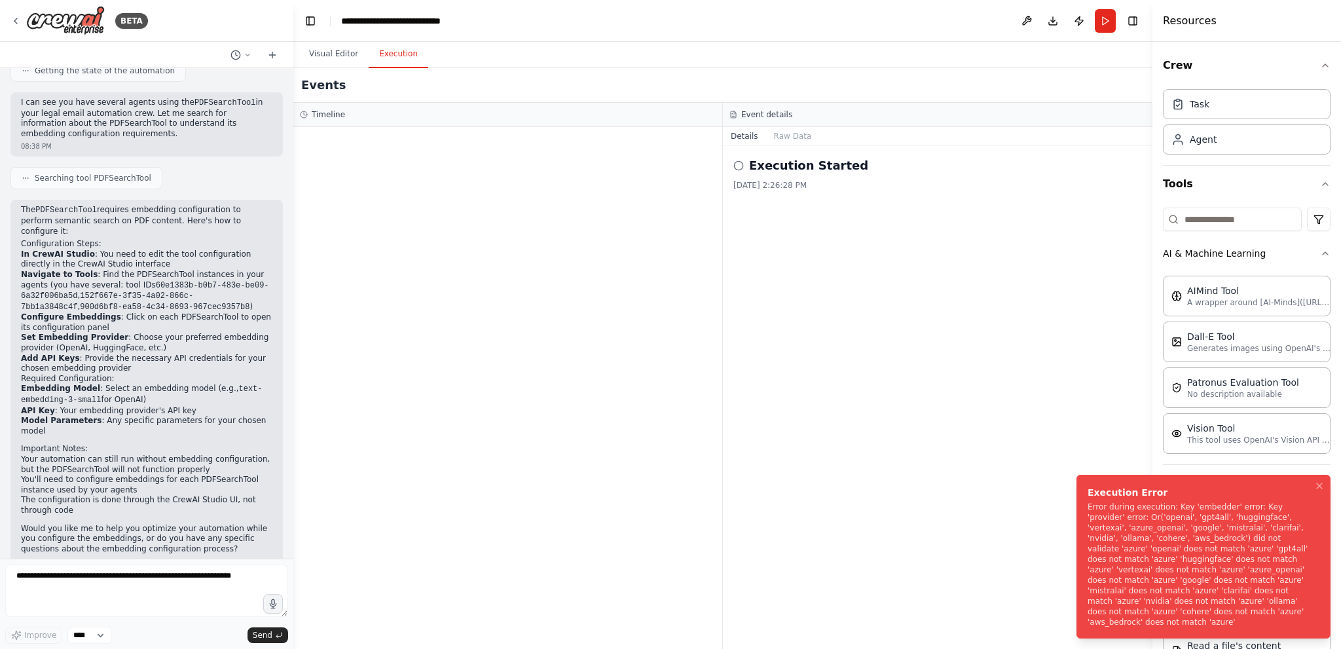
click at [1183, 606] on div "Error during execution: Key 'embedder' error: Key 'provider' error: Or('openai'…" at bounding box center [1201, 565] width 227 height 126
click at [1150, 499] on div "Execution Error" at bounding box center [1201, 492] width 227 height 13
click at [1320, 491] on icon "Notifications (F8)" at bounding box center [1319, 486] width 10 height 10
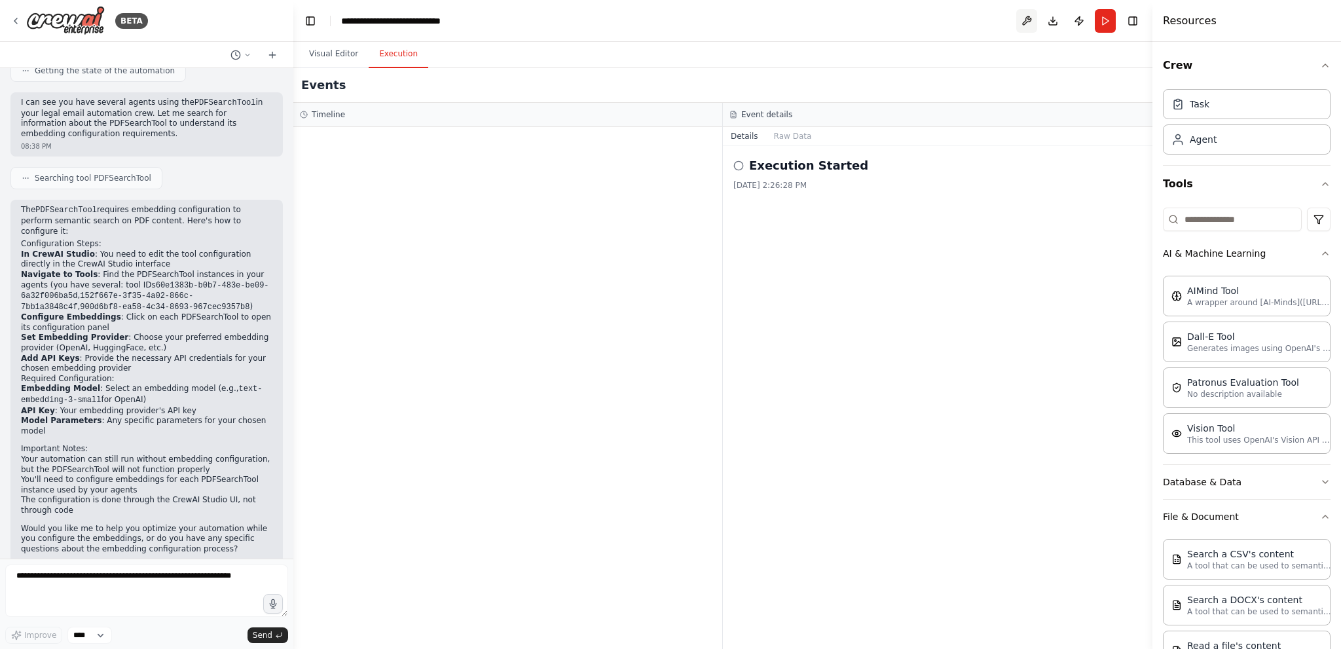
click at [1026, 21] on button at bounding box center [1026, 21] width 21 height 24
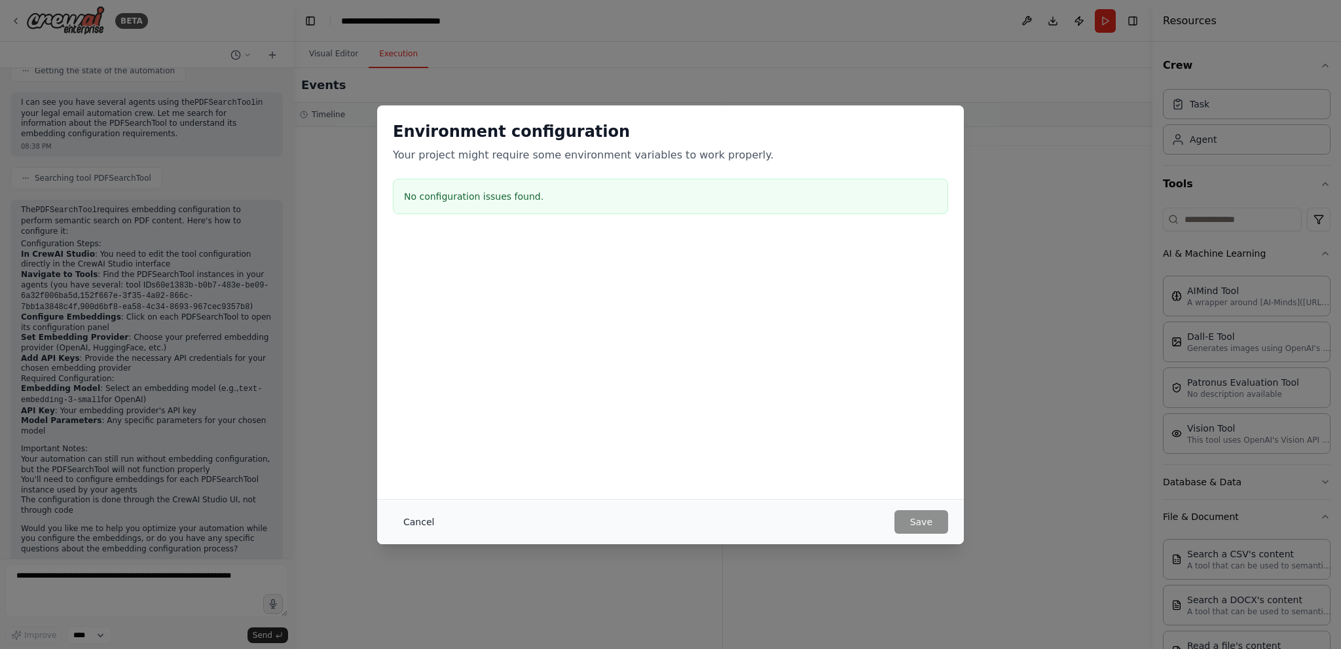
click at [416, 518] on button "Cancel" at bounding box center [419, 522] width 52 height 24
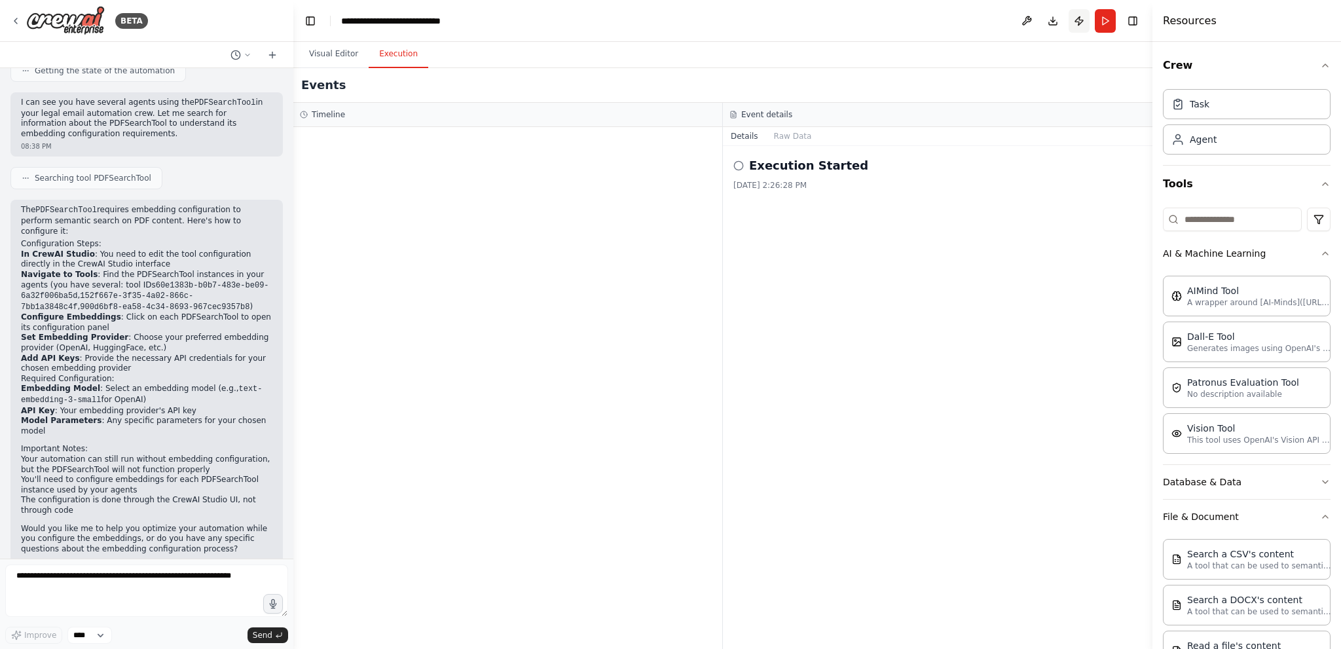
click at [1077, 19] on button "Publish" at bounding box center [1079, 21] width 21 height 24
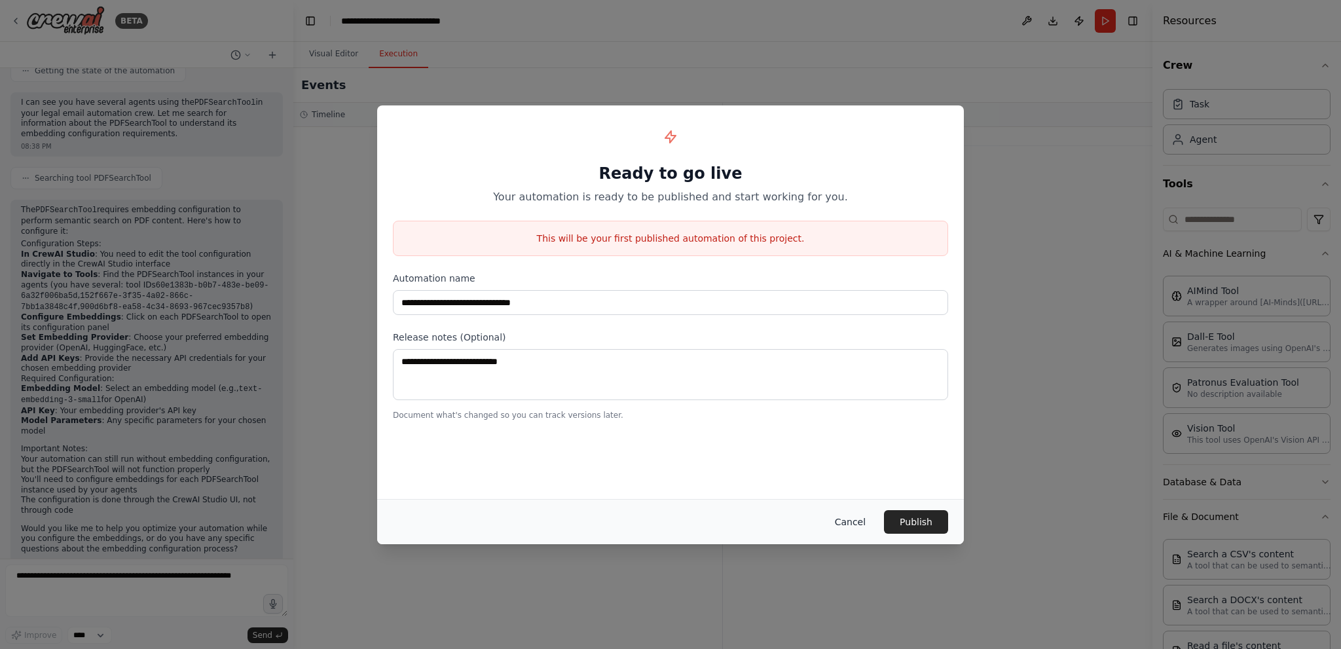
click at [851, 523] on button "Cancel" at bounding box center [850, 522] width 52 height 24
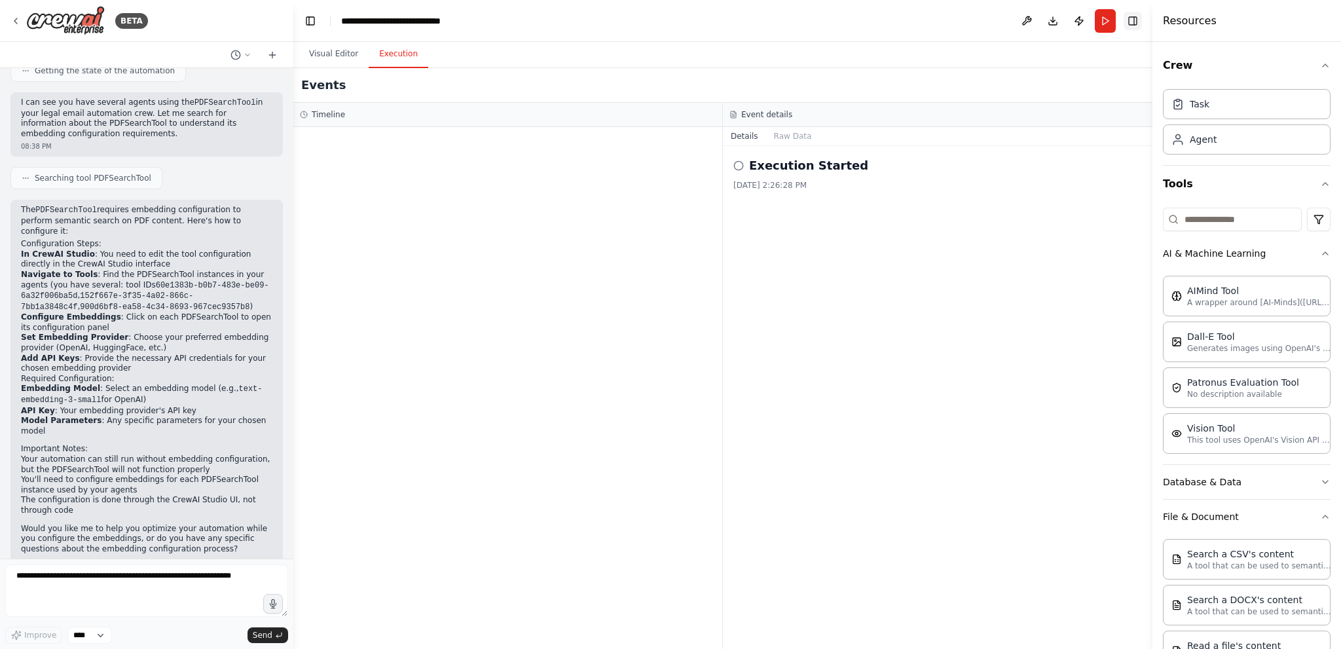
click at [1137, 25] on button "Toggle Right Sidebar" at bounding box center [1133, 21] width 18 height 18
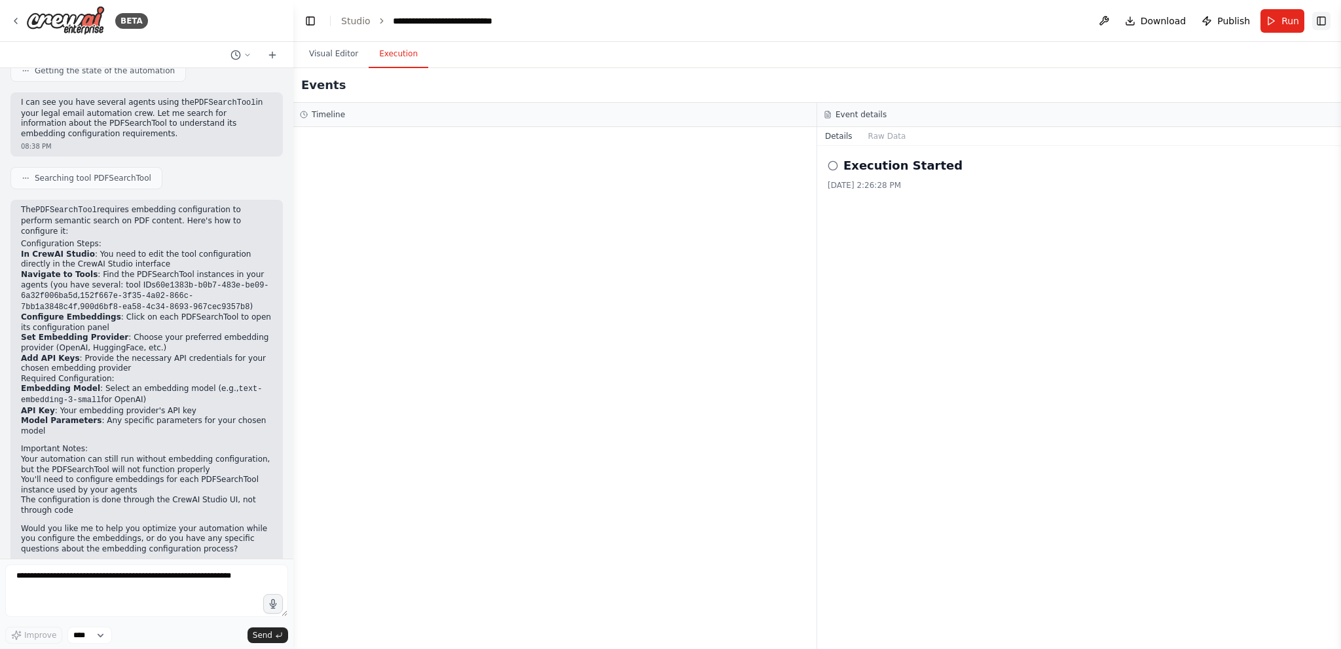
click at [1325, 21] on button "Toggle Right Sidebar" at bounding box center [1321, 21] width 18 height 18
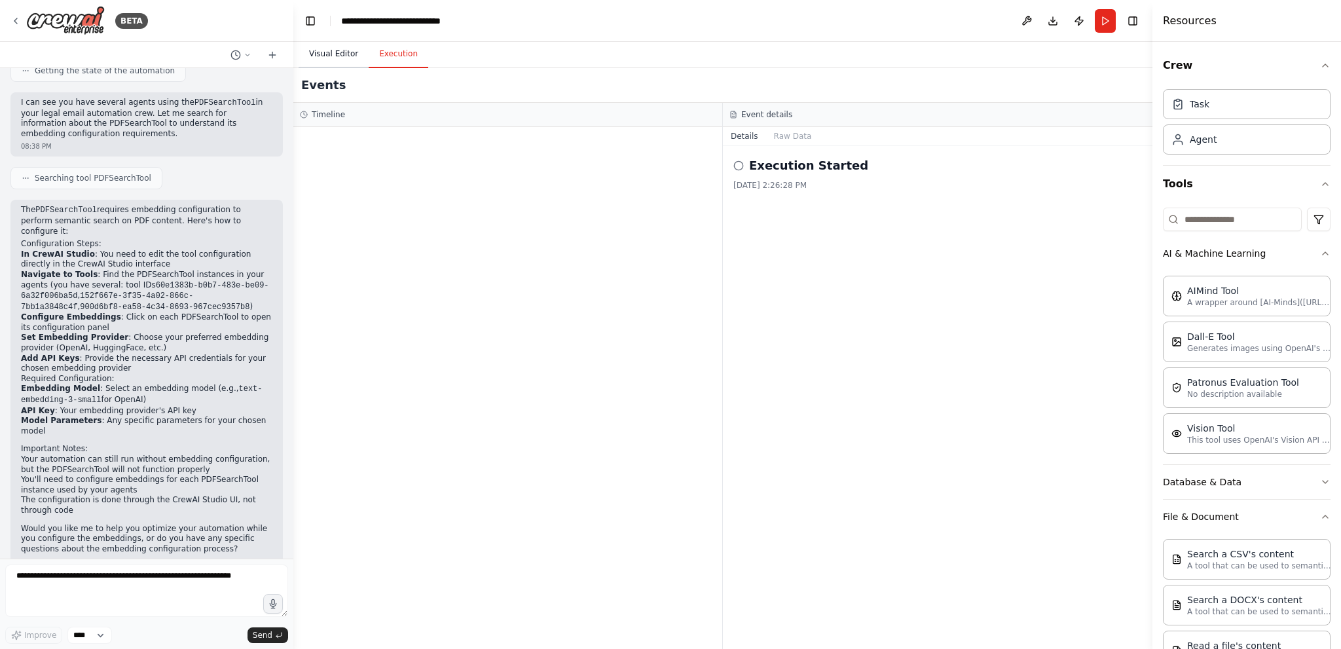
click at [322, 50] on button "Visual Editor" at bounding box center [334, 55] width 70 height 28
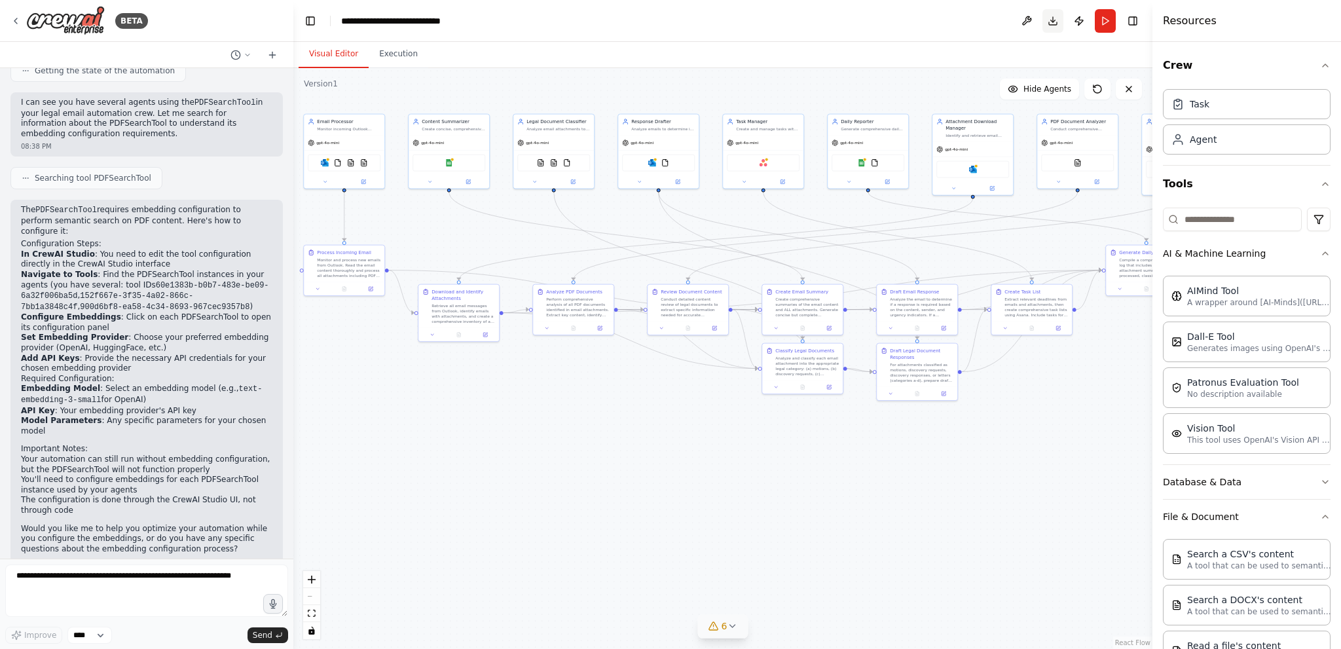
click at [1052, 17] on button "Download" at bounding box center [1053, 21] width 21 height 24
click at [7, 20] on div "BETA" at bounding box center [146, 21] width 293 height 42
click at [14, 18] on icon at bounding box center [15, 21] width 10 height 10
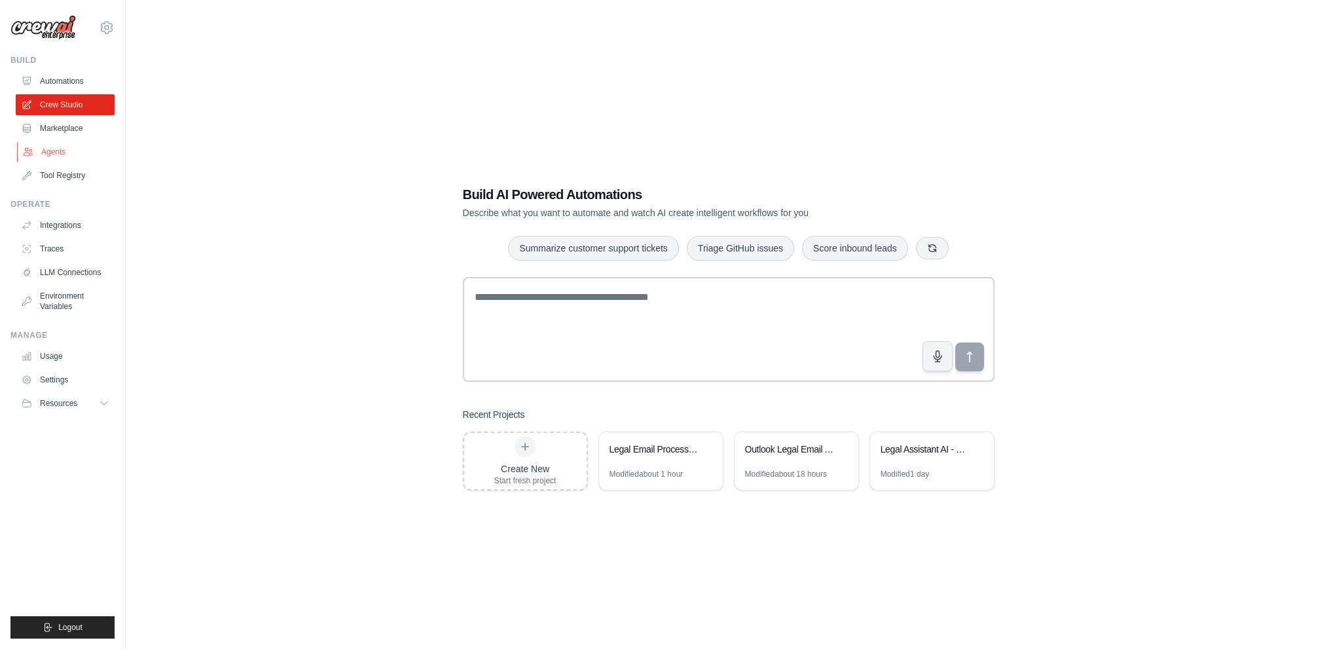
click at [52, 143] on link "Agents" at bounding box center [66, 151] width 99 height 21
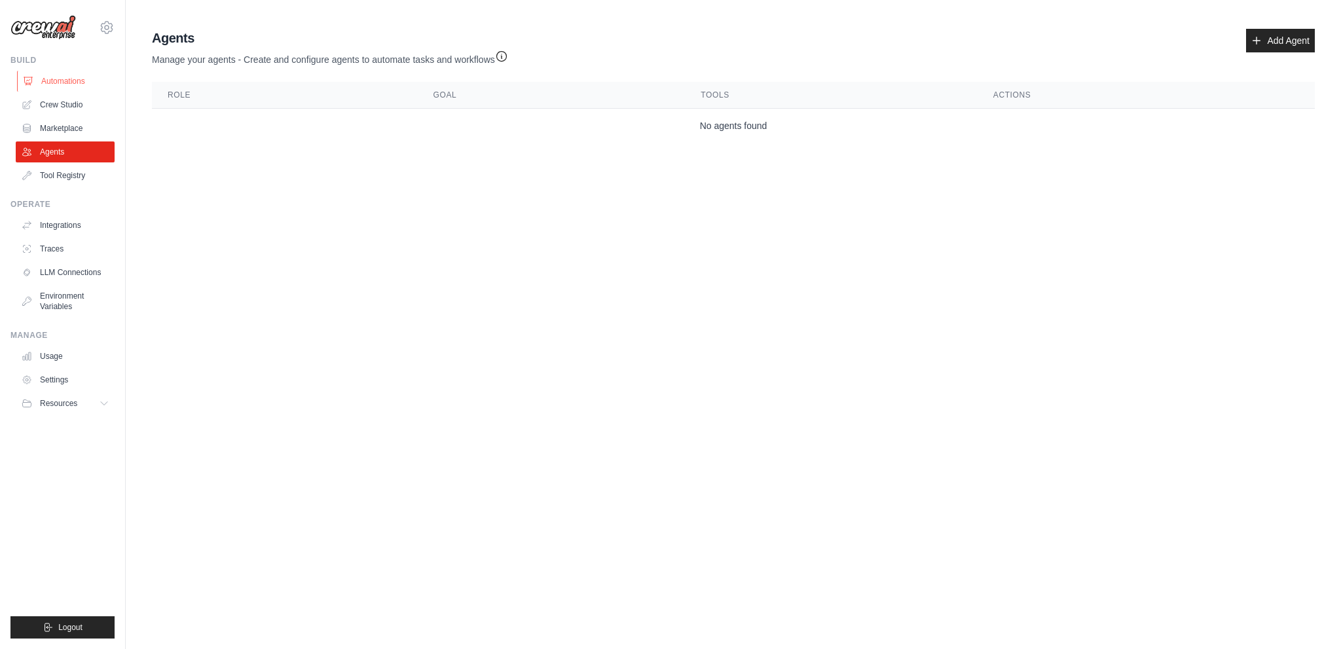
click at [35, 71] on link "Automations" at bounding box center [66, 81] width 99 height 21
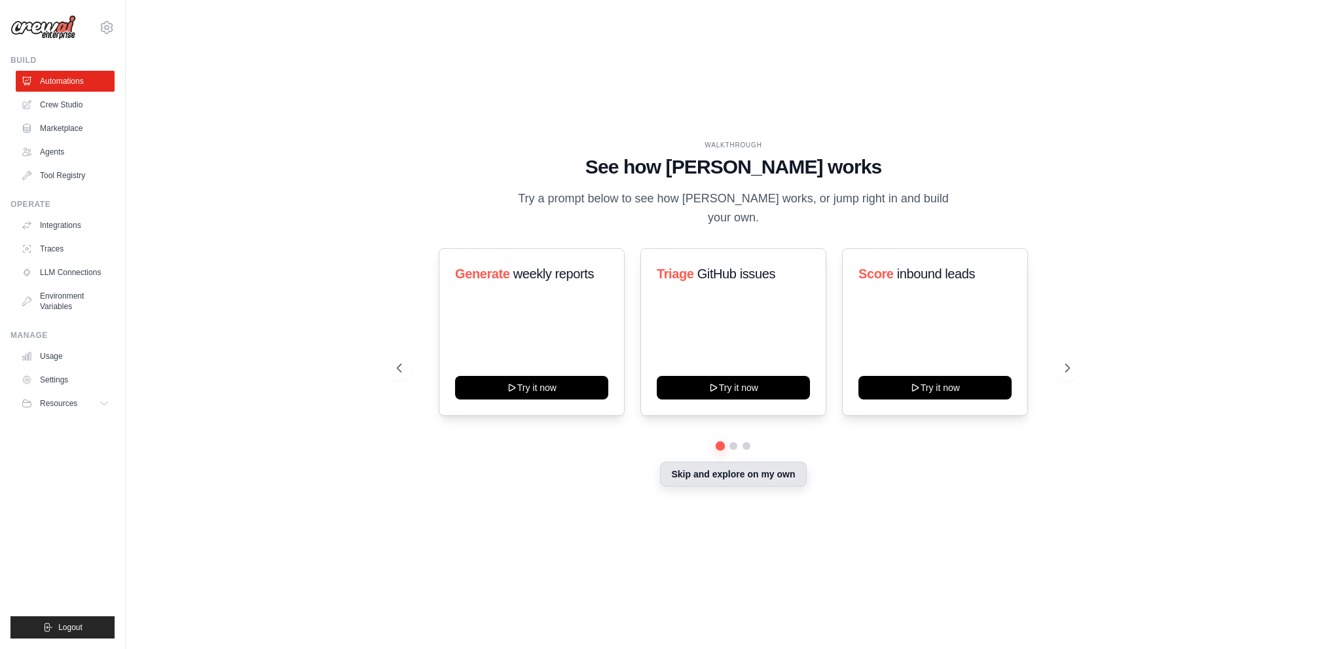
click at [752, 462] on button "Skip and explore on my own" at bounding box center [733, 474] width 146 height 25
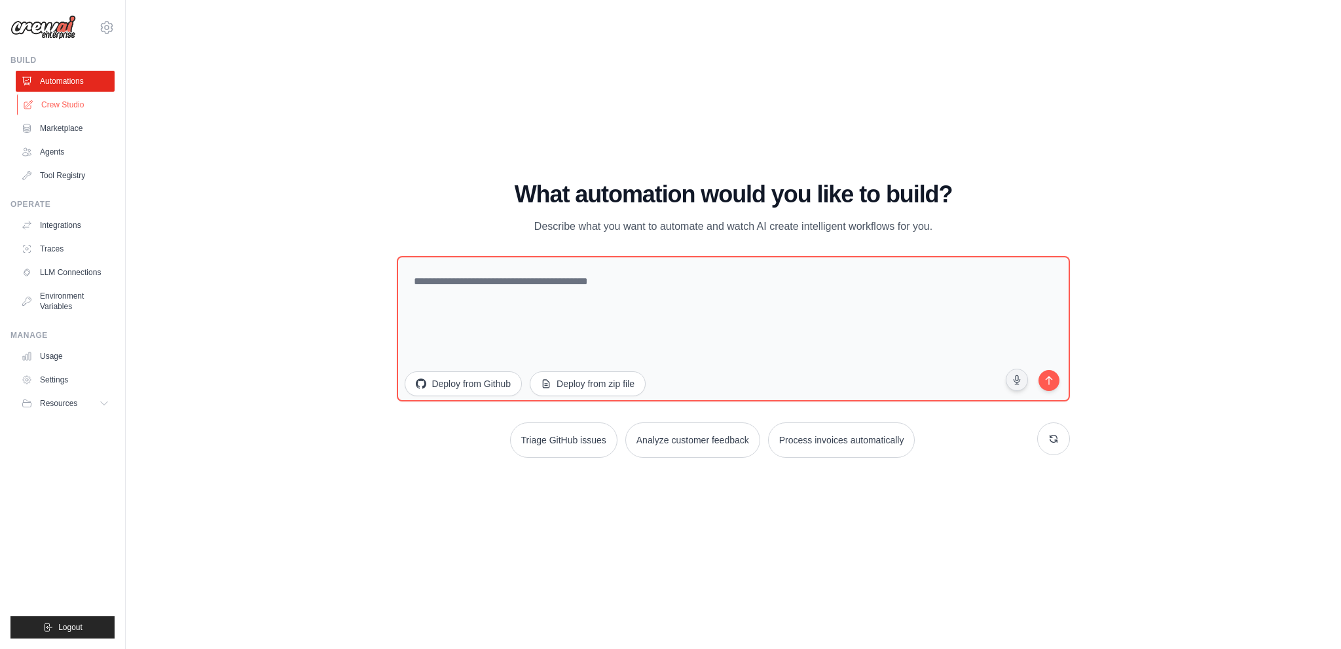
click at [79, 103] on link "Crew Studio" at bounding box center [66, 104] width 99 height 21
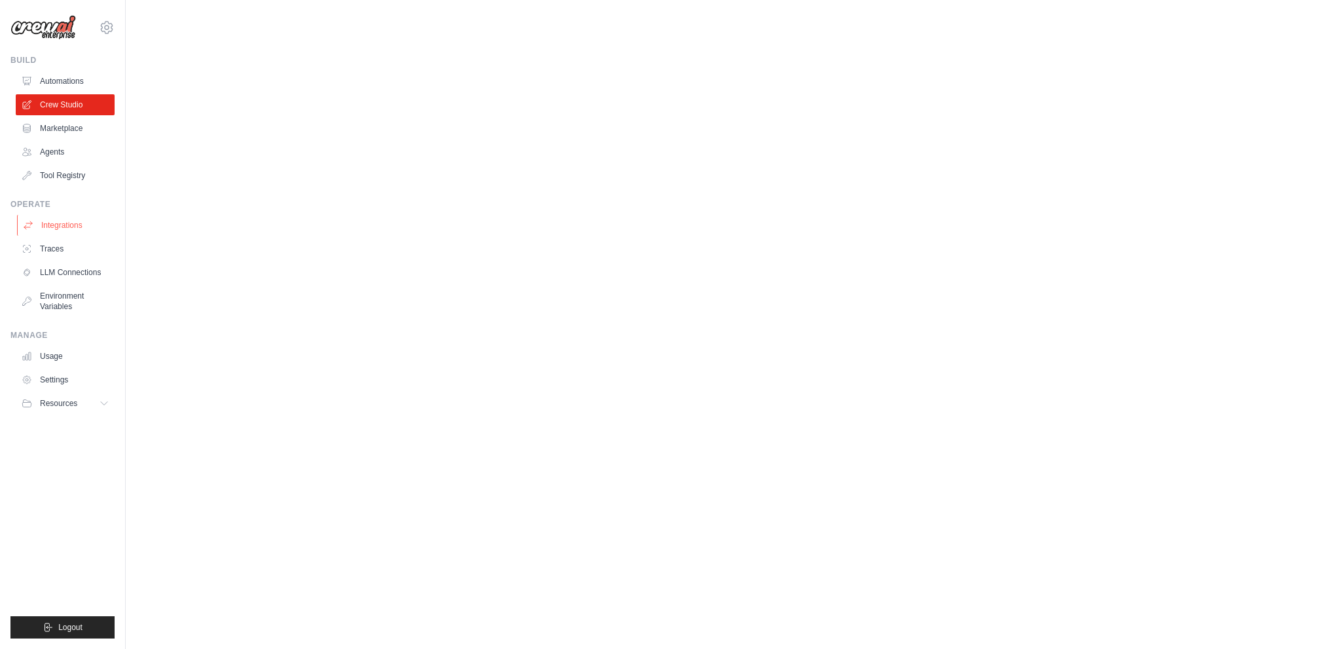
click at [62, 223] on link "Integrations" at bounding box center [66, 225] width 99 height 21
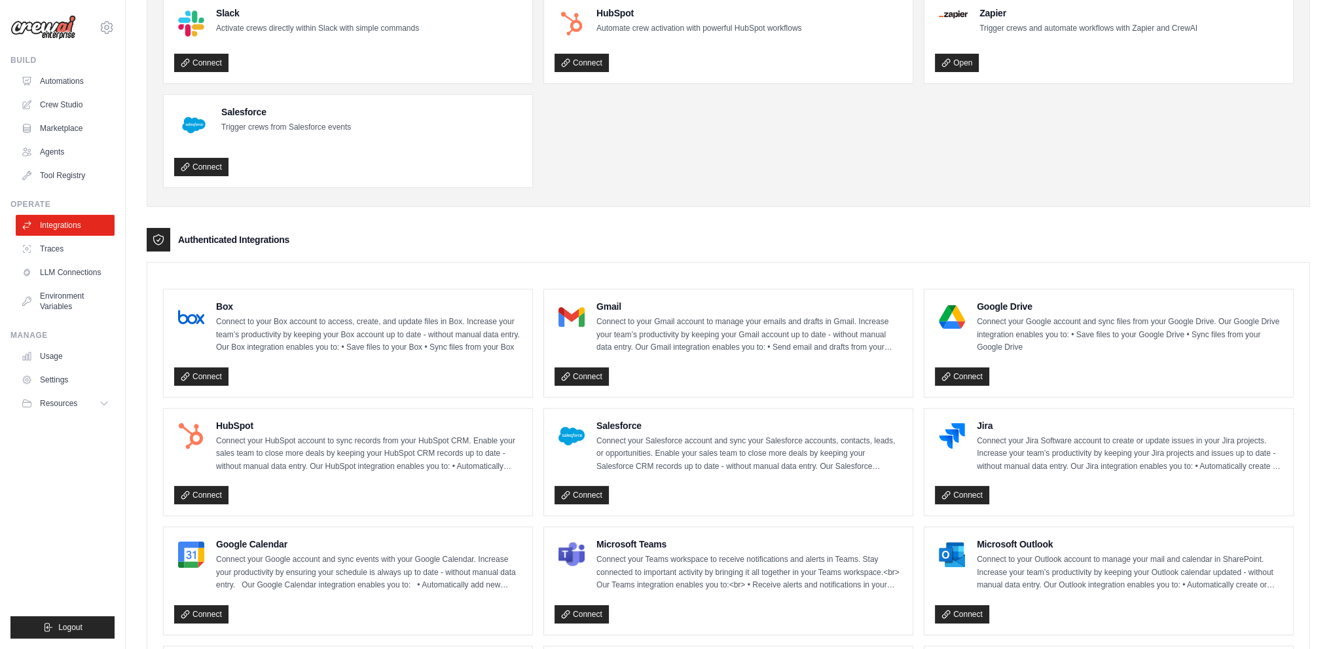
scroll to position [131, 0]
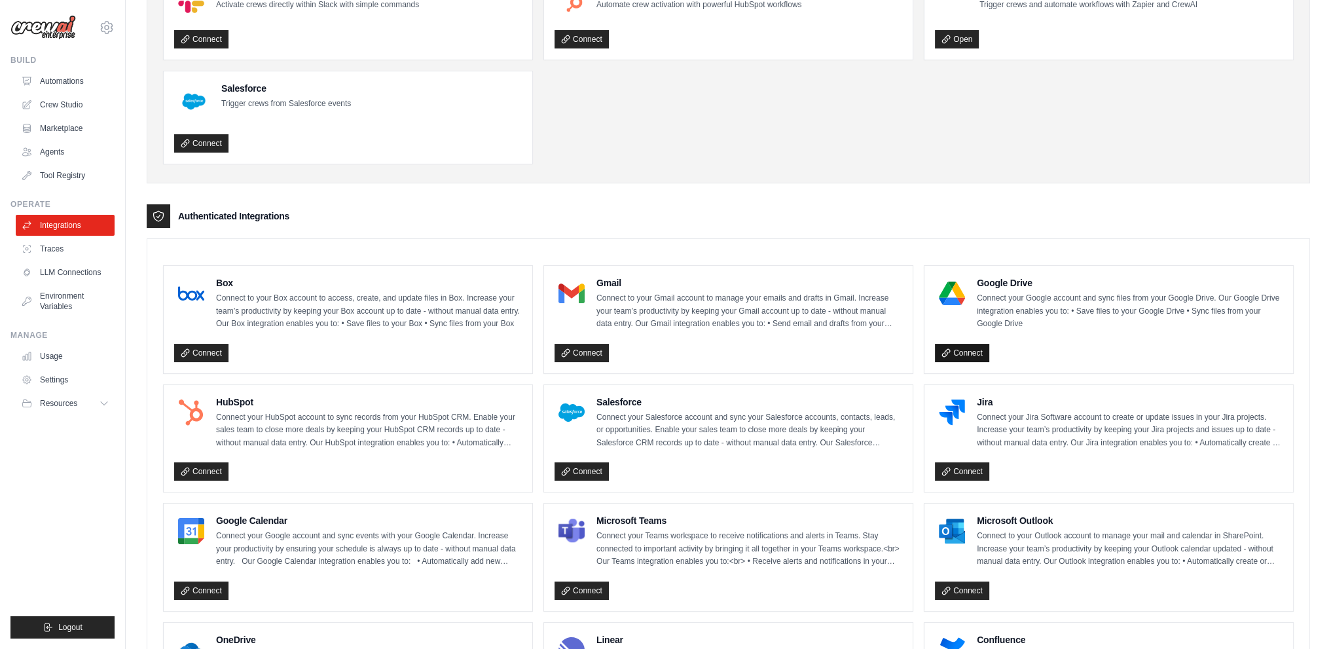
click at [962, 345] on link "Connect" at bounding box center [962, 353] width 54 height 18
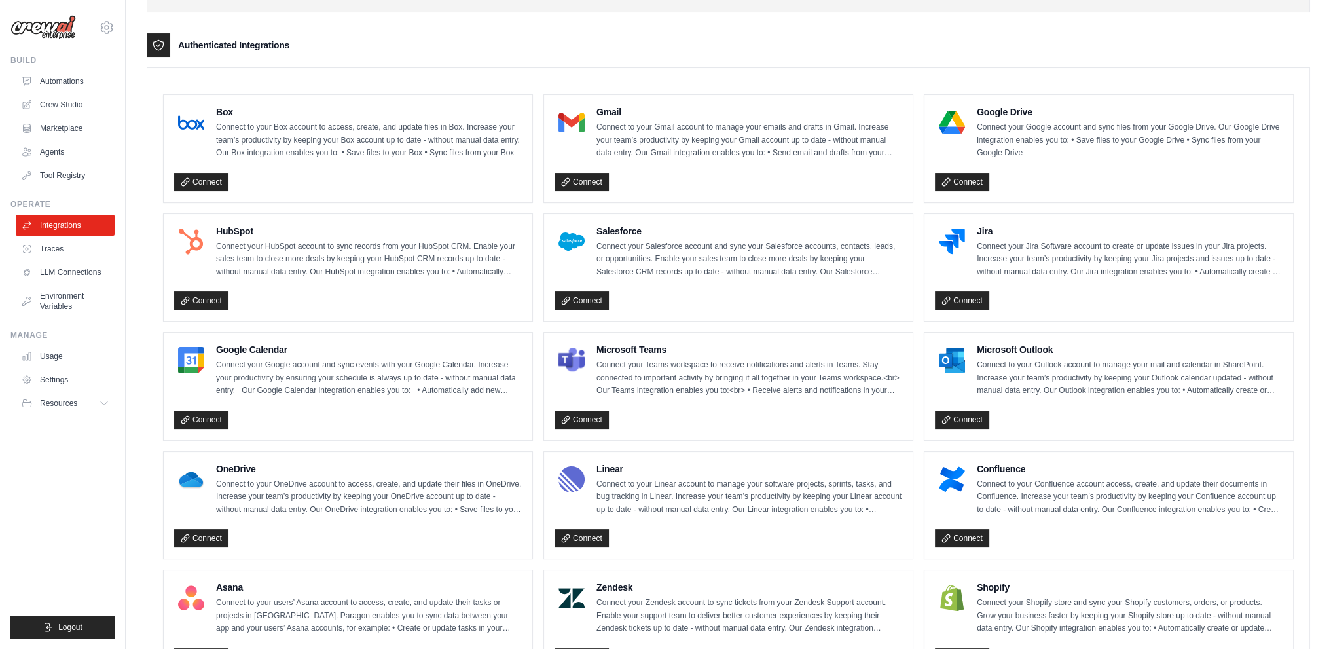
scroll to position [327, 0]
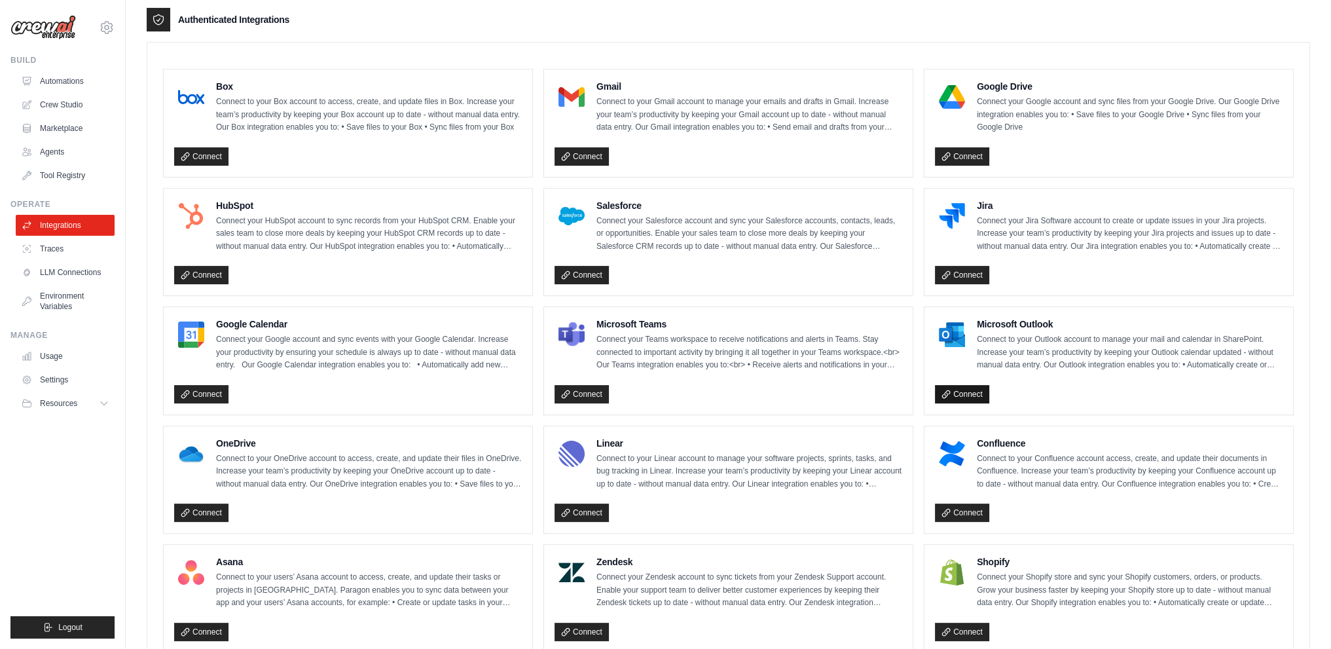
click at [972, 394] on link "Connect" at bounding box center [962, 394] width 54 height 18
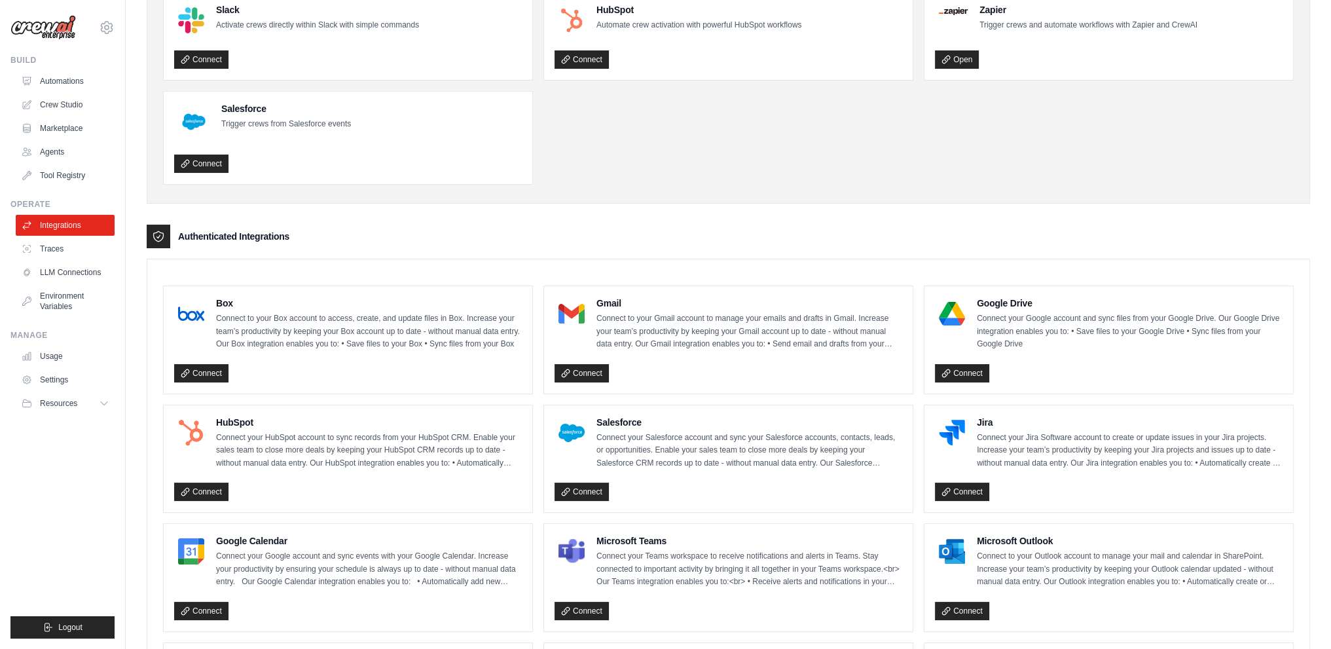
scroll to position [0, 0]
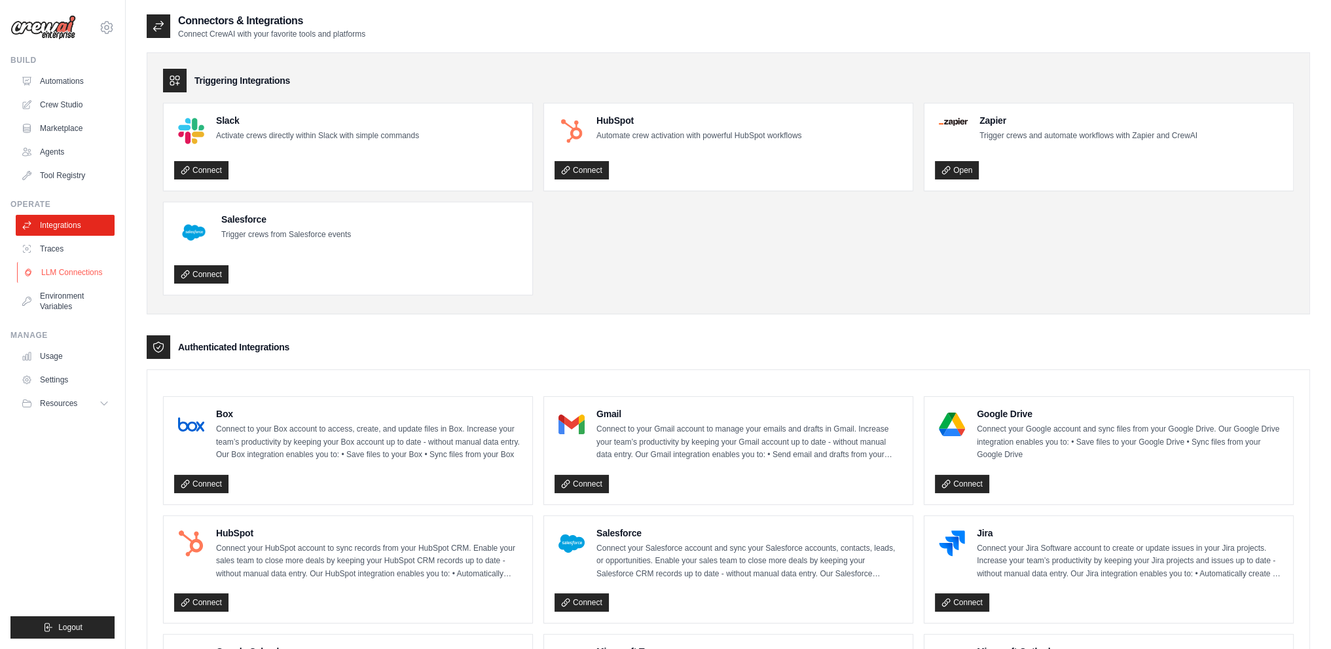
click at [79, 275] on link "LLM Connections" at bounding box center [66, 272] width 99 height 21
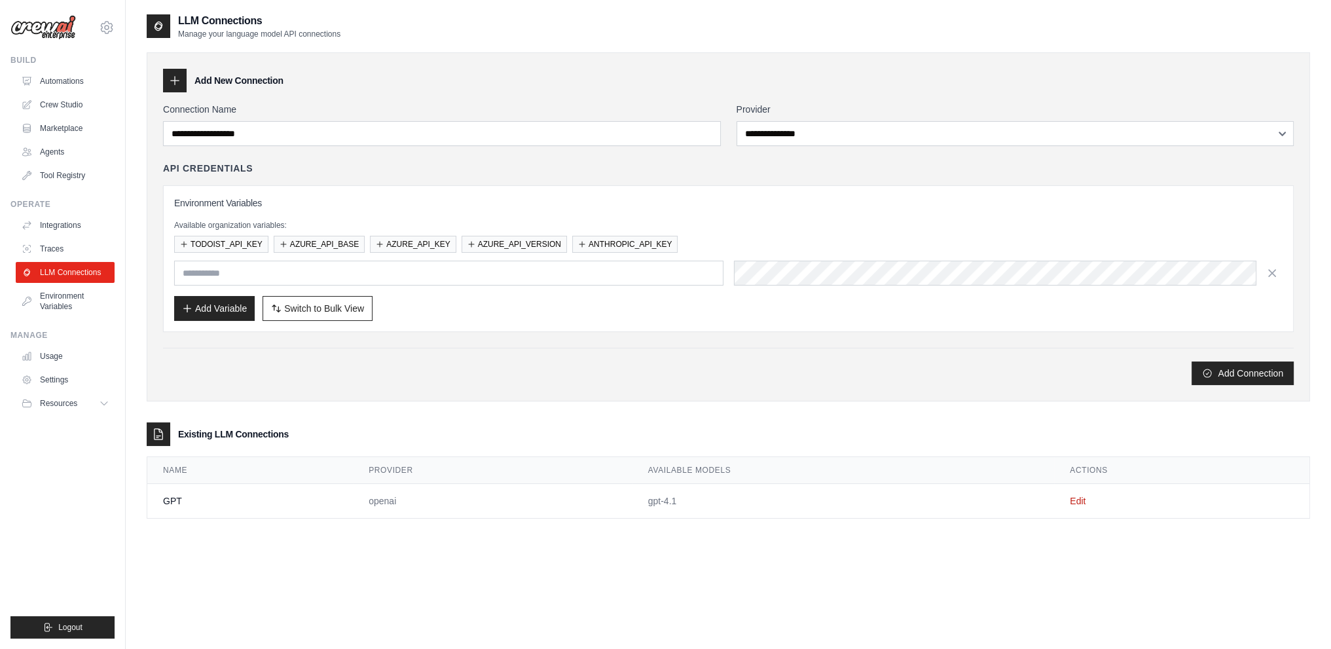
click at [391, 502] on td "openai" at bounding box center [492, 501] width 279 height 35
click at [238, 489] on td "GPT" at bounding box center [250, 501] width 206 height 35
click at [1247, 369] on button "Add Connection" at bounding box center [1243, 373] width 102 height 24
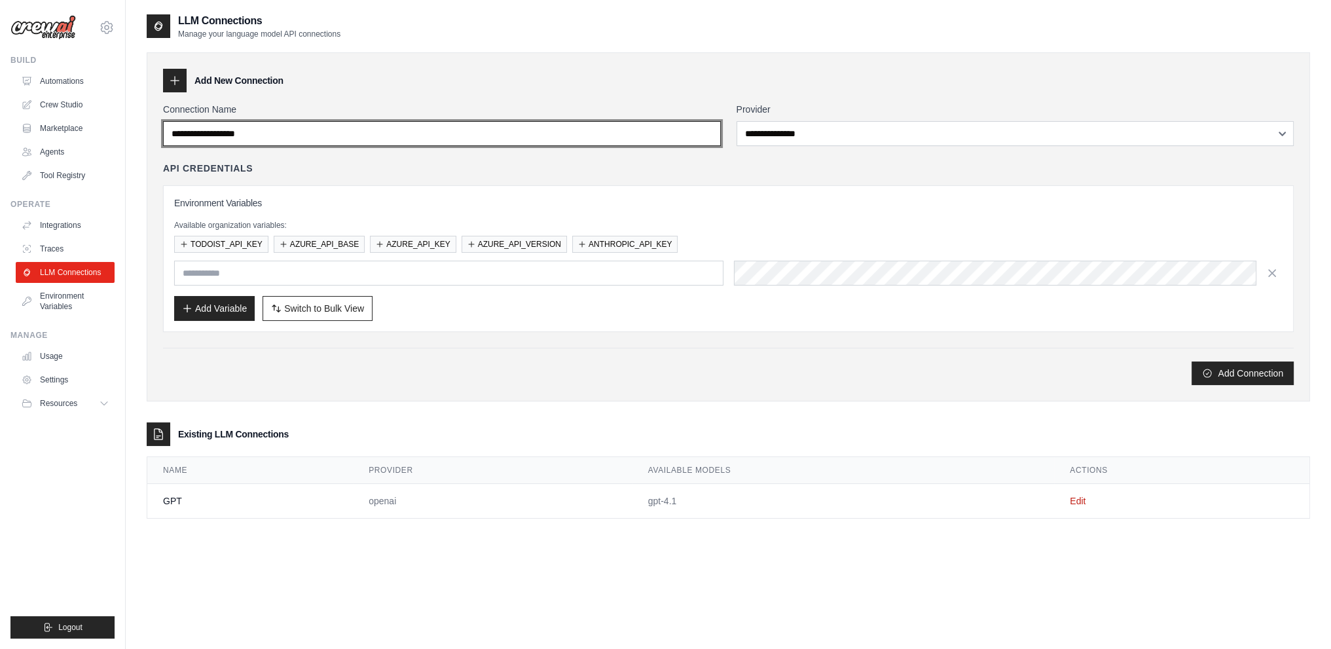
click at [256, 126] on input "Connection Name" at bounding box center [442, 133] width 558 height 25
click at [267, 133] on input "***" at bounding box center [442, 133] width 558 height 25
type input "****"
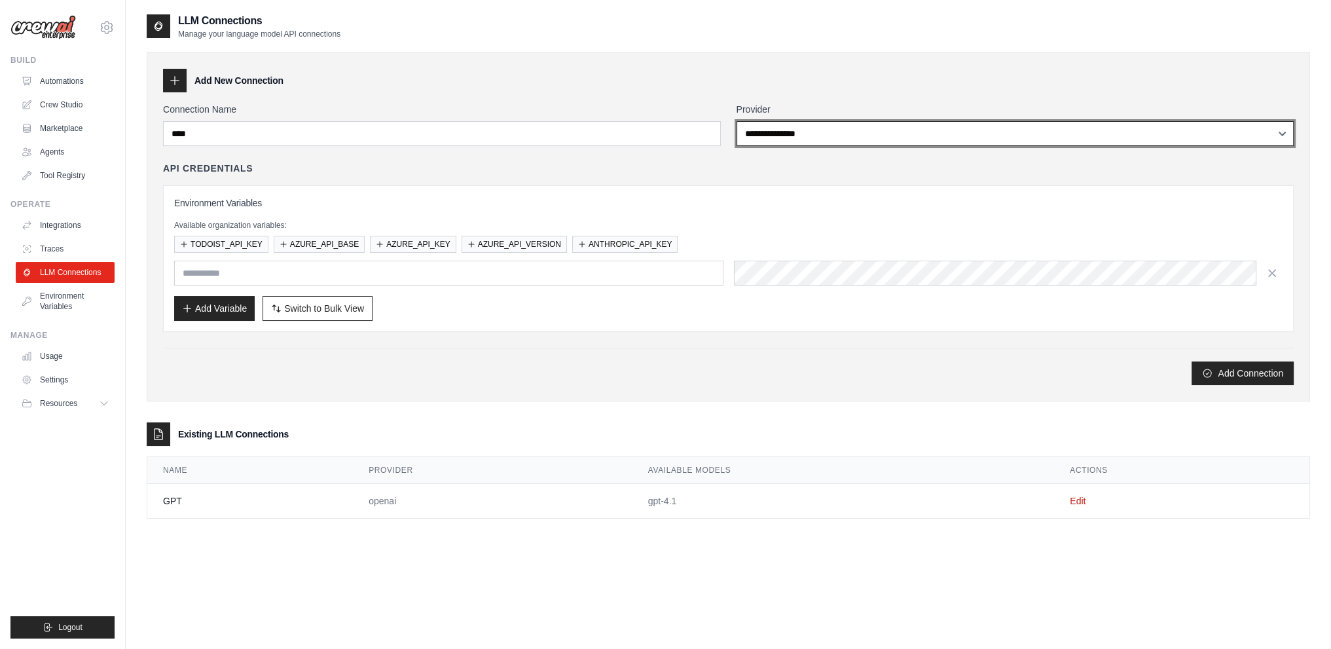
click at [875, 128] on select "**********" at bounding box center [1016, 133] width 558 height 25
select select "******"
click at [737, 121] on select "**********" at bounding box center [1016, 133] width 558 height 25
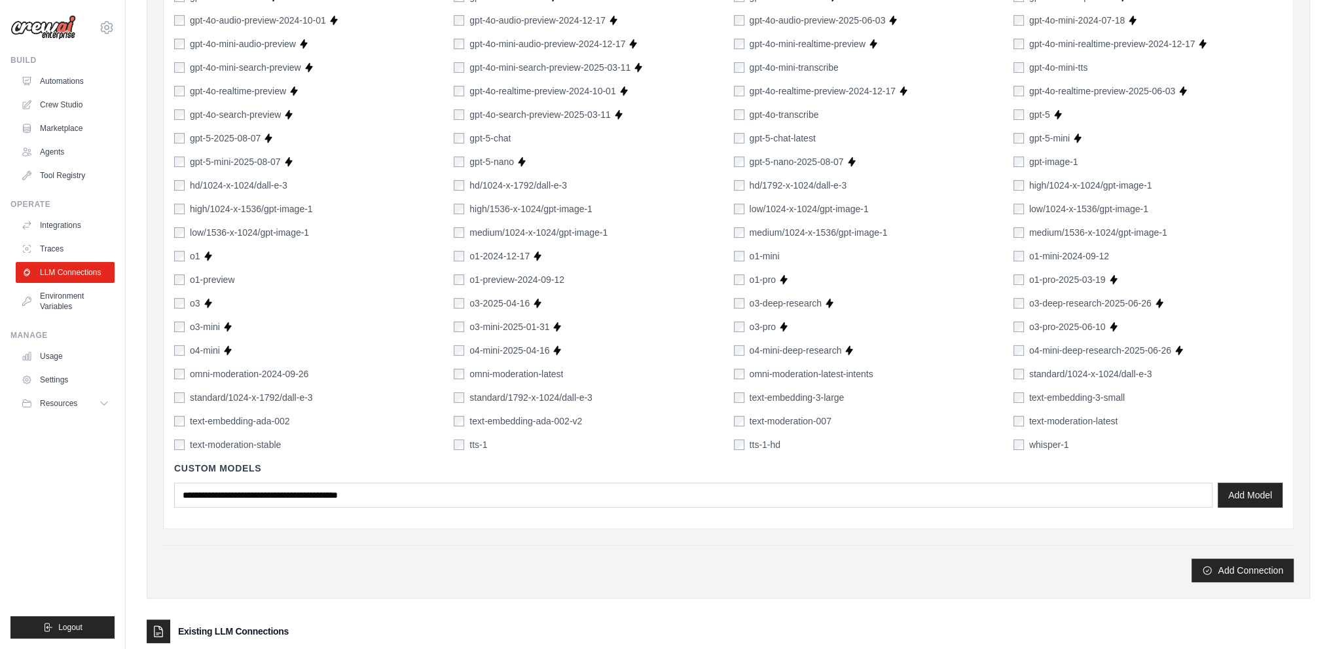
scroll to position [796, 0]
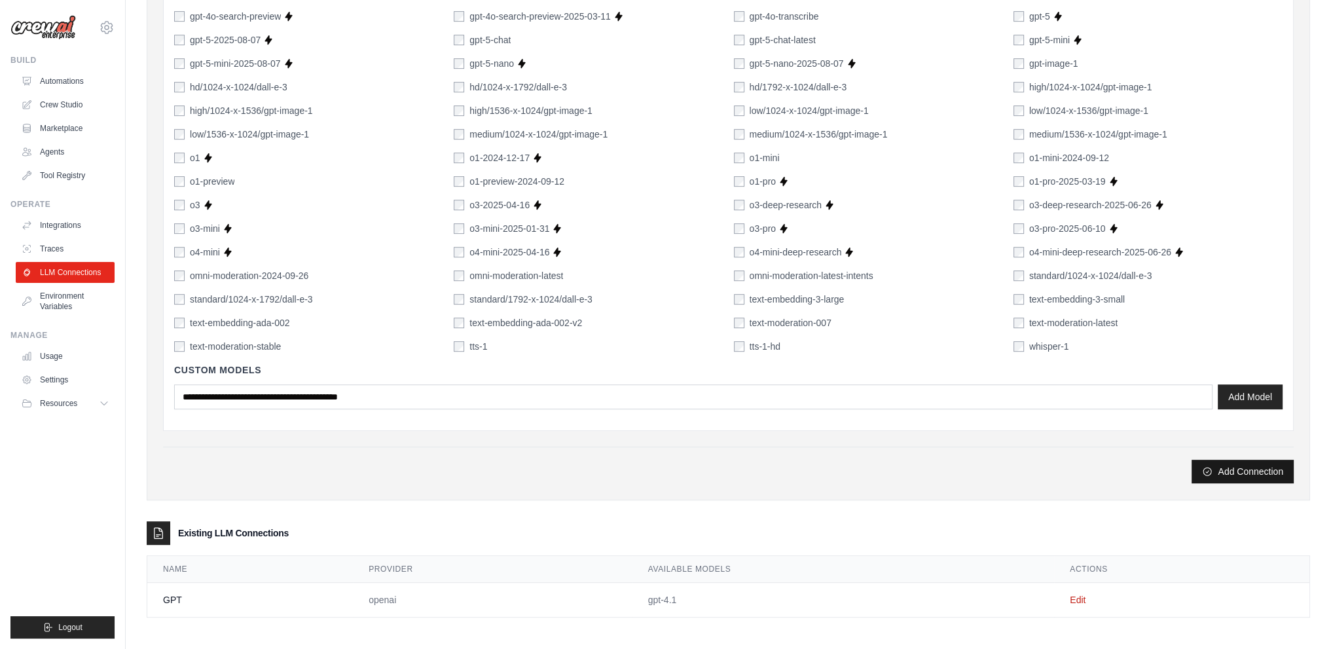
click at [1234, 466] on button "Add Connection" at bounding box center [1243, 472] width 102 height 24
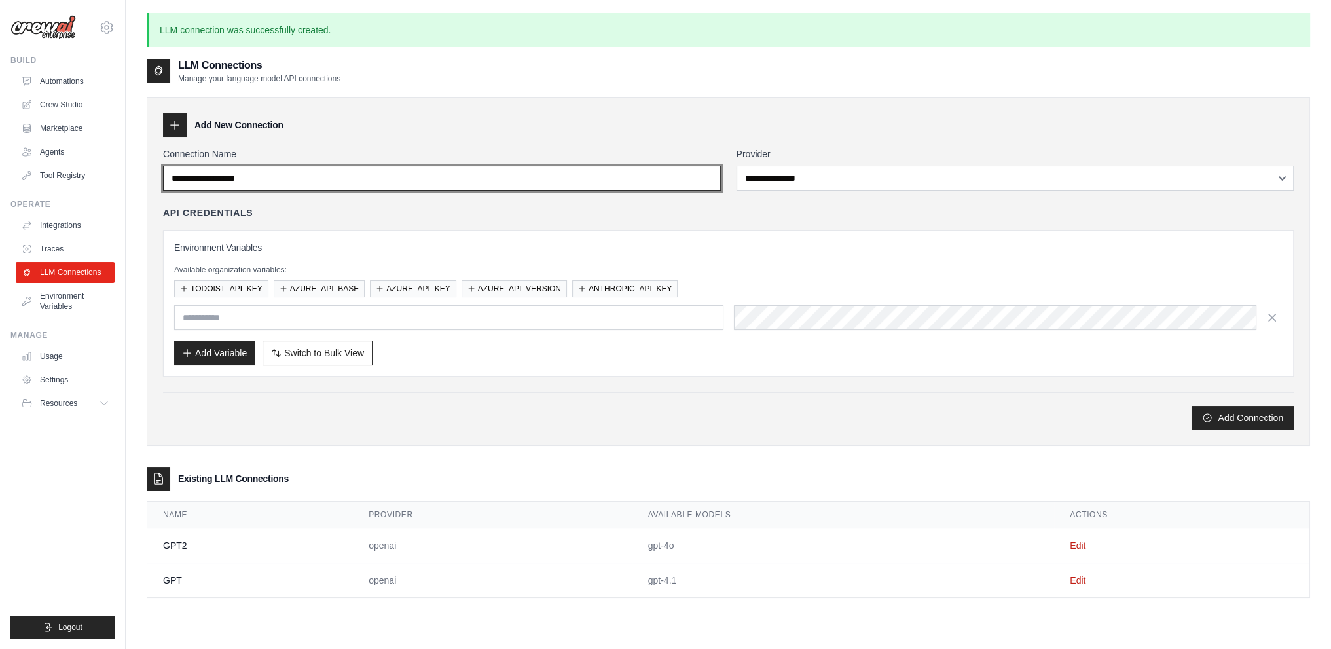
click at [244, 183] on input "Connection Name" at bounding box center [442, 178] width 558 height 25
drag, startPoint x: 314, startPoint y: 176, endPoint x: 212, endPoint y: 181, distance: 102.3
click at [212, 181] on input "Connection Name" at bounding box center [442, 178] width 558 height 25
type input "*****"
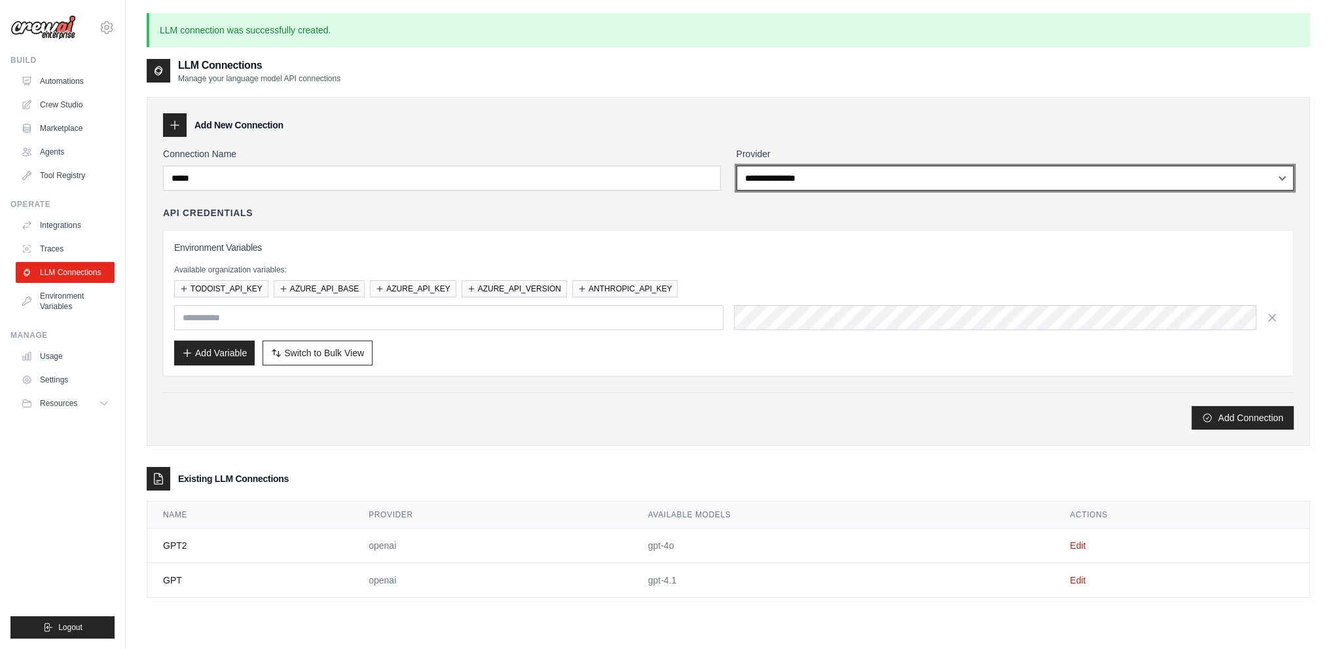
click at [815, 177] on select "**********" at bounding box center [1016, 178] width 558 height 25
select select "*****"
click at [737, 166] on select "**********" at bounding box center [1016, 178] width 558 height 25
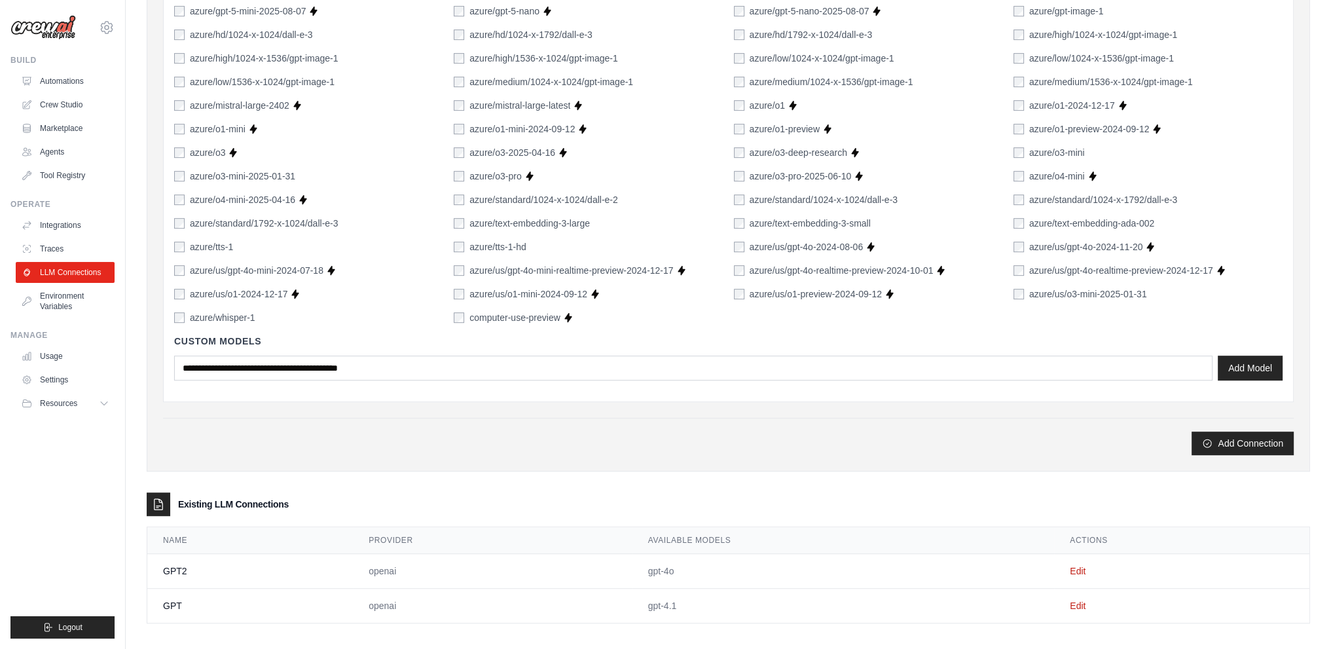
scroll to position [851, 0]
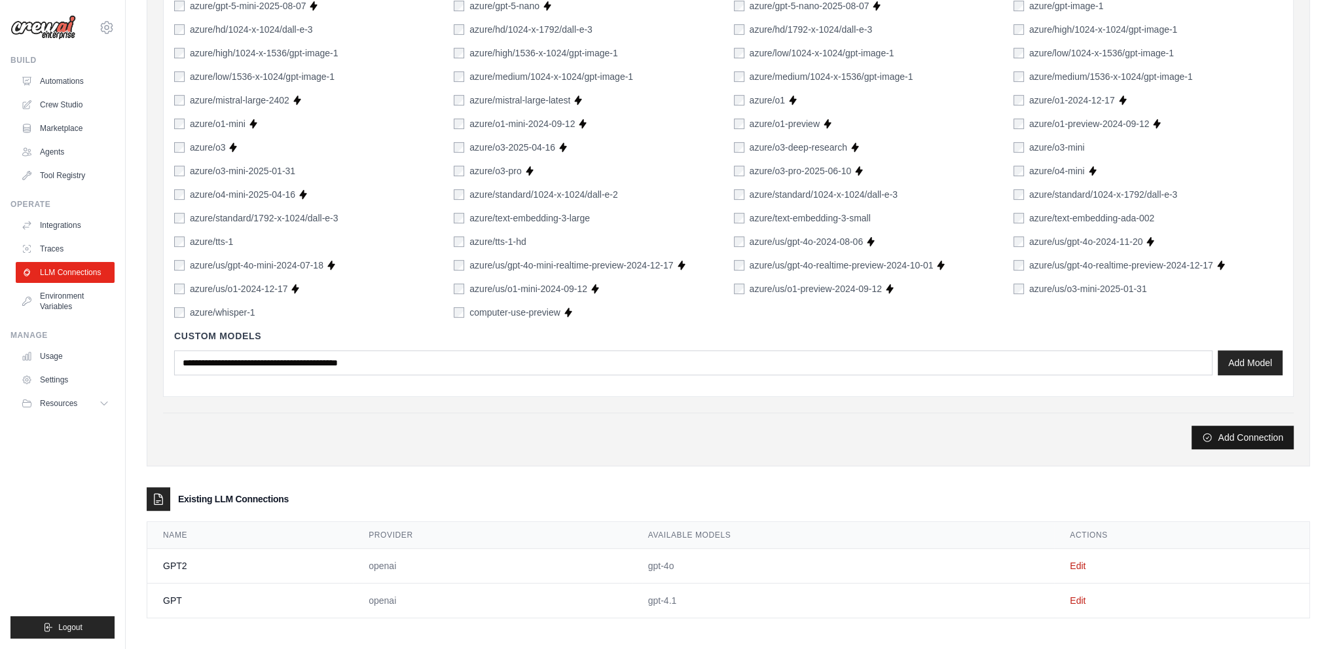
click at [1240, 432] on button "Add Connection" at bounding box center [1243, 438] width 102 height 24
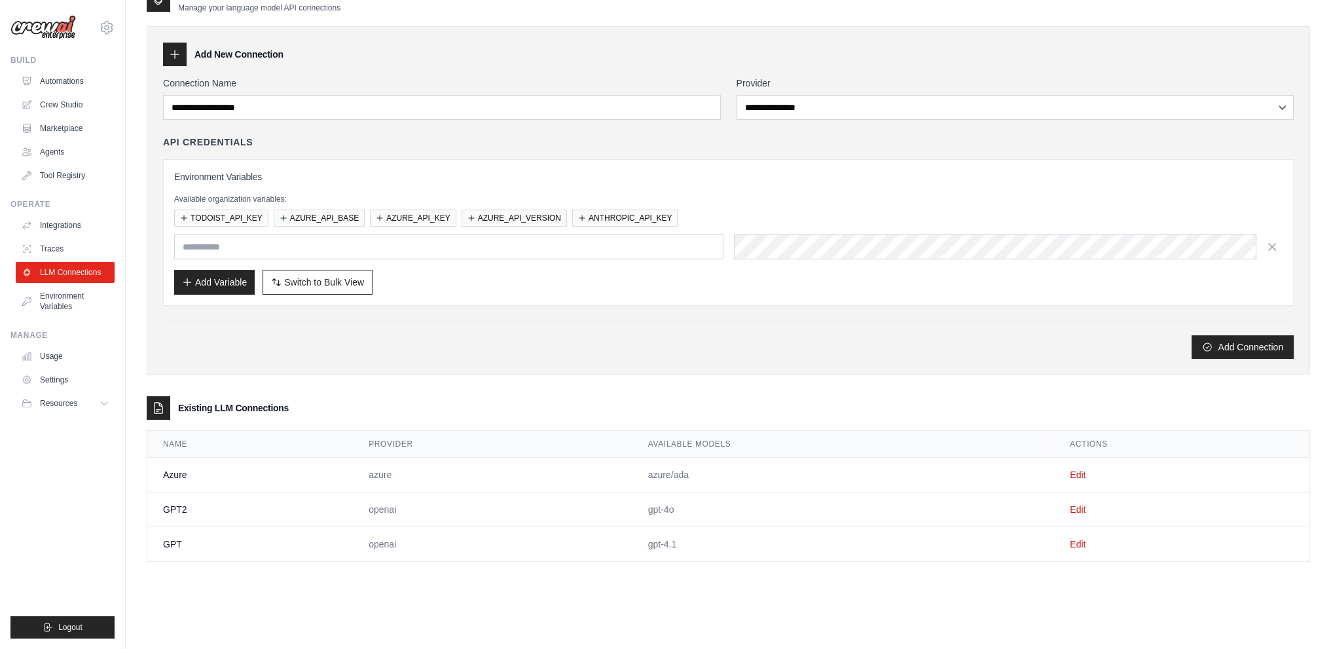
scroll to position [0, 0]
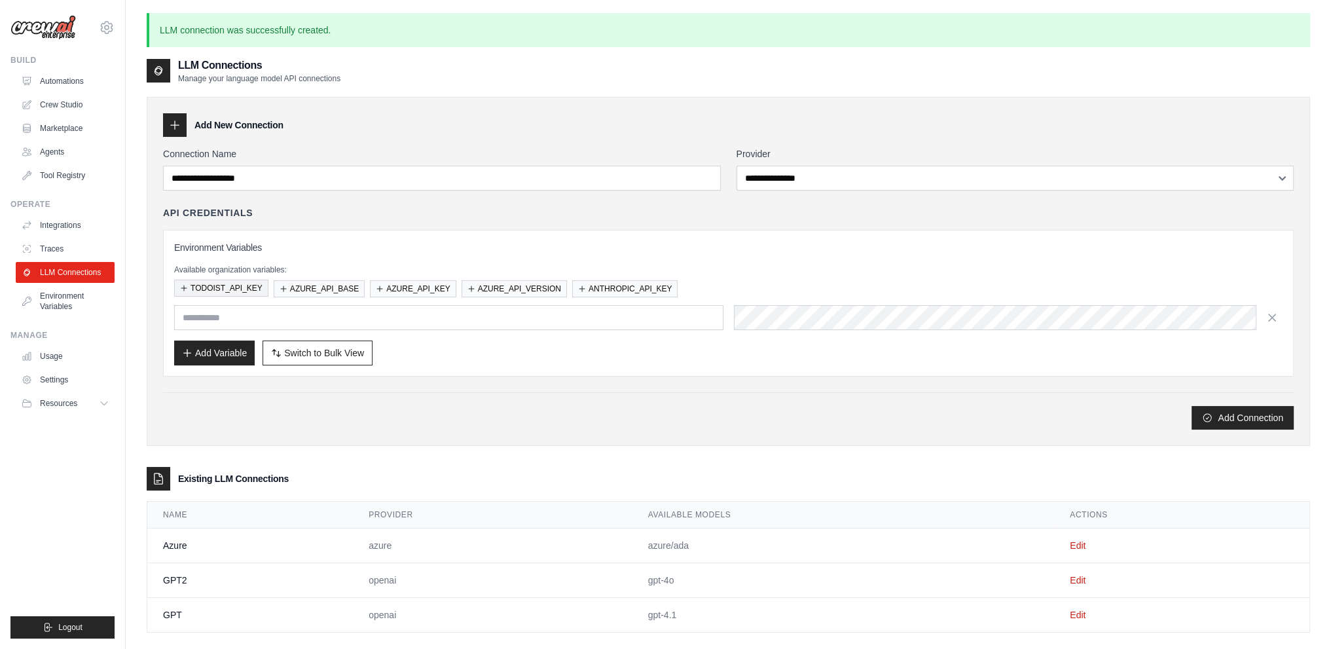
click at [215, 286] on button "TODOIST_API_KEY" at bounding box center [221, 288] width 94 height 17
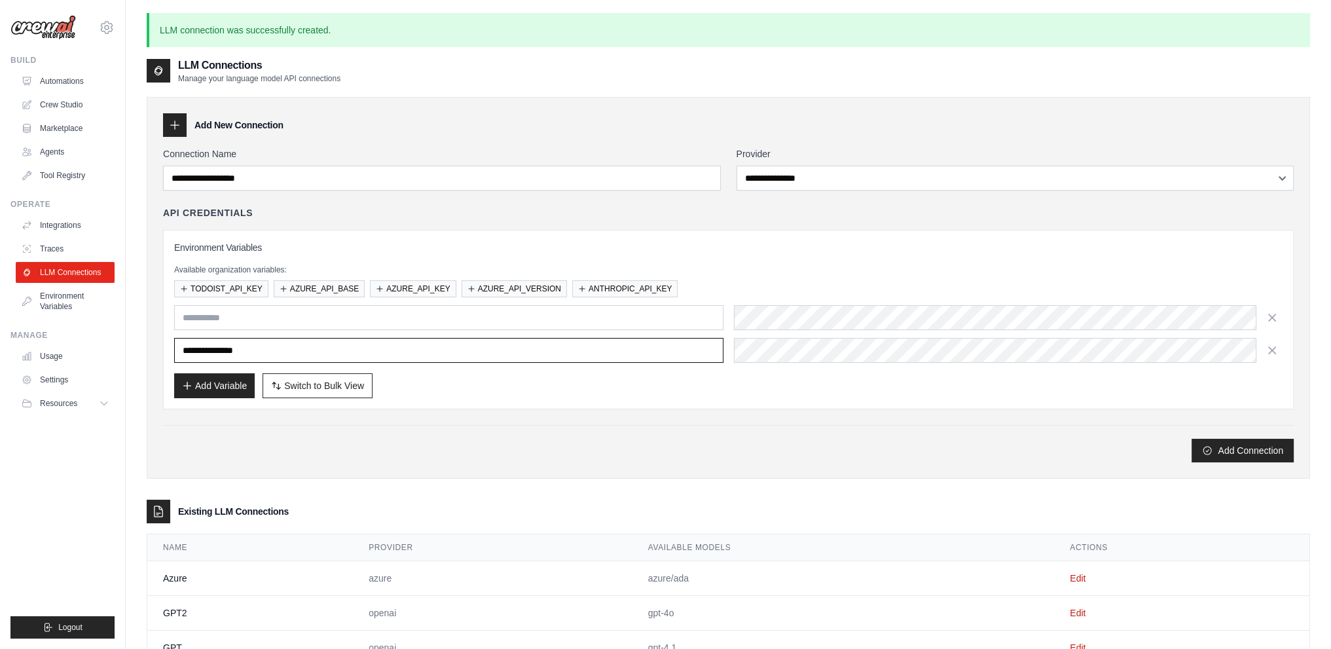
click at [195, 340] on input "**********" at bounding box center [448, 350] width 549 height 25
click at [181, 345] on input "**********" at bounding box center [448, 350] width 549 height 25
click at [396, 113] on div "Add New Connection" at bounding box center [728, 125] width 1131 height 24
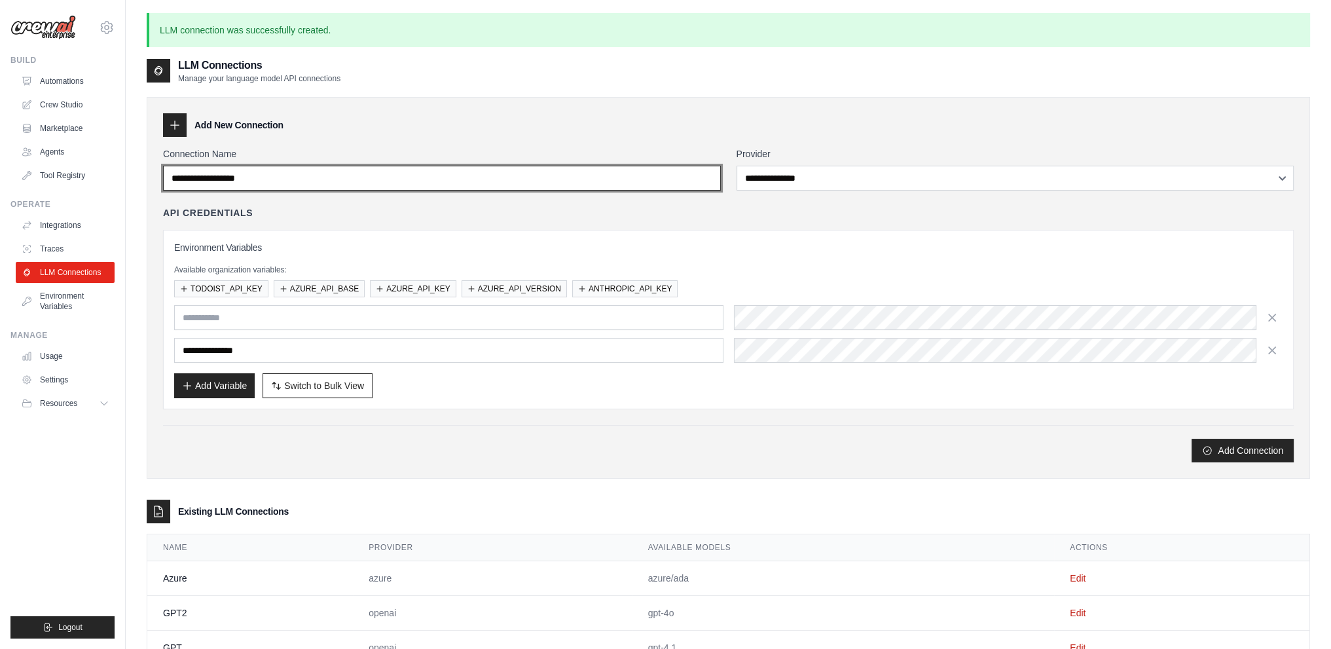
click at [262, 174] on input "Connection Name" at bounding box center [442, 178] width 558 height 25
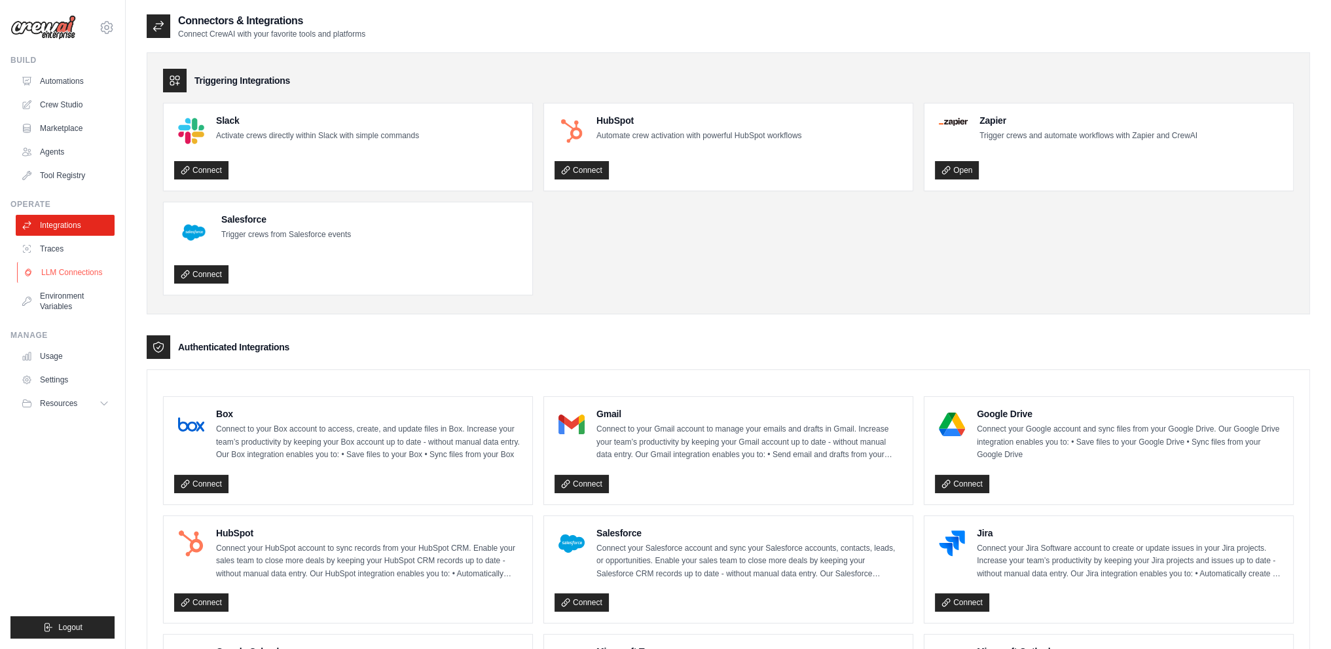
click at [71, 262] on link "LLM Connections" at bounding box center [66, 272] width 99 height 21
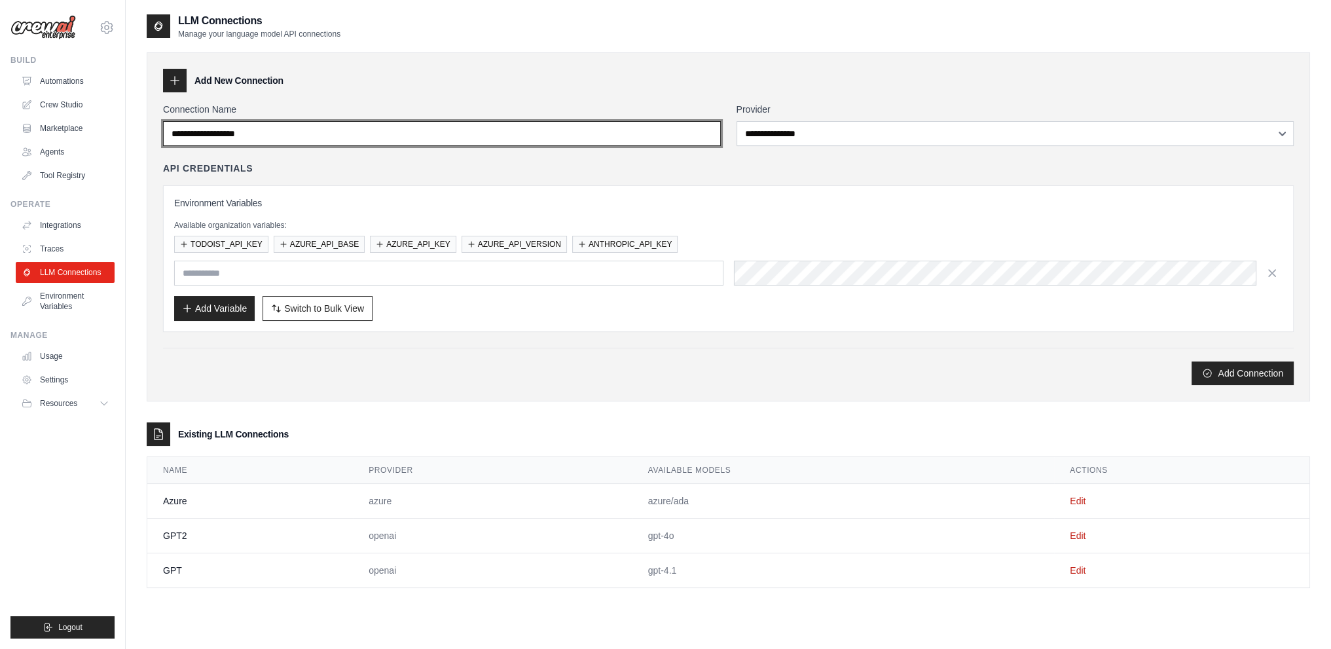
click at [237, 135] on input "Connection Name" at bounding box center [442, 133] width 558 height 25
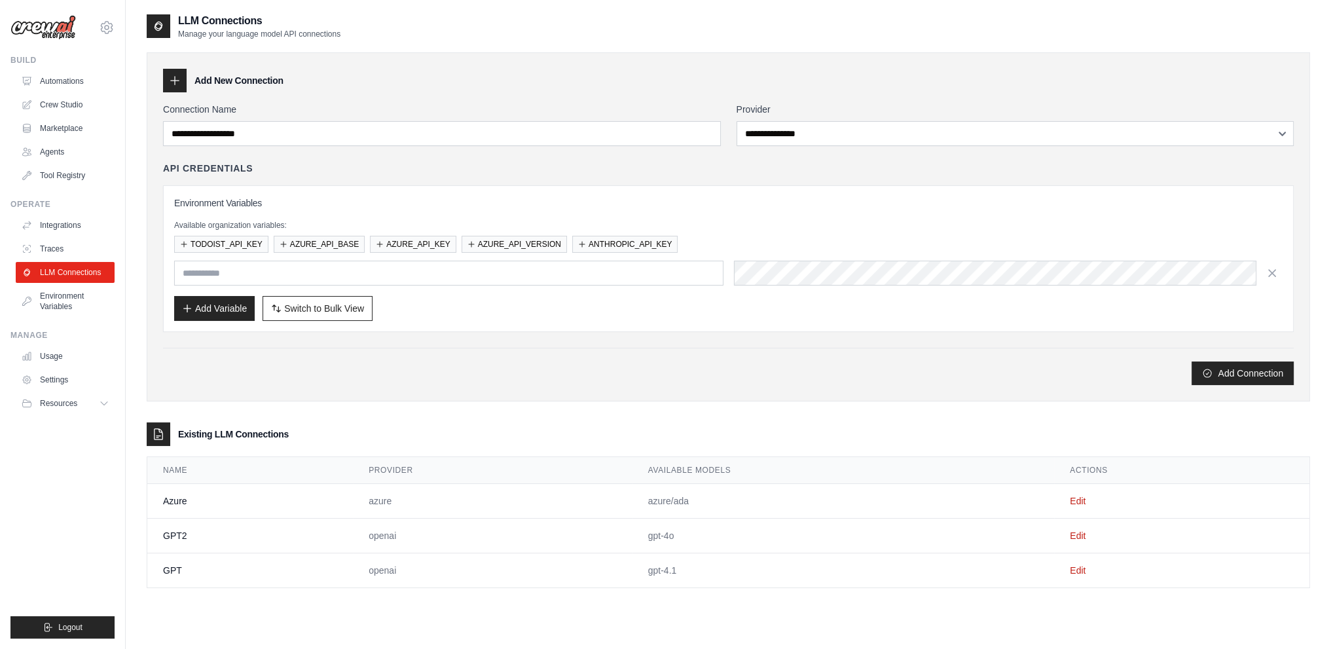
click at [217, 475] on th "Name" at bounding box center [250, 470] width 206 height 27
click at [1077, 504] on td "Edit" at bounding box center [1181, 501] width 255 height 35
click at [1077, 499] on link "Edit" at bounding box center [1078, 501] width 16 height 10
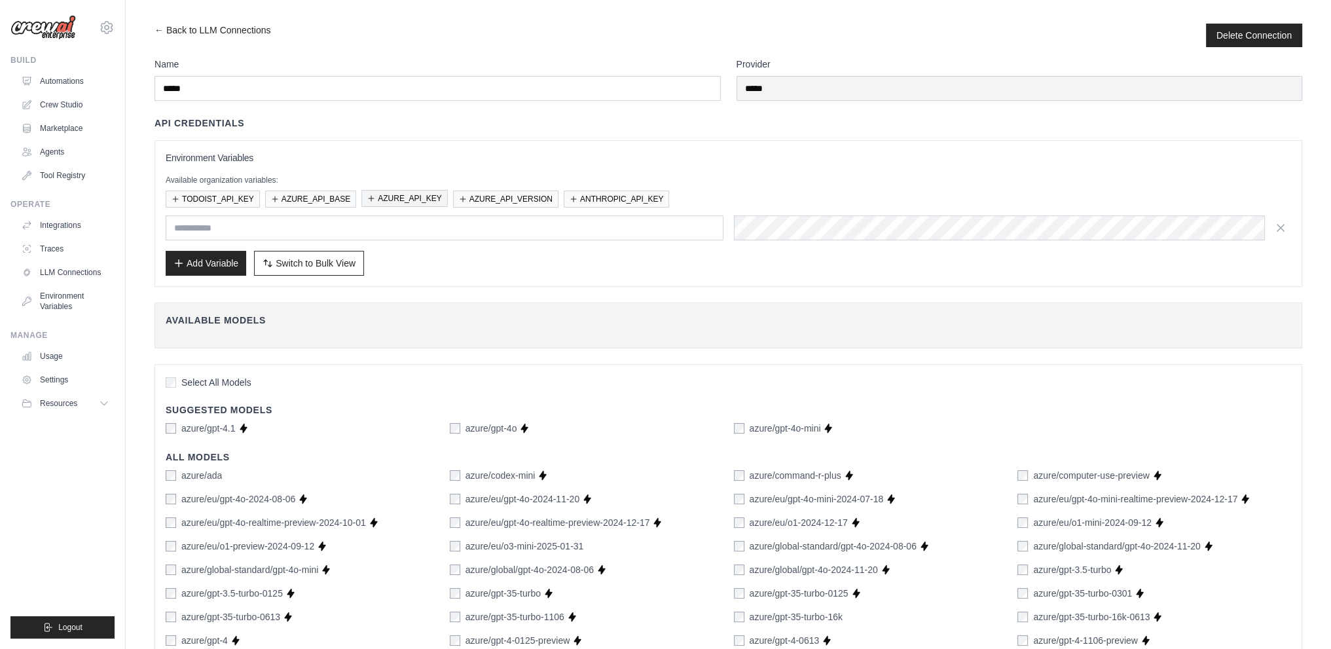
click at [402, 197] on button "AZURE_API_KEY" at bounding box center [404, 198] width 86 height 17
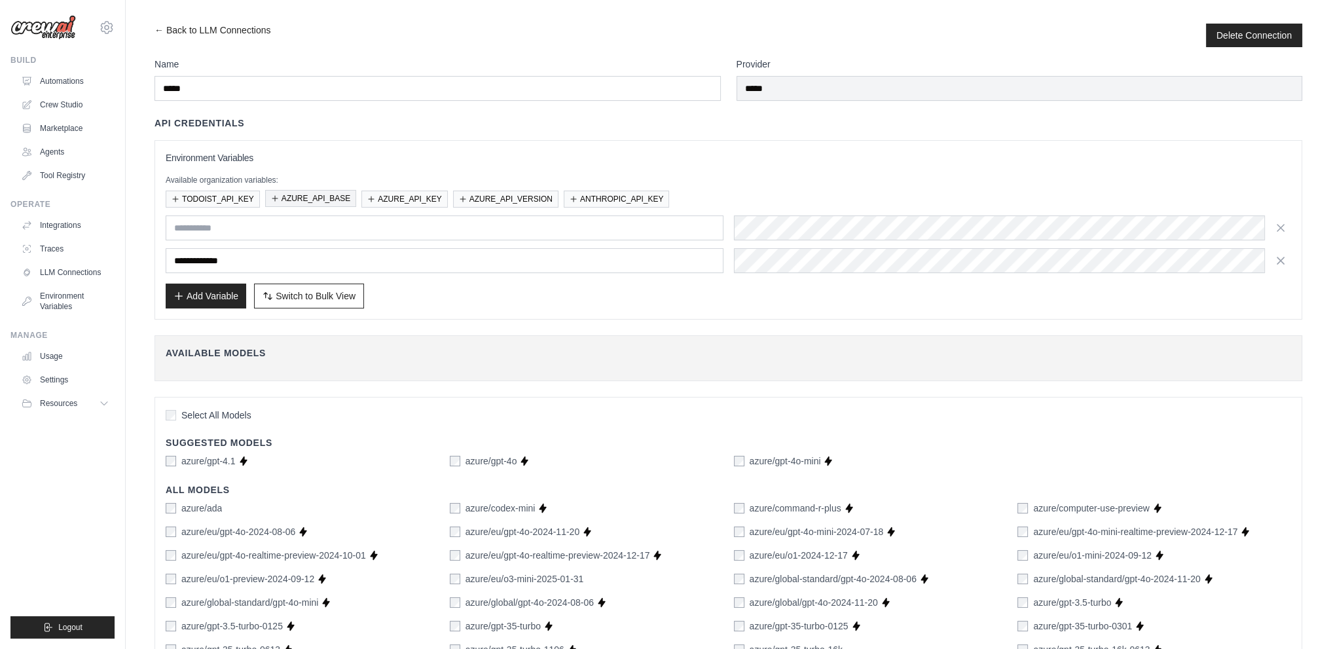
click at [343, 200] on button "AZURE_API_BASE" at bounding box center [310, 198] width 91 height 17
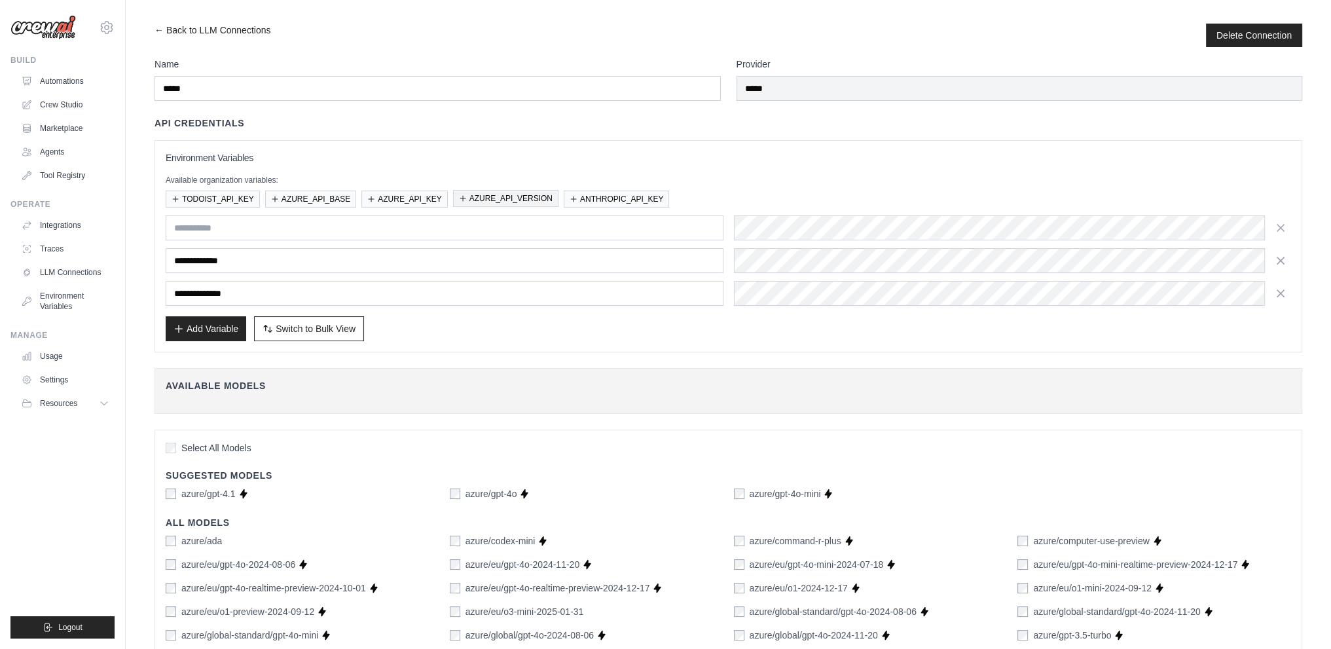
click at [490, 197] on button "AZURE_API_VERSION" at bounding box center [505, 198] width 105 height 17
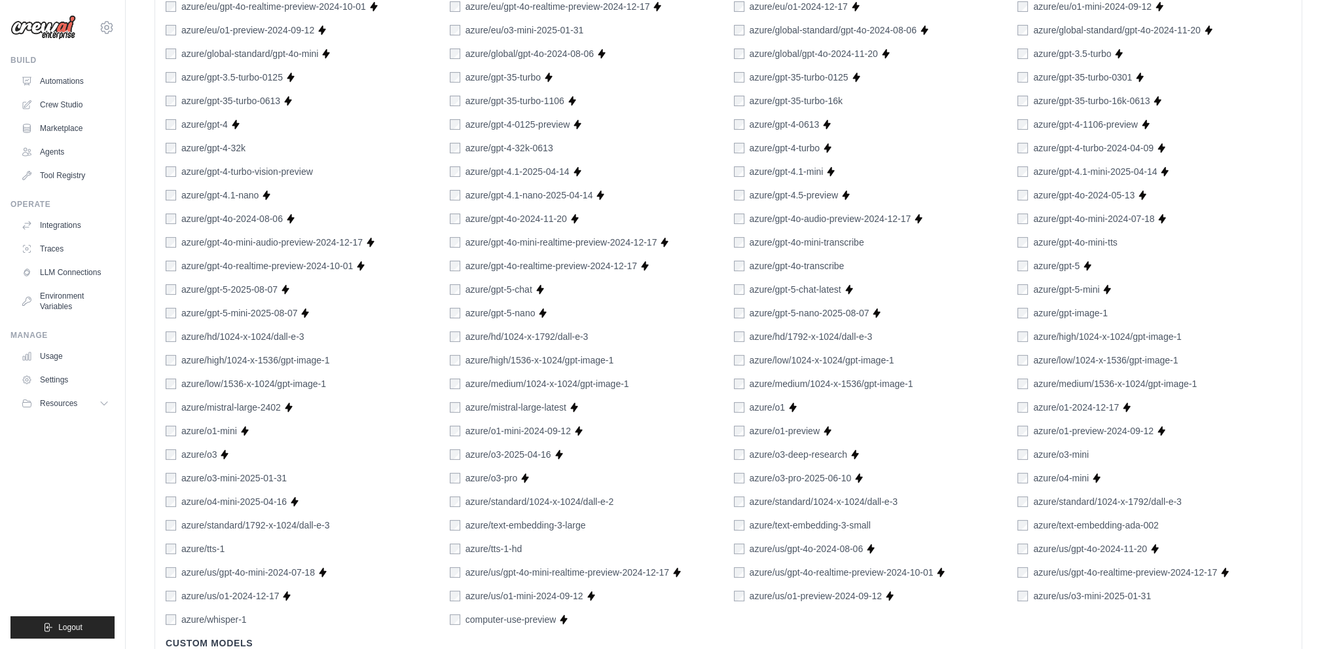
scroll to position [732, 0]
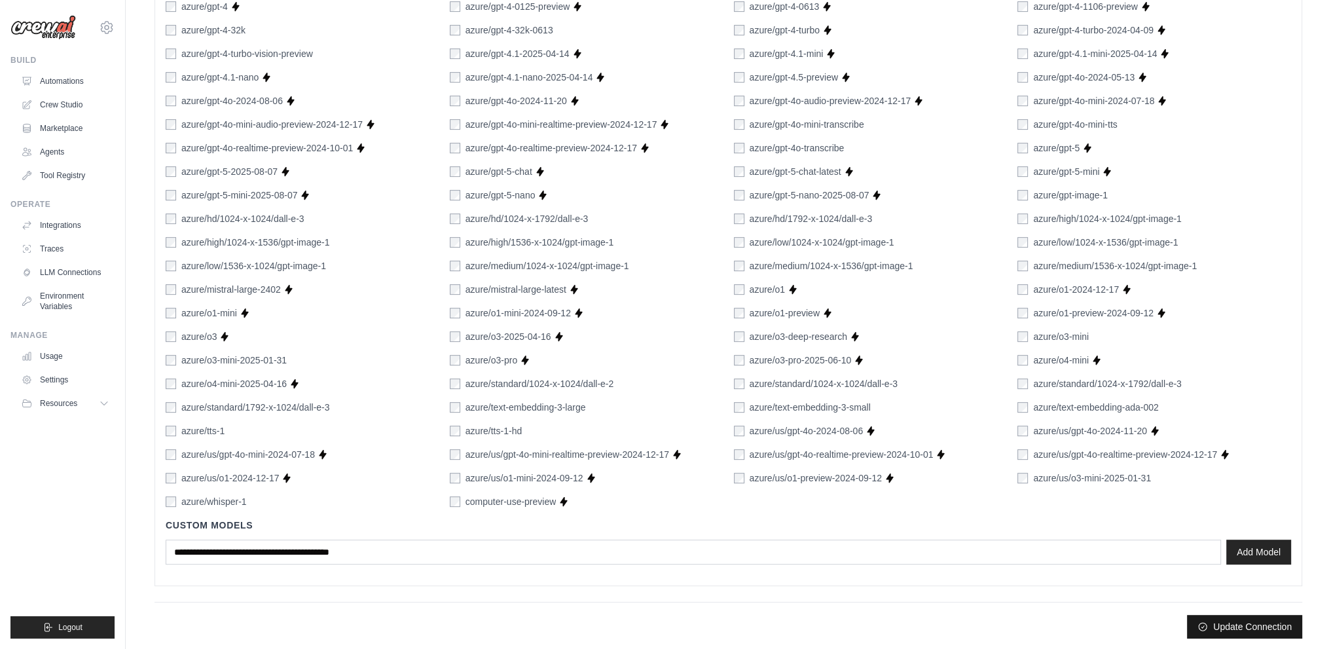
click at [1224, 619] on button "Update Connection" at bounding box center [1244, 627] width 115 height 24
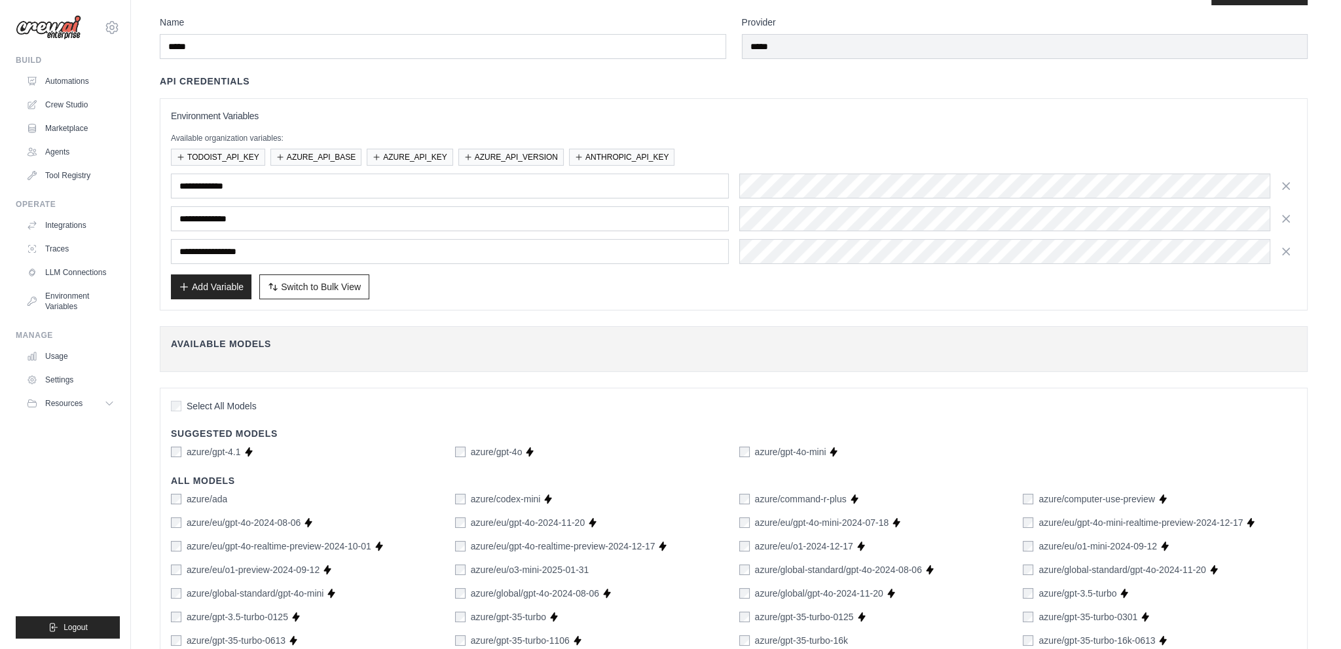
scroll to position [0, 0]
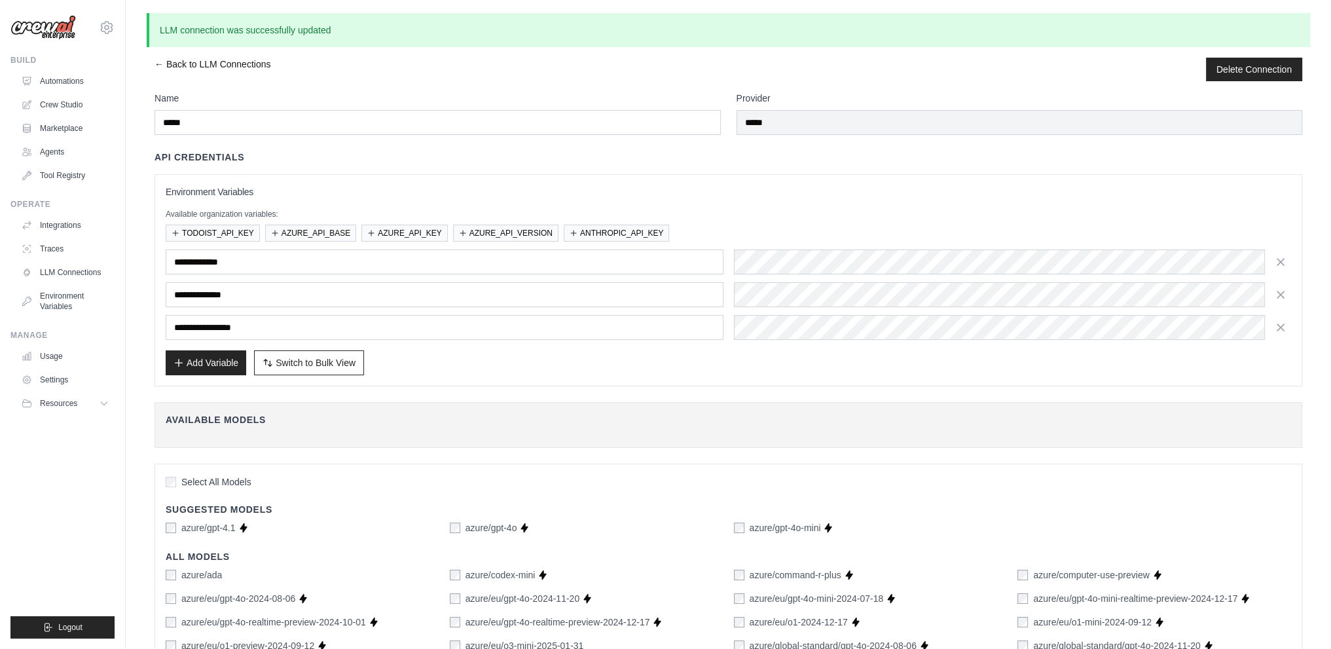
click at [221, 64] on link "← Back to LLM Connections" at bounding box center [213, 70] width 116 height 24
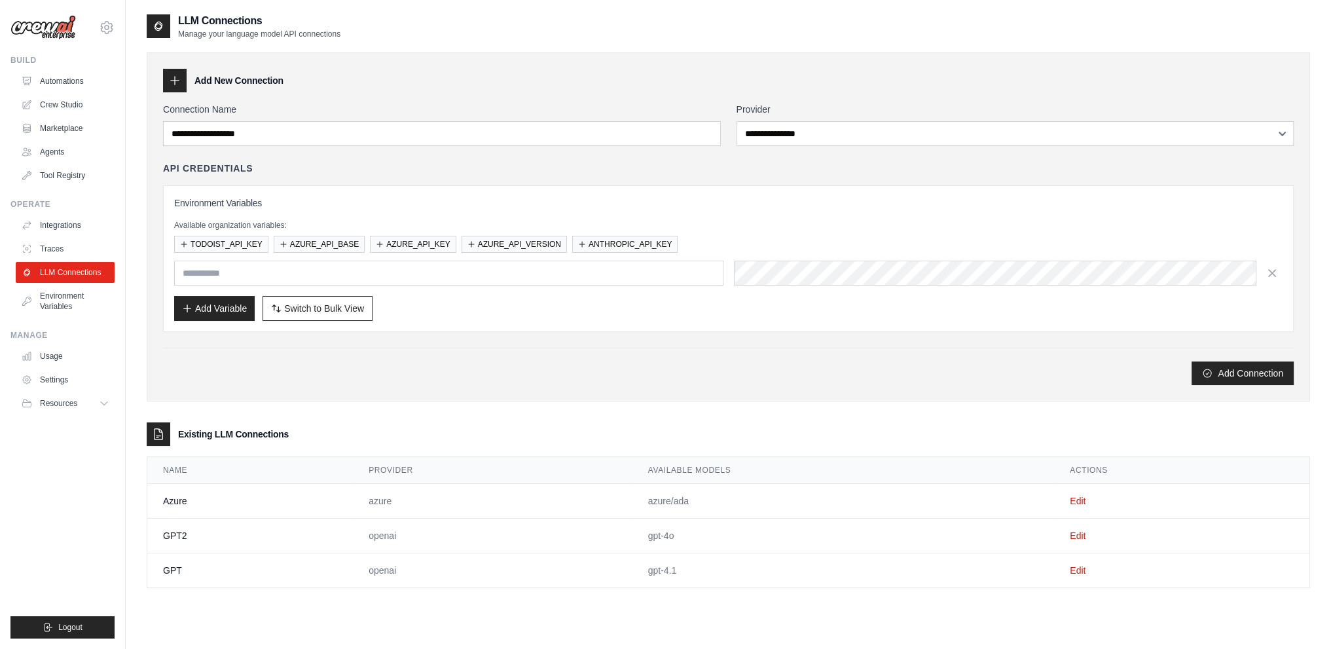
click at [170, 567] on td "GPT" at bounding box center [250, 570] width 206 height 35
click at [1080, 568] on link "Edit" at bounding box center [1078, 570] width 16 height 10
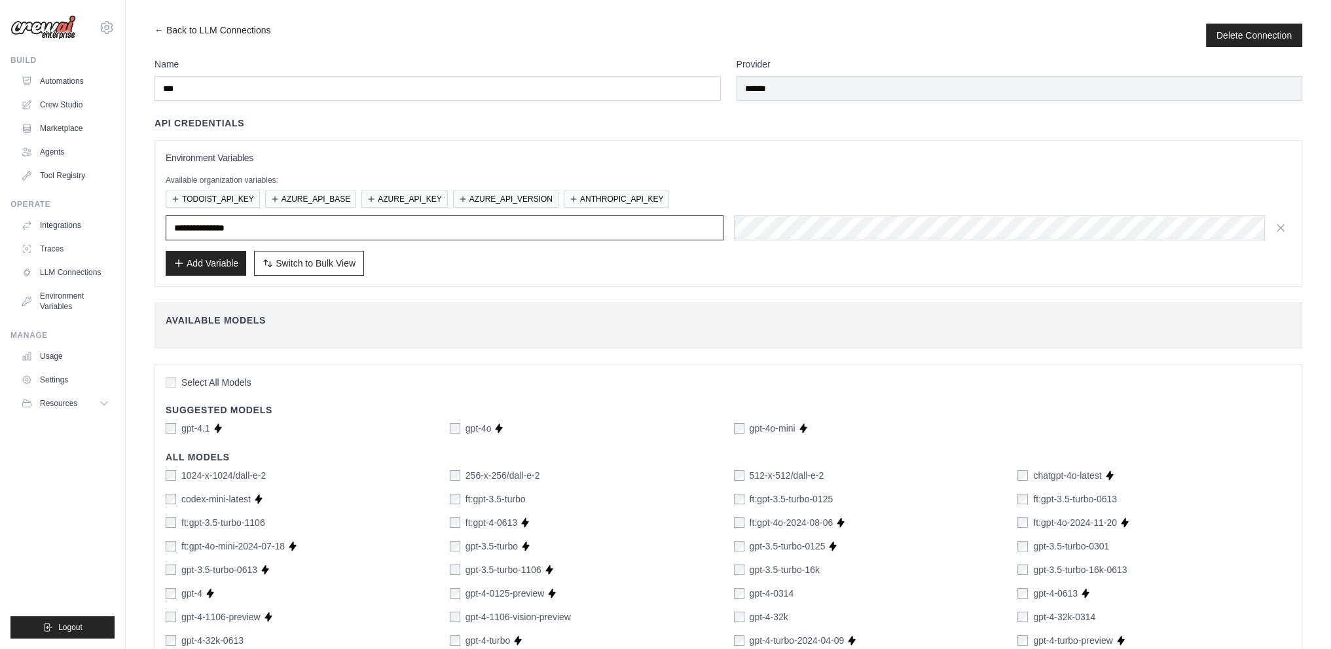
click at [267, 221] on input "**********" at bounding box center [445, 227] width 558 height 25
click at [195, 29] on link "← Back to LLM Connections" at bounding box center [213, 36] width 116 height 24
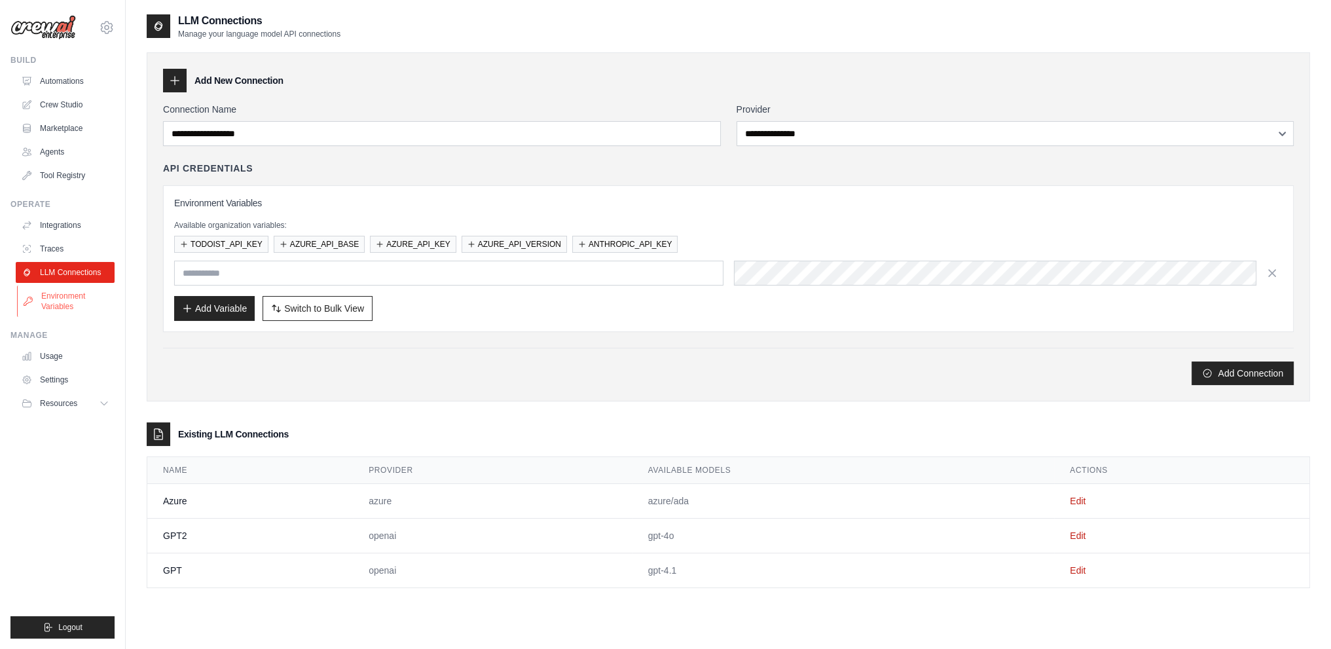
click at [50, 307] on link "Environment Variables" at bounding box center [66, 301] width 99 height 31
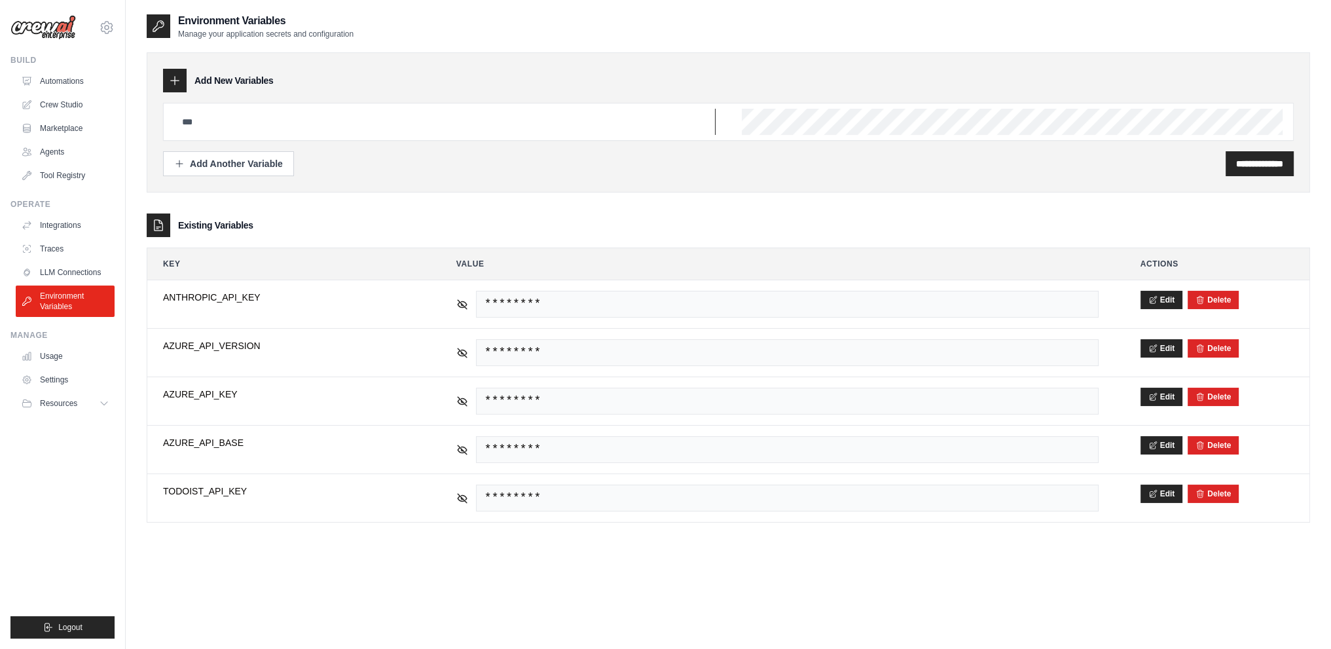
click at [256, 127] on input "text" at bounding box center [445, 122] width 542 height 26
drag, startPoint x: 187, startPoint y: 126, endPoint x: 221, endPoint y: 125, distance: 34.1
click at [221, 125] on input "text" at bounding box center [445, 122] width 542 height 26
click at [186, 158] on div "Add Another Variable" at bounding box center [228, 163] width 109 height 13
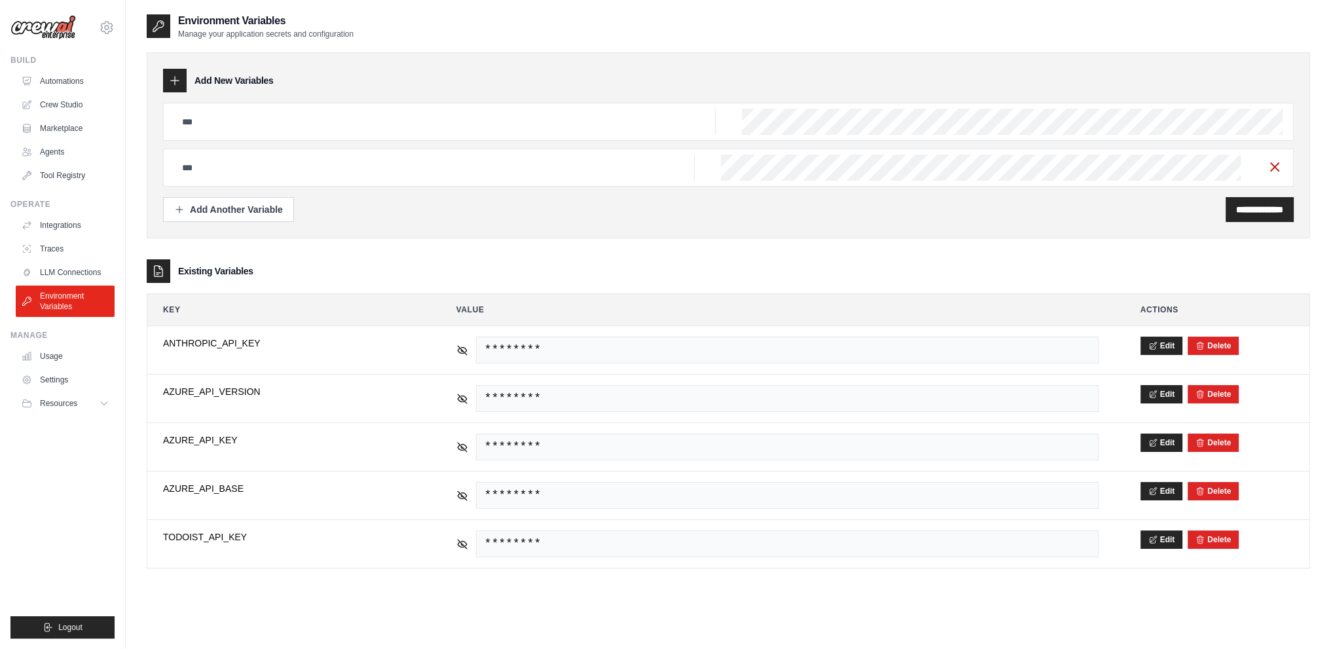
click at [1270, 160] on icon "button" at bounding box center [1275, 167] width 16 height 16
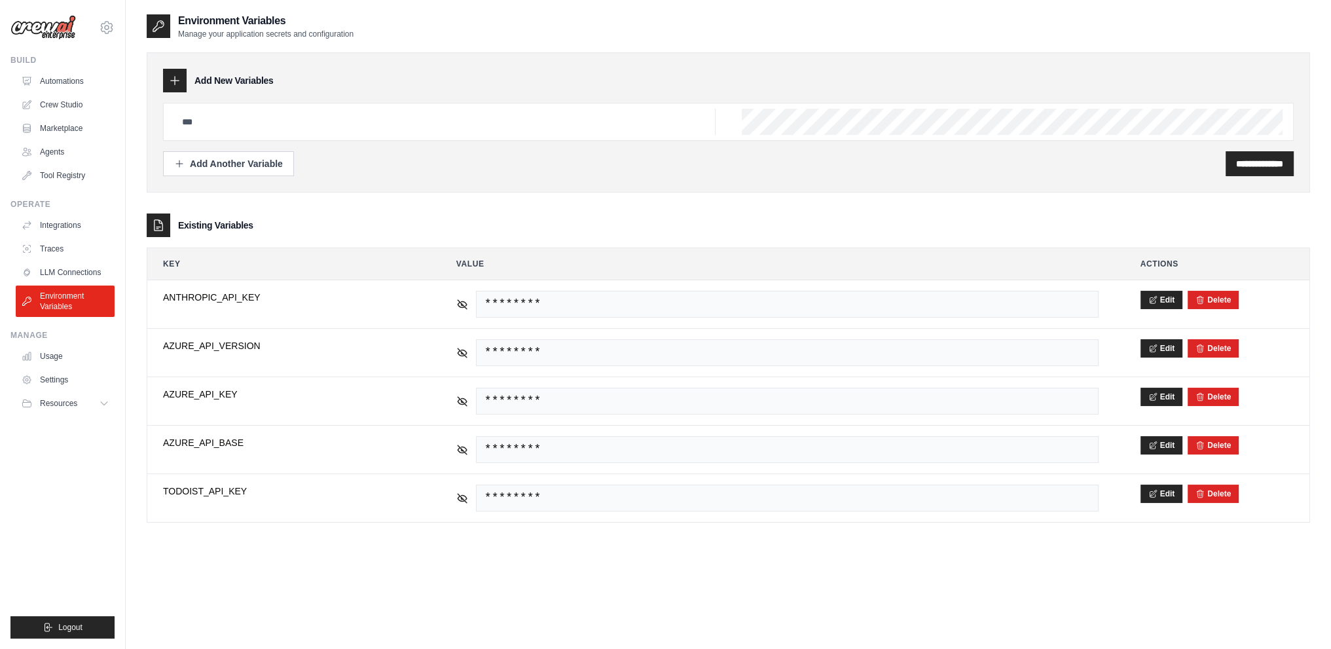
click at [179, 105] on div at bounding box center [728, 122] width 1131 height 38
click at [208, 116] on input "text" at bounding box center [445, 122] width 542 height 26
click at [185, 125] on input "text" at bounding box center [445, 122] width 542 height 26
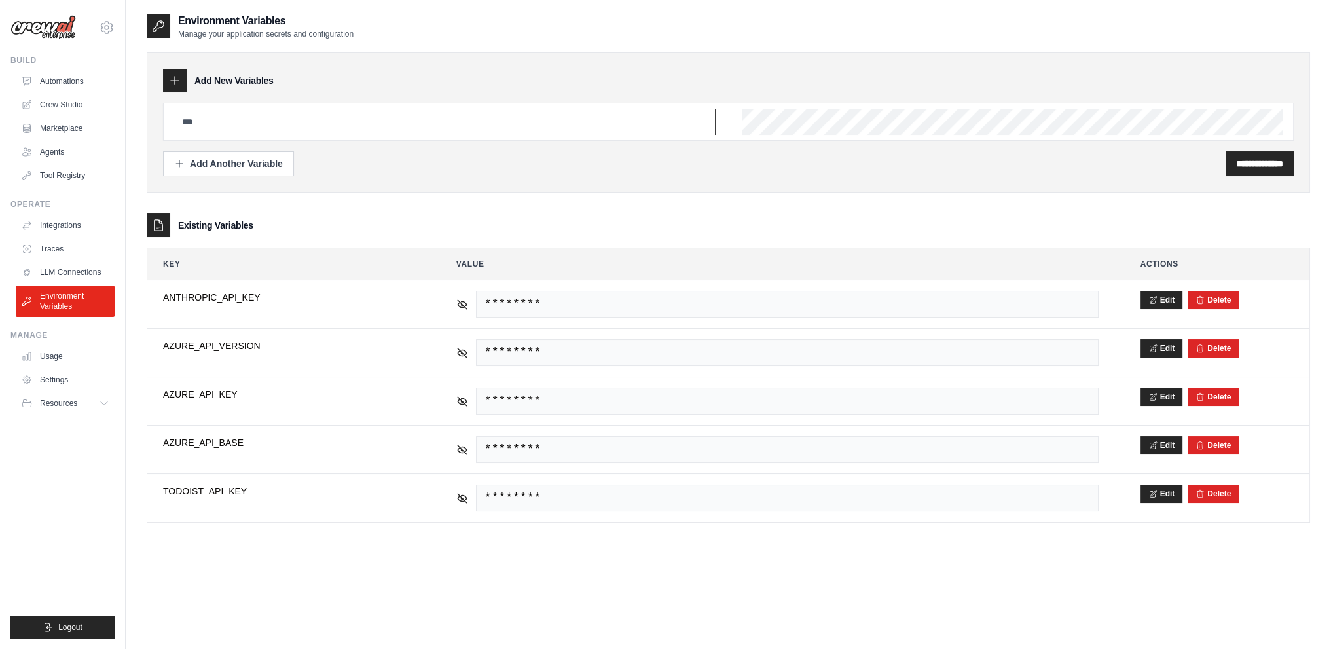
click at [185, 125] on input "text" at bounding box center [445, 122] width 542 height 26
click at [64, 76] on link "Automations" at bounding box center [66, 81] width 99 height 21
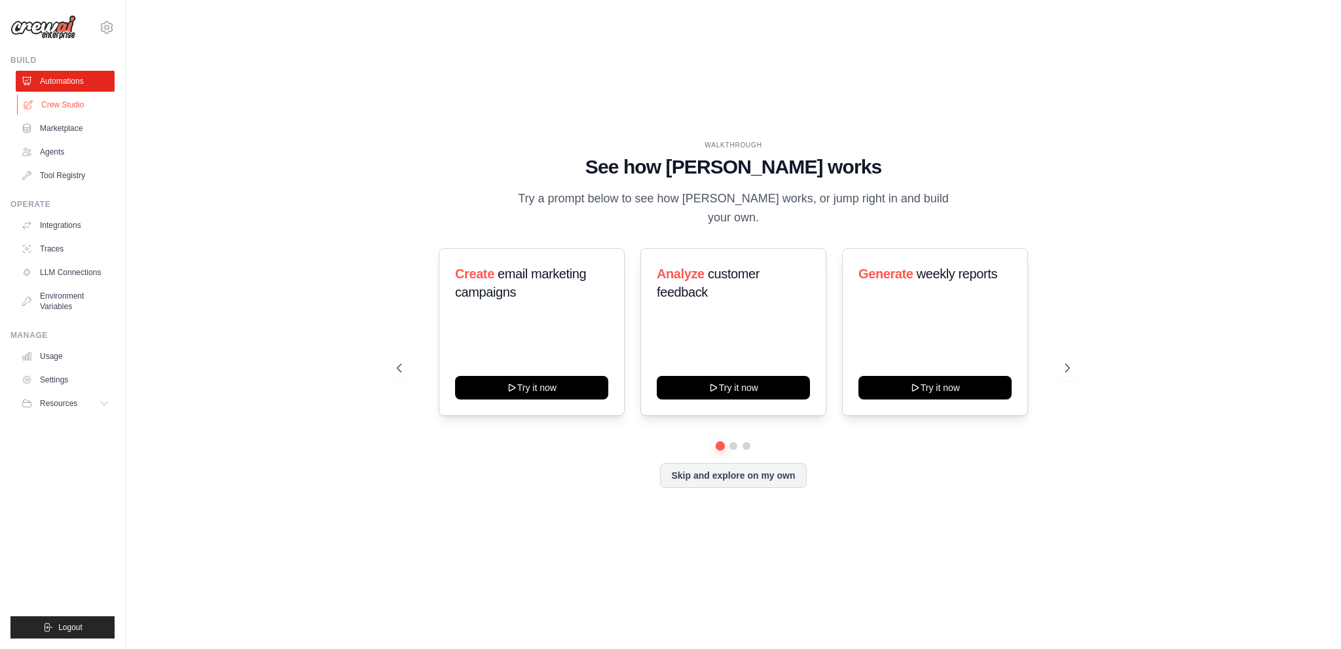
click at [73, 104] on link "Crew Studio" at bounding box center [66, 104] width 99 height 21
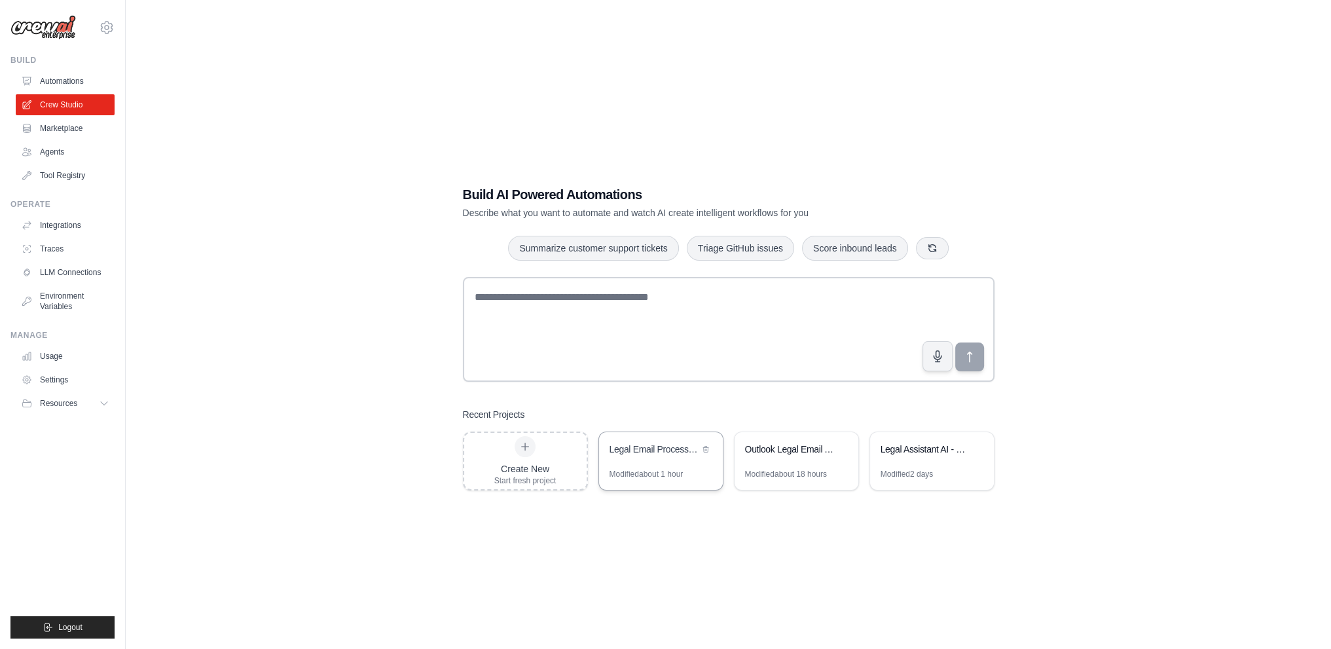
click at [655, 458] on div "Legal Email Processing & Response Automation" at bounding box center [655, 451] width 90 height 16
click at [783, 441] on div "Outlook Legal Email Automation" at bounding box center [797, 450] width 124 height 37
click at [795, 455] on div "Outlook Legal Email Automation" at bounding box center [790, 449] width 90 height 13
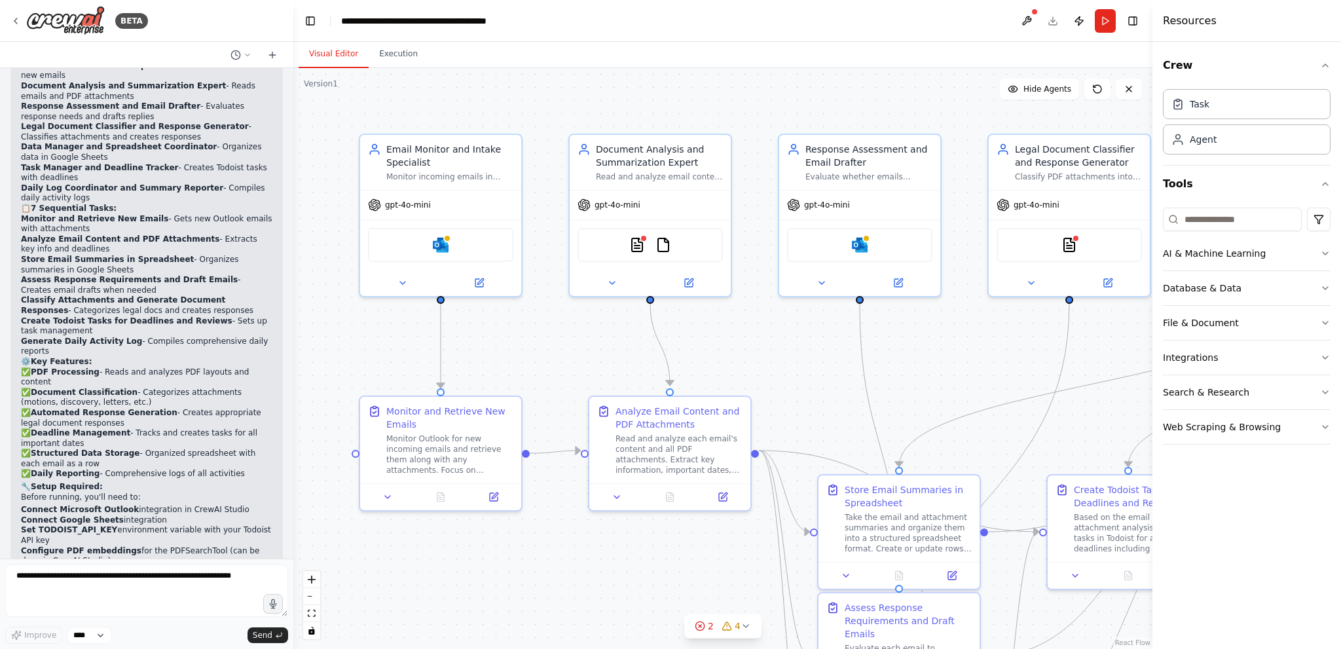
scroll to position [1832, 0]
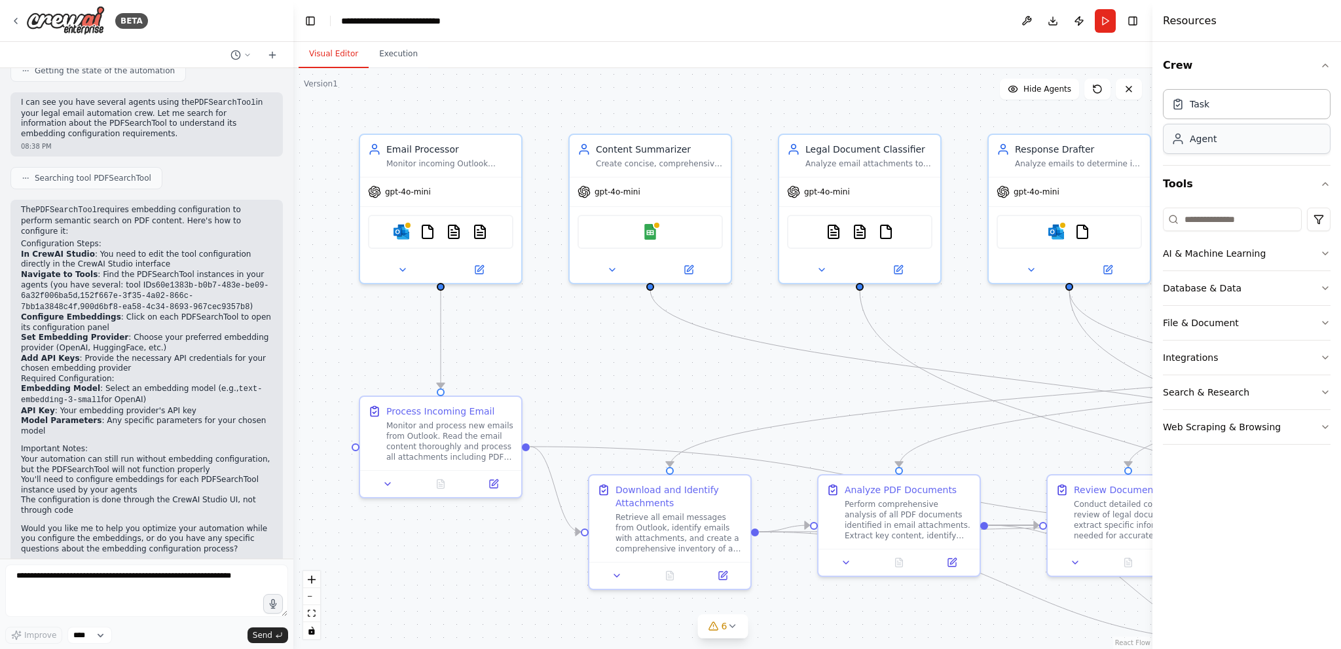
click at [1218, 141] on div "Agent" at bounding box center [1247, 139] width 168 height 30
click at [1192, 139] on div "Agent" at bounding box center [1203, 138] width 27 height 13
click at [1190, 105] on div "Task" at bounding box center [1200, 103] width 20 height 13
click at [691, 383] on div ".deletable-edge-delete-btn { width: 20px; height: 20px; border: 0px solid #ffff…" at bounding box center [722, 358] width 859 height 581
click at [453, 224] on img at bounding box center [454, 229] width 16 height 16
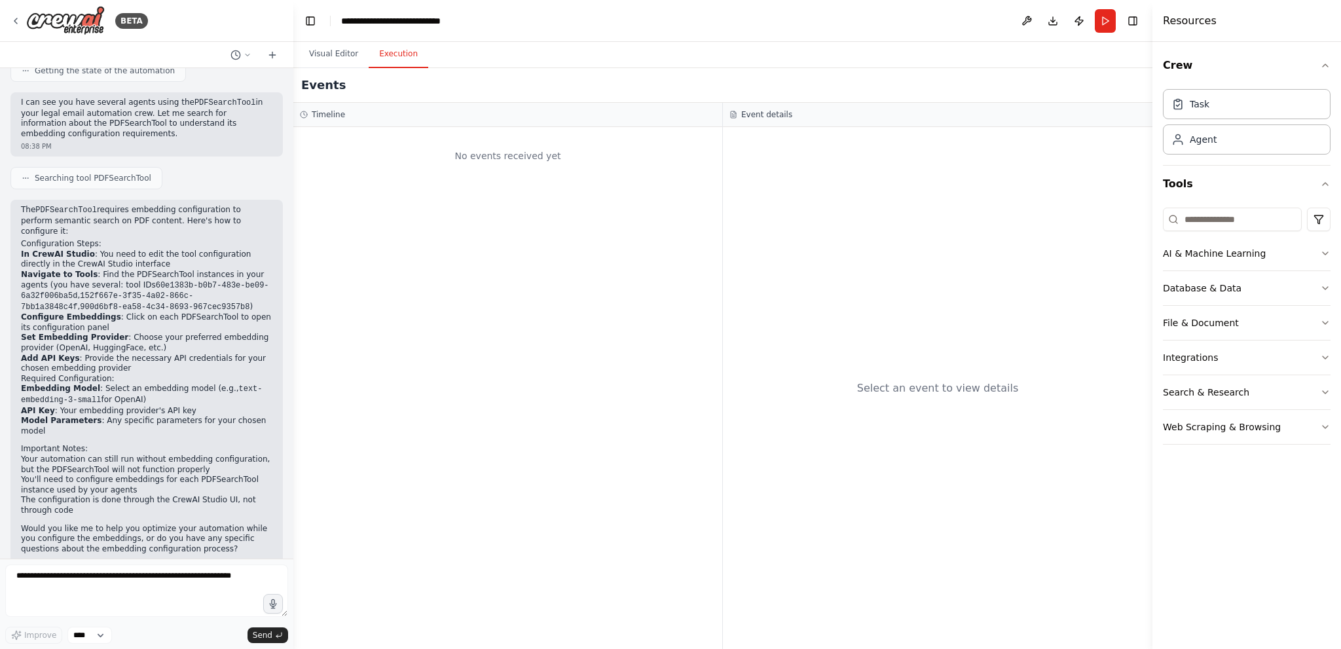
click at [387, 45] on button "Execution" at bounding box center [399, 55] width 60 height 28
click at [317, 54] on button "Visual Editor" at bounding box center [334, 55] width 70 height 28
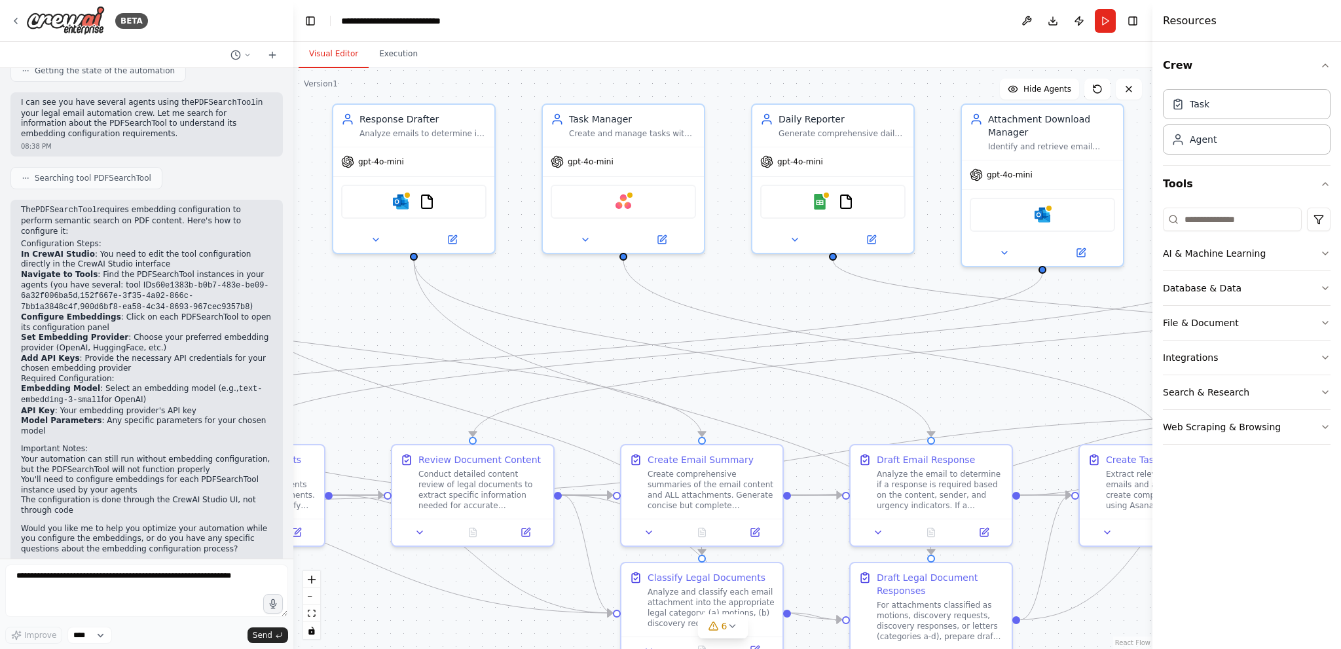
drag, startPoint x: 985, startPoint y: 408, endPoint x: 329, endPoint y: 377, distance: 656.2
click at [329, 377] on div ".deletable-edge-delete-btn { width: 20px; height: 20px; border: 0px solid #ffff…" at bounding box center [722, 358] width 859 height 581
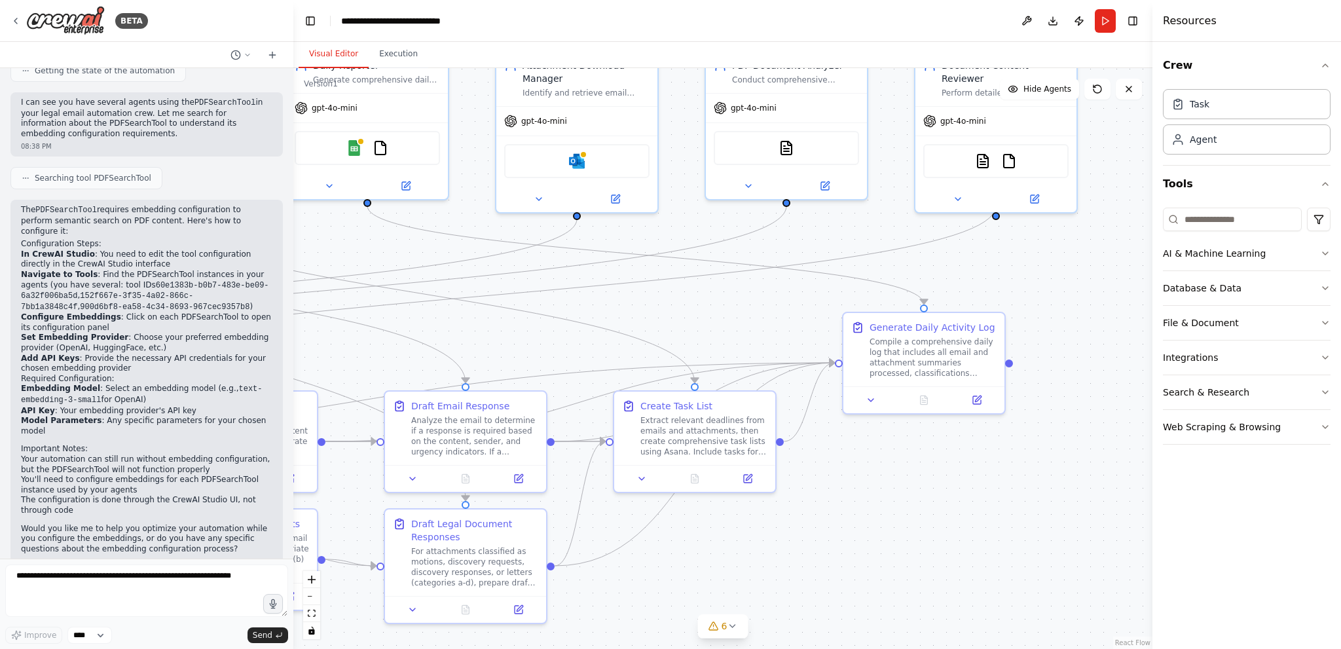
drag, startPoint x: 925, startPoint y: 371, endPoint x: 459, endPoint y: 318, distance: 468.6
click at [459, 318] on div ".deletable-edge-delete-btn { width: 20px; height: 20px; border: 0px solid #ffff…" at bounding box center [722, 358] width 859 height 581
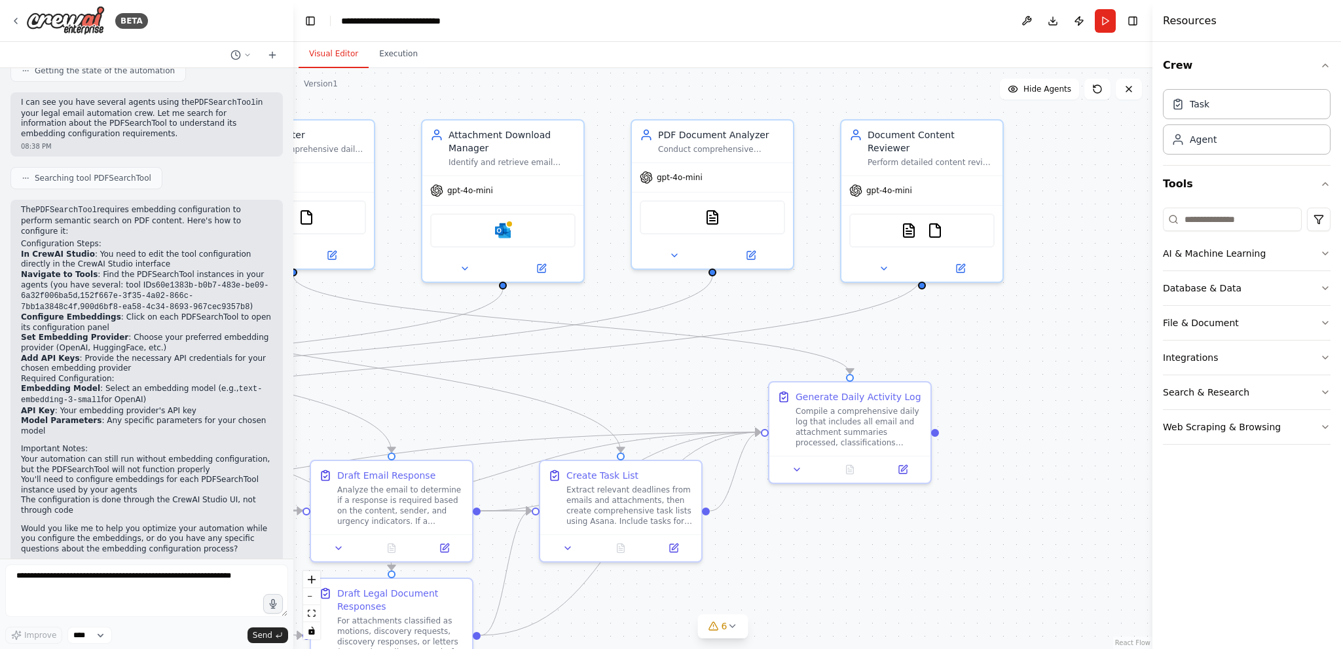
drag, startPoint x: 815, startPoint y: 282, endPoint x: 752, endPoint y: 363, distance: 102.2
click at [752, 363] on div ".deletable-edge-delete-btn { width: 20px; height: 20px; border: 0px solid #ffff…" at bounding box center [722, 358] width 859 height 581
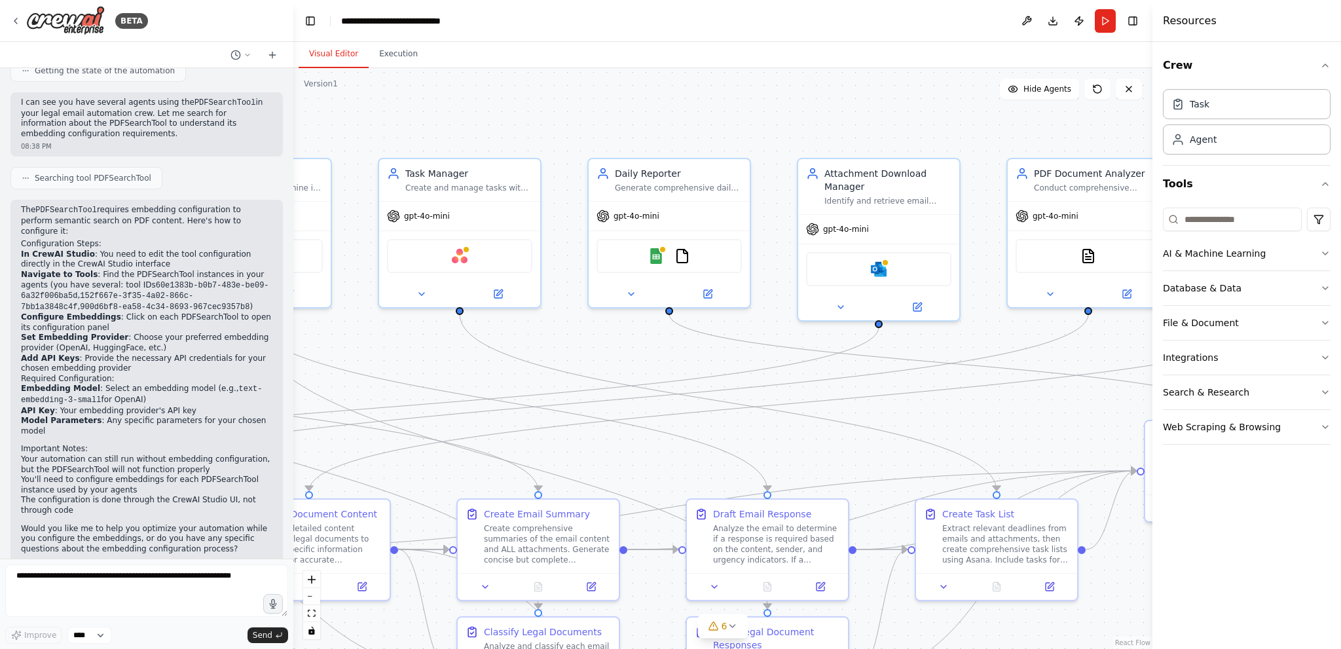
drag, startPoint x: 618, startPoint y: 371, endPoint x: 983, endPoint y: 399, distance: 365.8
click at [983, 399] on div ".deletable-edge-delete-btn { width: 20px; height: 20px; border: 0px solid #ffff…" at bounding box center [722, 358] width 859 height 581
drag, startPoint x: 735, startPoint y: 384, endPoint x: 1141, endPoint y: 397, distance: 406.9
click at [1141, 397] on div ".deletable-edge-delete-btn { width: 20px; height: 20px; border: 0px solid #ffff…" at bounding box center [722, 358] width 859 height 581
click at [396, 212] on icon at bounding box center [394, 214] width 12 height 12
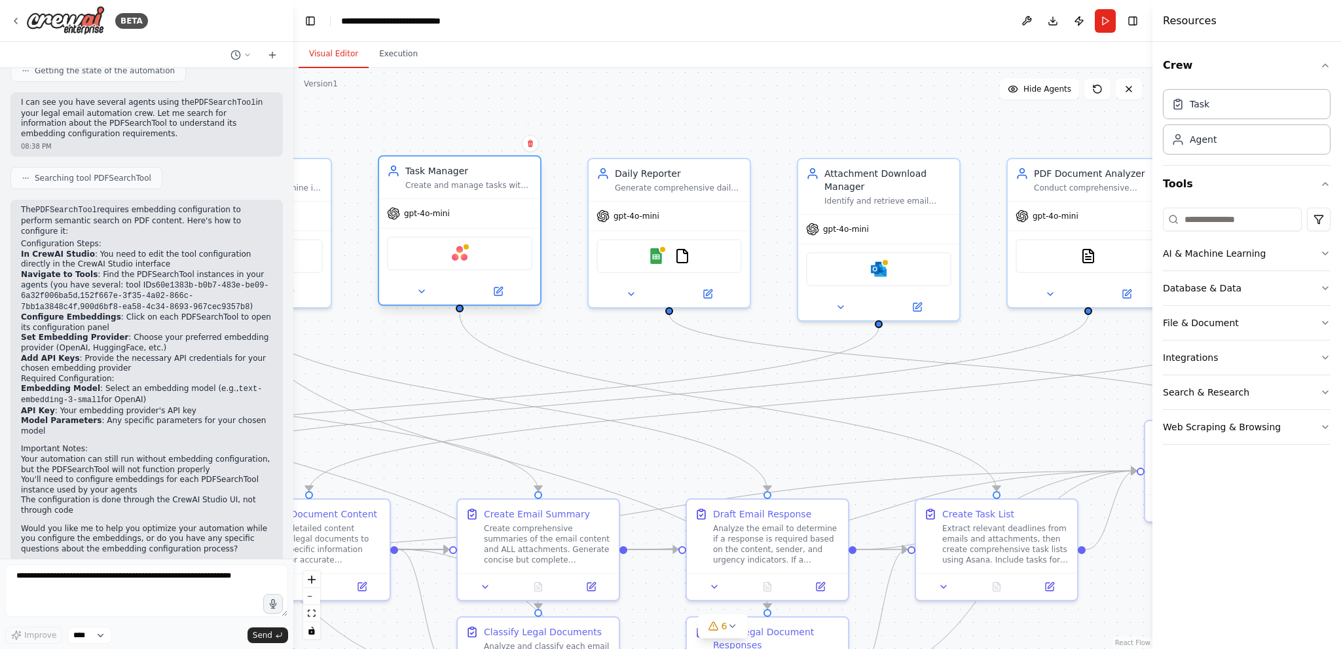
click at [419, 185] on div "Create and manage tasks with deadlines, including reminders for reviewing AI-ge…" at bounding box center [468, 185] width 127 height 10
click at [737, 451] on icon "Edge from b4918052-708d-4215-9bf2-32a9ecf37562 to 8f842d56-c5cd-4fed-97fb-1d957…" at bounding box center [508, 402] width 517 height 177
click at [1032, 22] on button at bounding box center [1026, 21] width 21 height 24
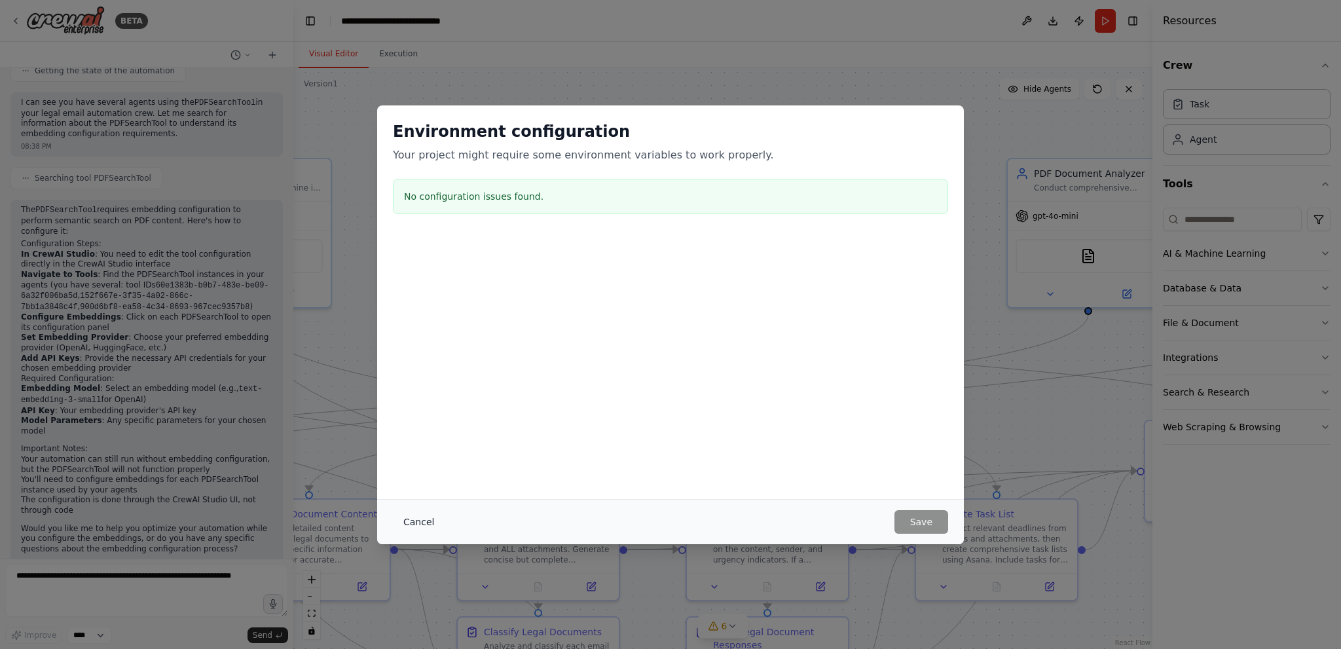
click at [424, 521] on button "Cancel" at bounding box center [419, 522] width 52 height 24
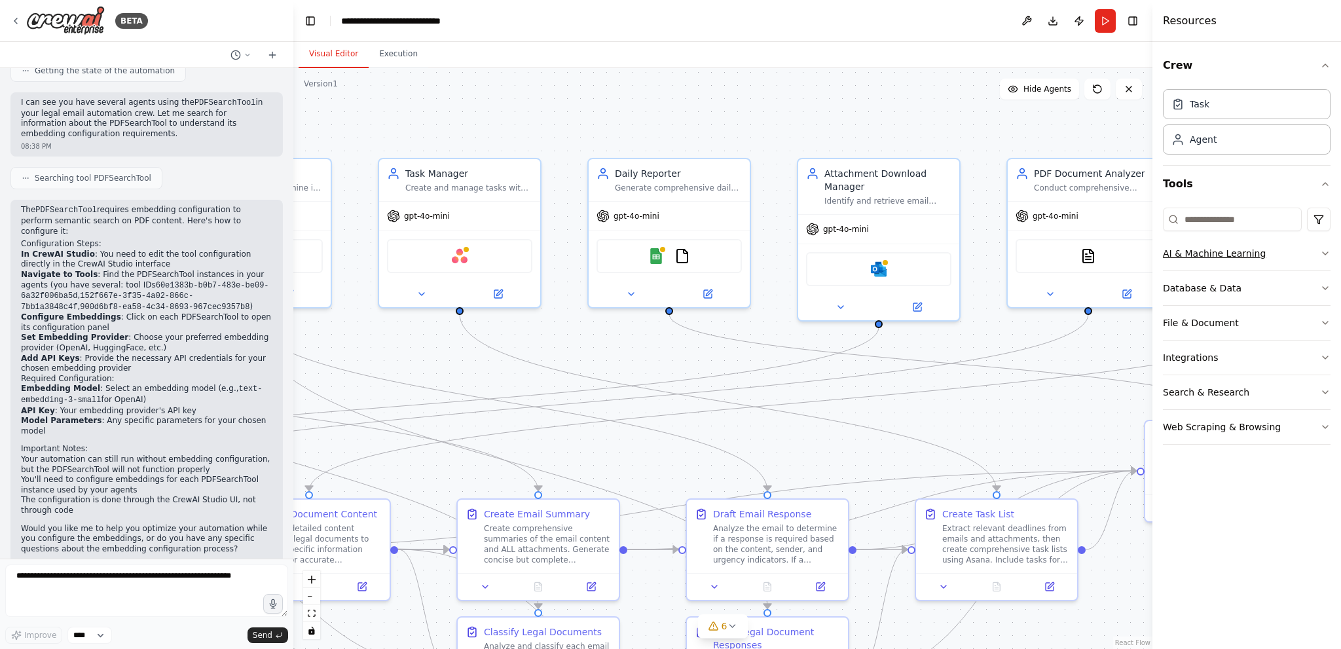
click at [1280, 249] on button "AI & Machine Learning" at bounding box center [1247, 253] width 168 height 34
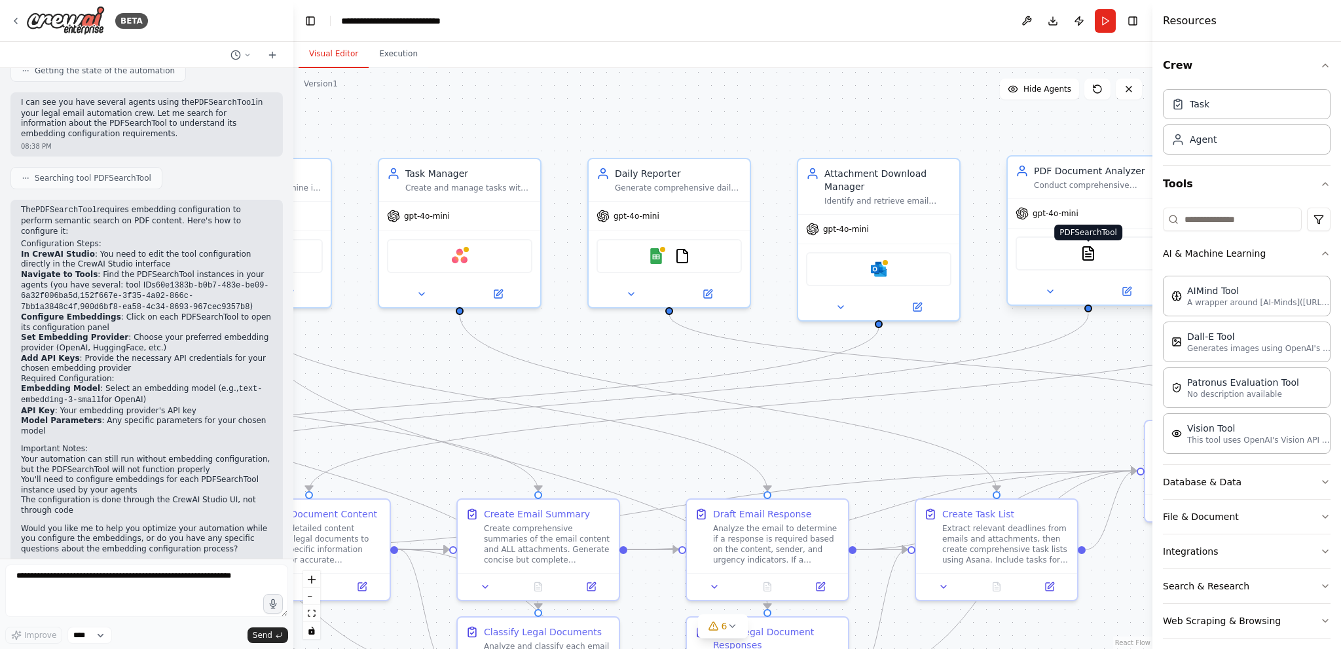
click at [1090, 259] on img at bounding box center [1089, 254] width 16 height 16
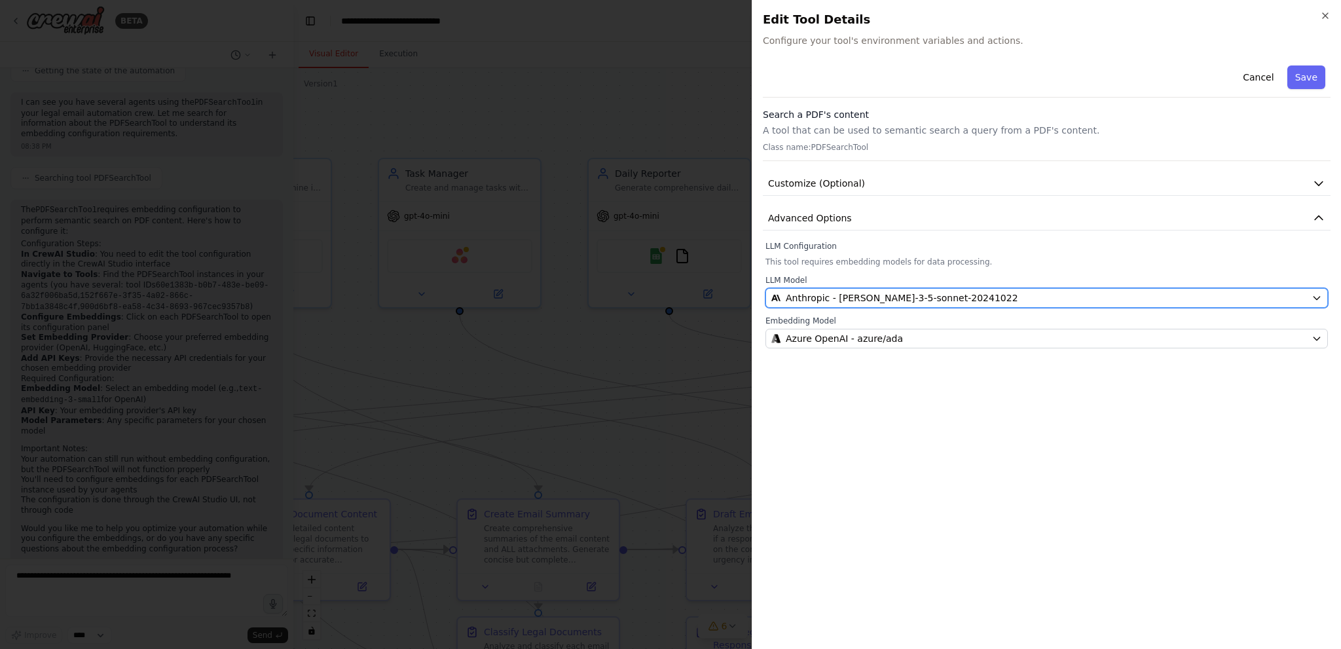
click at [969, 292] on div "Anthropic - claude-3-5-sonnet-20241022" at bounding box center [1038, 297] width 535 height 13
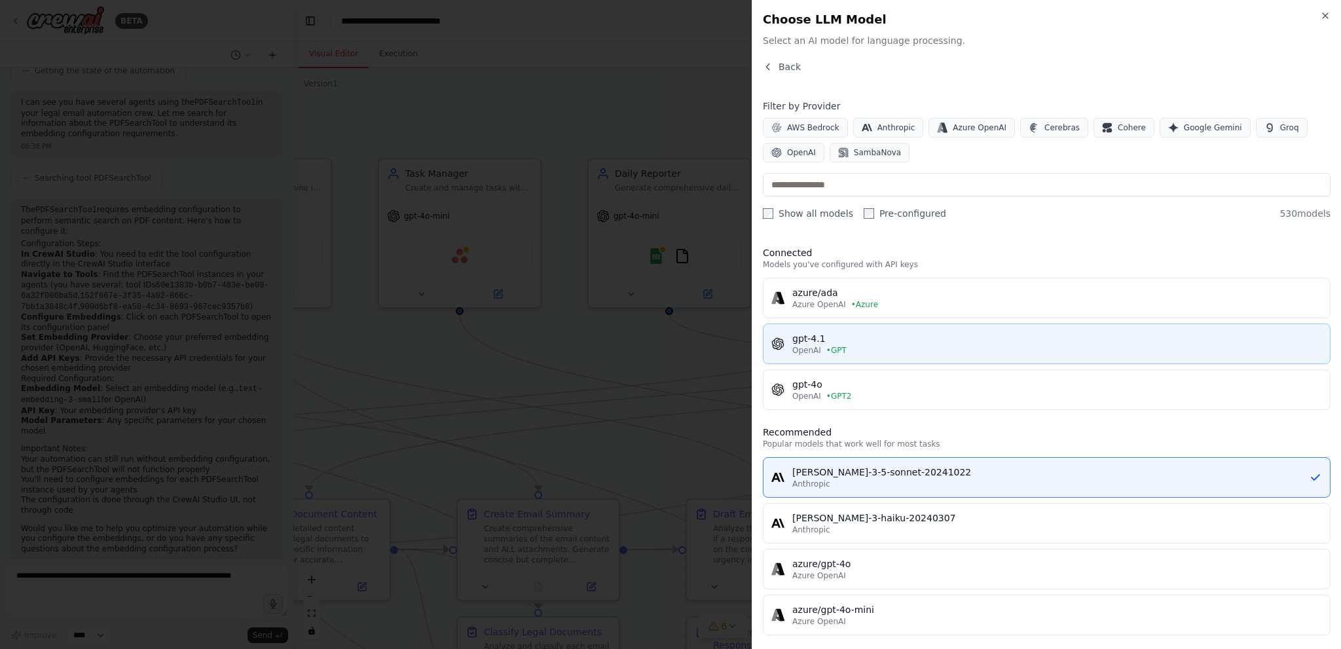
click at [949, 345] on div "OpenAI • GPT" at bounding box center [1057, 350] width 530 height 10
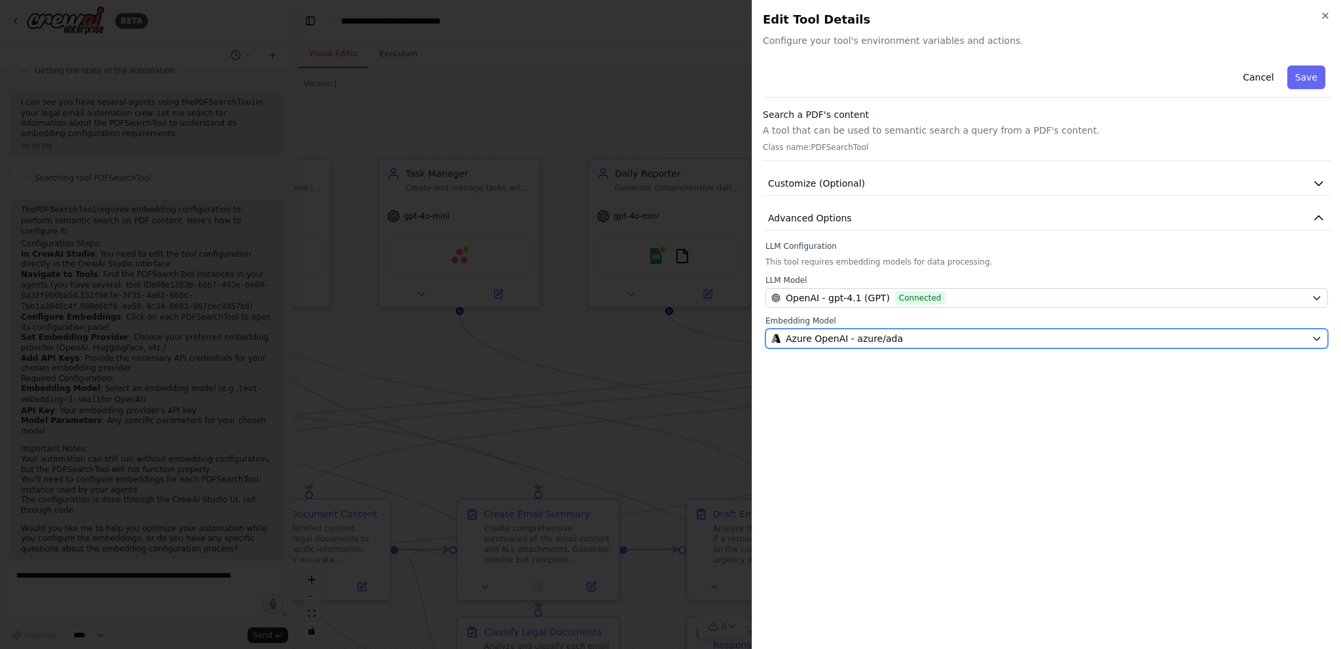
click at [975, 329] on button "Azure OpenAI - azure/ada" at bounding box center [1047, 339] width 563 height 20
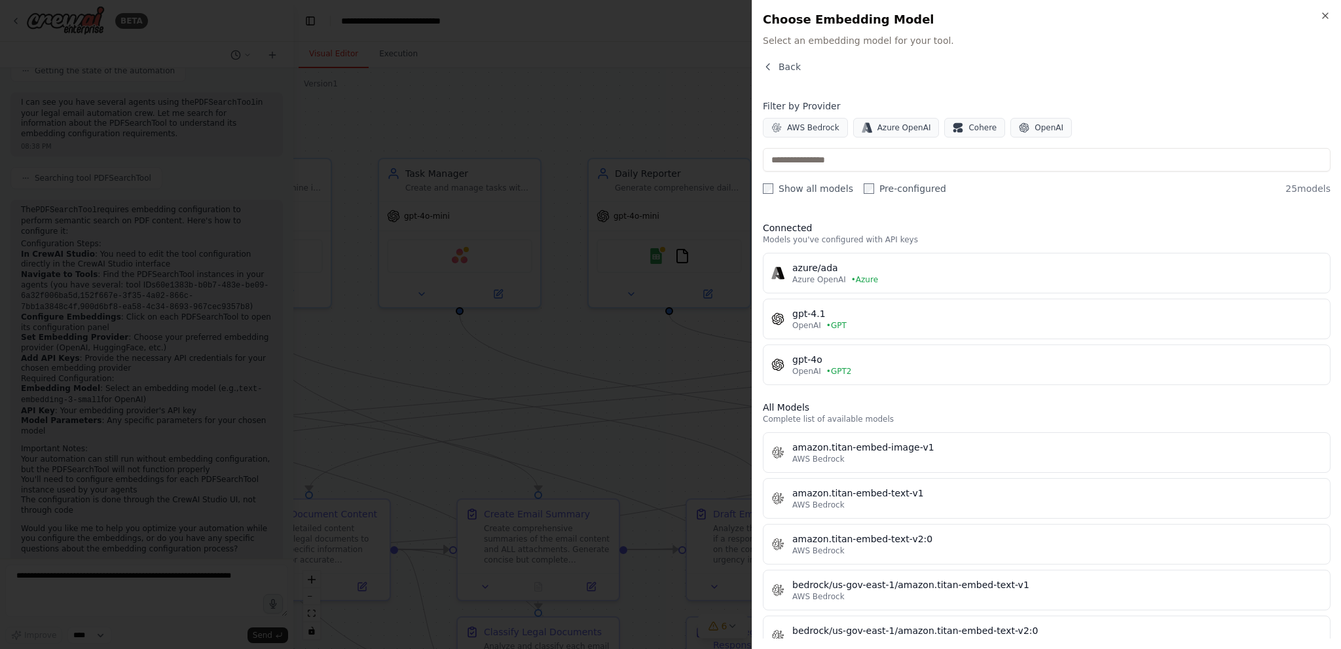
click at [1018, 202] on div "Back Filter by Provider AWS Bedrock Azure OpenAI Cohere OpenAI Show all models …" at bounding box center [1047, 349] width 568 height 578
click at [793, 65] on span "Back" at bounding box center [790, 66] width 22 height 13
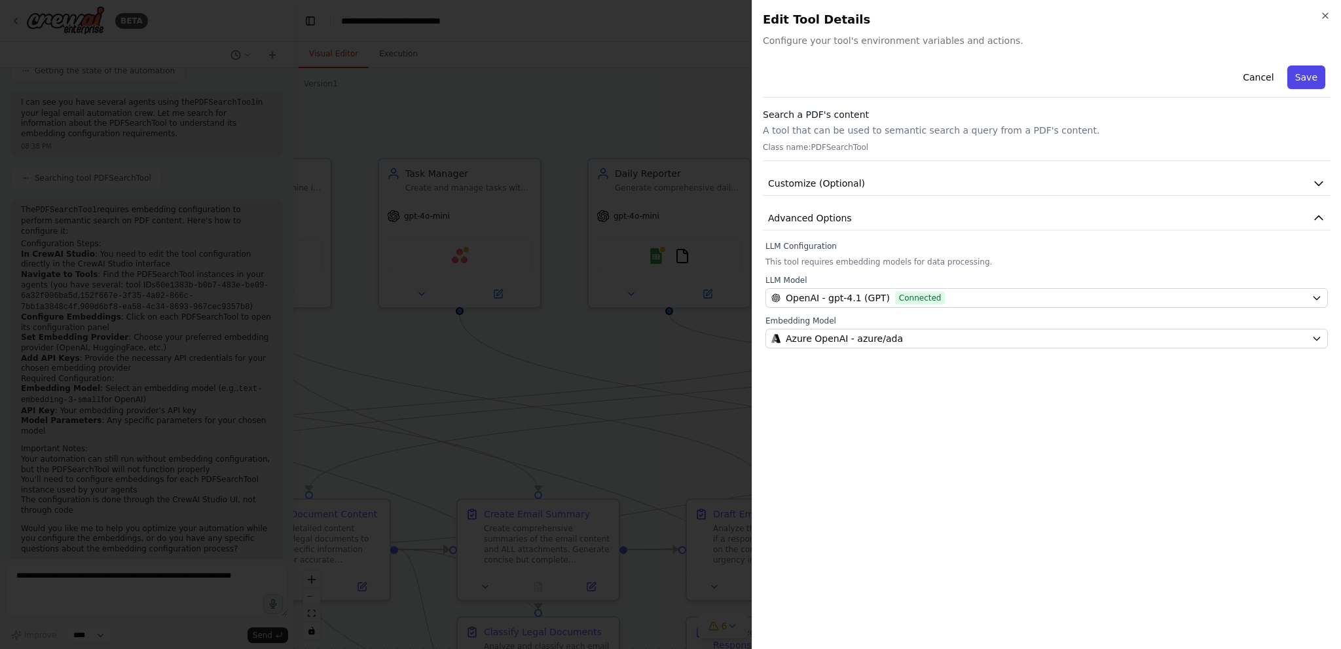
click at [1304, 78] on button "Save" at bounding box center [1306, 77] width 38 height 24
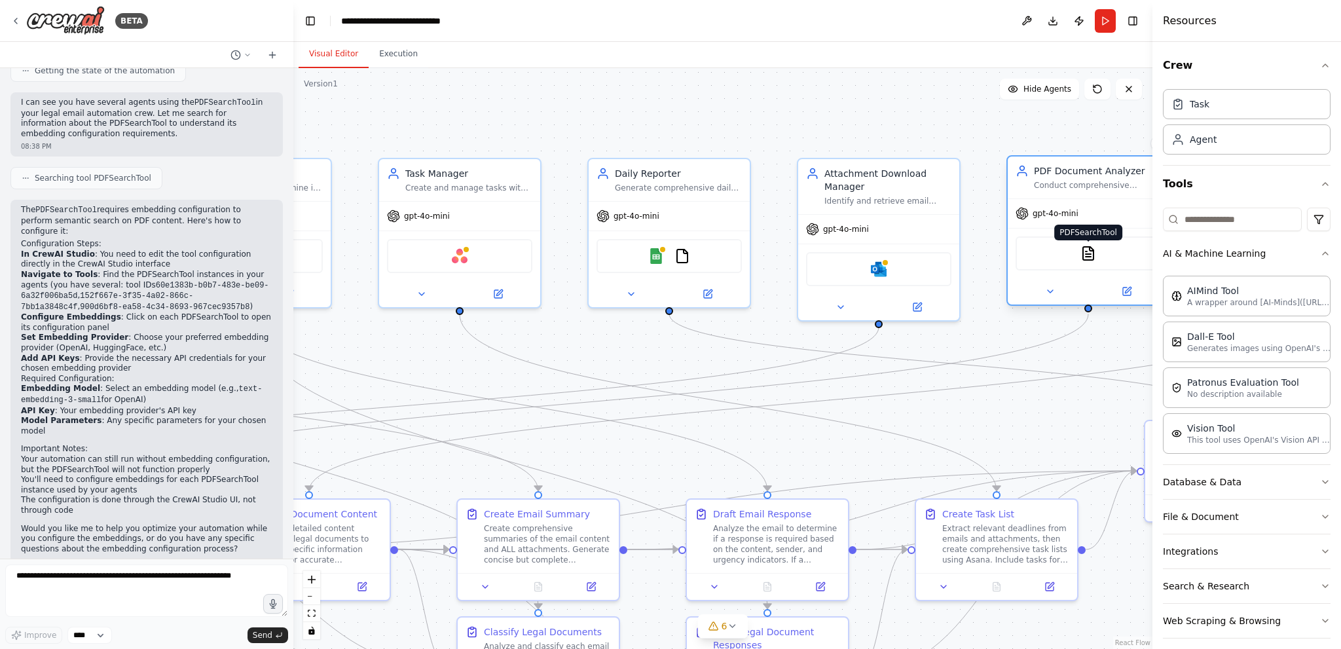
click at [1086, 248] on img at bounding box center [1089, 254] width 16 height 16
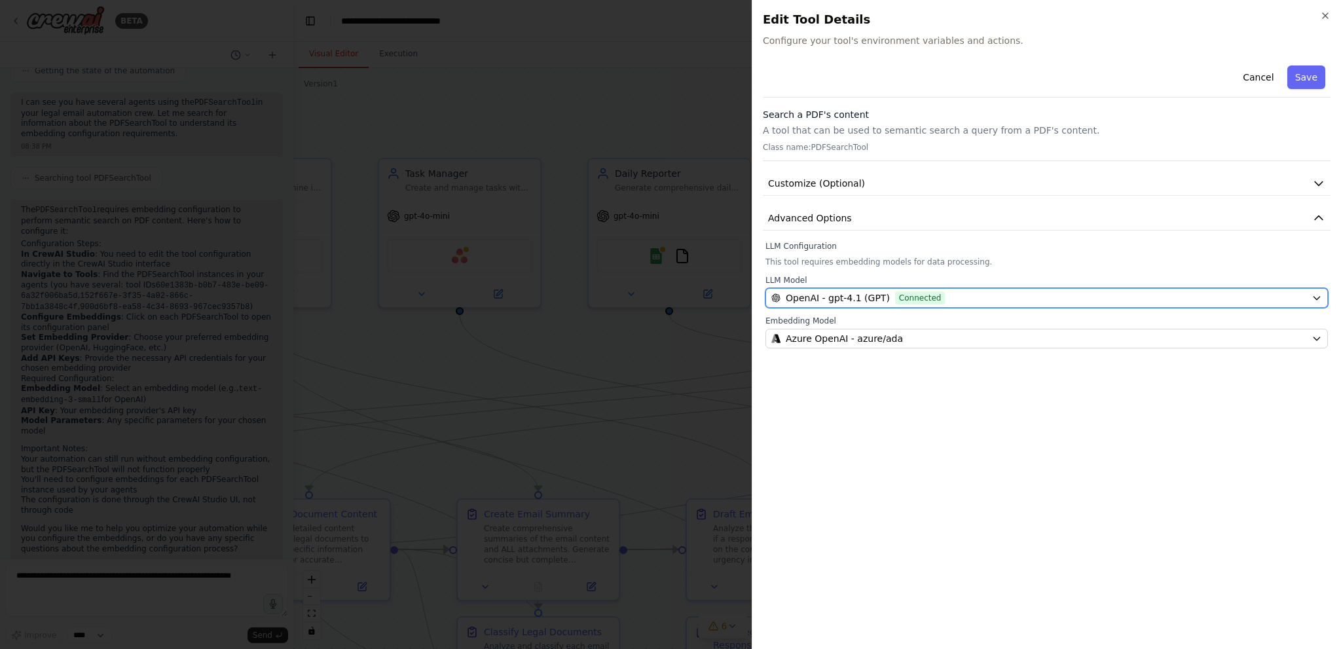
click at [841, 297] on span "OpenAI - gpt-4.1 (GPT)" at bounding box center [838, 297] width 104 height 13
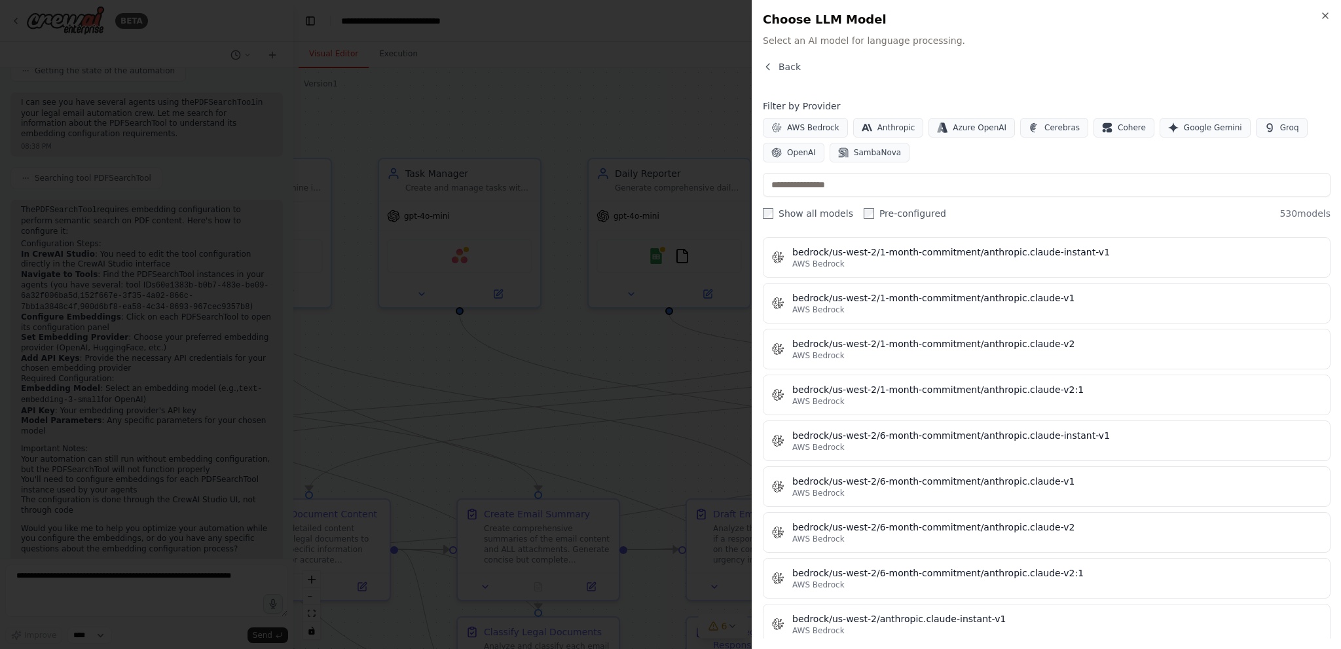
scroll to position [5763, 0]
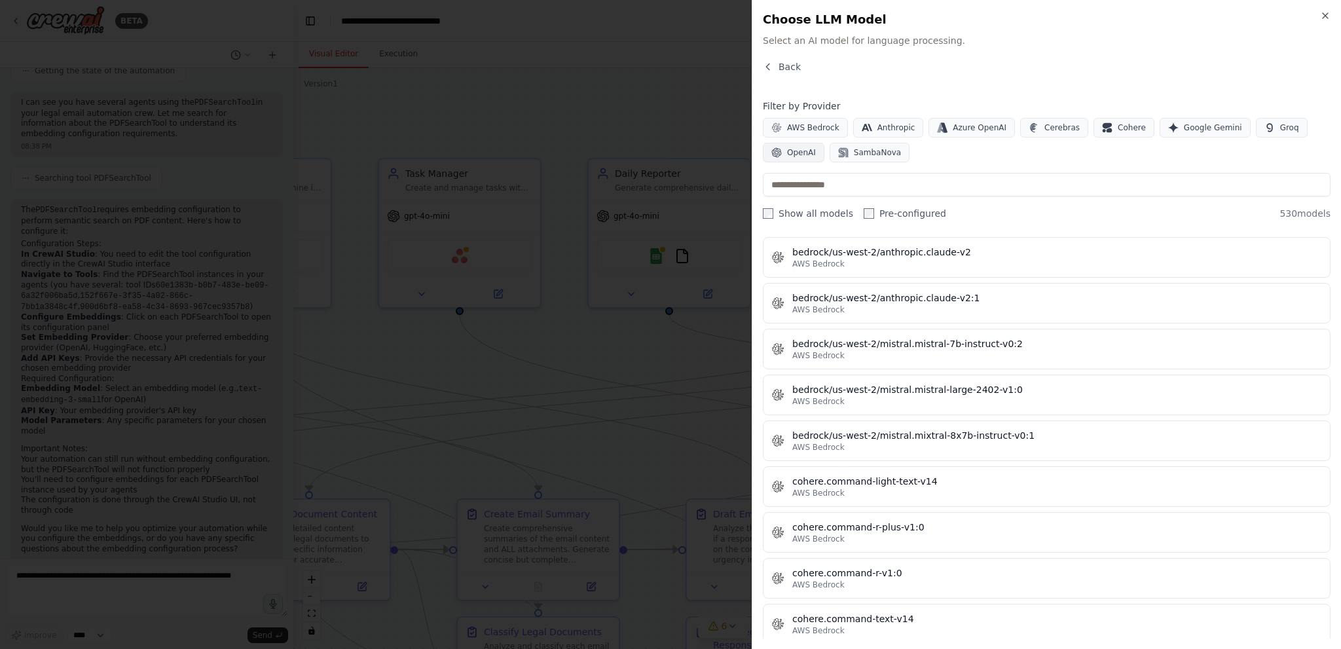
click at [802, 150] on span "OpenAI" at bounding box center [801, 152] width 29 height 10
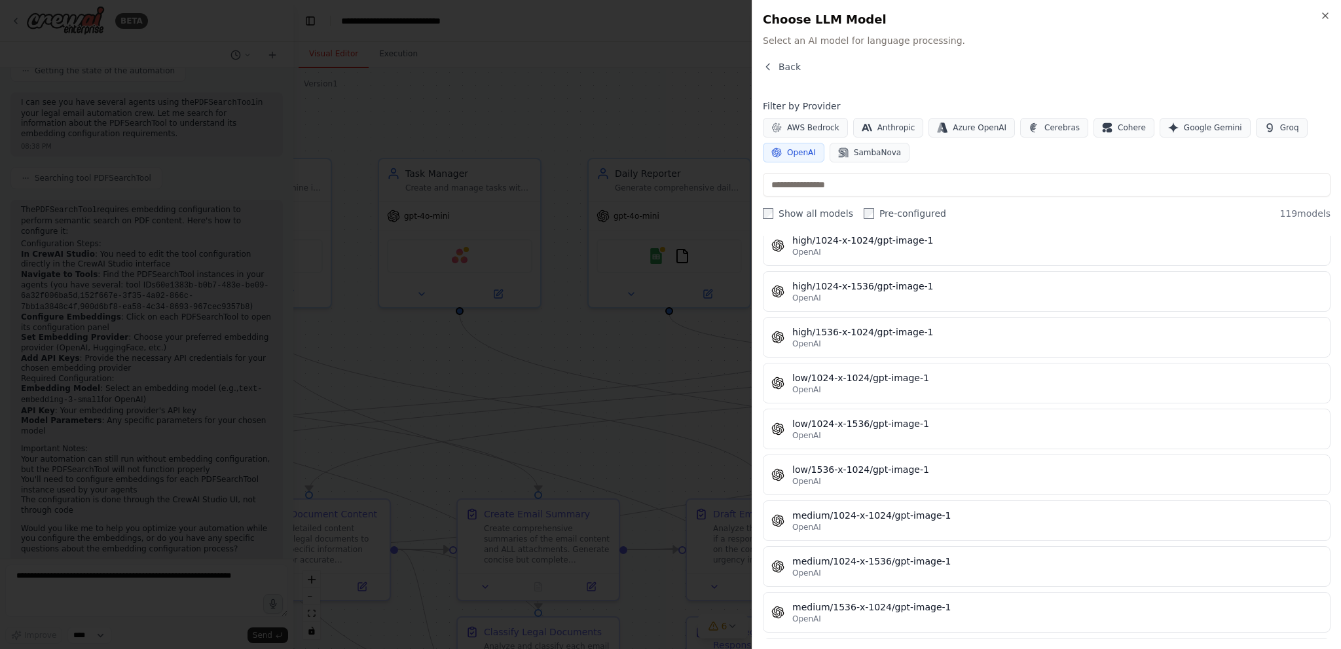
scroll to position [3710, 0]
click at [1110, 65] on div "Back" at bounding box center [1047, 72] width 568 height 24
click at [1322, 10] on div "Close Choose LLM Model Select an AI model for language processing. Back Filter …" at bounding box center [1046, 324] width 589 height 649
click at [1325, 16] on icon "button" at bounding box center [1325, 15] width 5 height 5
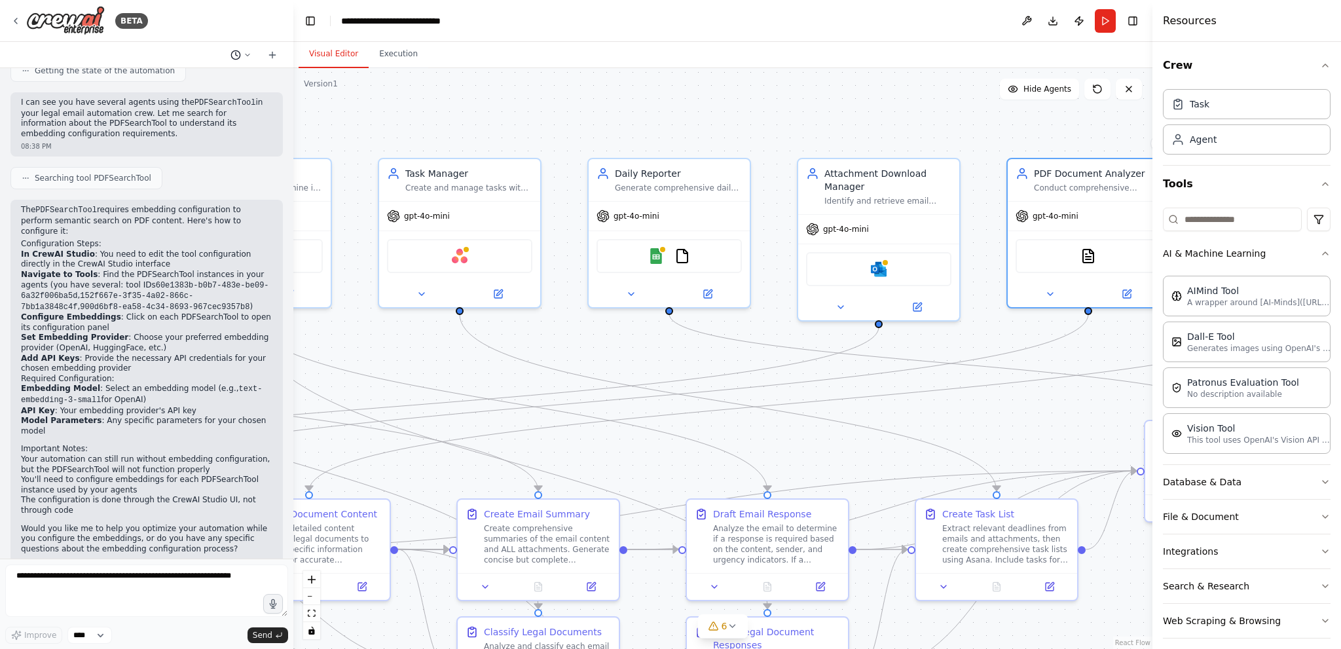
click at [251, 57] on button at bounding box center [240, 55] width 31 height 16
click at [249, 52] on div at bounding box center [146, 324] width 293 height 649
click at [73, 600] on textarea at bounding box center [146, 590] width 283 height 52
click at [1045, 83] on button "Hide Agents" at bounding box center [1039, 89] width 79 height 21
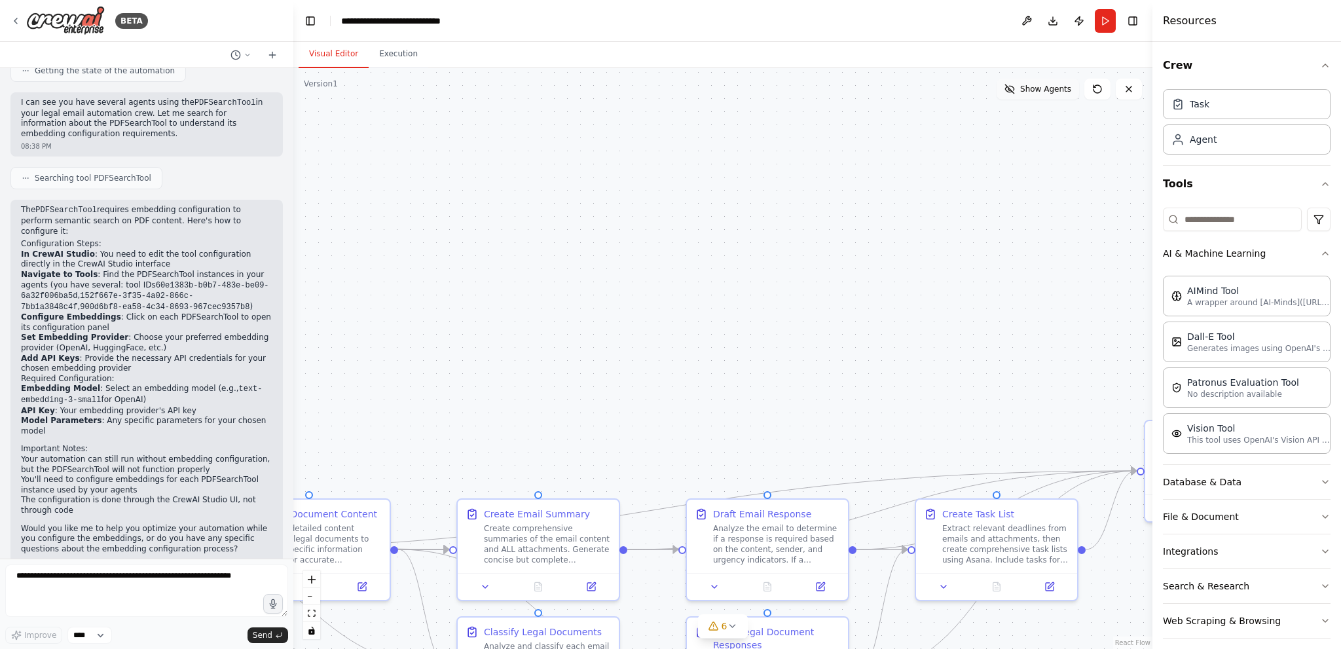
click at [1045, 83] on button "Show Agents" at bounding box center [1038, 89] width 83 height 21
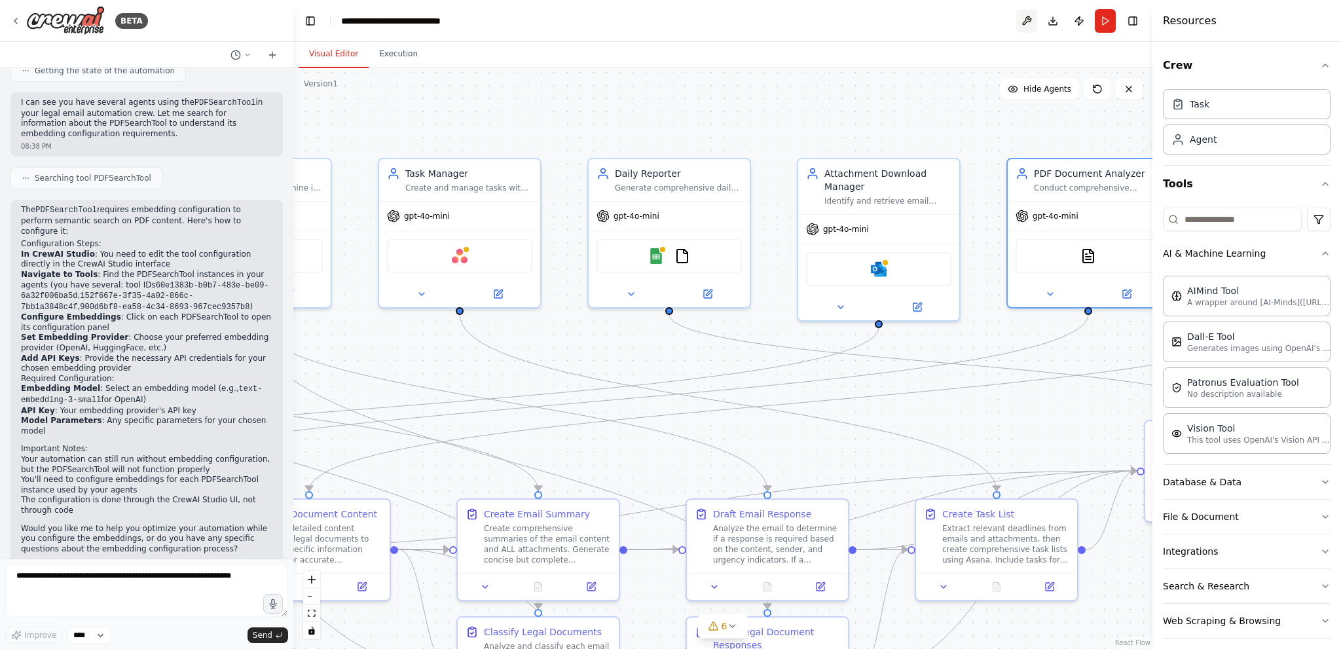
click at [1027, 16] on button at bounding box center [1026, 21] width 21 height 24
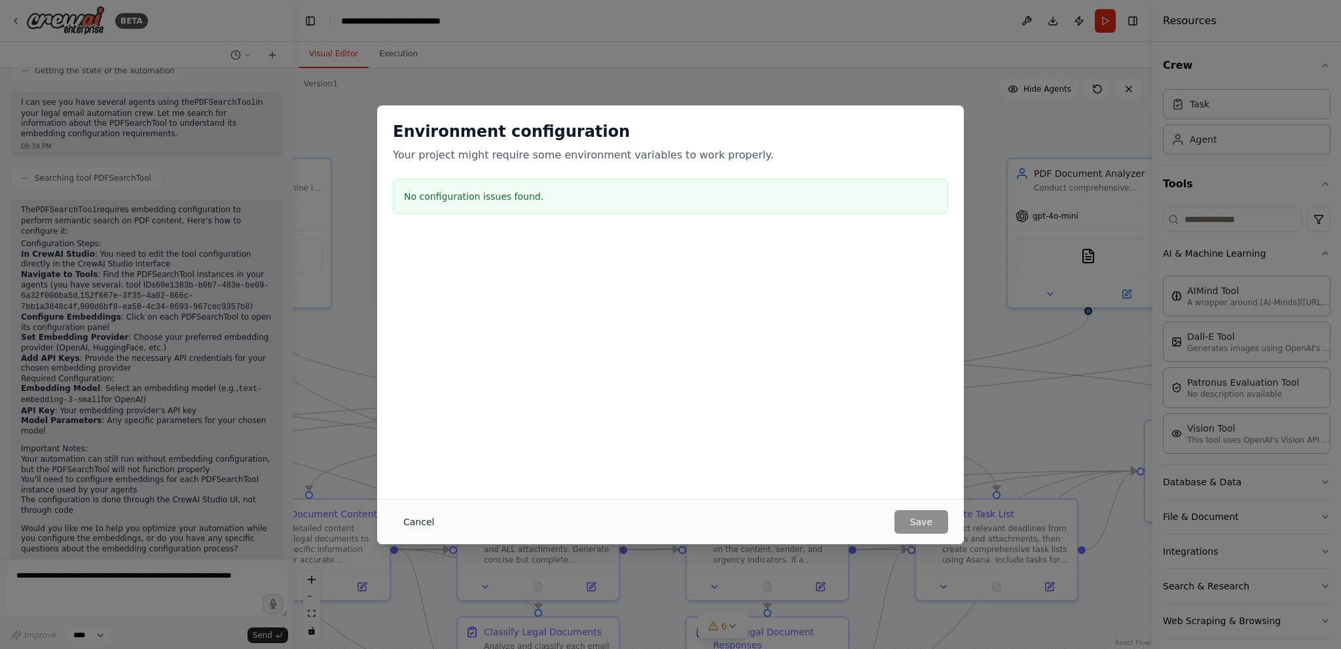
click at [424, 516] on button "Cancel" at bounding box center [419, 522] width 52 height 24
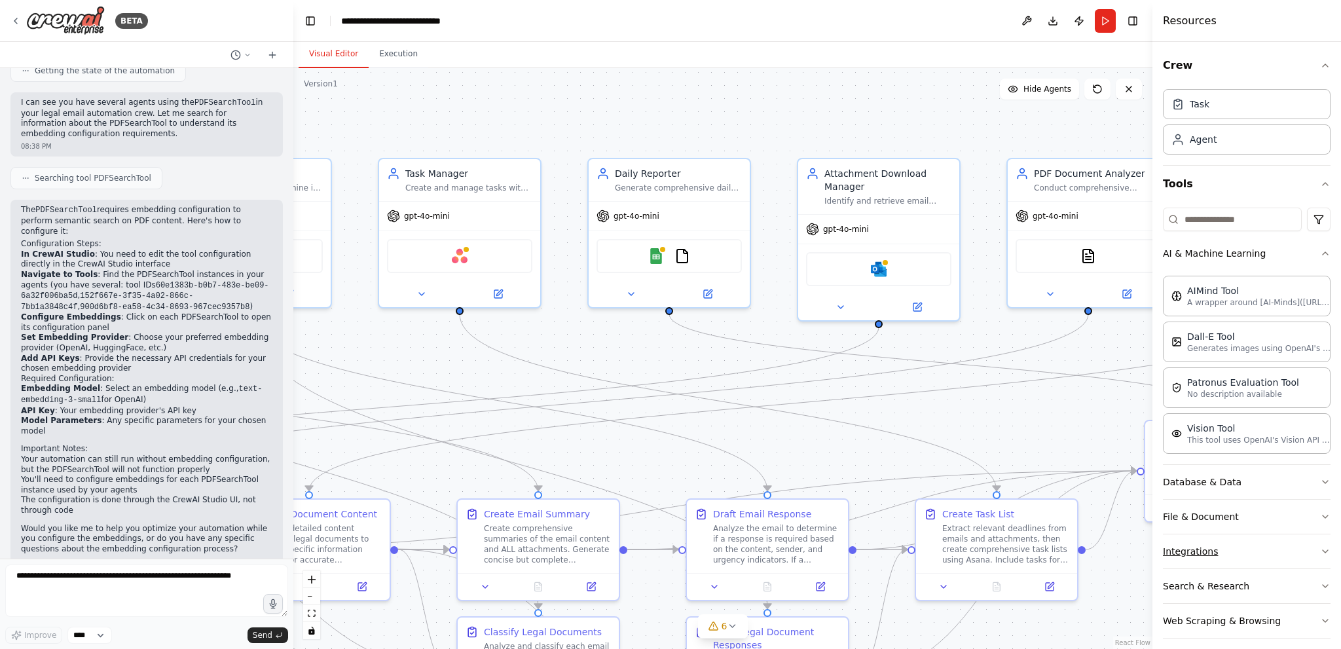
click at [1236, 540] on button "Integrations" at bounding box center [1247, 551] width 168 height 34
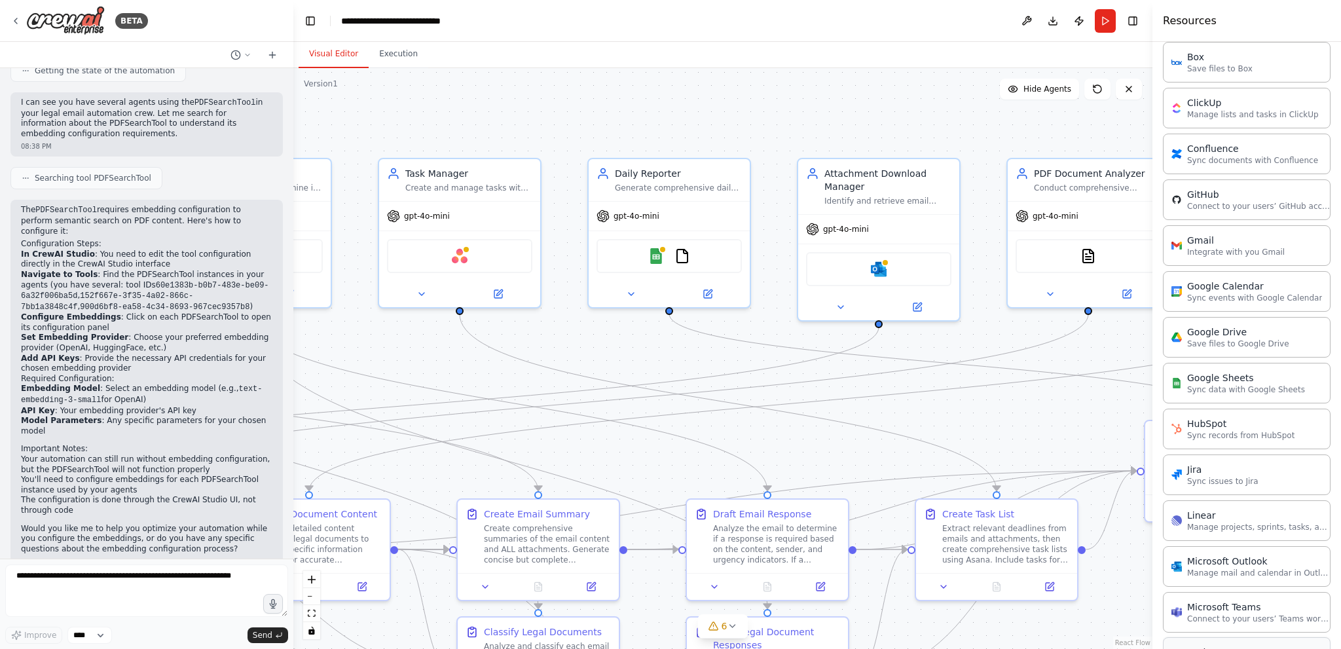
scroll to position [786, 0]
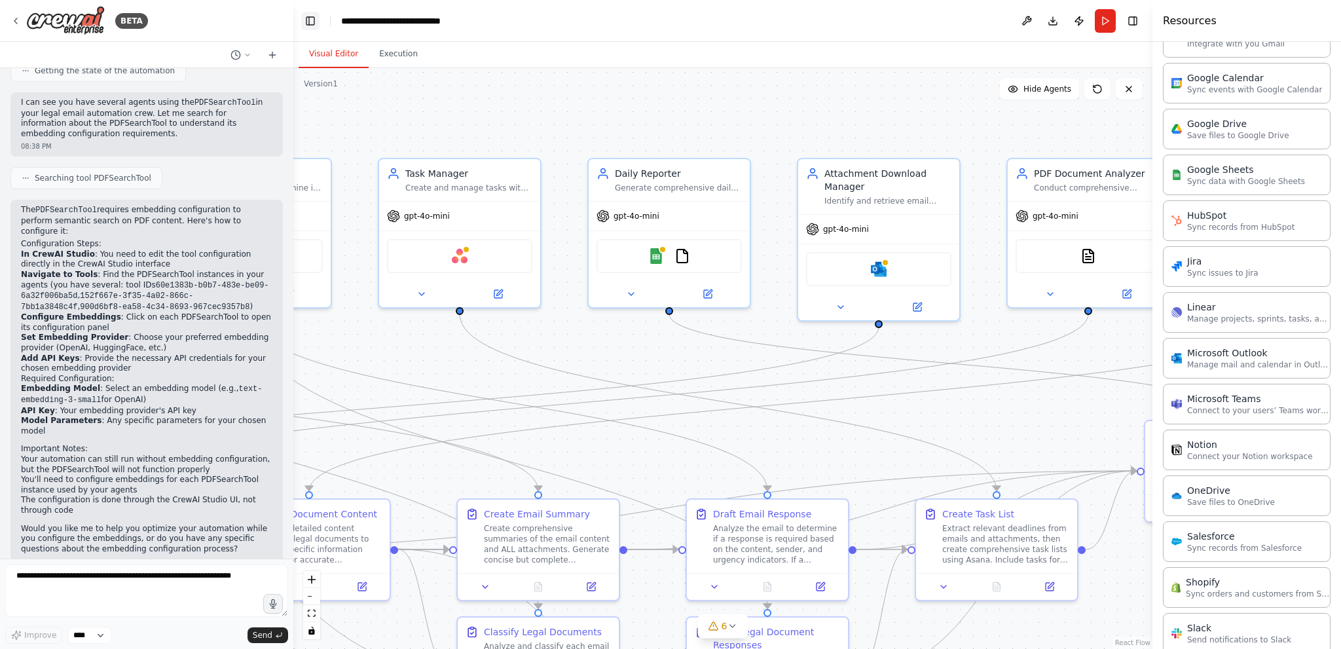
click at [305, 15] on button "Toggle Left Sidebar" at bounding box center [310, 21] width 18 height 18
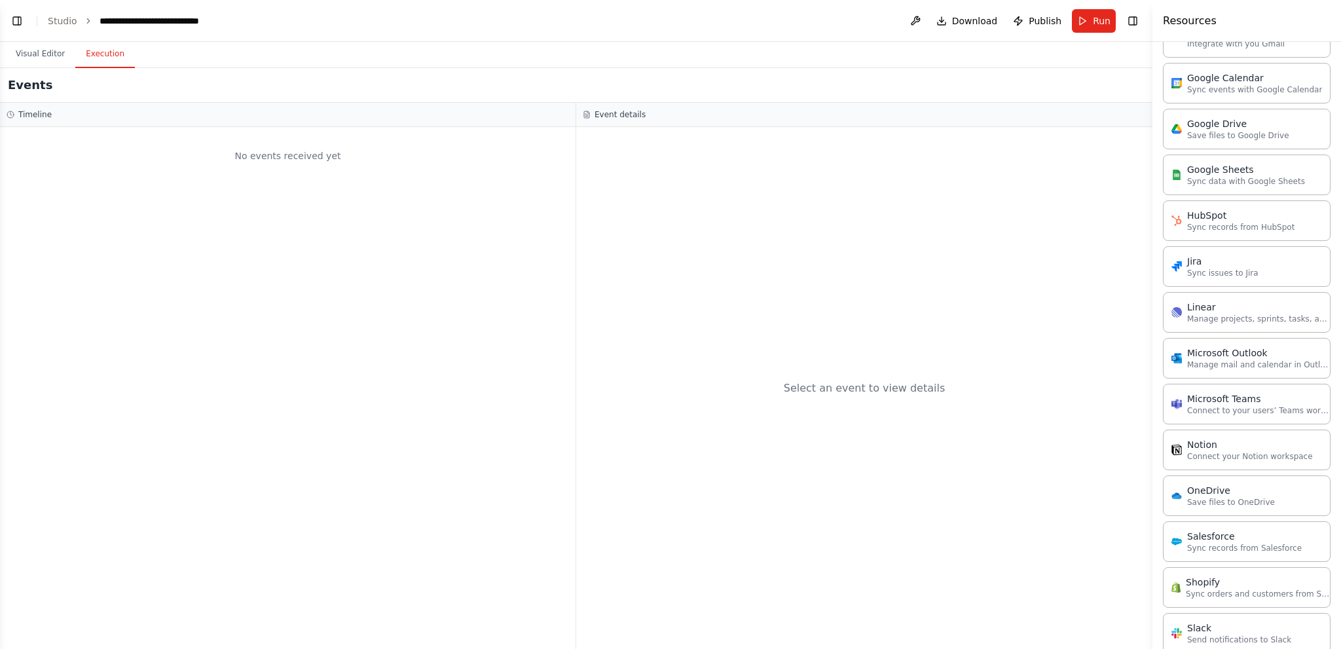
click at [103, 57] on button "Execution" at bounding box center [105, 55] width 60 height 28
click at [46, 54] on button "Visual Editor" at bounding box center [40, 55] width 70 height 28
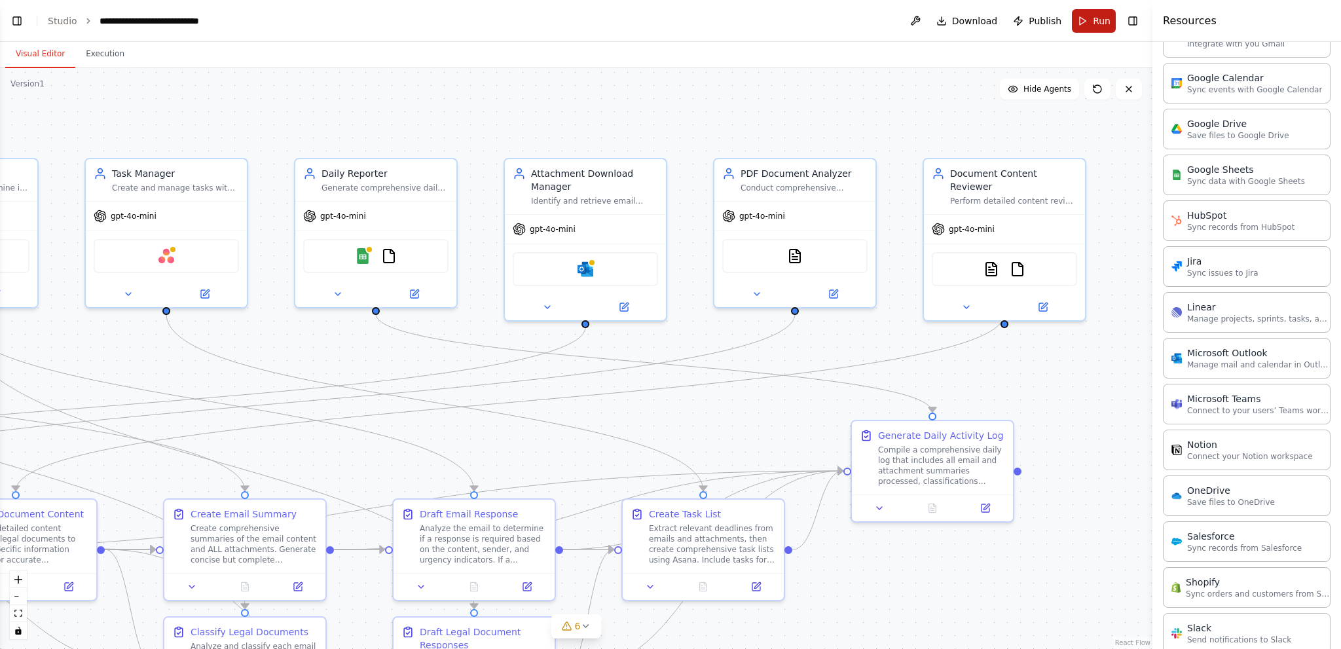
click at [1083, 16] on button "Run" at bounding box center [1094, 21] width 44 height 24
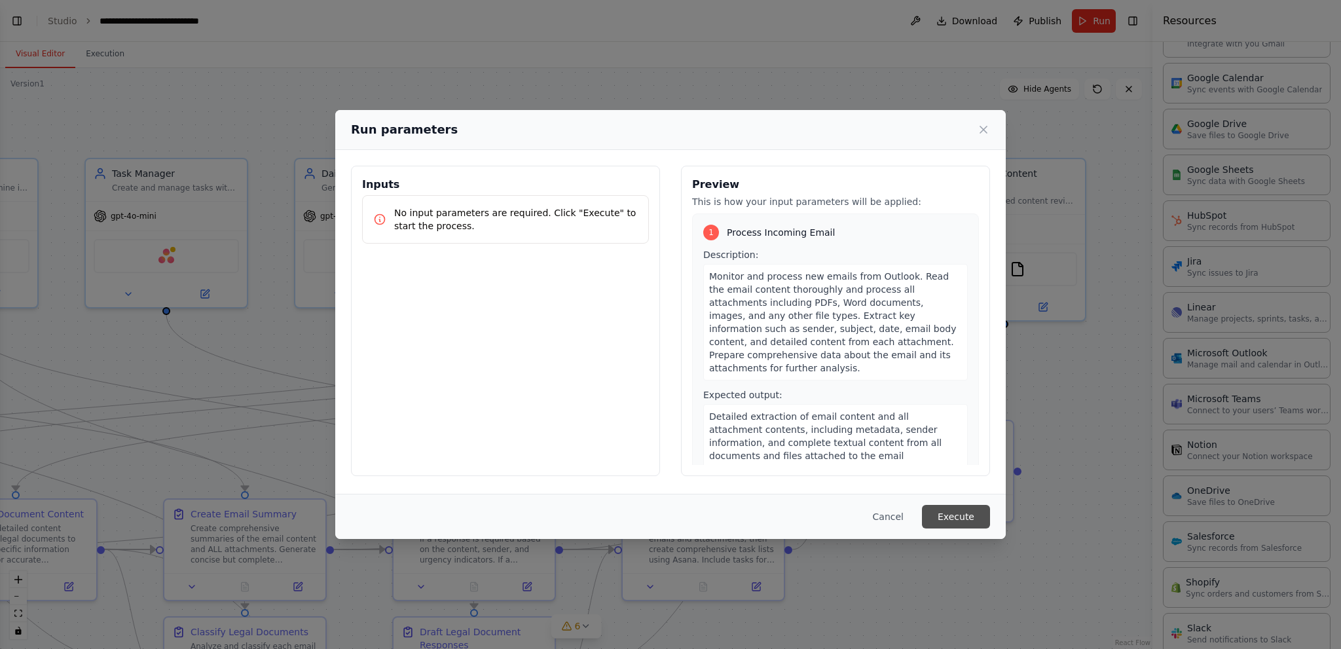
click at [958, 517] on button "Execute" at bounding box center [956, 517] width 68 height 24
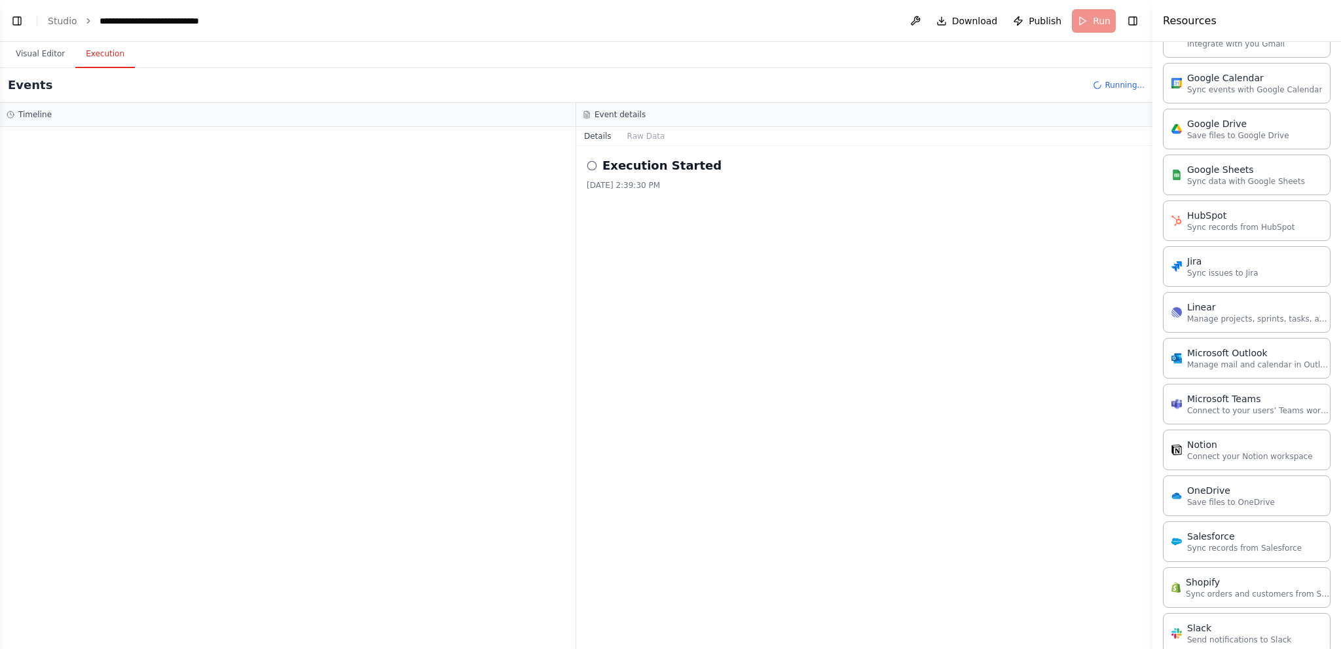
click at [101, 54] on button "Execution" at bounding box center [105, 55] width 60 height 28
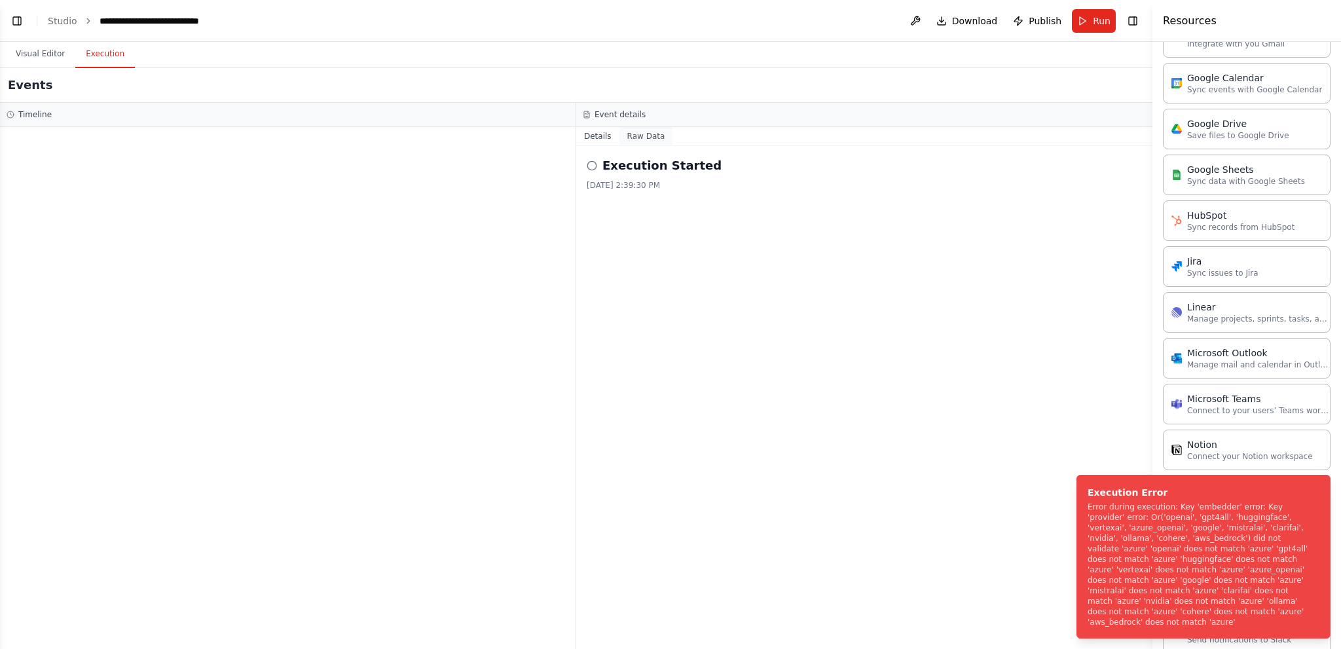
click at [637, 137] on button "Raw Data" at bounding box center [646, 136] width 54 height 18
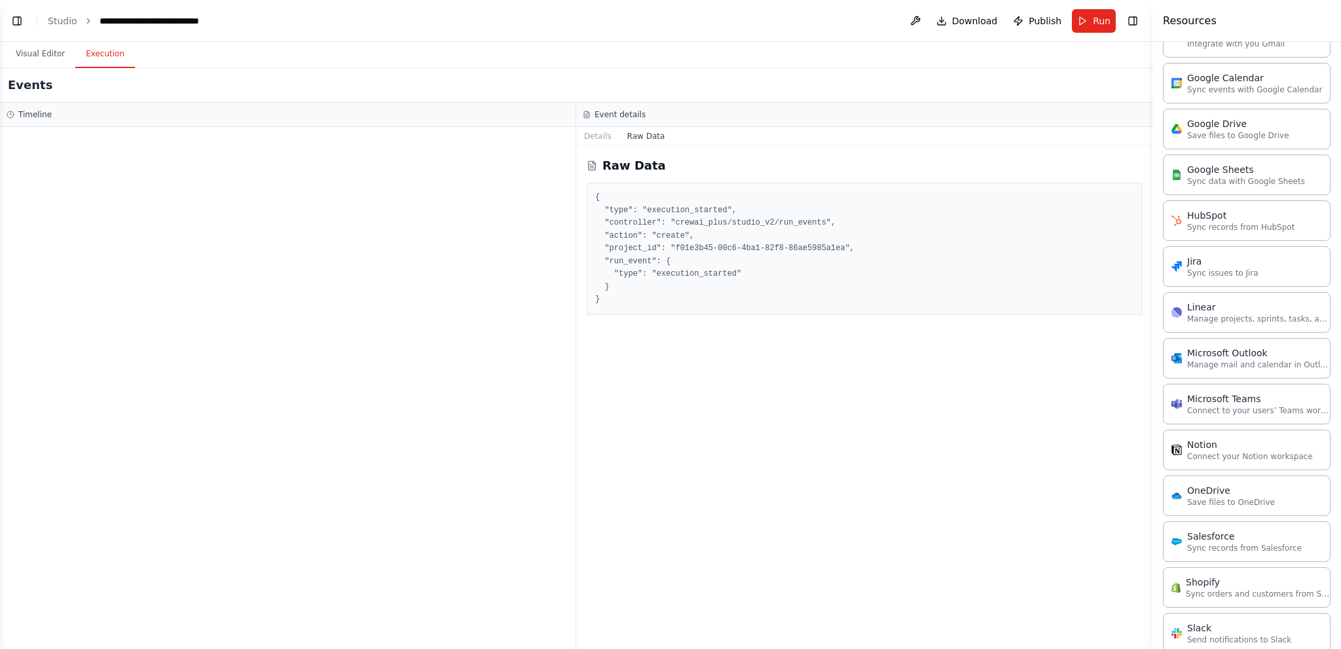
click at [656, 270] on pre "{ "type": "execution_started", "controller": "crewai_plus/studio_v2/run_events"…" at bounding box center [864, 248] width 538 height 115
click at [655, 309] on div "{ "type": "execution_started", "controller": "crewai_plus/studio_v2/run_events"…" at bounding box center [864, 249] width 555 height 132
click at [601, 122] on div "Event details" at bounding box center [864, 115] width 576 height 24
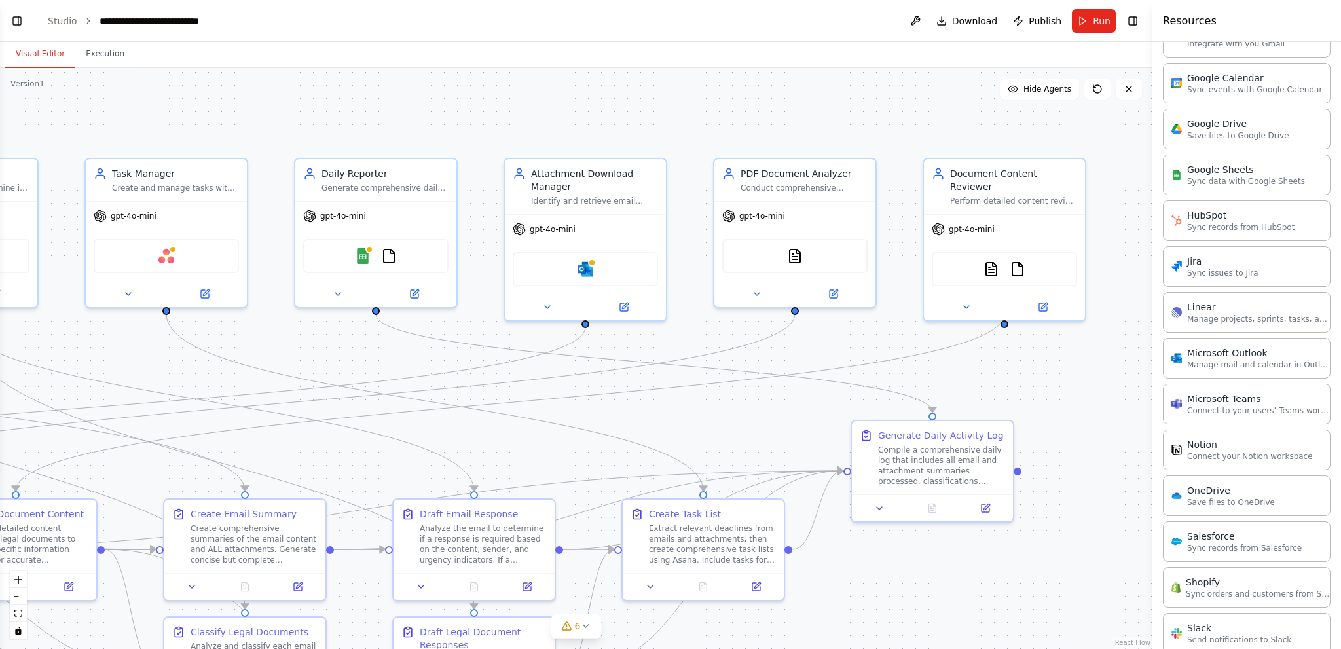
click at [37, 53] on button "Visual Editor" at bounding box center [40, 55] width 70 height 28
click at [926, 20] on button at bounding box center [915, 21] width 21 height 24
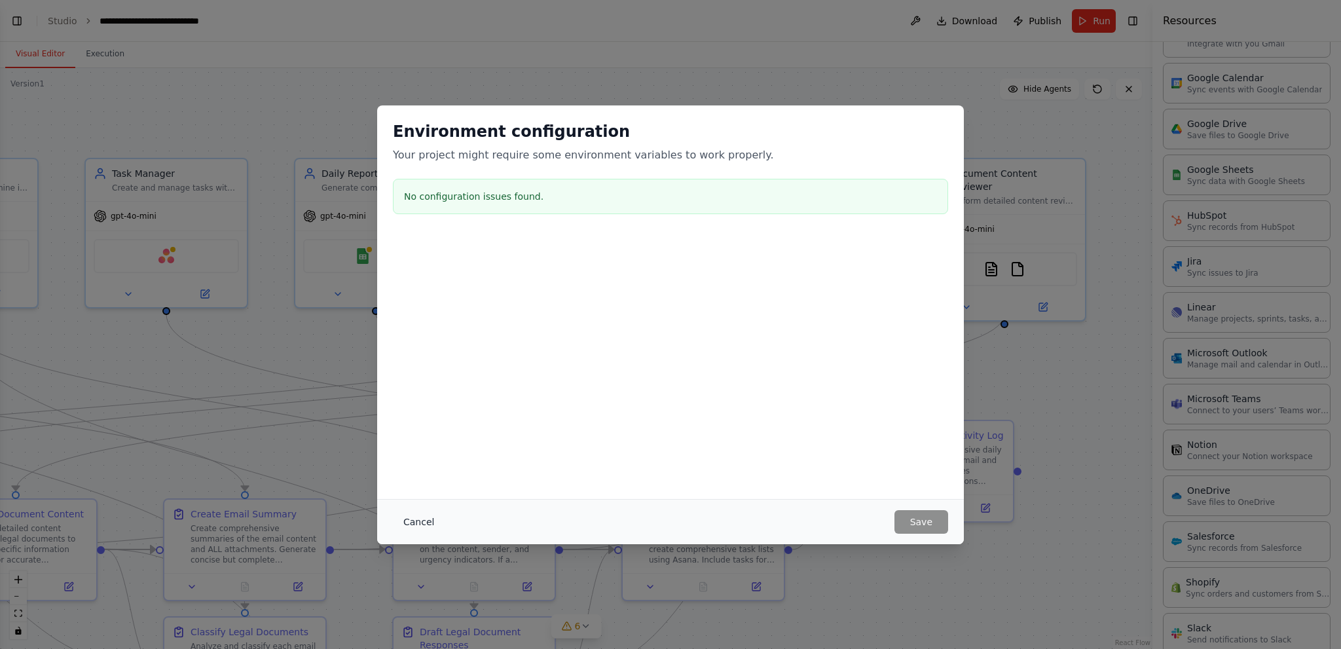
click at [422, 520] on button "Cancel" at bounding box center [419, 522] width 52 height 24
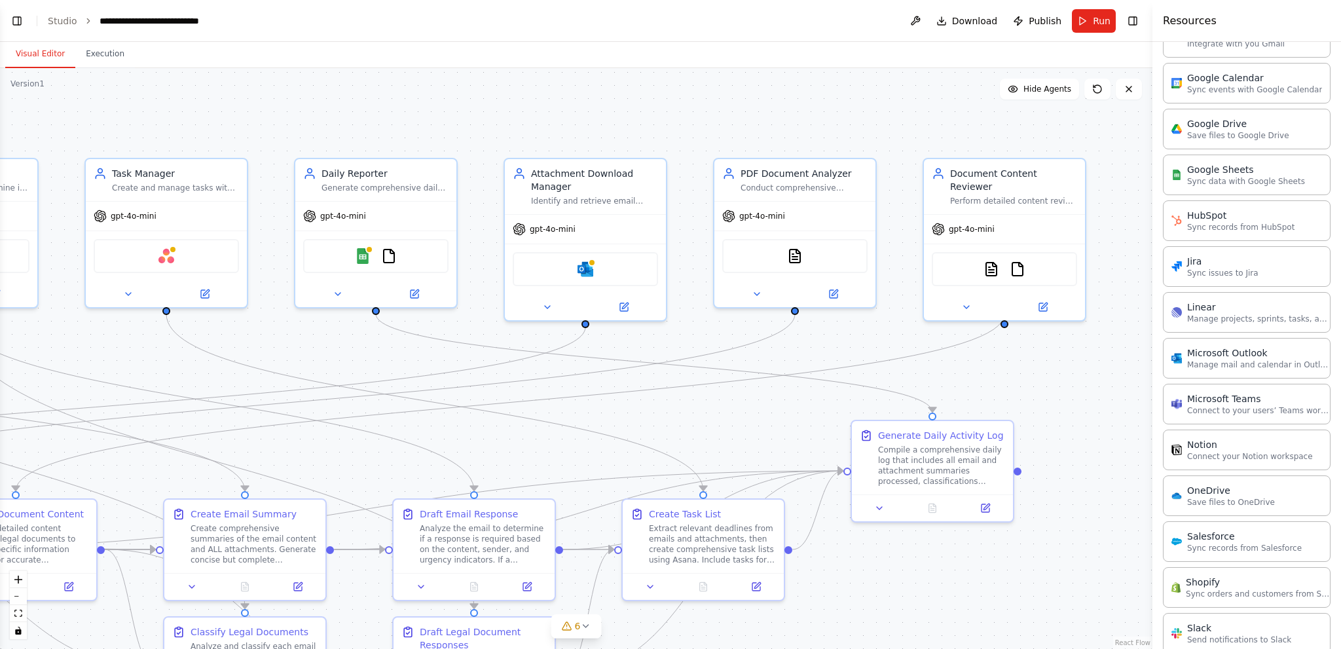
click at [1195, 20] on h4 "Resources" at bounding box center [1190, 21] width 54 height 16
click at [37, 51] on button "Visual Editor" at bounding box center [40, 55] width 70 height 28
click at [16, 18] on button "Toggle Left Sidebar" at bounding box center [17, 21] width 18 height 18
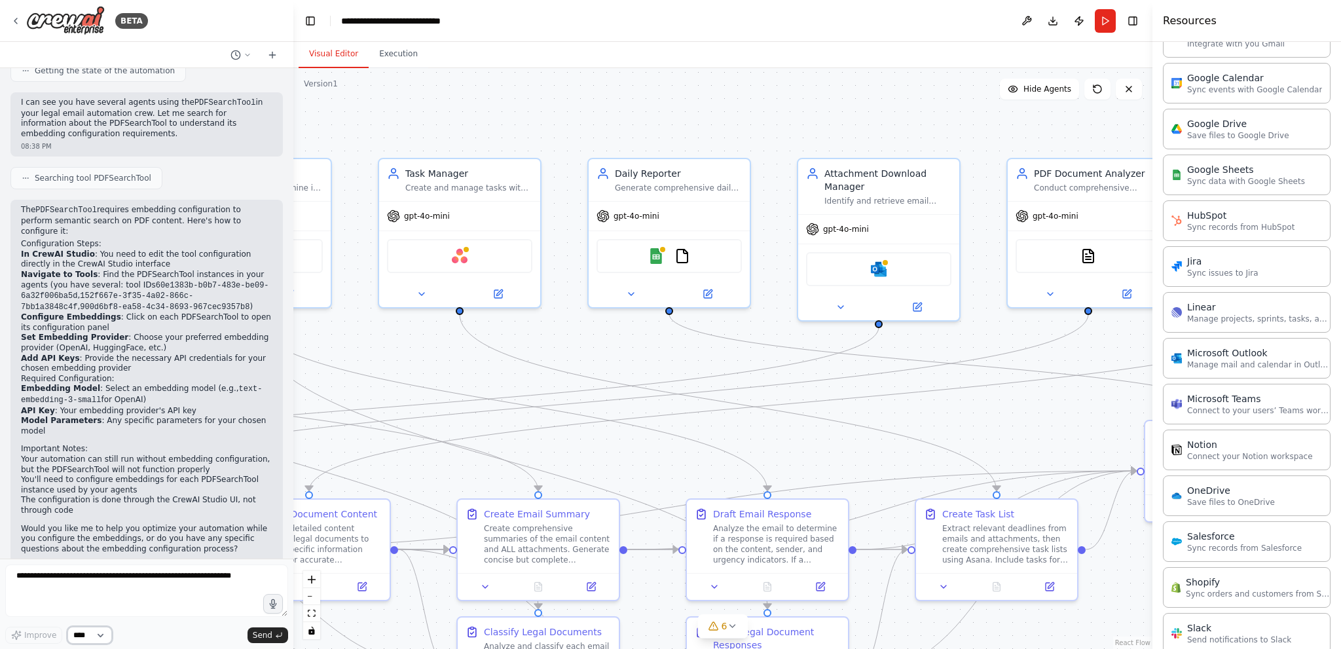
click at [99, 641] on select "****" at bounding box center [89, 635] width 45 height 17
click at [108, 18] on div "BETA" at bounding box center [79, 20] width 138 height 29
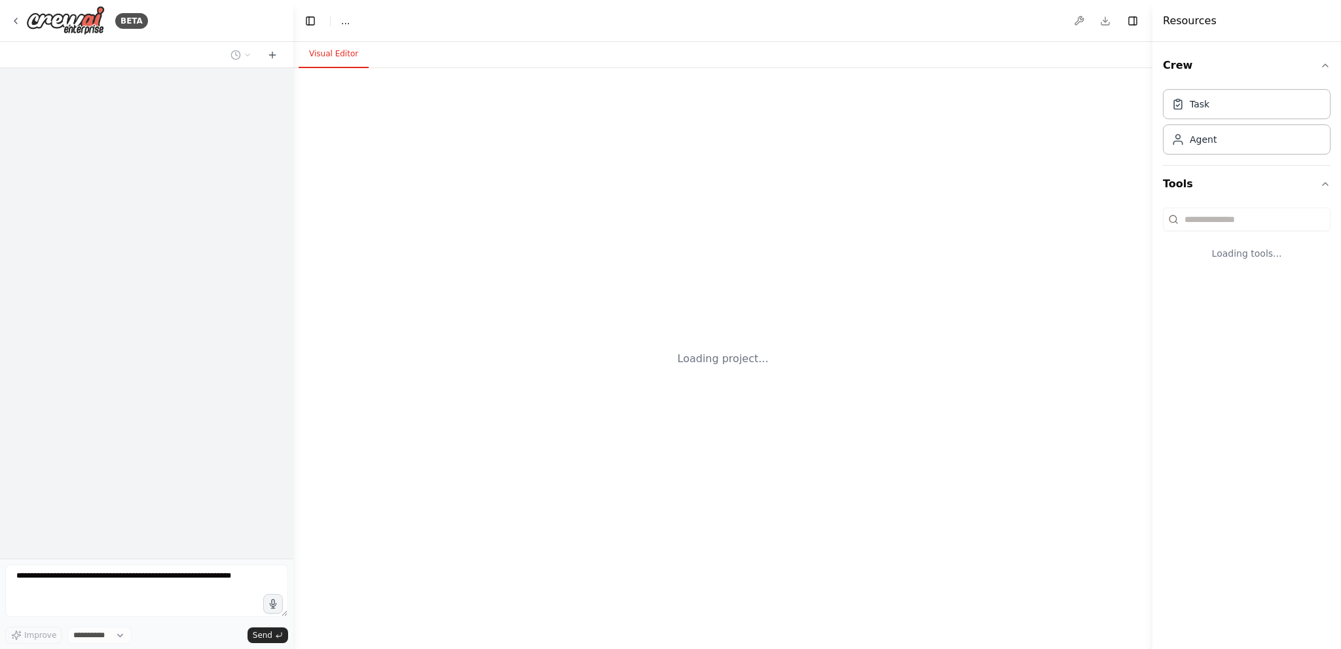
select select "****"
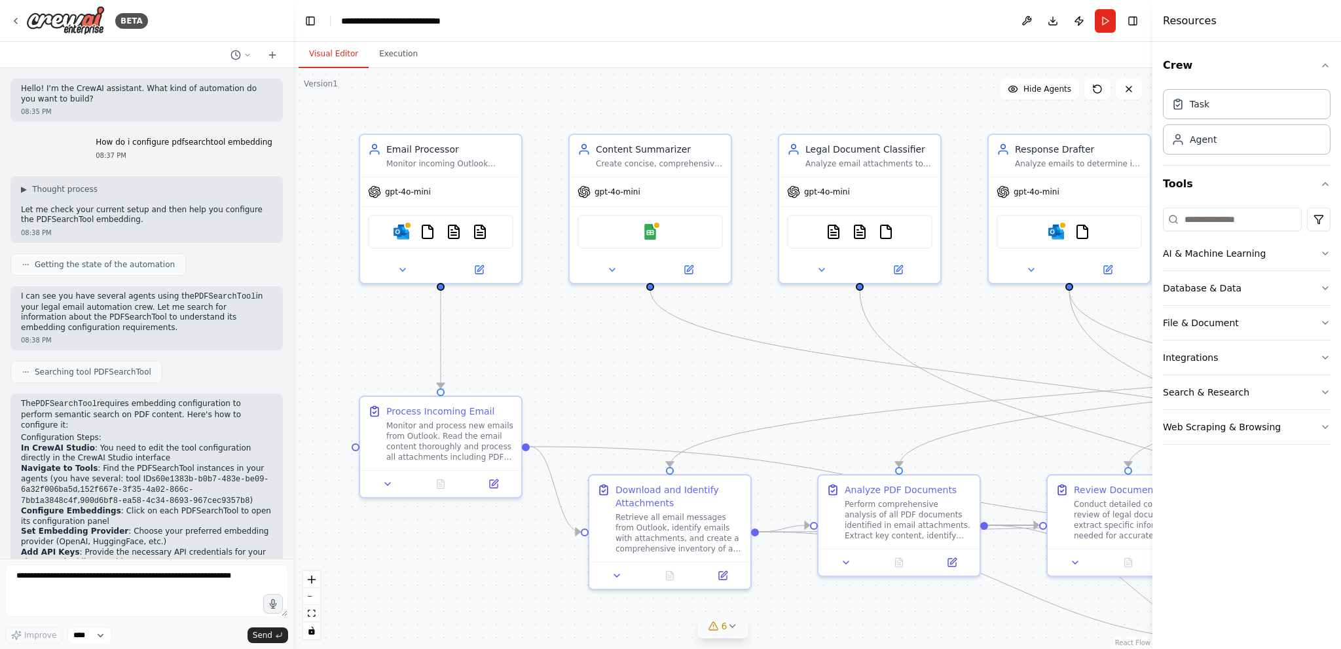
click at [726, 629] on span "6" at bounding box center [725, 625] width 6 height 13
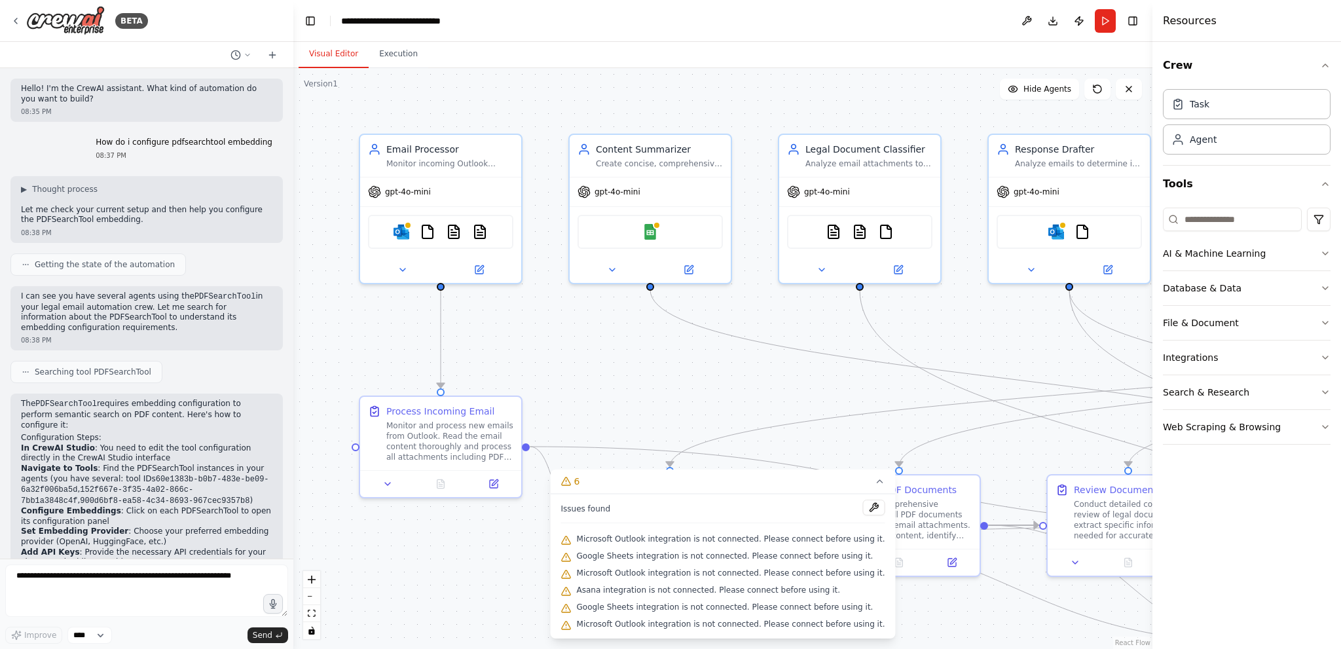
click at [759, 542] on span "Microsoft Outlook integration is not connected. Please connect before using it." at bounding box center [731, 539] width 308 height 10
click at [599, 542] on span "Microsoft Outlook integration is not connected. Please connect before using it." at bounding box center [731, 539] width 308 height 10
click at [403, 230] on img at bounding box center [402, 229] width 16 height 16
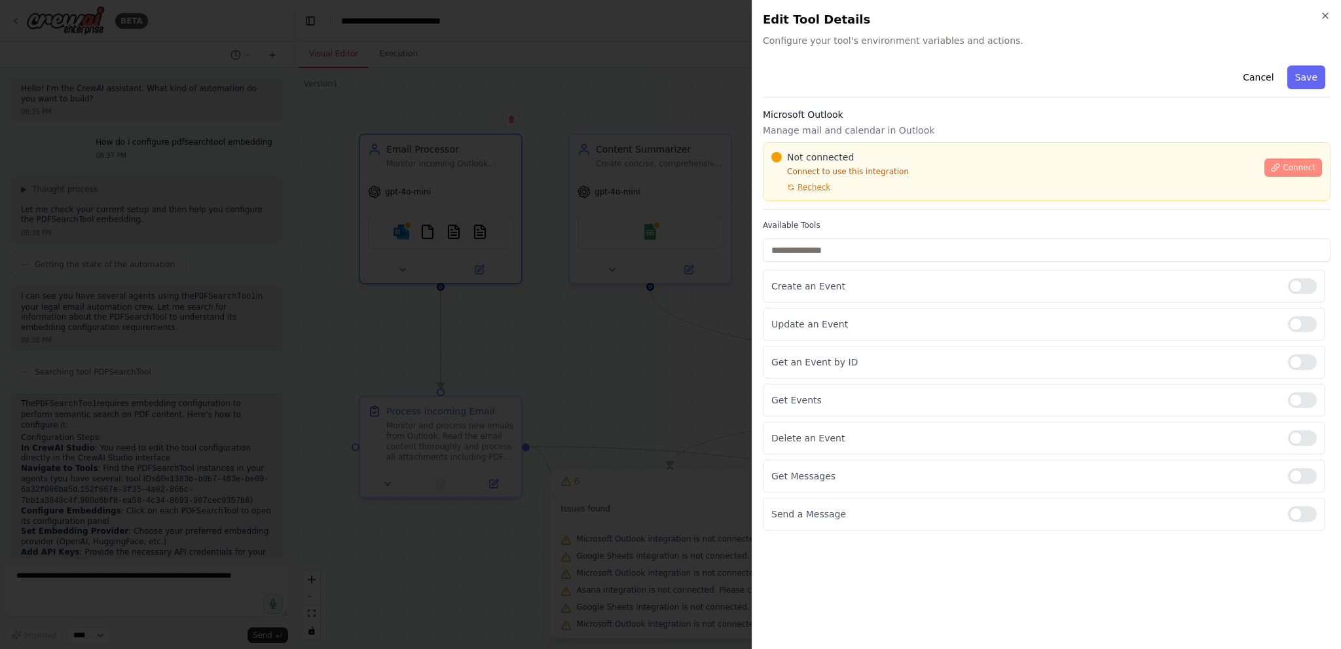
click at [1294, 164] on span "Connect" at bounding box center [1299, 167] width 33 height 10
click at [834, 221] on label "Available Tools" at bounding box center [1047, 225] width 568 height 10
click at [841, 211] on div "Cancel Save Microsoft Outlook Manage mail and calendar in Outlook Not connected…" at bounding box center [1047, 295] width 568 height 470
click at [819, 214] on div "Cancel Save Microsoft Outlook Manage mail and calendar in Outlook Not connected…" at bounding box center [1047, 295] width 568 height 470
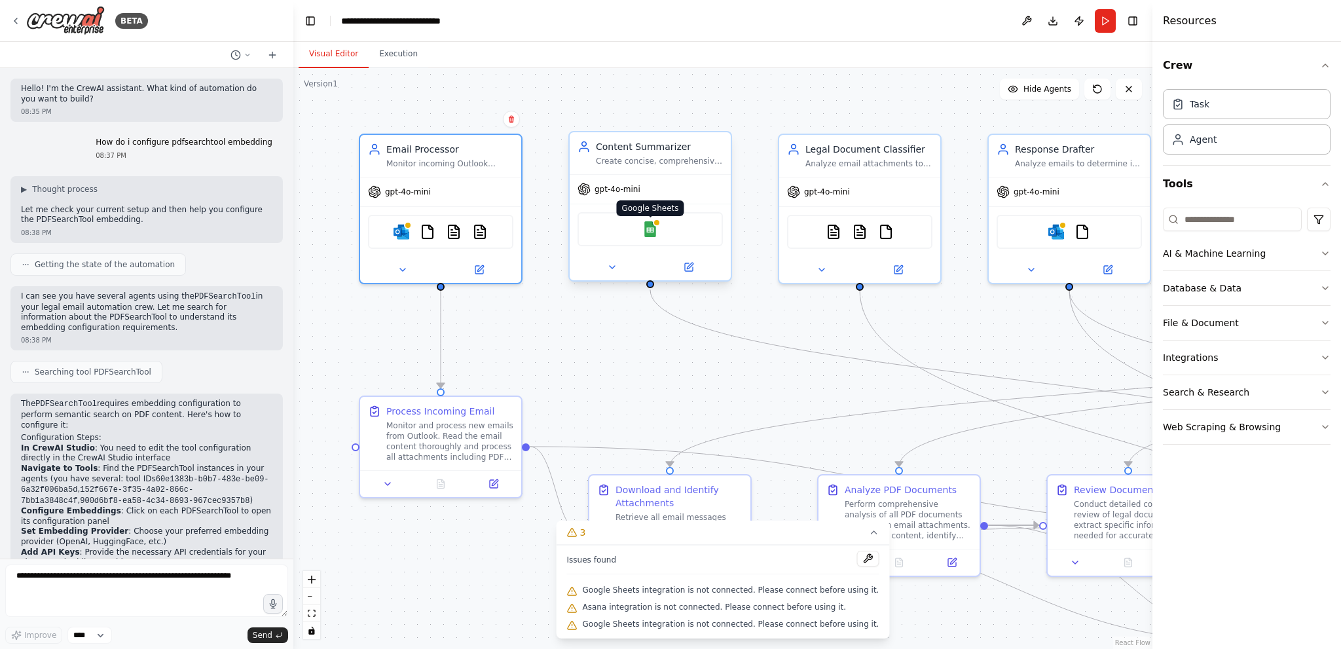
click at [648, 230] on img at bounding box center [650, 229] width 16 height 16
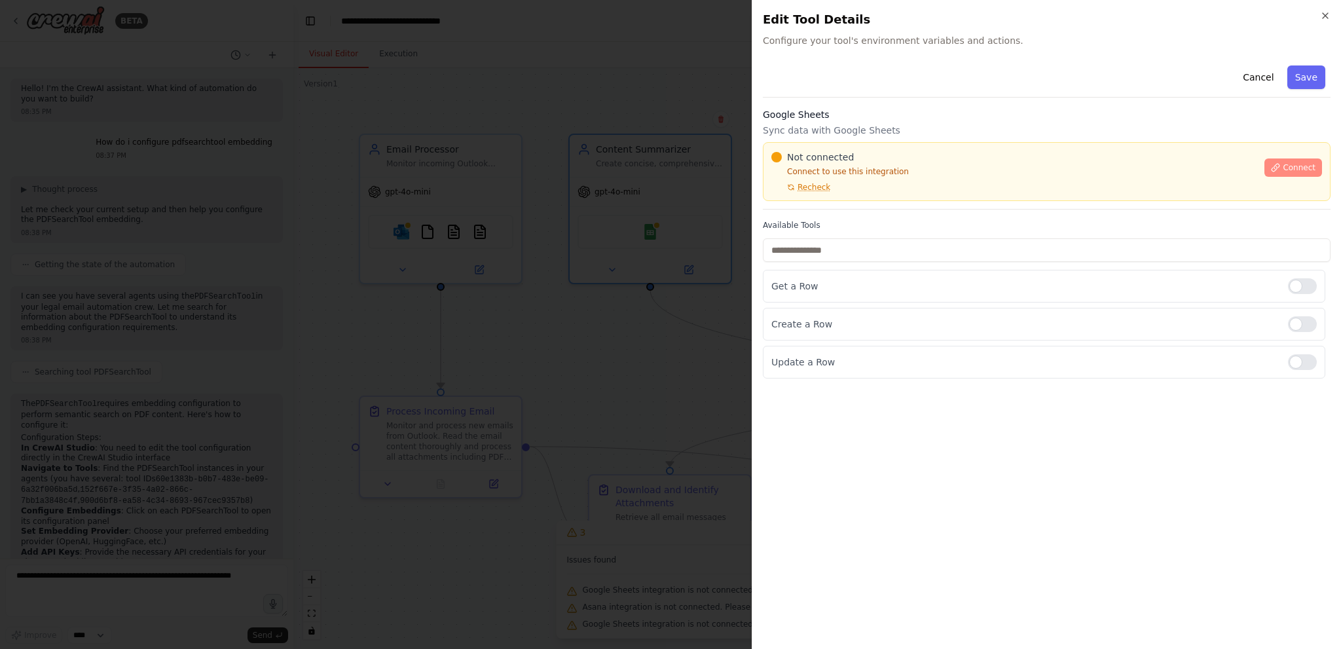
click at [1287, 169] on span "Connect" at bounding box center [1299, 167] width 33 height 10
click at [817, 212] on div "Cancel Save Google Sheets Sync data with Google Sheets Not connected Connect to…" at bounding box center [1047, 219] width 568 height 318
click at [776, 220] on label "Available Tools" at bounding box center [1047, 225] width 568 height 10
